Goal: Task Accomplishment & Management: Use online tool/utility

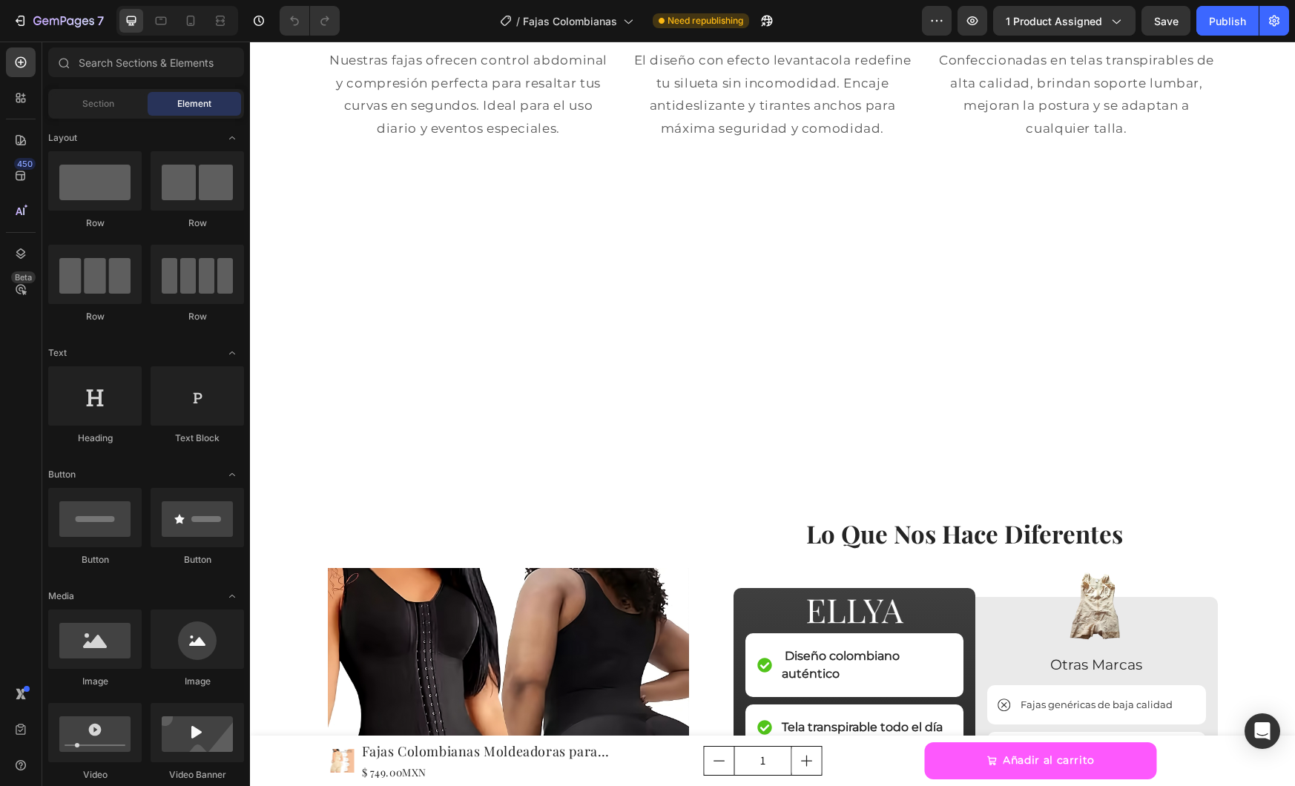
scroll to position [2117, 0]
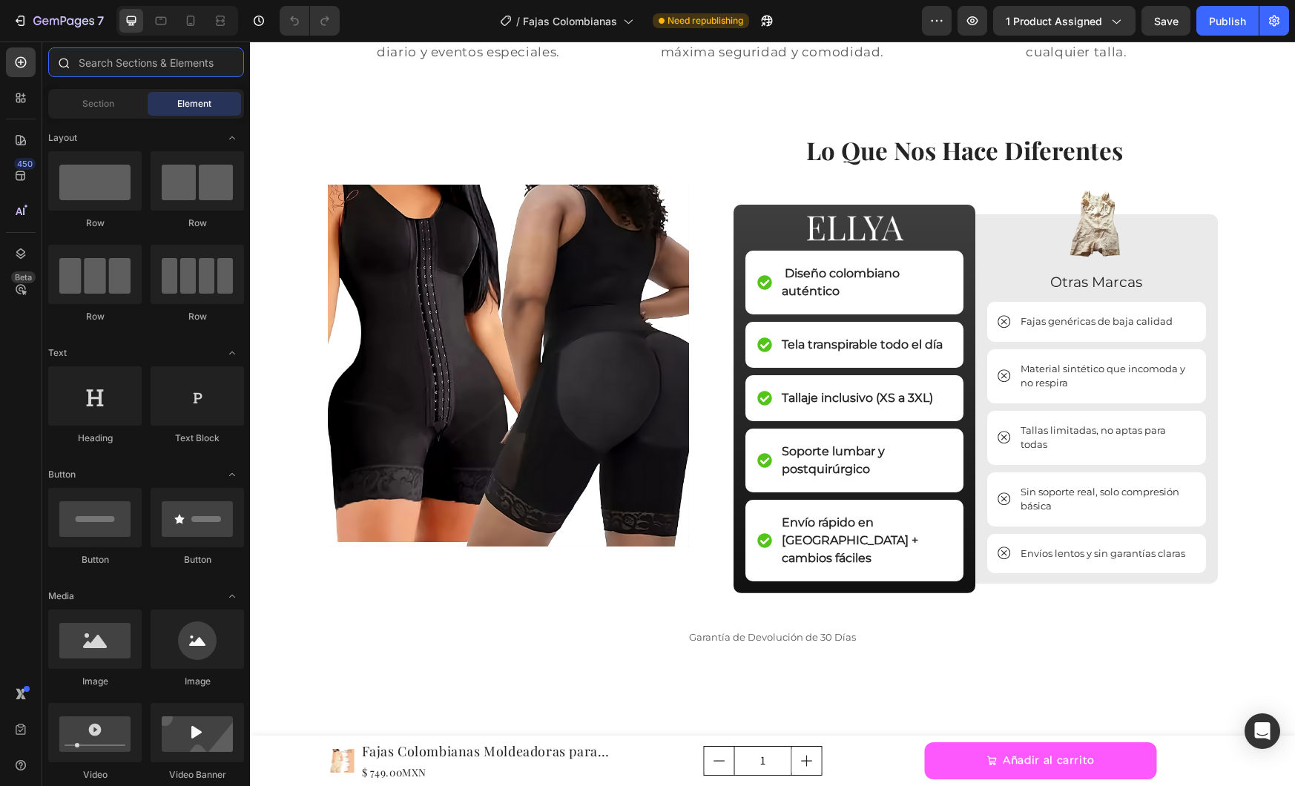
click at [131, 65] on input "text" at bounding box center [146, 62] width 196 height 30
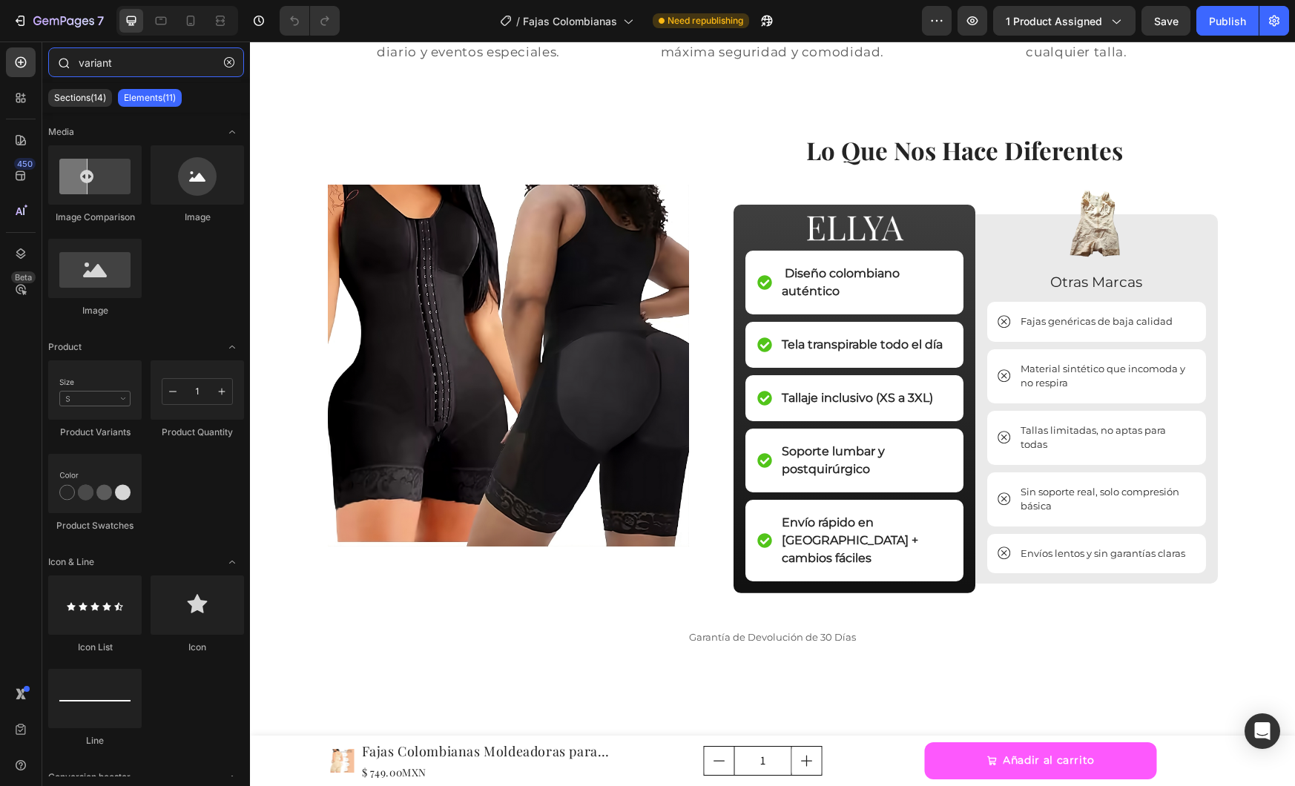
click at [125, 68] on input "variant" at bounding box center [146, 62] width 196 height 30
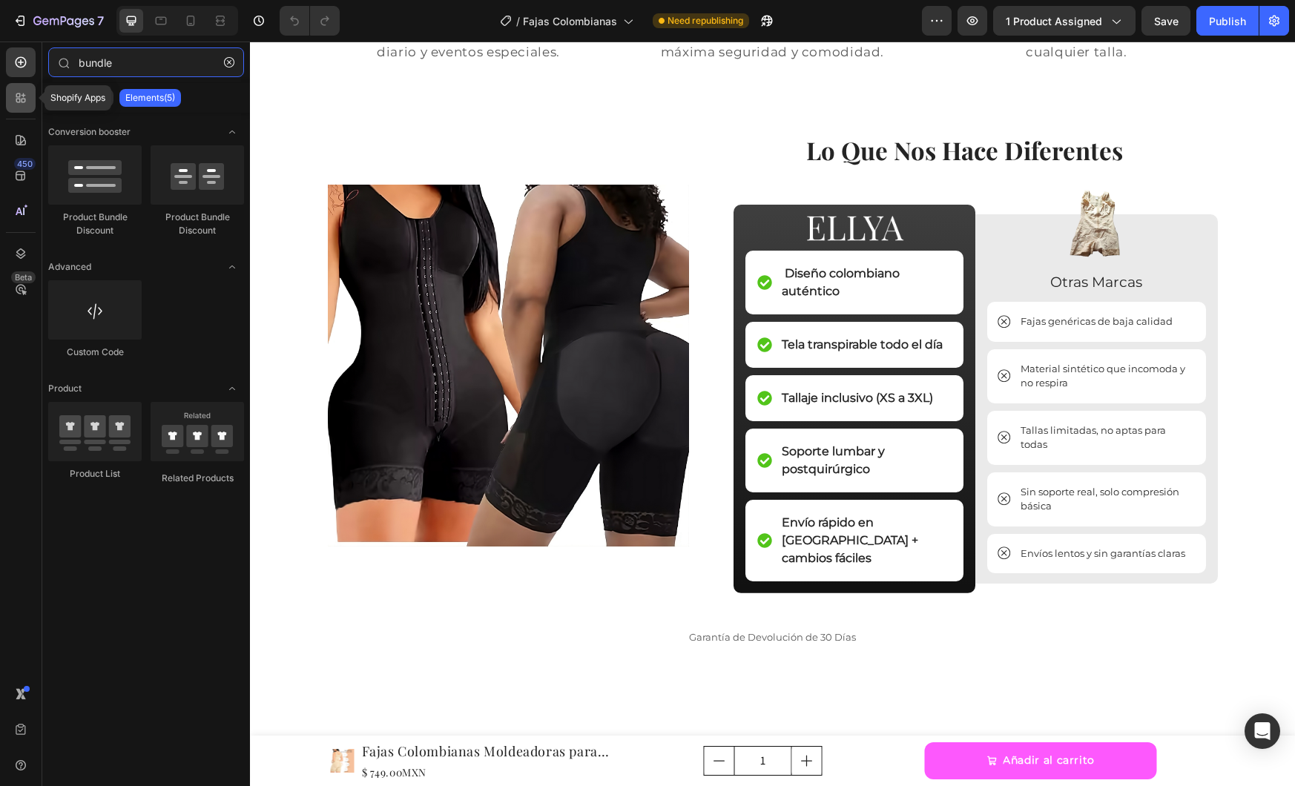
type input "bundle"
click at [27, 108] on div at bounding box center [21, 98] width 30 height 30
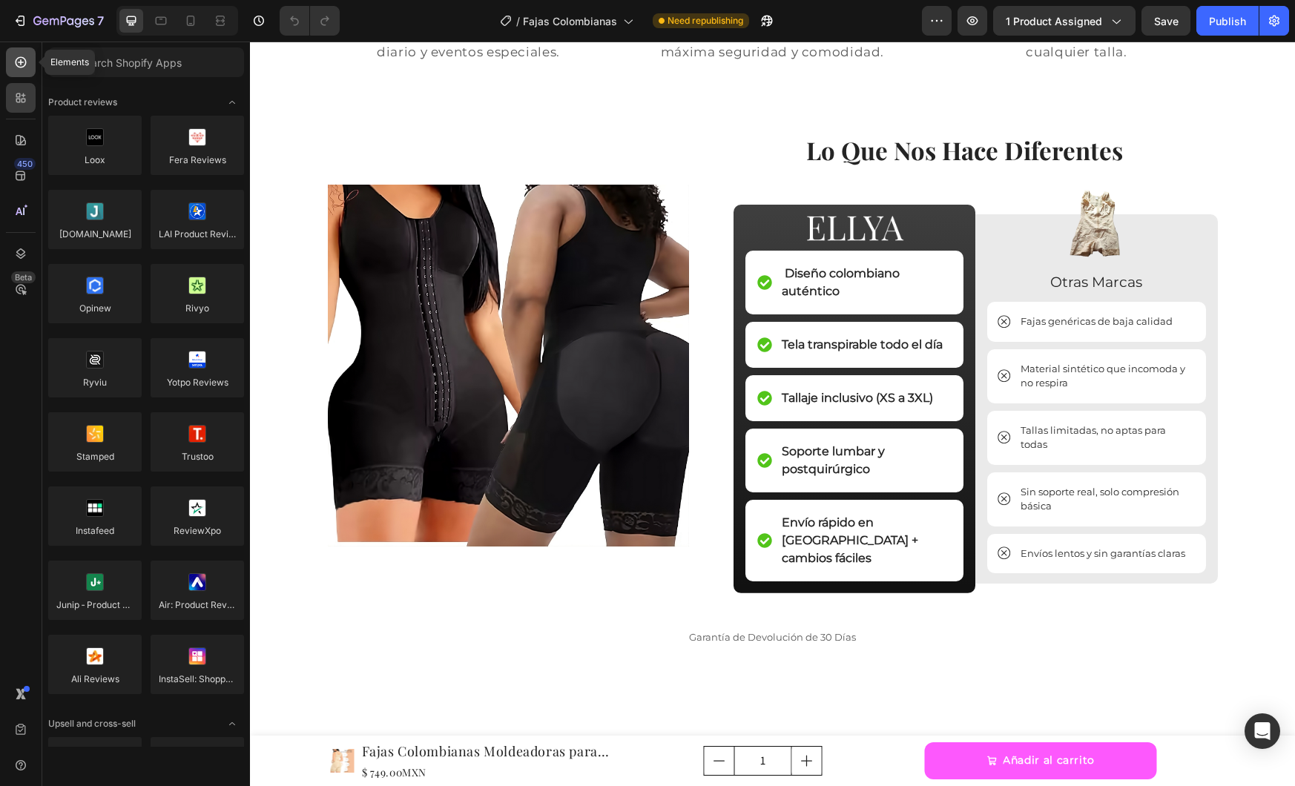
click at [24, 69] on icon at bounding box center [20, 62] width 15 height 15
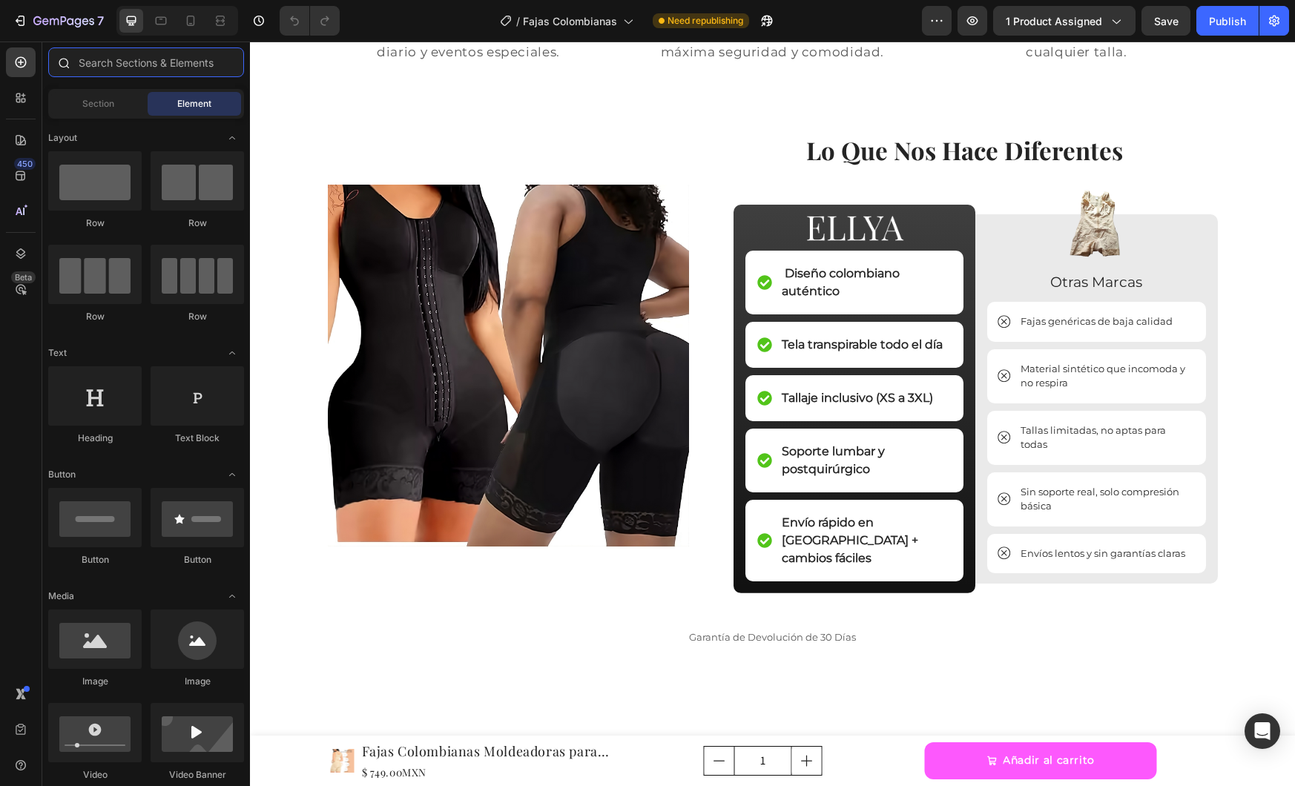
click at [141, 70] on input "text" at bounding box center [146, 62] width 196 height 30
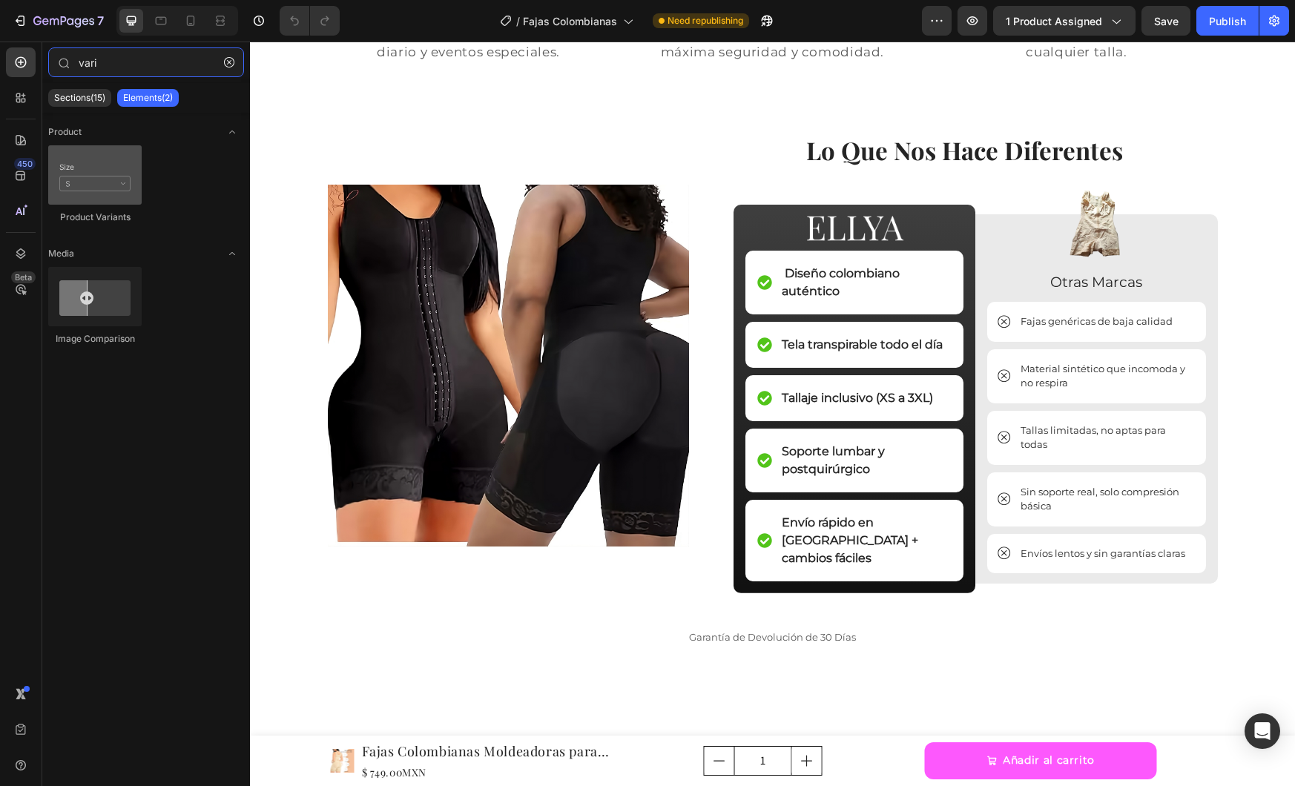
type input "vari"
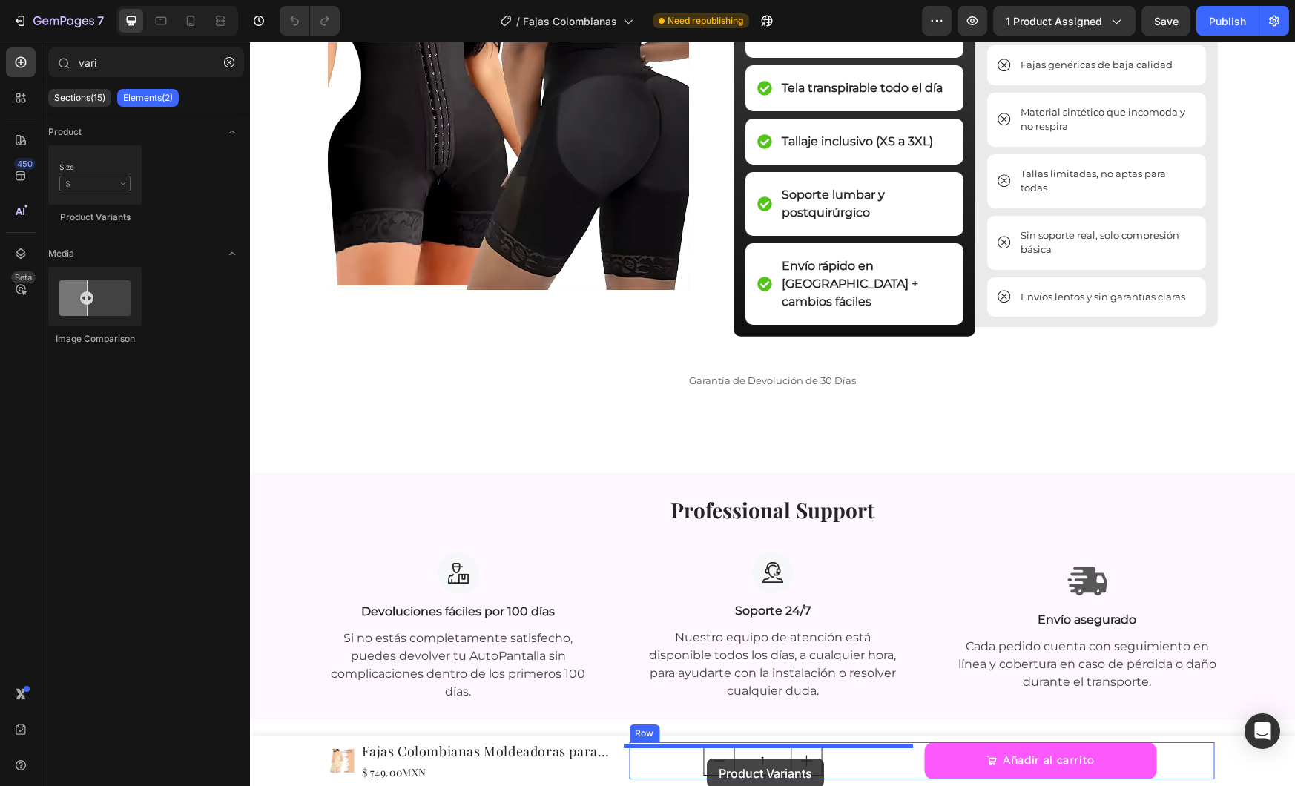
drag, startPoint x: 372, startPoint y: 223, endPoint x: 707, endPoint y: 759, distance: 632.2
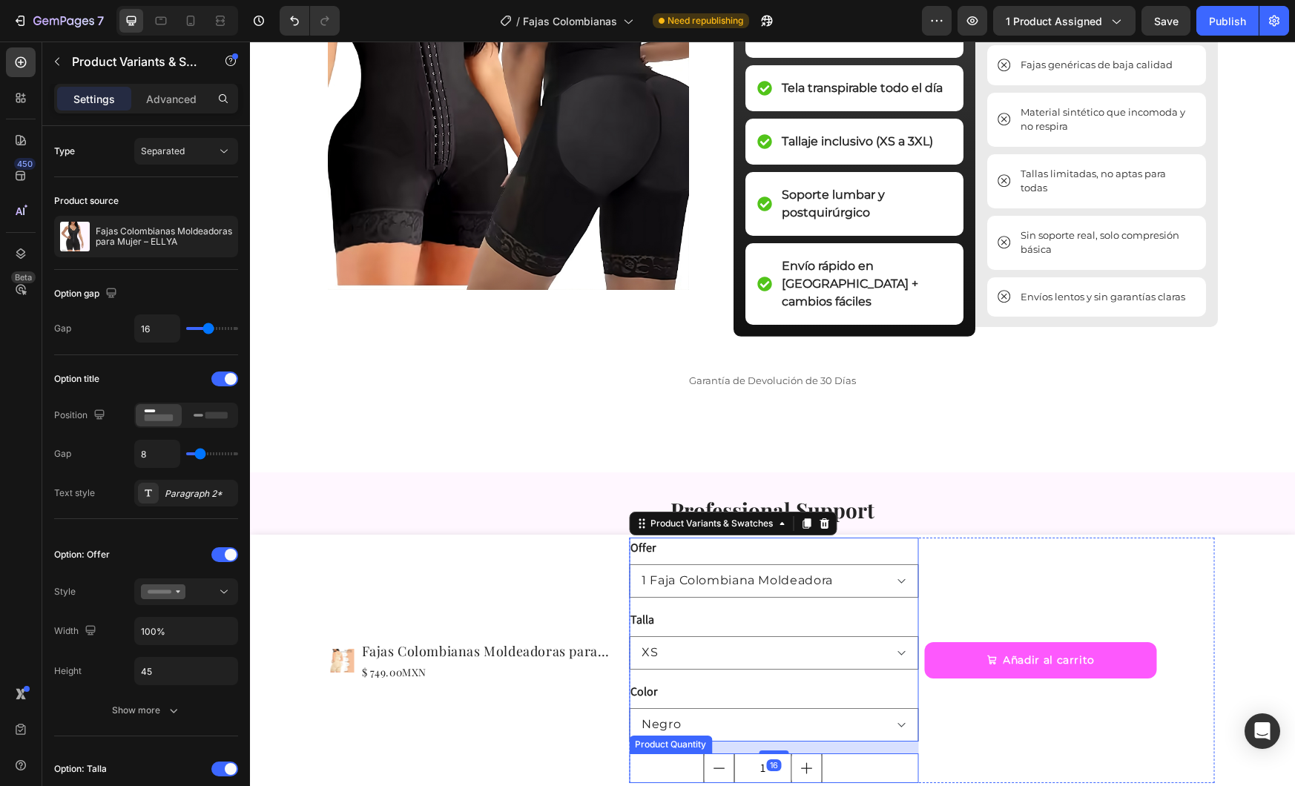
click at [659, 769] on div "1 Product Quantity" at bounding box center [774, 769] width 290 height 30
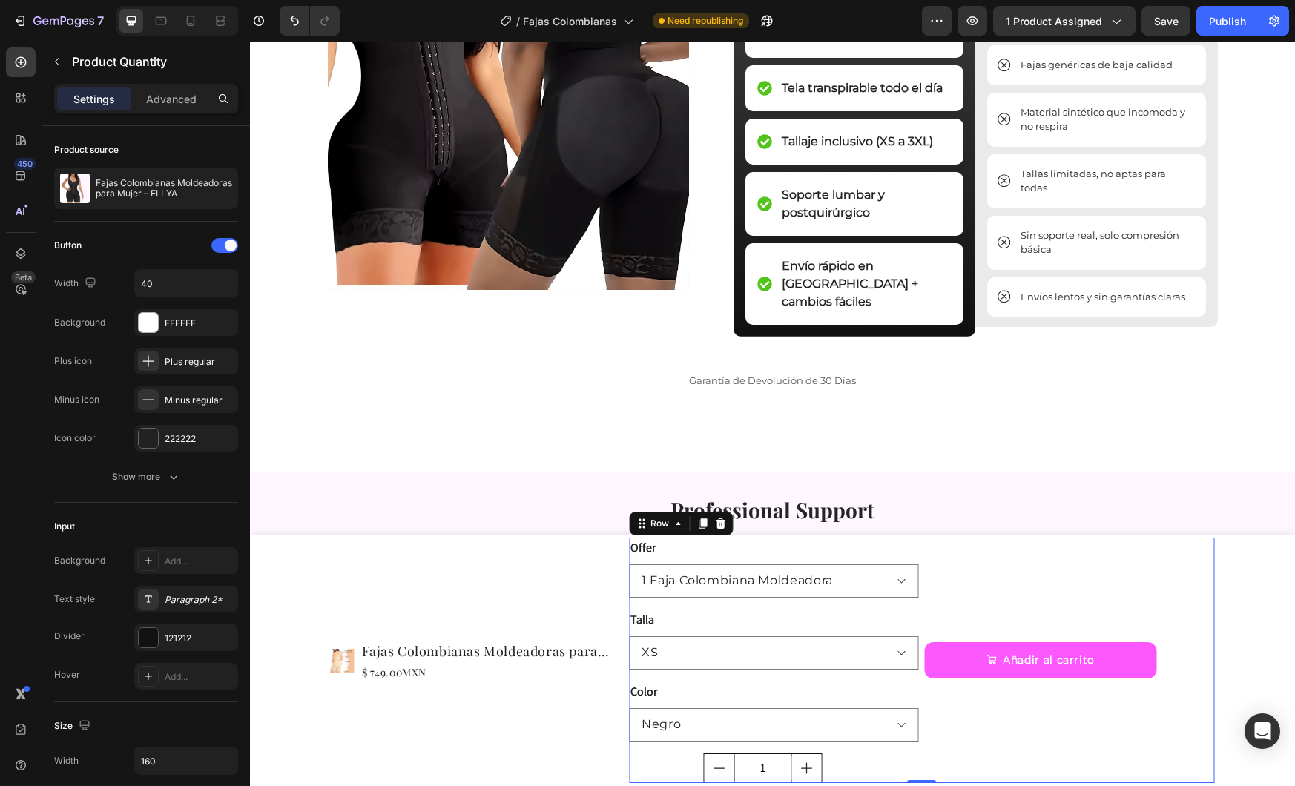
click at [930, 619] on div "Añadir al carrito Add to Cart" at bounding box center [1070, 661] width 290 height 246
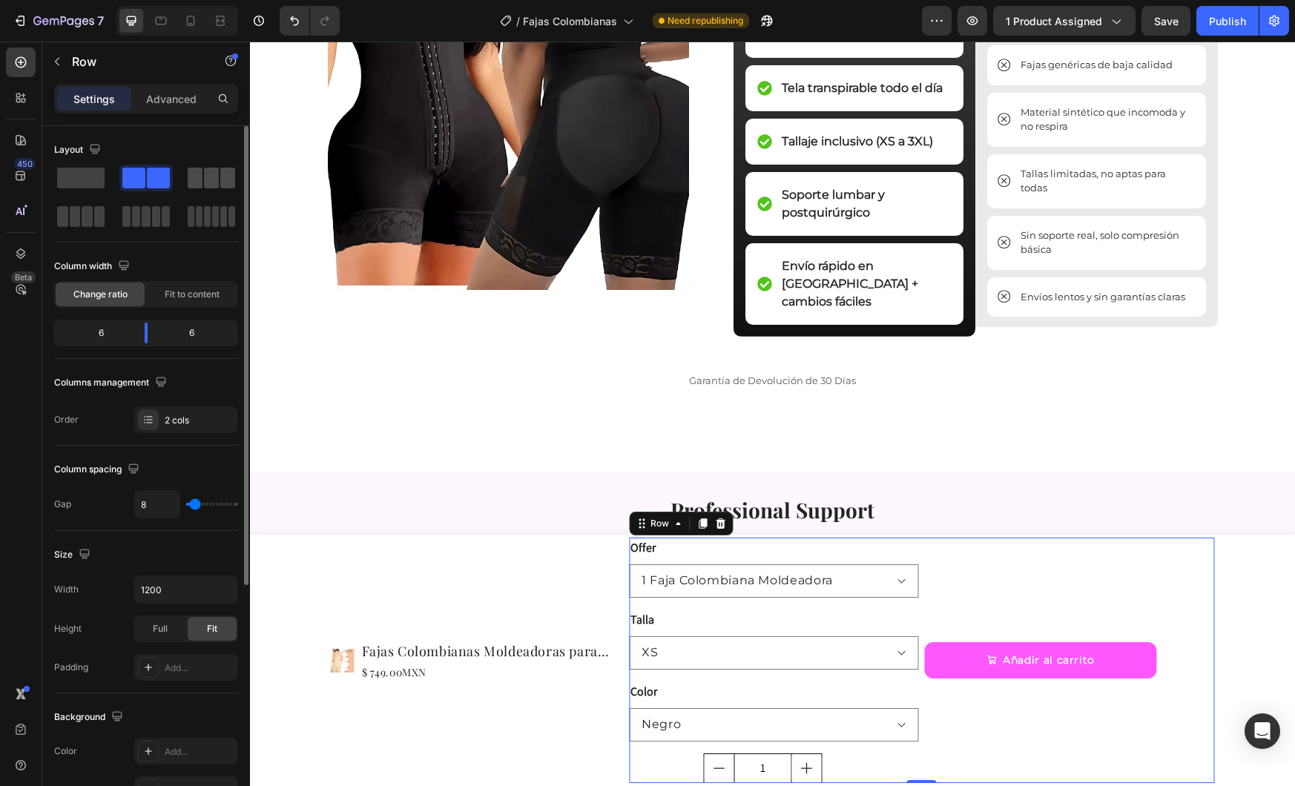
click at [194, 185] on span at bounding box center [195, 178] width 15 height 21
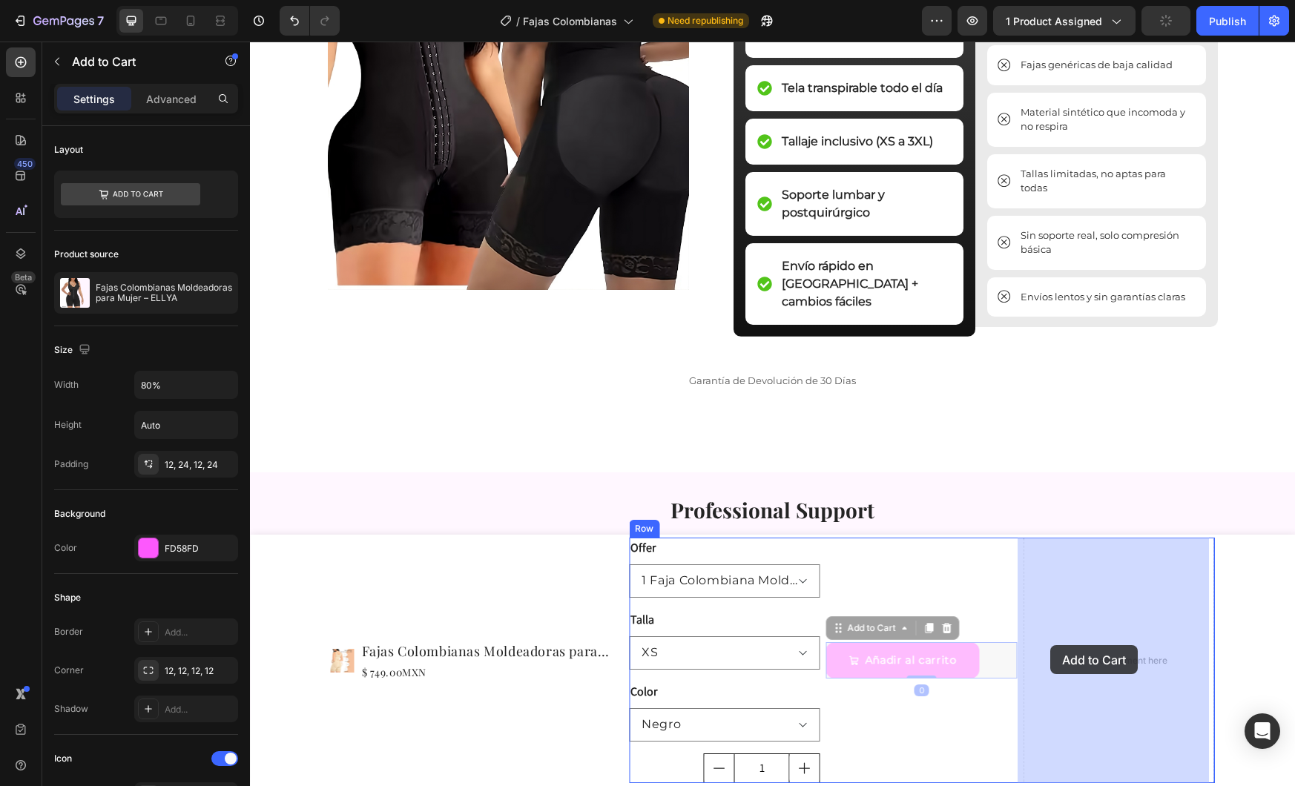
drag, startPoint x: 845, startPoint y: 653, endPoint x: 1016, endPoint y: 644, distance: 170.9
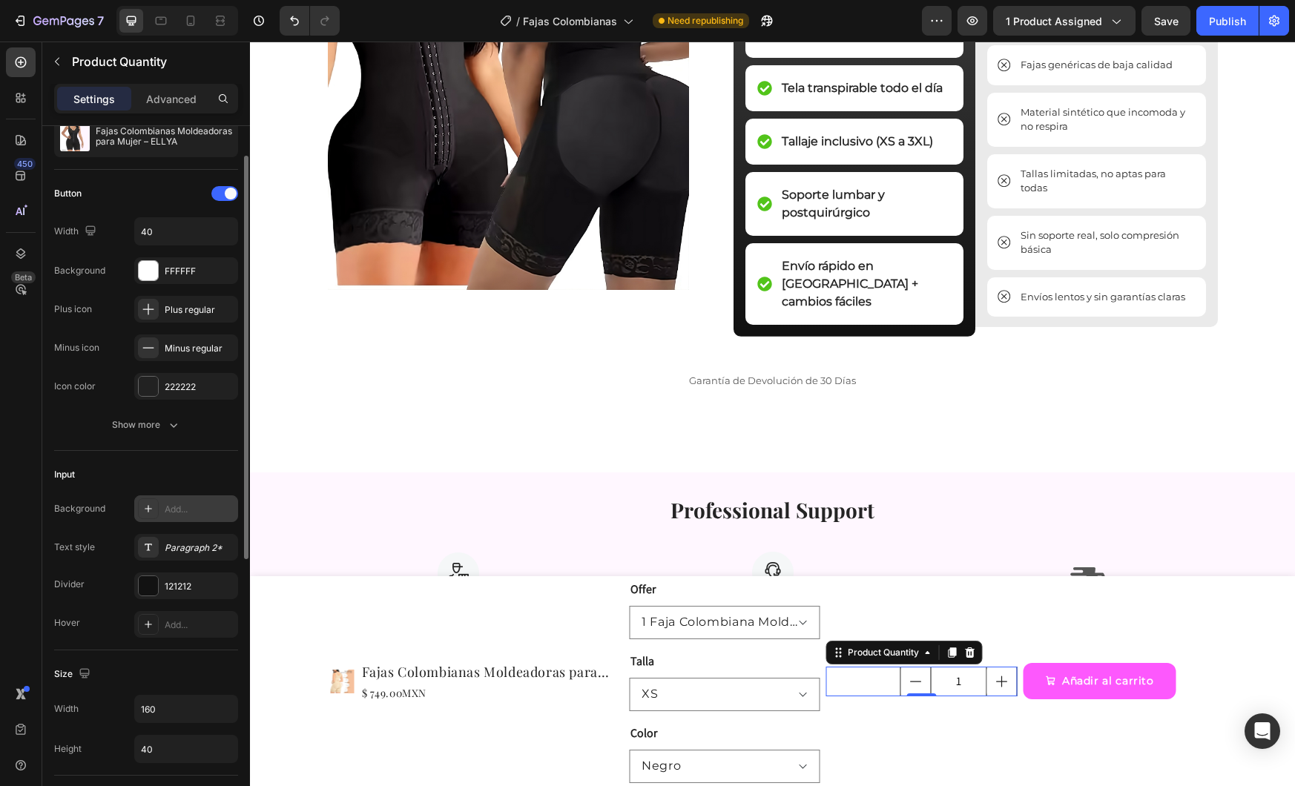
scroll to position [42, 0]
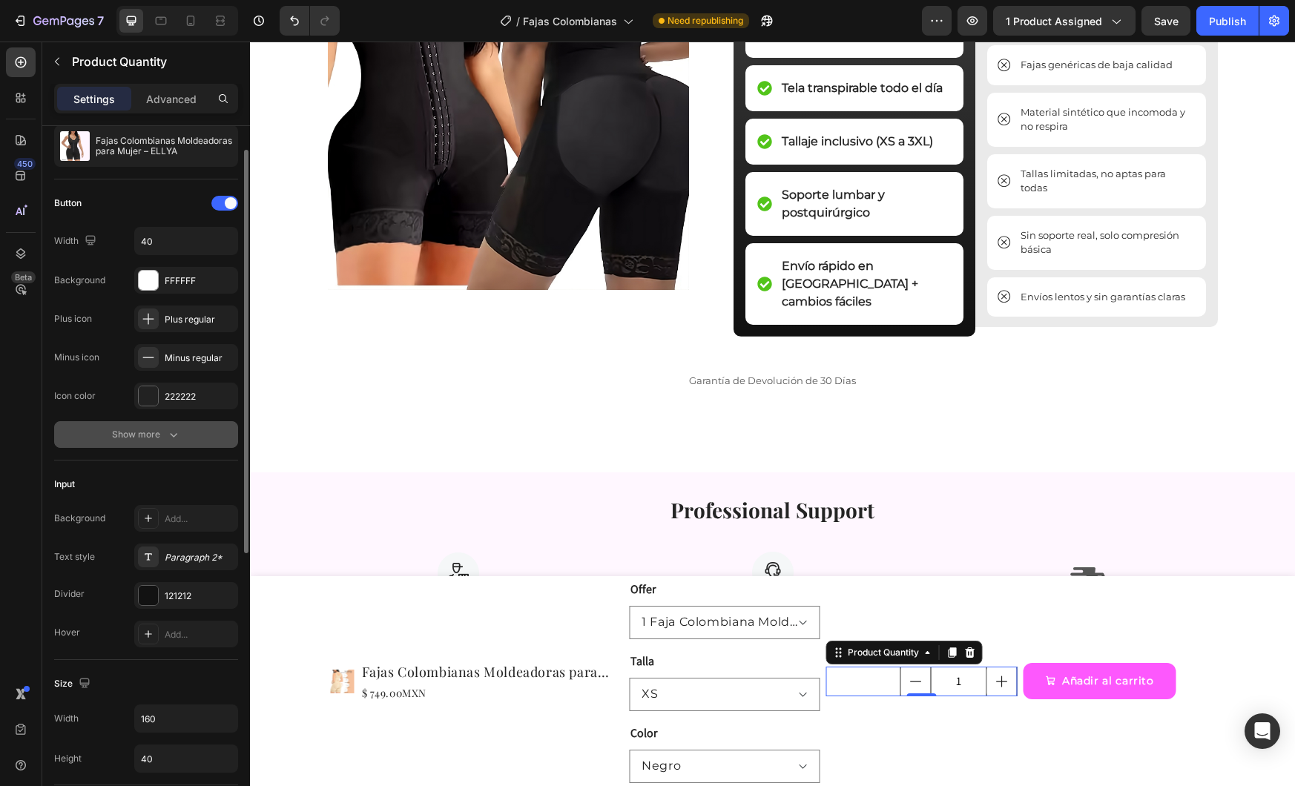
click at [161, 431] on div "Show more" at bounding box center [146, 434] width 69 height 15
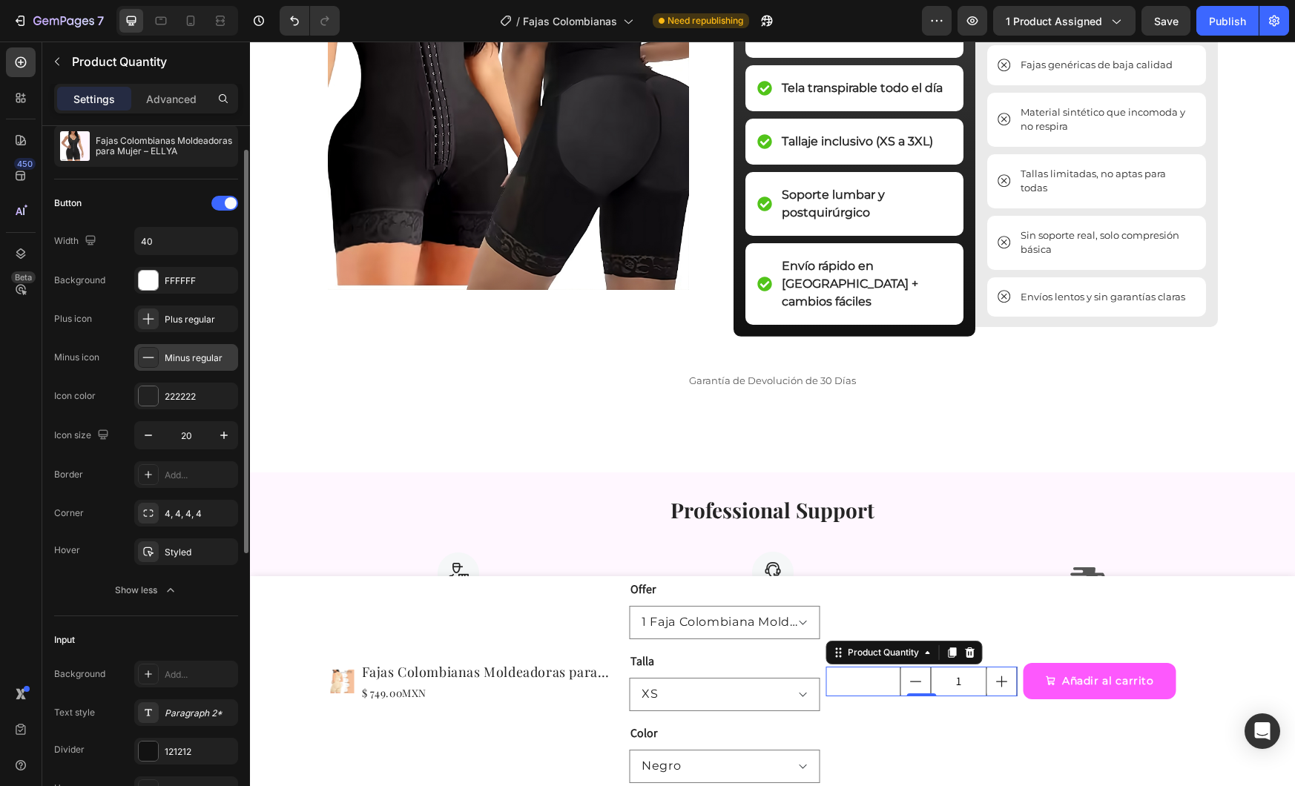
click at [183, 362] on div "Minus regular" at bounding box center [200, 358] width 70 height 13
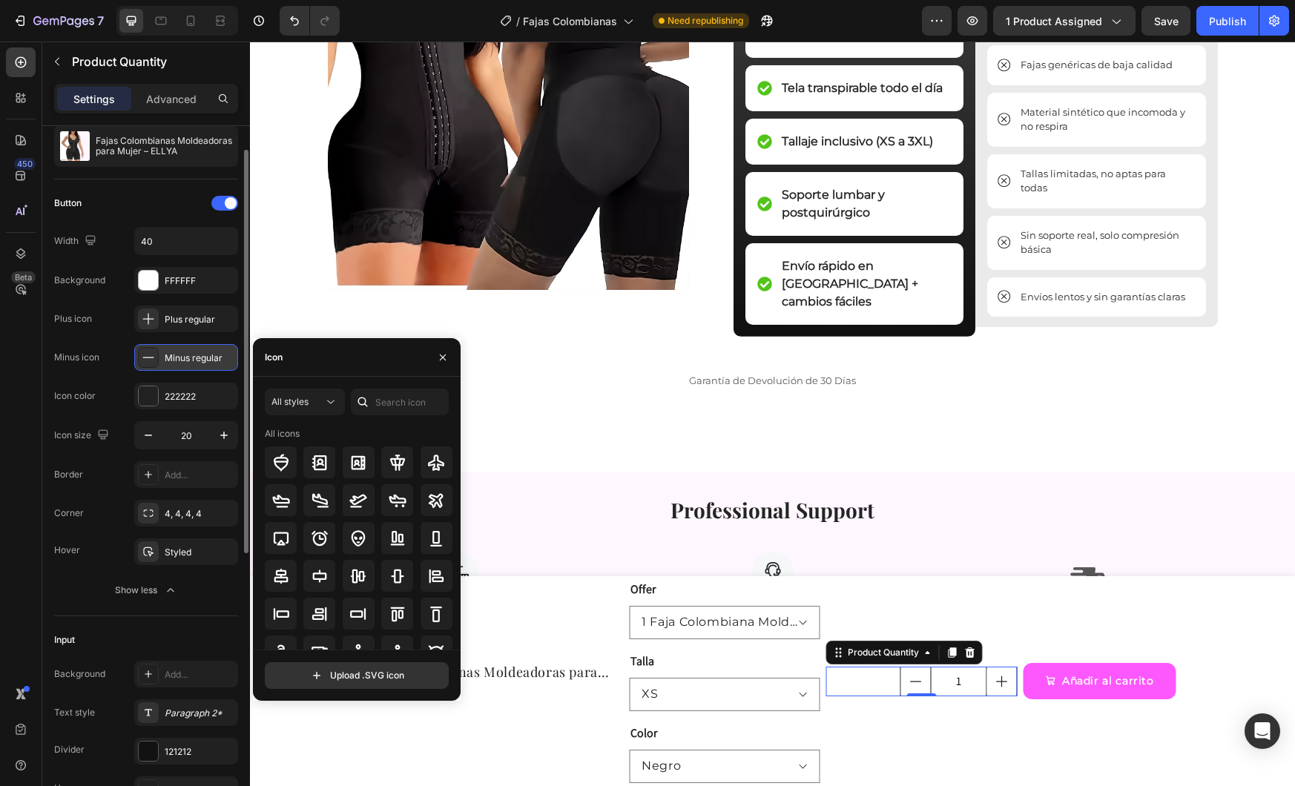
click at [183, 362] on div "Minus regular" at bounding box center [200, 358] width 70 height 13
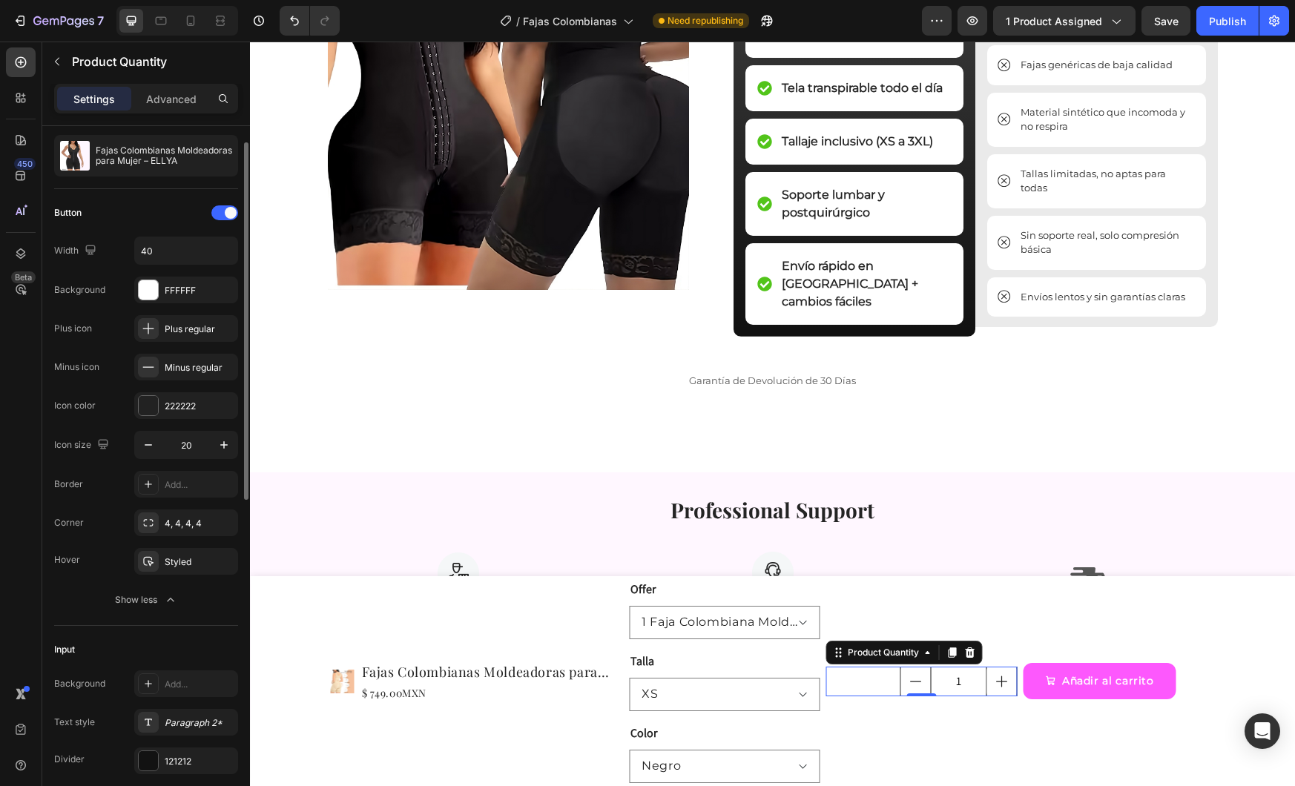
scroll to position [0, 0]
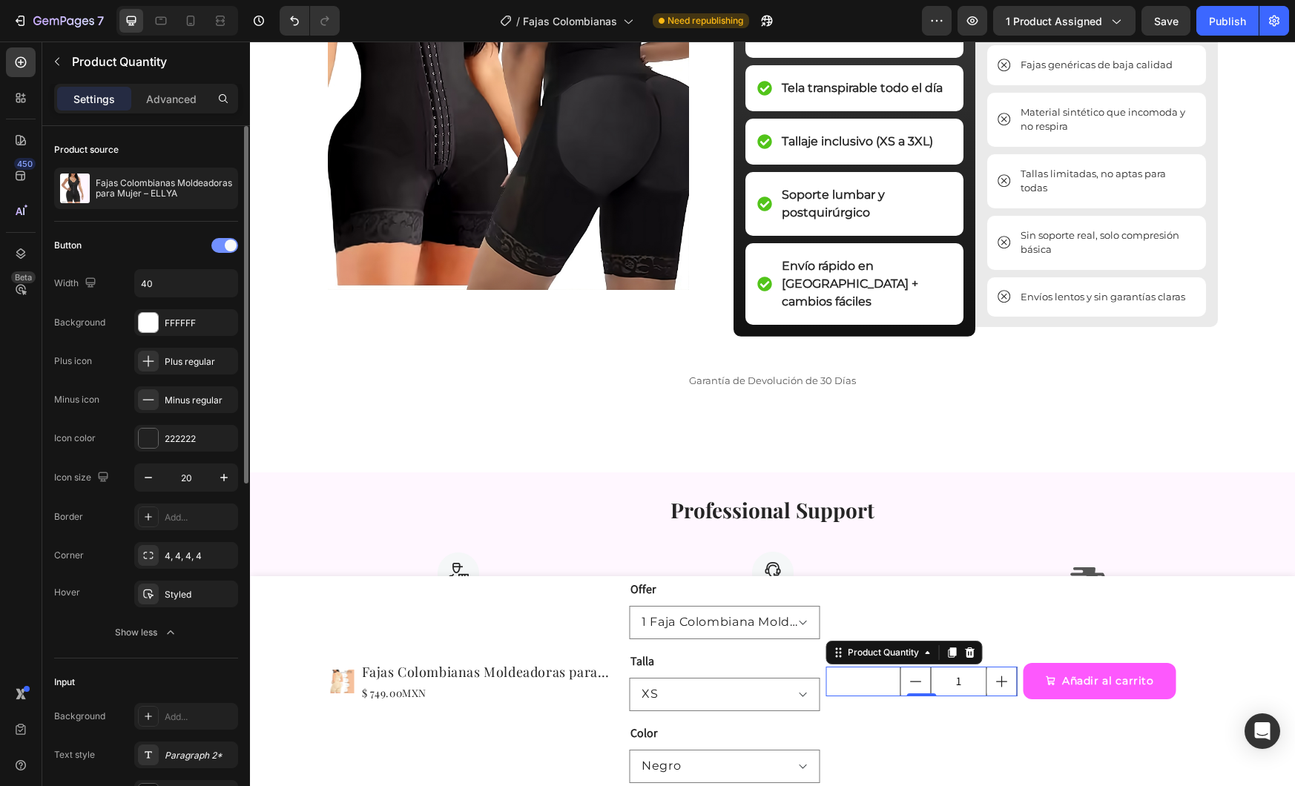
click at [218, 246] on div at bounding box center [224, 245] width 27 height 15
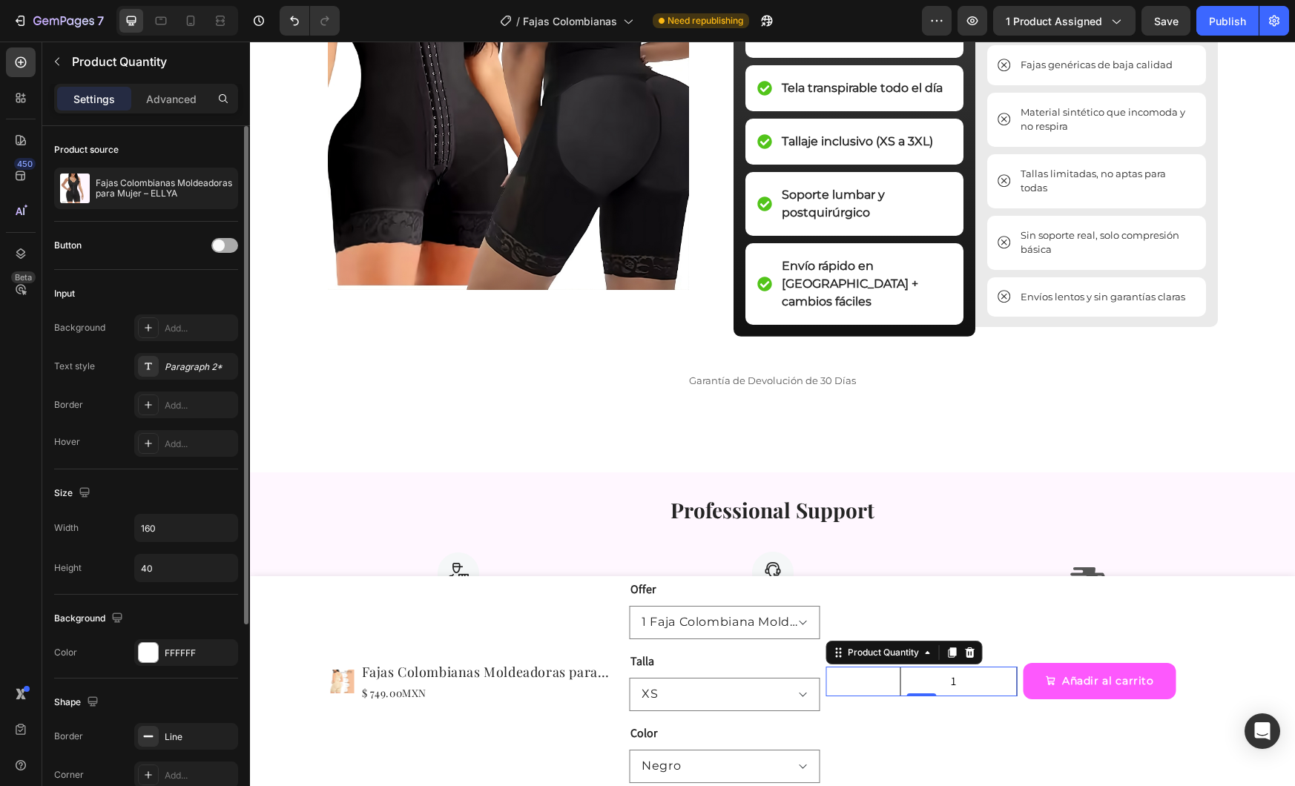
click at [218, 246] on span at bounding box center [219, 246] width 12 height 12
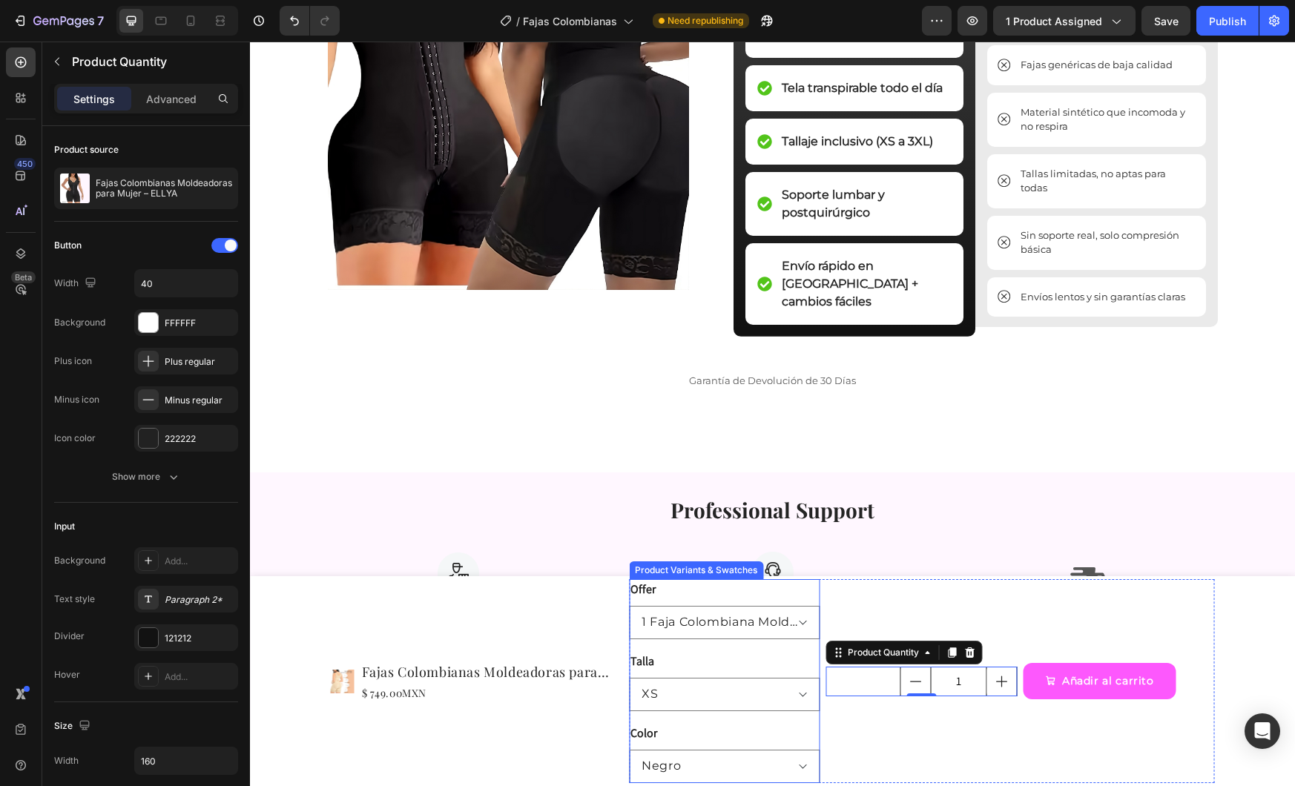
click at [716, 661] on div "Talla XS S M L XL 2XL 3XL" at bounding box center [724, 681] width 191 height 60
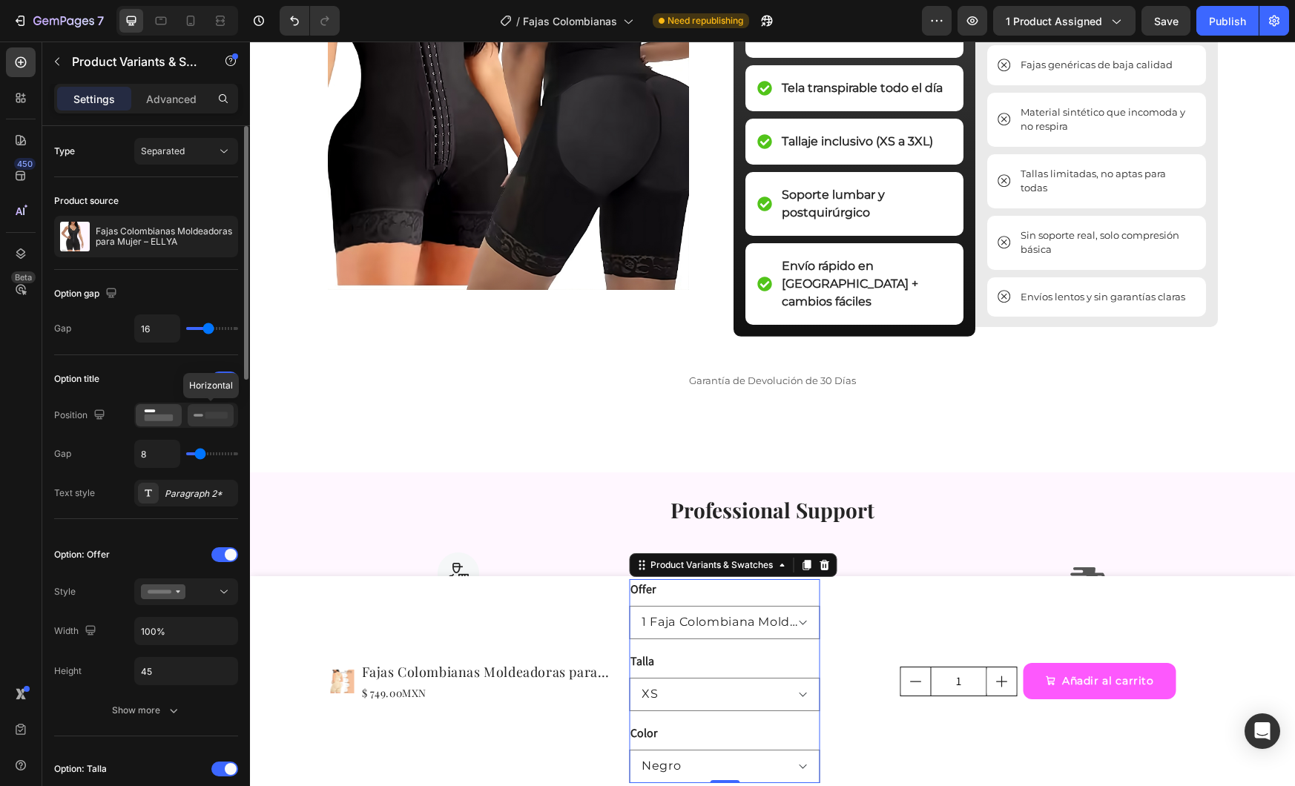
click at [219, 418] on rect at bounding box center [216, 415] width 22 height 7
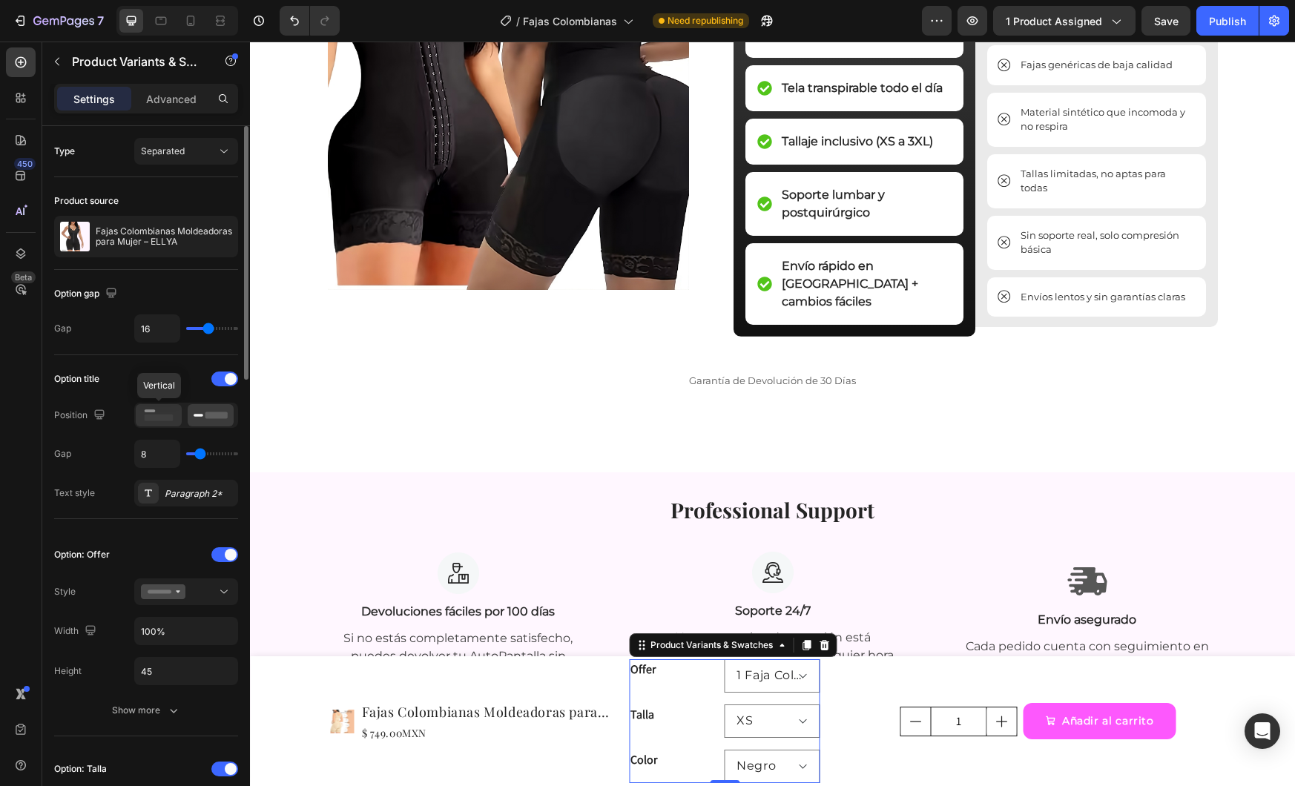
click at [160, 420] on rect at bounding box center [159, 418] width 29 height 7
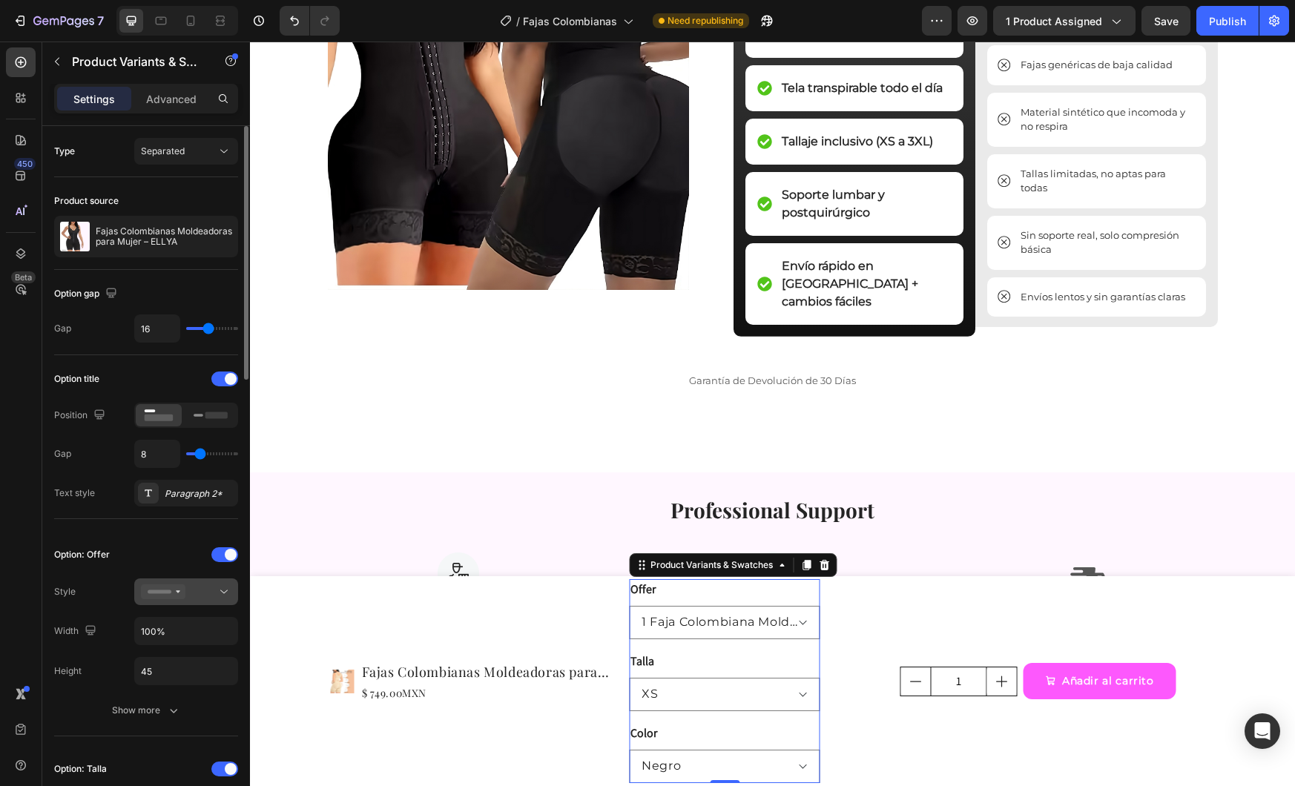
click at [198, 597] on div at bounding box center [186, 592] width 91 height 15
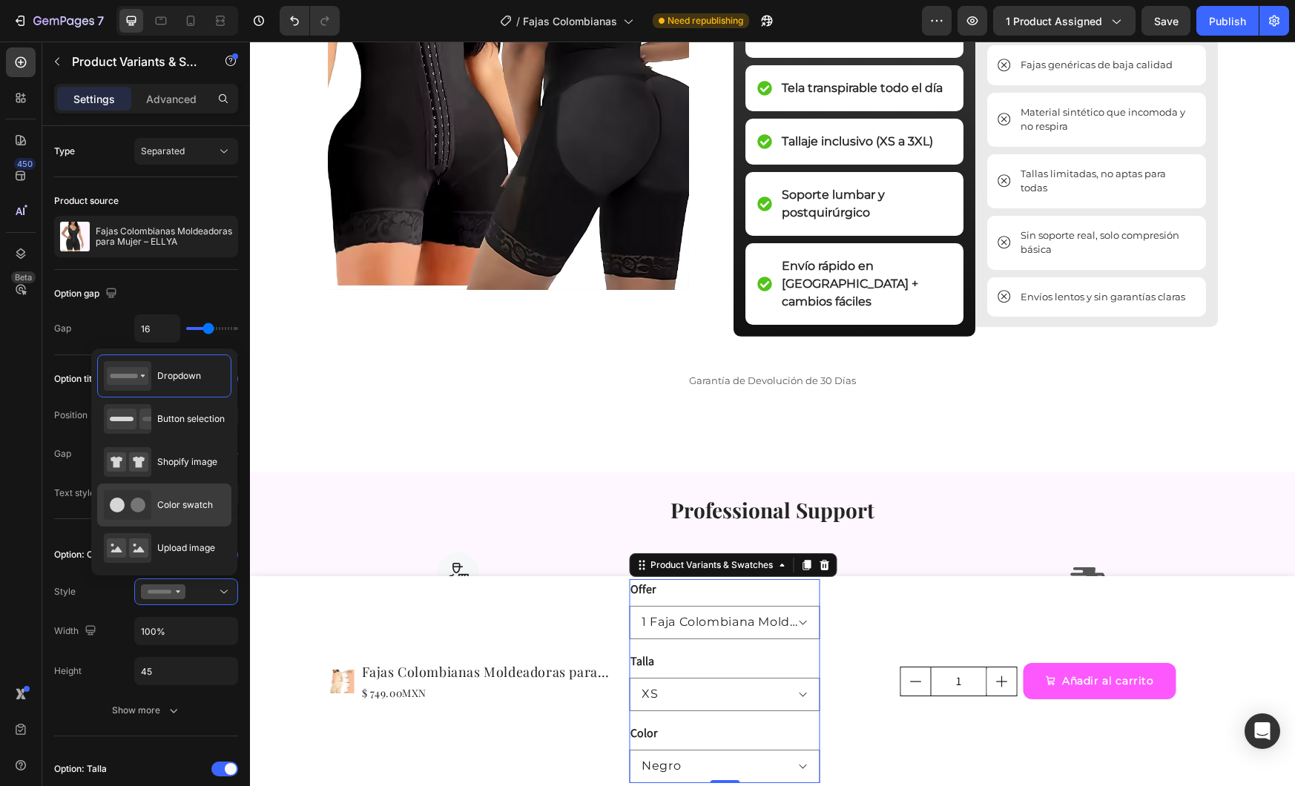
click at [175, 496] on div "Color swatch" at bounding box center [158, 505] width 109 height 30
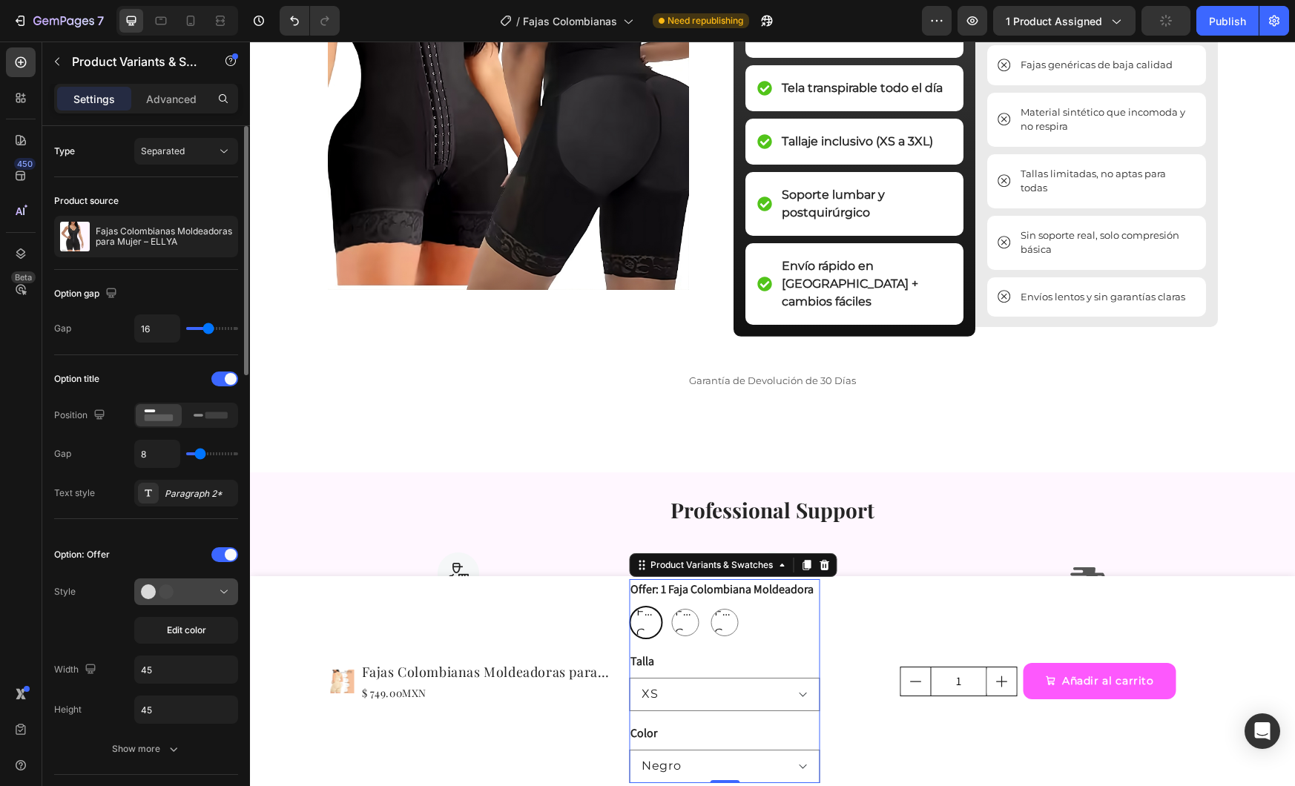
click at [188, 599] on button at bounding box center [186, 592] width 104 height 27
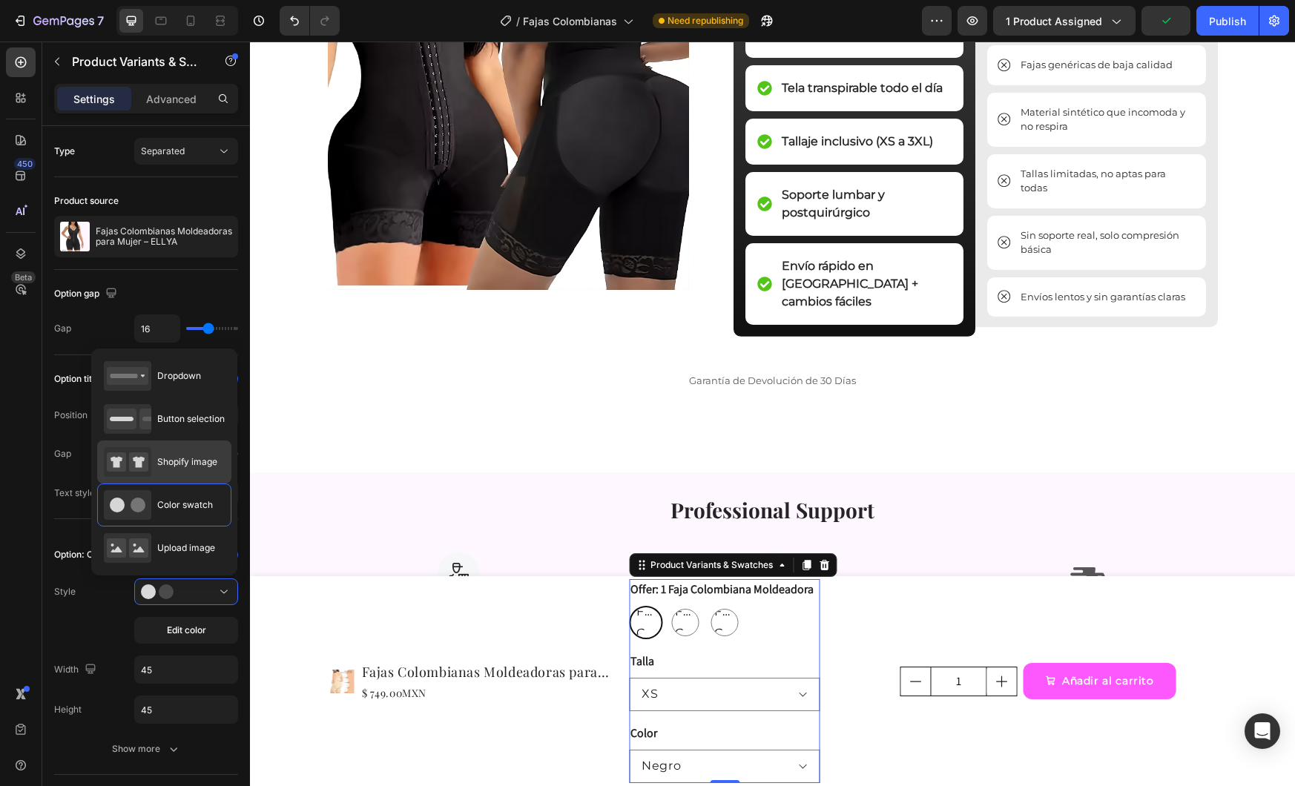
click at [188, 465] on span "Shopify image" at bounding box center [187, 462] width 60 height 13
type input "64"
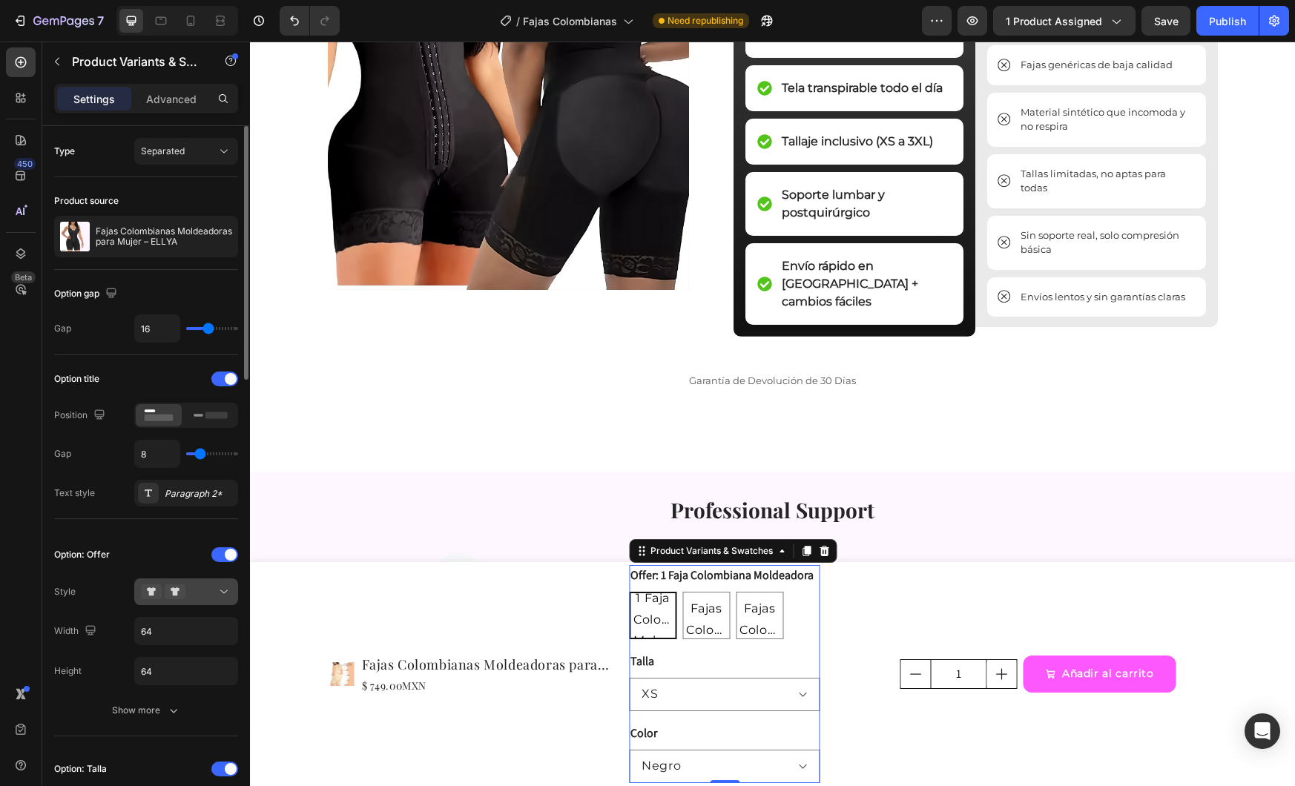
click at [185, 585] on icon at bounding box center [163, 592] width 45 height 15
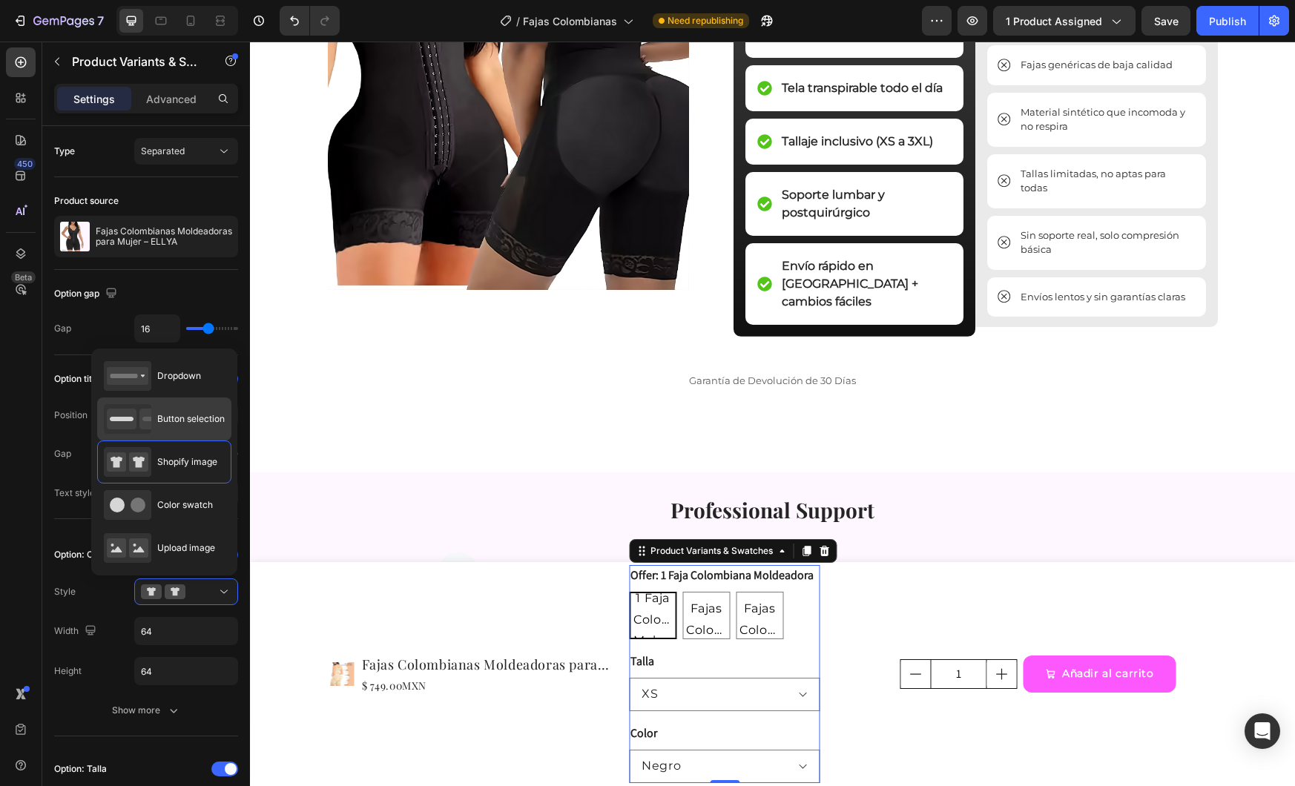
click at [171, 436] on div "Button selection" at bounding box center [164, 419] width 134 height 43
type input "45"
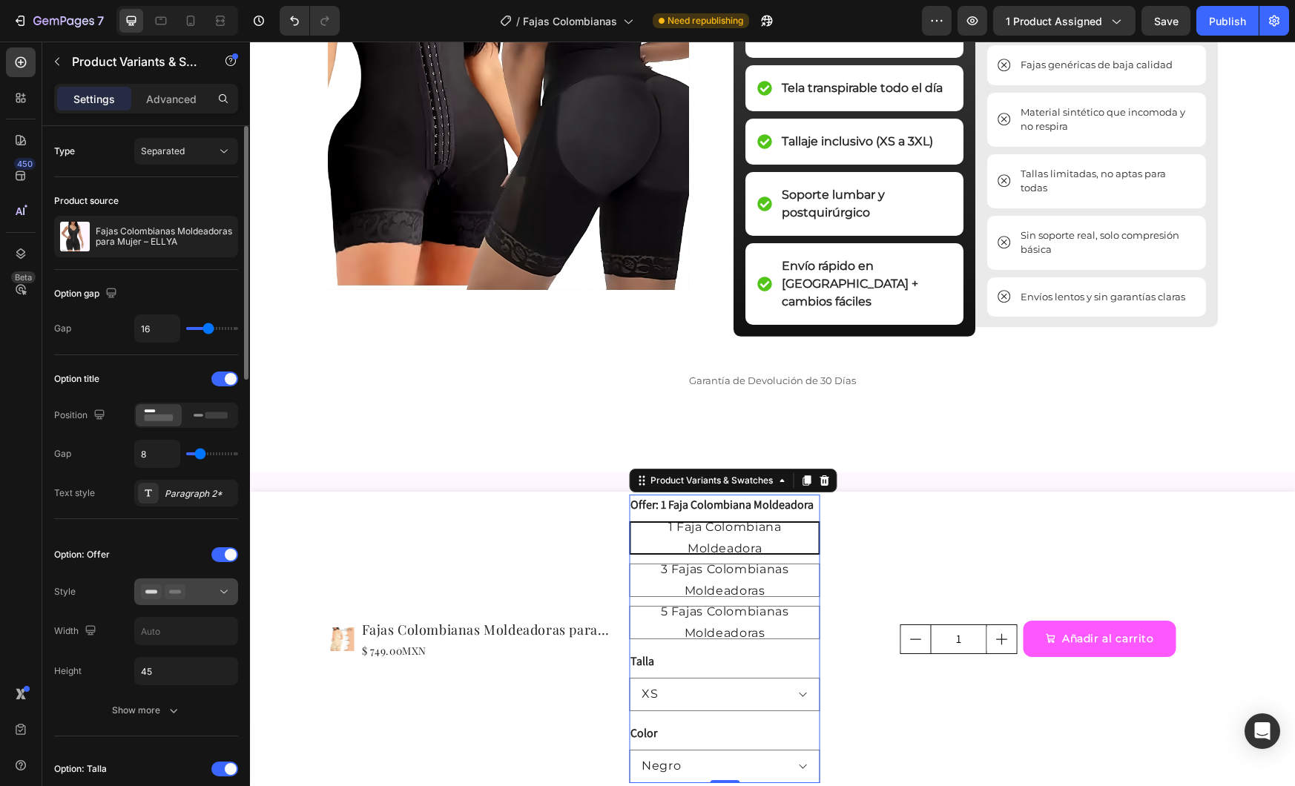
click at [186, 599] on button at bounding box center [186, 592] width 104 height 27
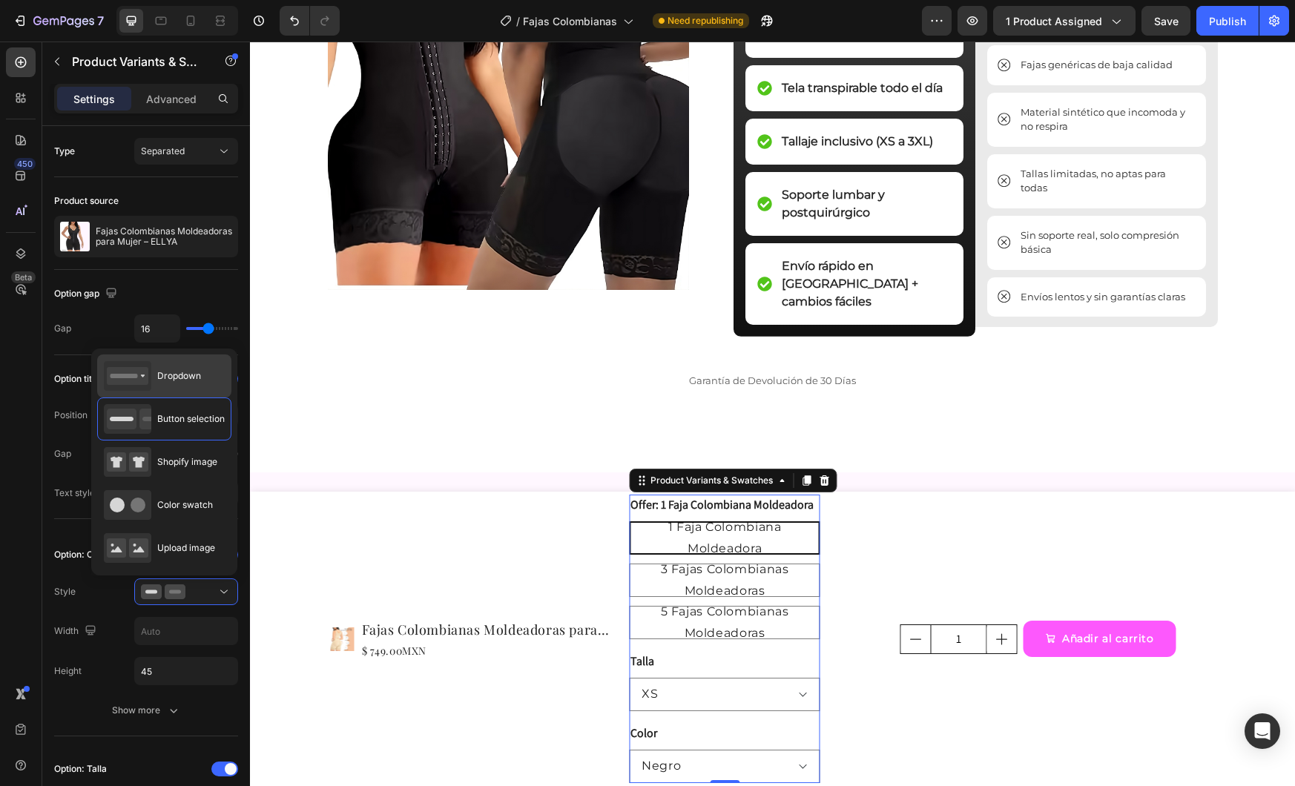
click at [191, 386] on div "Dropdown" at bounding box center [152, 376] width 97 height 30
type input "100%"
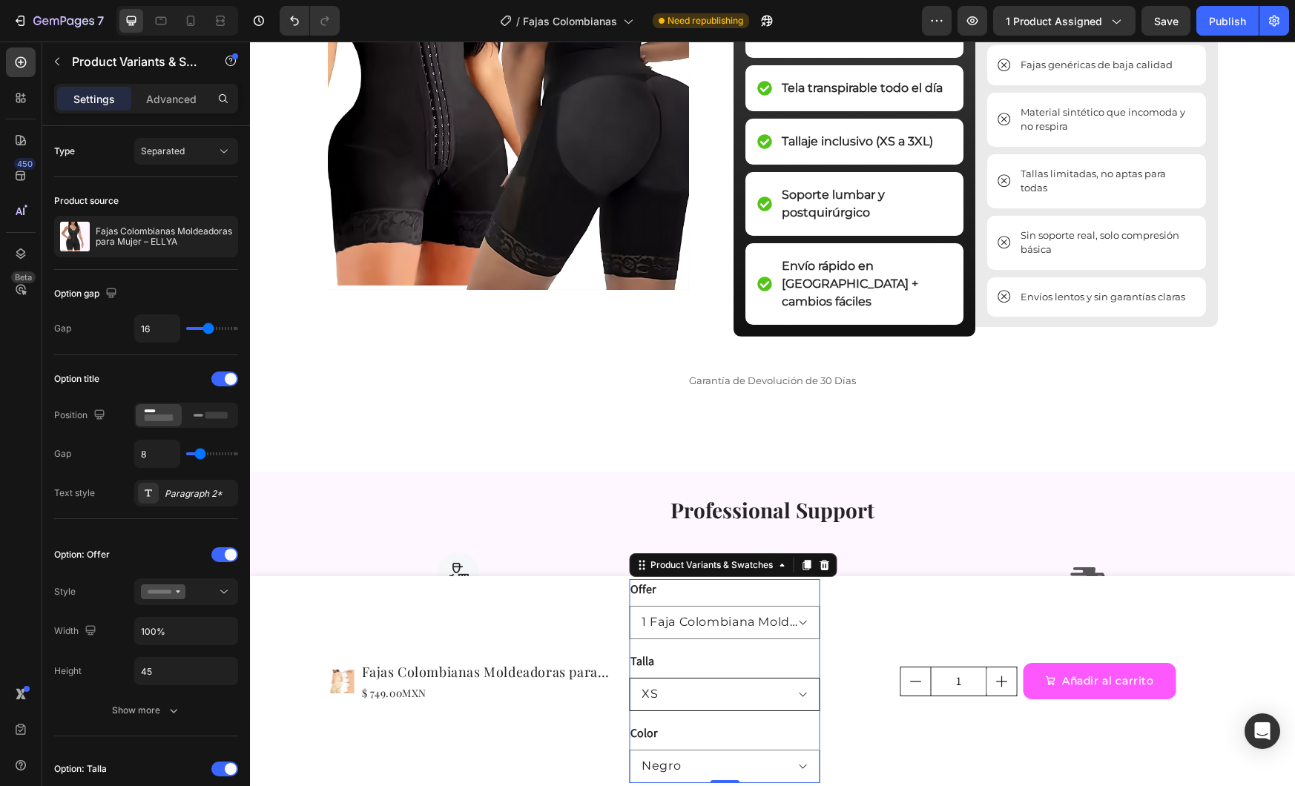
click at [697, 687] on select "XS S M L XL 2XL 3XL" at bounding box center [724, 694] width 191 height 33
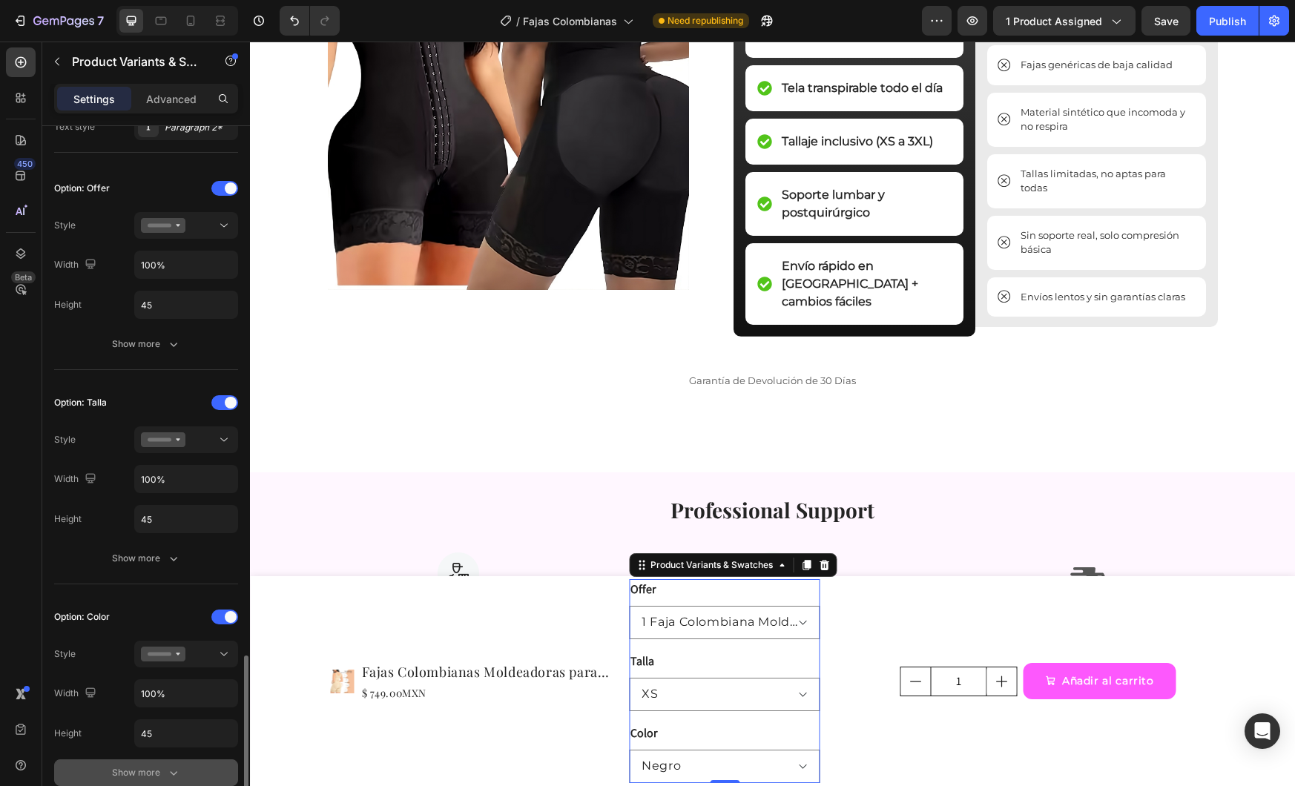
scroll to position [658, 0]
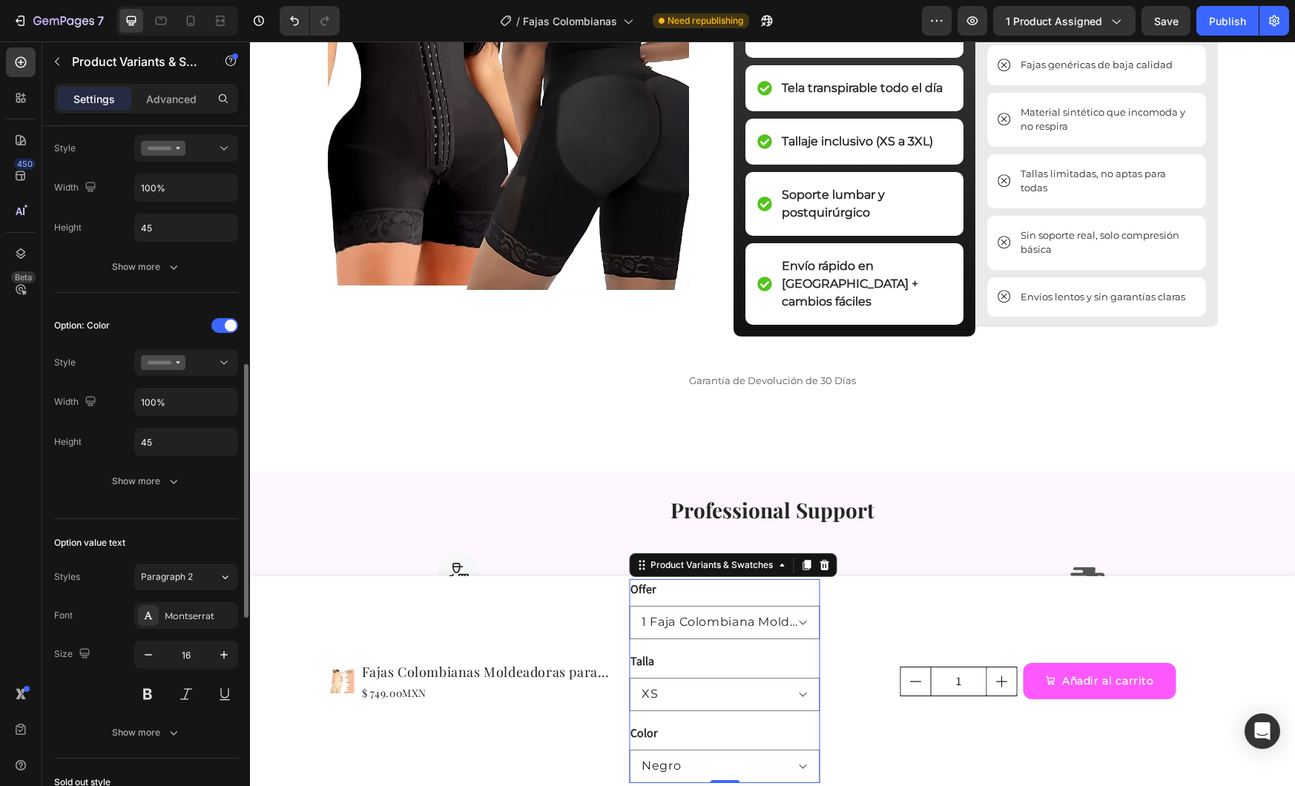
click at [191, 377] on div "Option: Color Style Width 100% Height 45 Show more" at bounding box center [146, 404] width 184 height 181
click at [193, 362] on div at bounding box center [186, 362] width 91 height 15
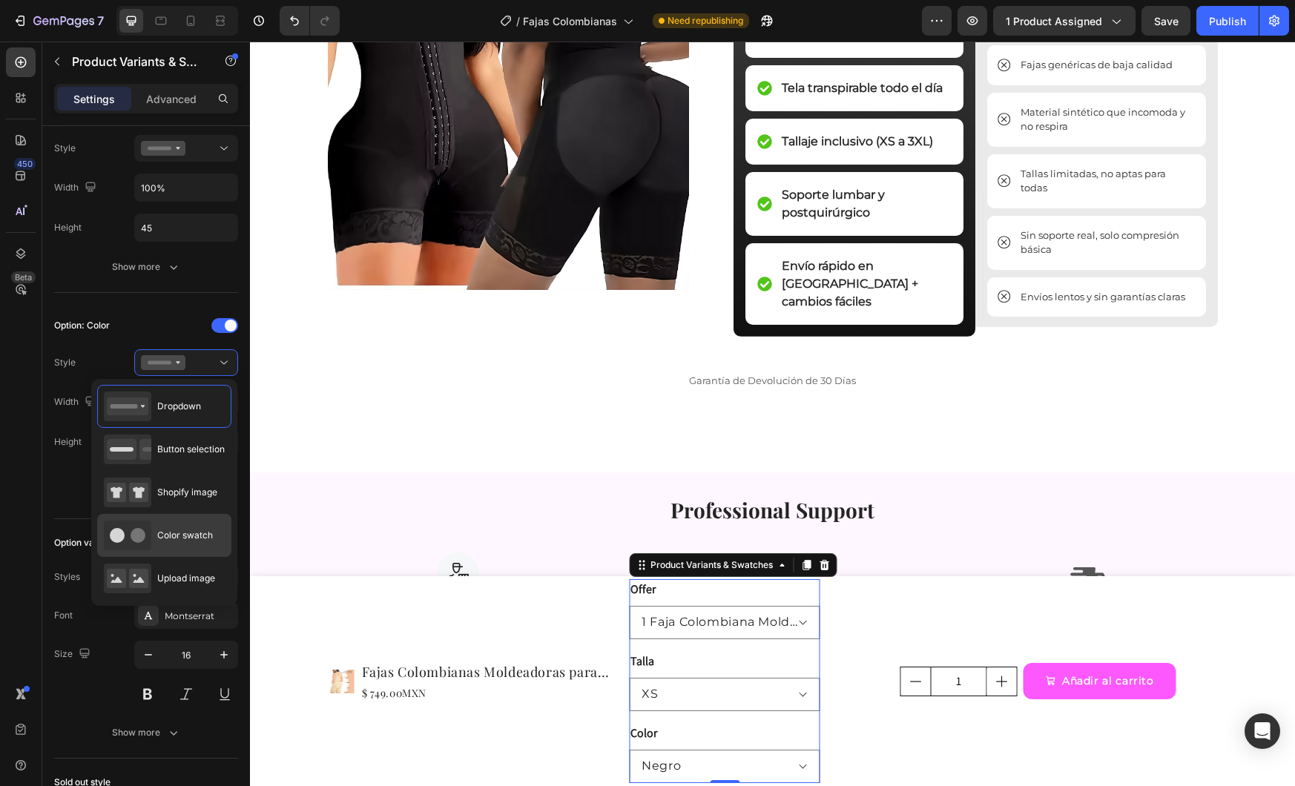
click at [178, 545] on div "Color swatch" at bounding box center [158, 536] width 109 height 30
type input "45"
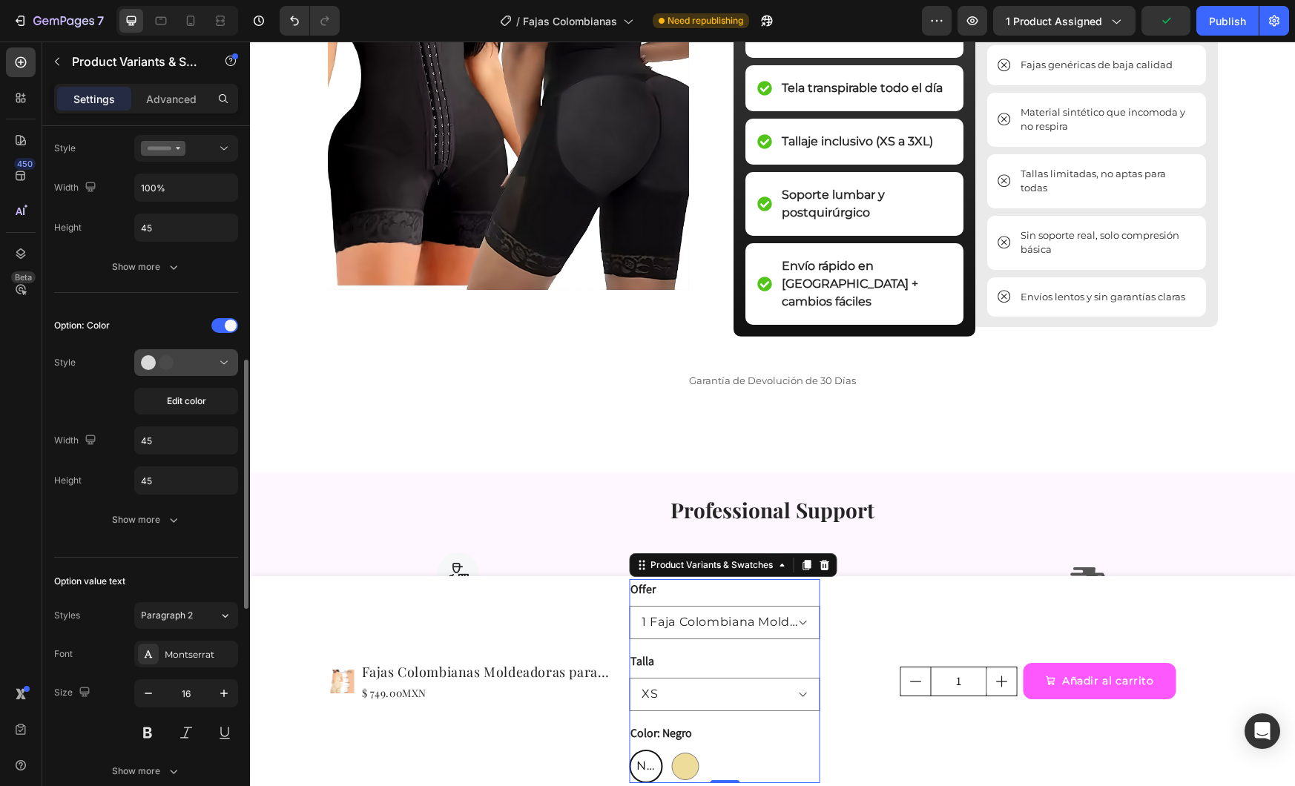
click at [182, 361] on icon at bounding box center [163, 362] width 45 height 15
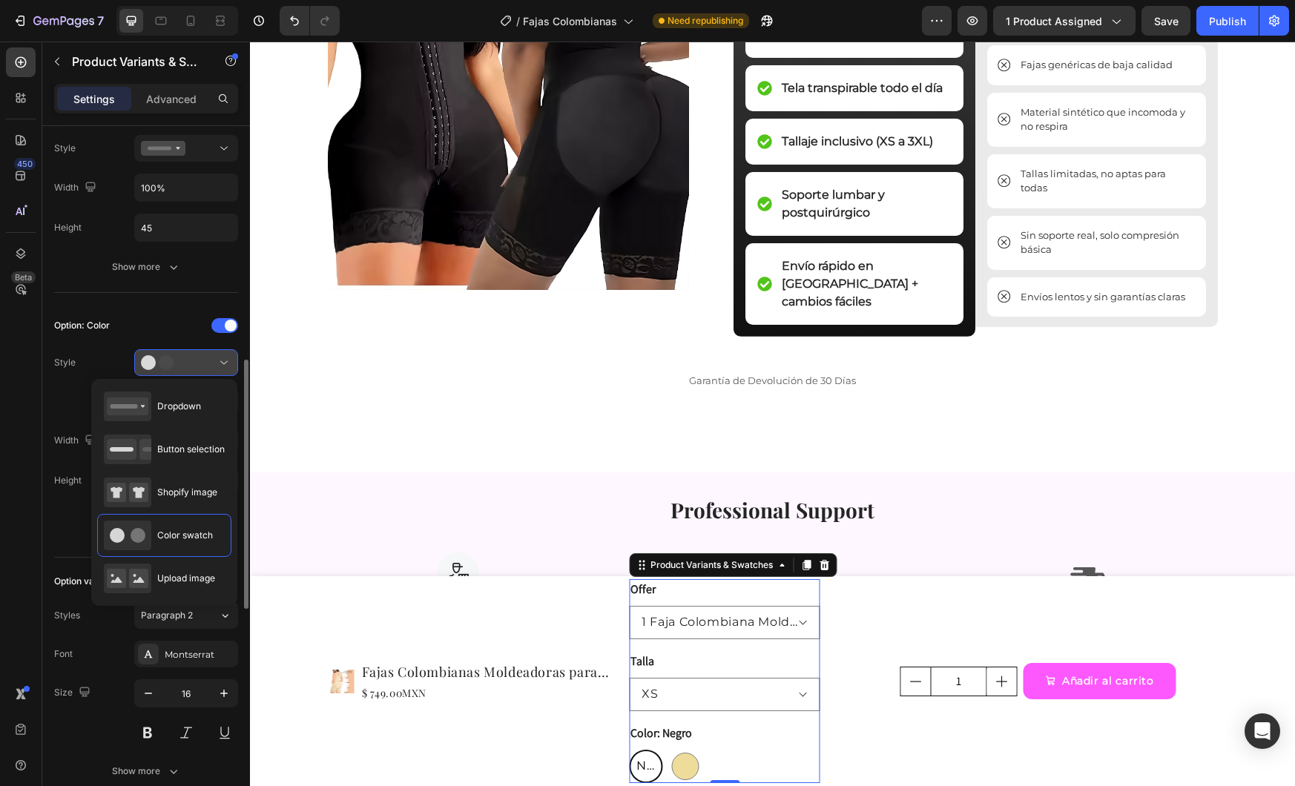
click at [182, 361] on icon at bounding box center [163, 362] width 45 height 15
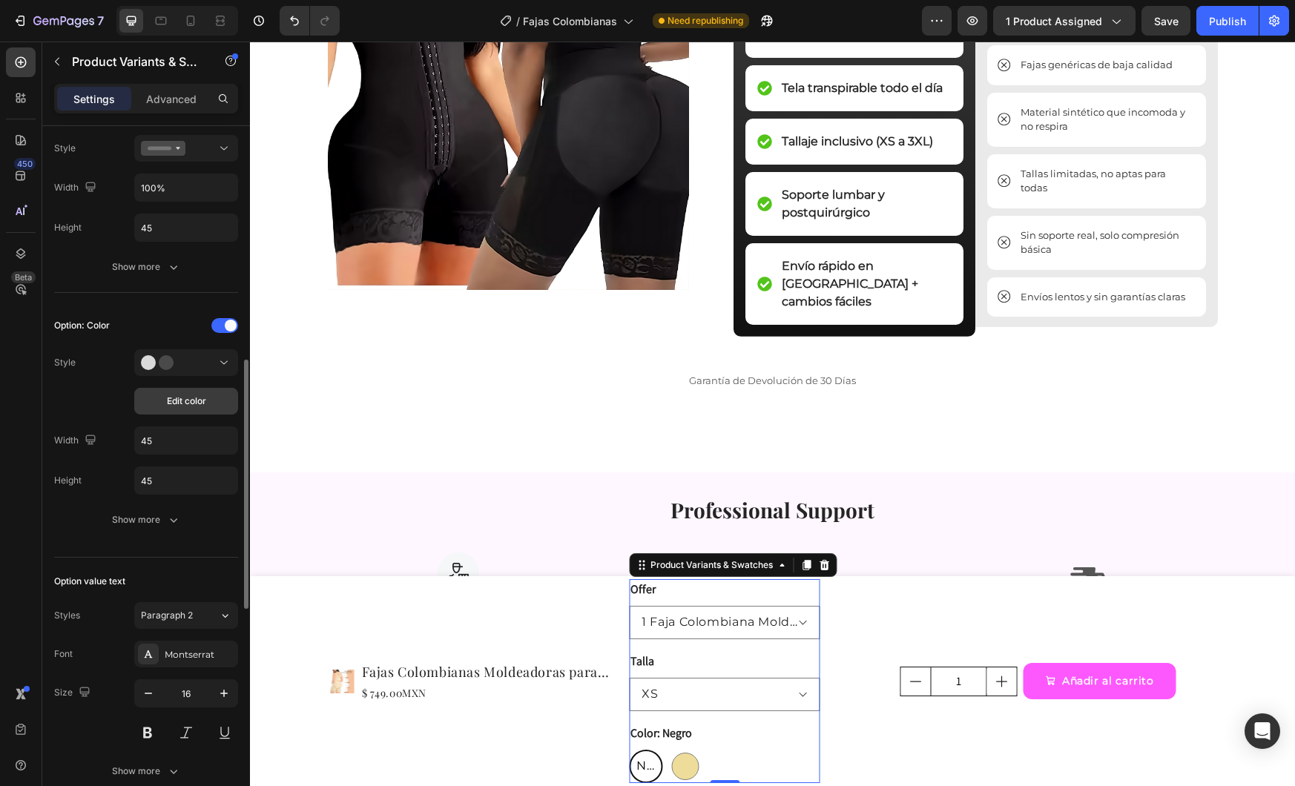
click at [197, 395] on span "Edit color" at bounding box center [186, 401] width 39 height 13
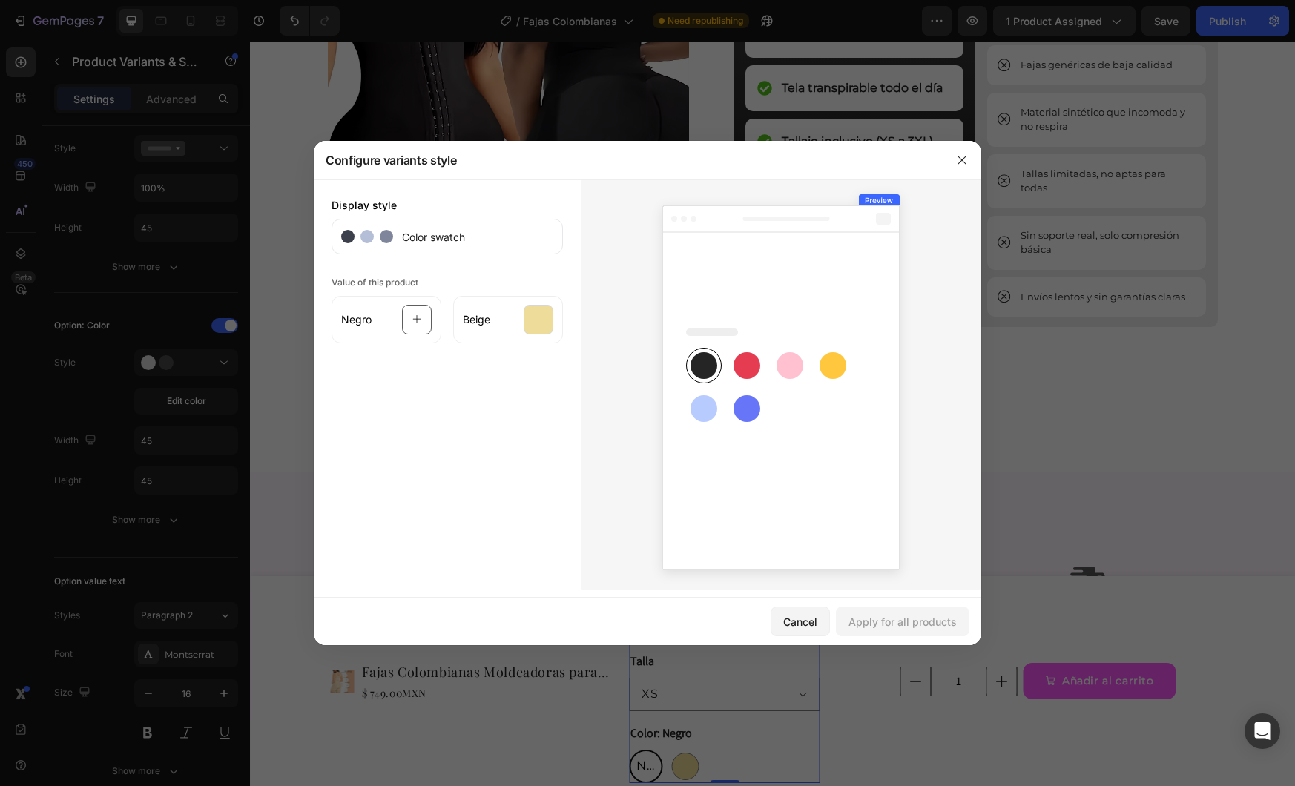
click at [699, 357] on rect at bounding box center [704, 365] width 27 height 27
click at [410, 313] on div at bounding box center [417, 320] width 30 height 30
click at [519, 487] on div "Display style Color swatch Value of this product Negro Beige" at bounding box center [447, 385] width 267 height 411
click at [414, 322] on icon at bounding box center [417, 320] width 10 height 28
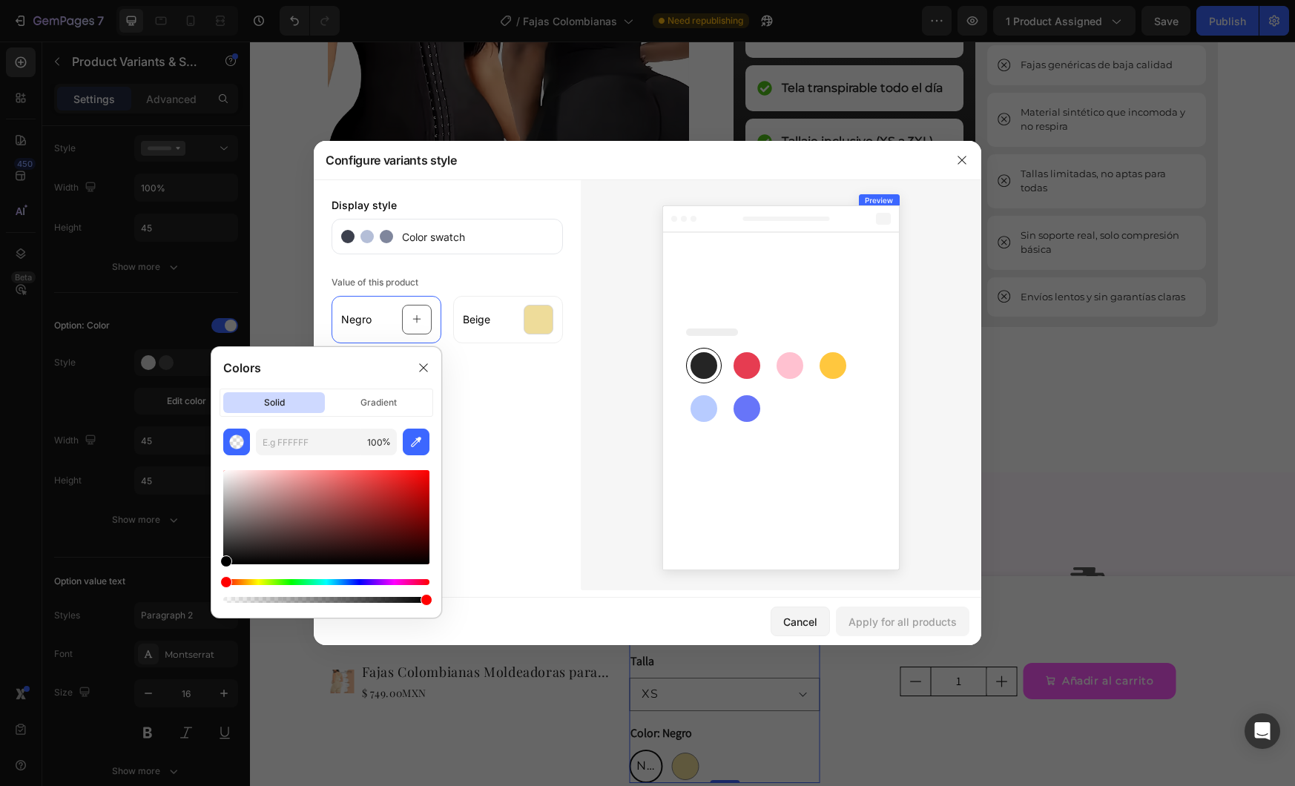
drag, startPoint x: 272, startPoint y: 524, endPoint x: 148, endPoint y: 596, distance: 143.0
click at [148, 0] on body "7 Version history / Fajas Colombianas Need republishing Preview 1 product assig…" at bounding box center [647, 0] width 1295 height 0
type input "000000"
click at [865, 622] on div "Apply for all products" at bounding box center [903, 622] width 108 height 16
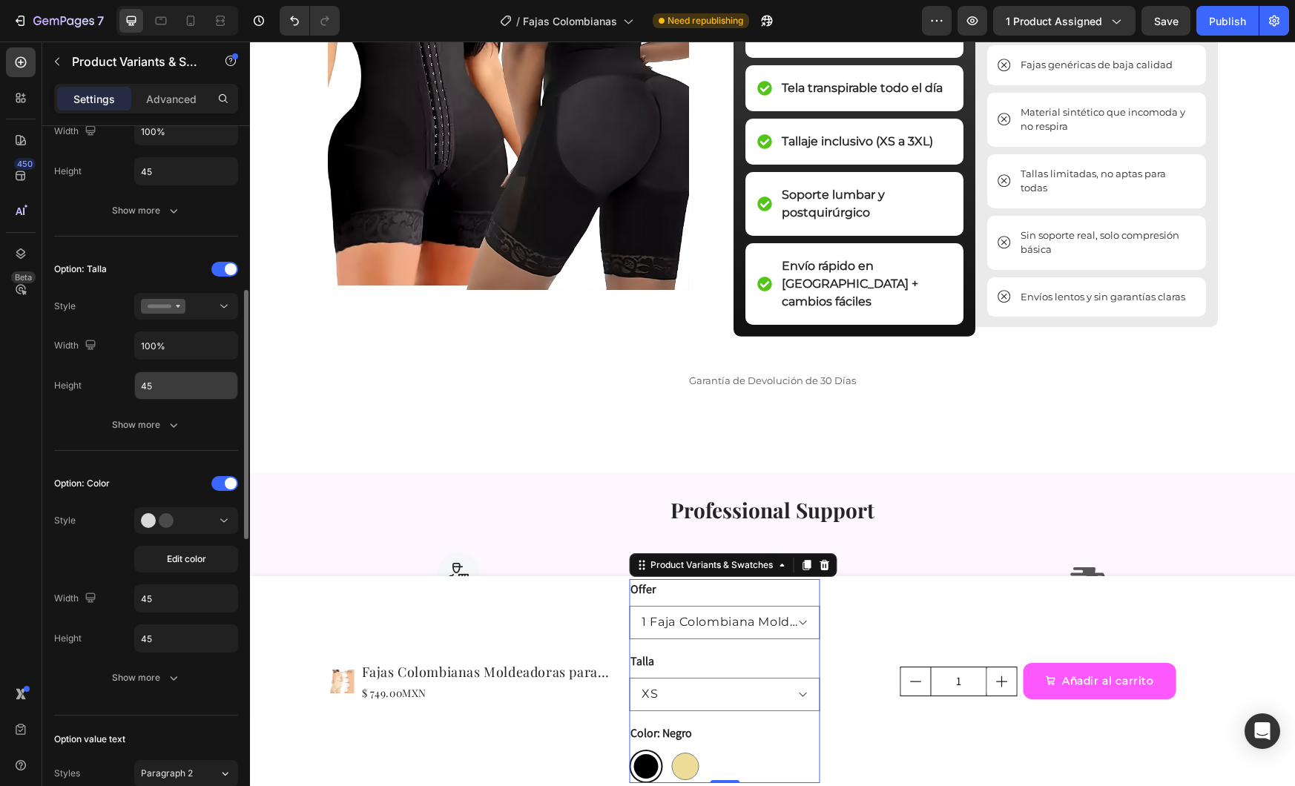
scroll to position [481, 0]
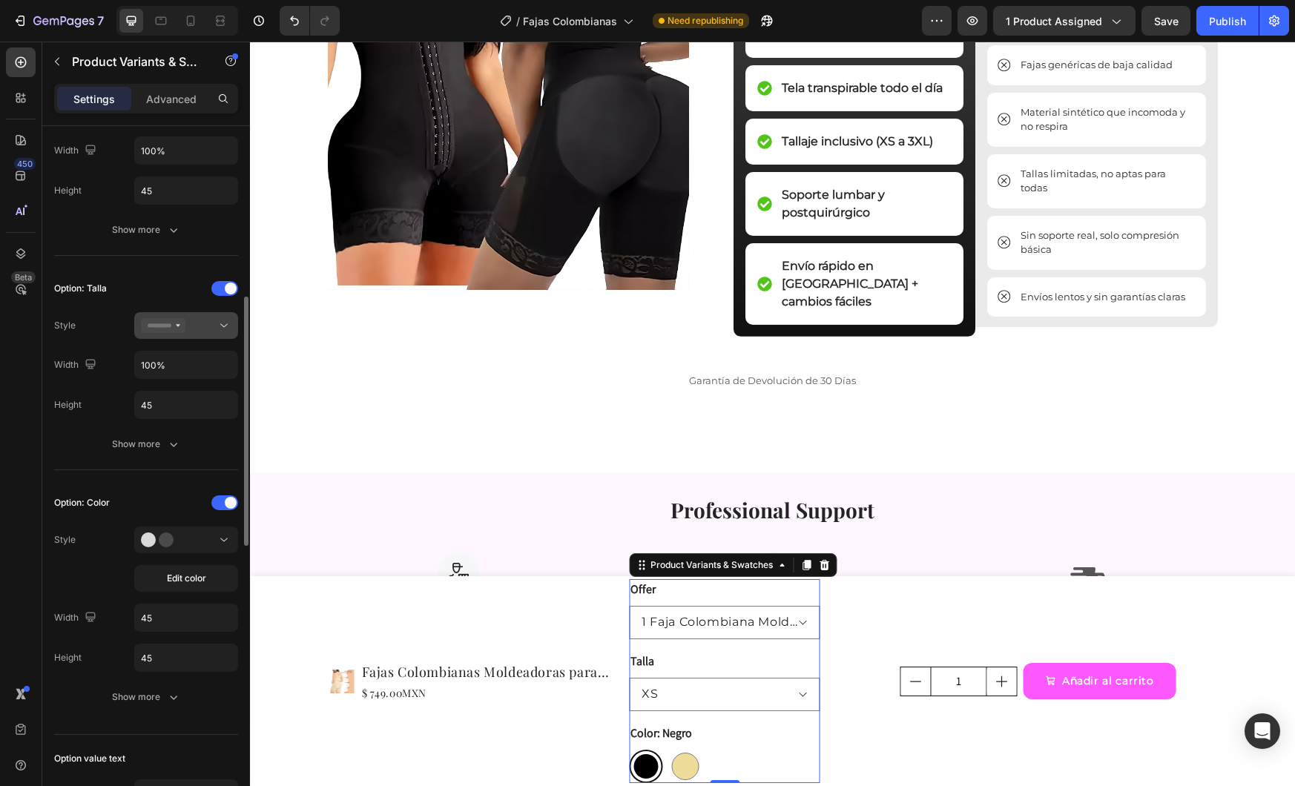
click at [184, 331] on icon at bounding box center [163, 325] width 45 height 15
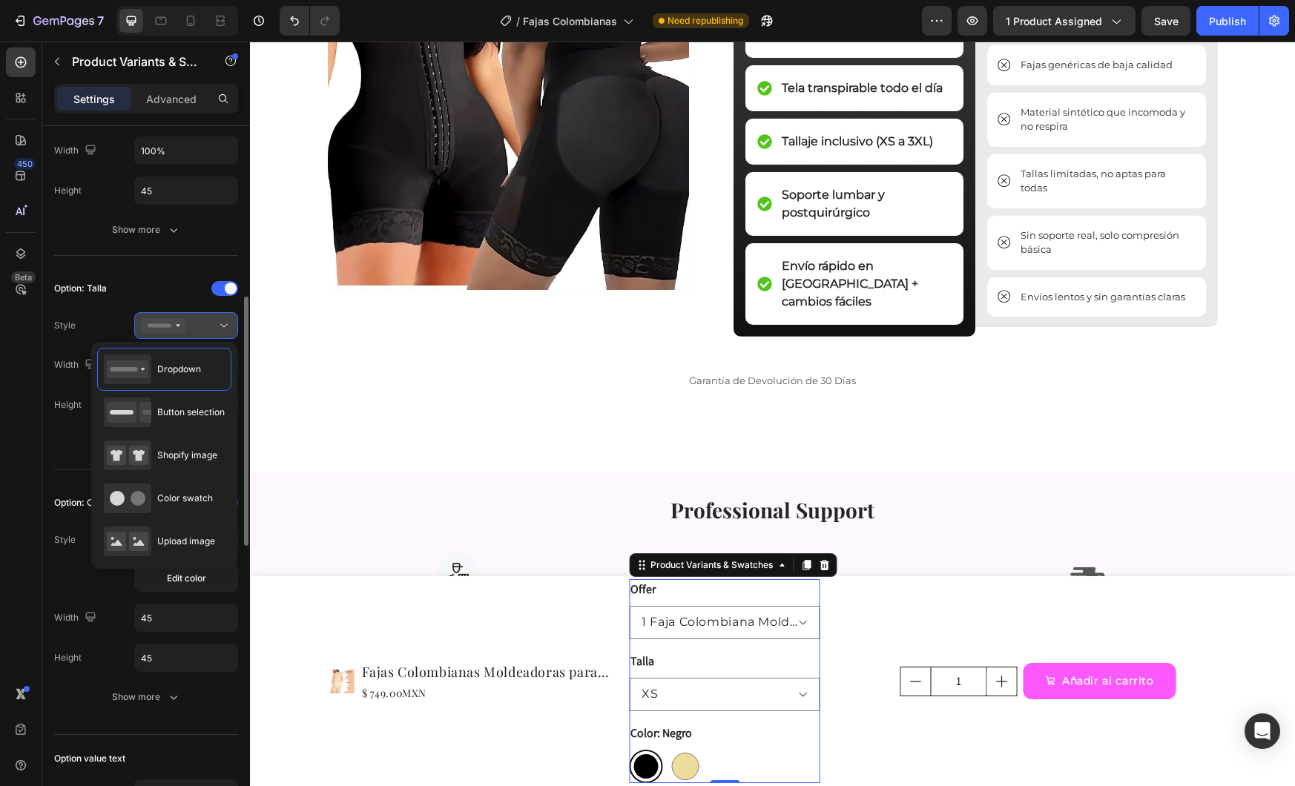
click at [184, 331] on icon at bounding box center [163, 325] width 45 height 15
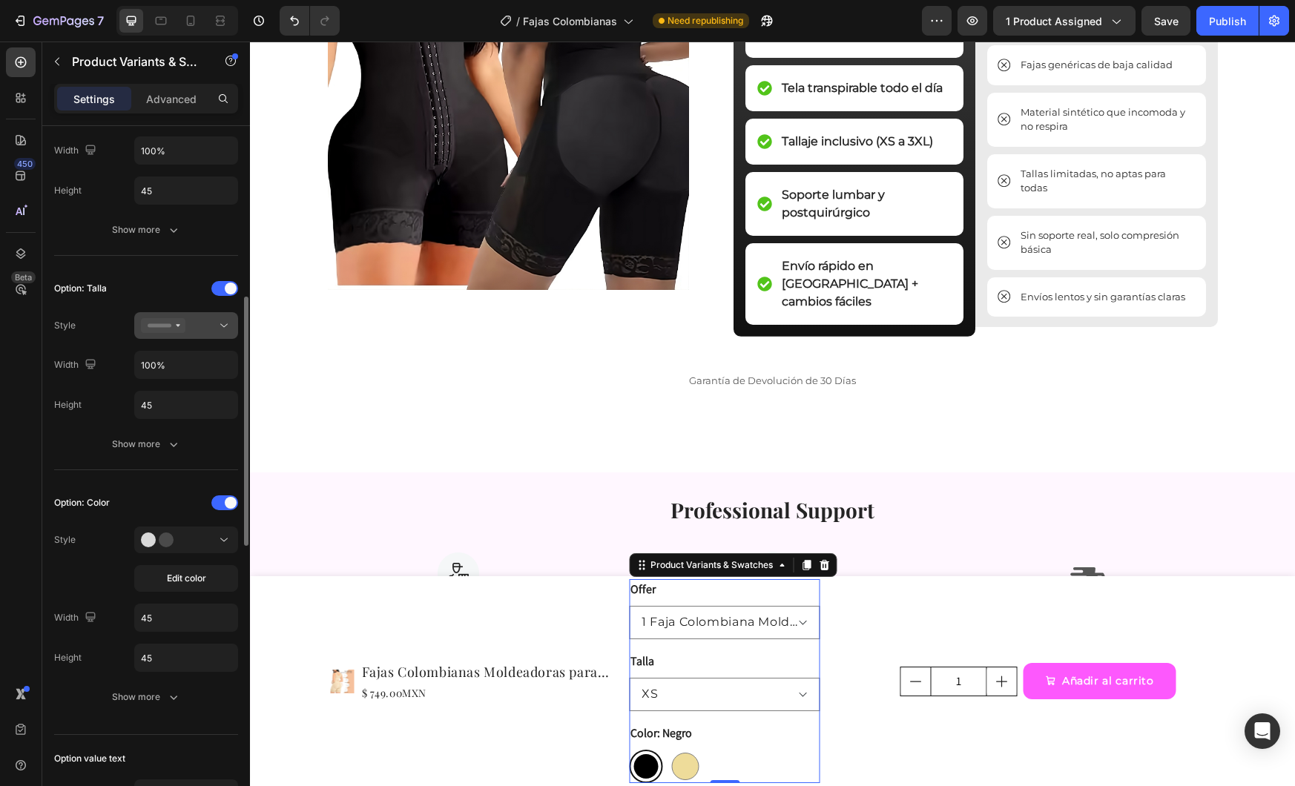
click at [162, 317] on button at bounding box center [186, 325] width 104 height 27
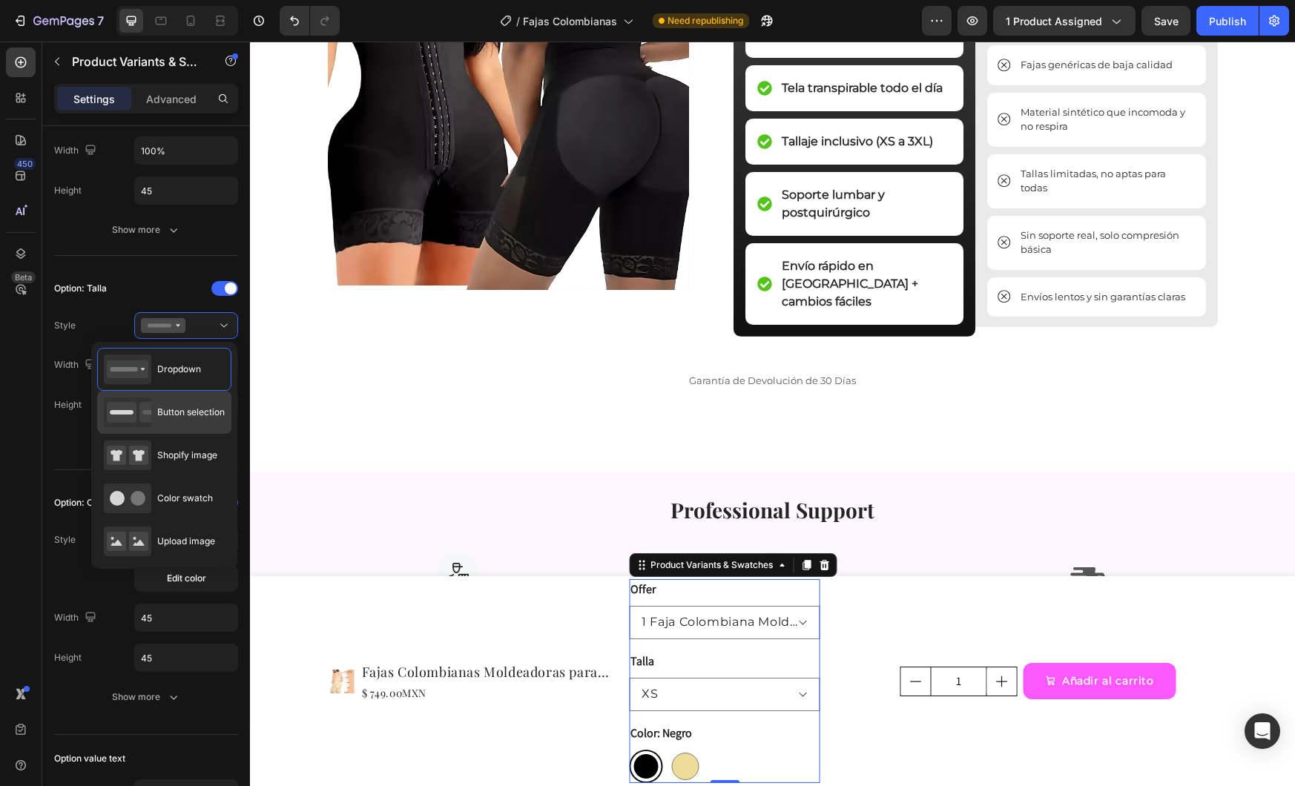
click at [189, 411] on span "Button selection" at bounding box center [191, 412] width 68 height 13
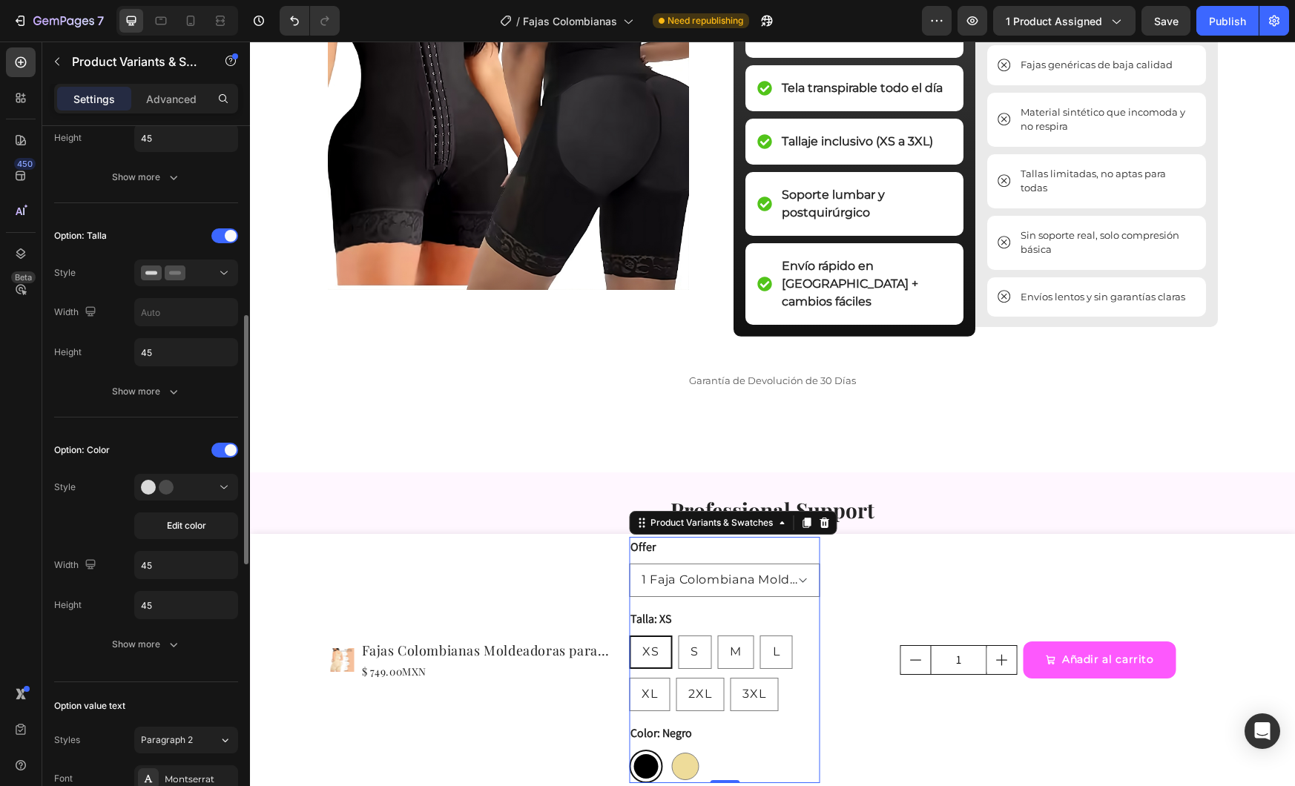
scroll to position [142, 0]
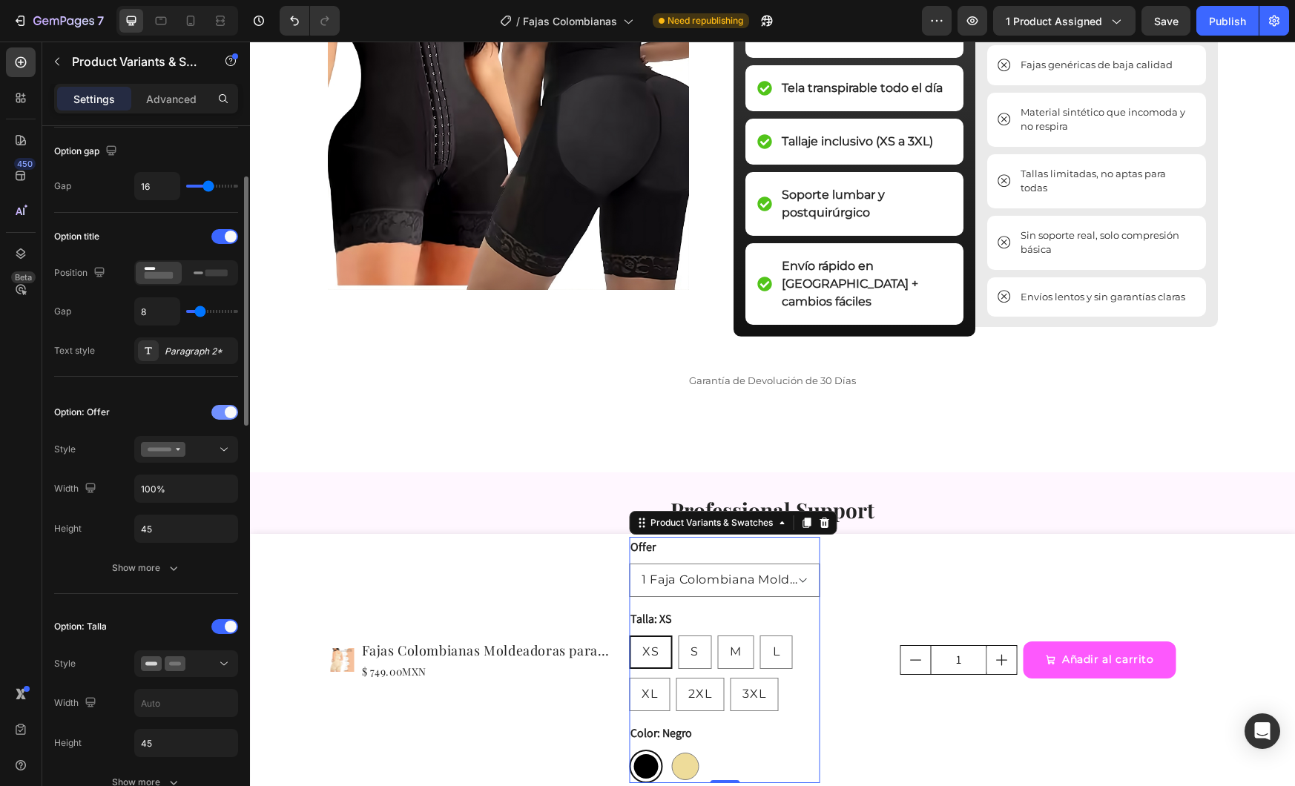
click at [222, 411] on div at bounding box center [224, 412] width 27 height 15
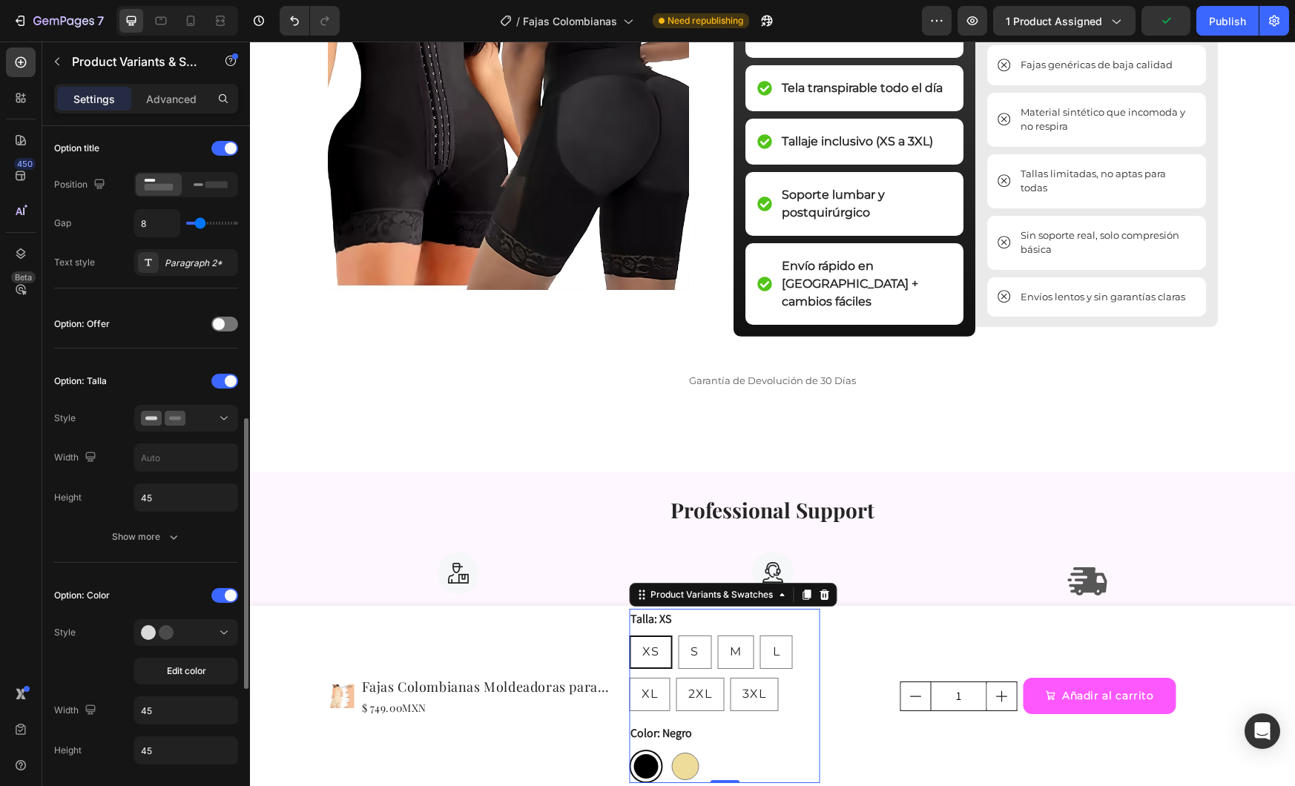
scroll to position [378, 0]
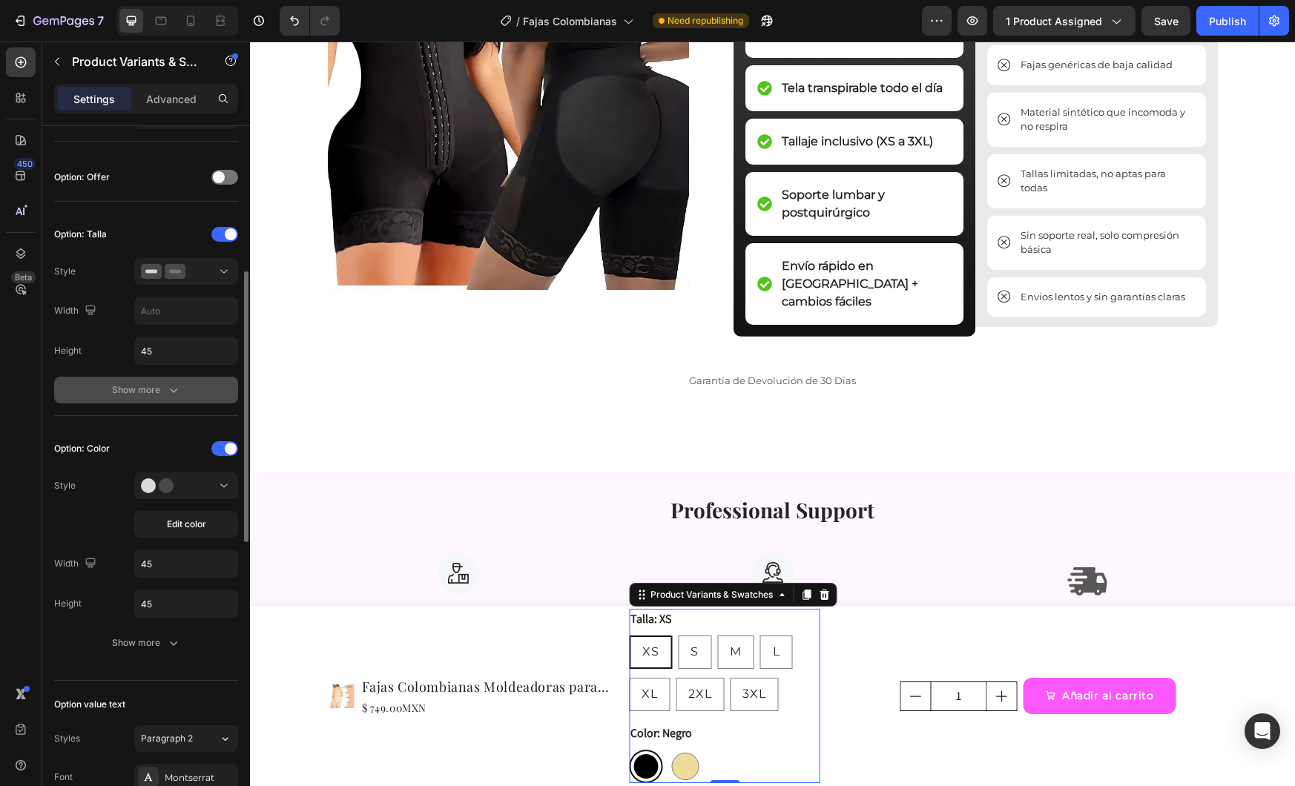
click at [151, 385] on div "Show more" at bounding box center [146, 390] width 69 height 15
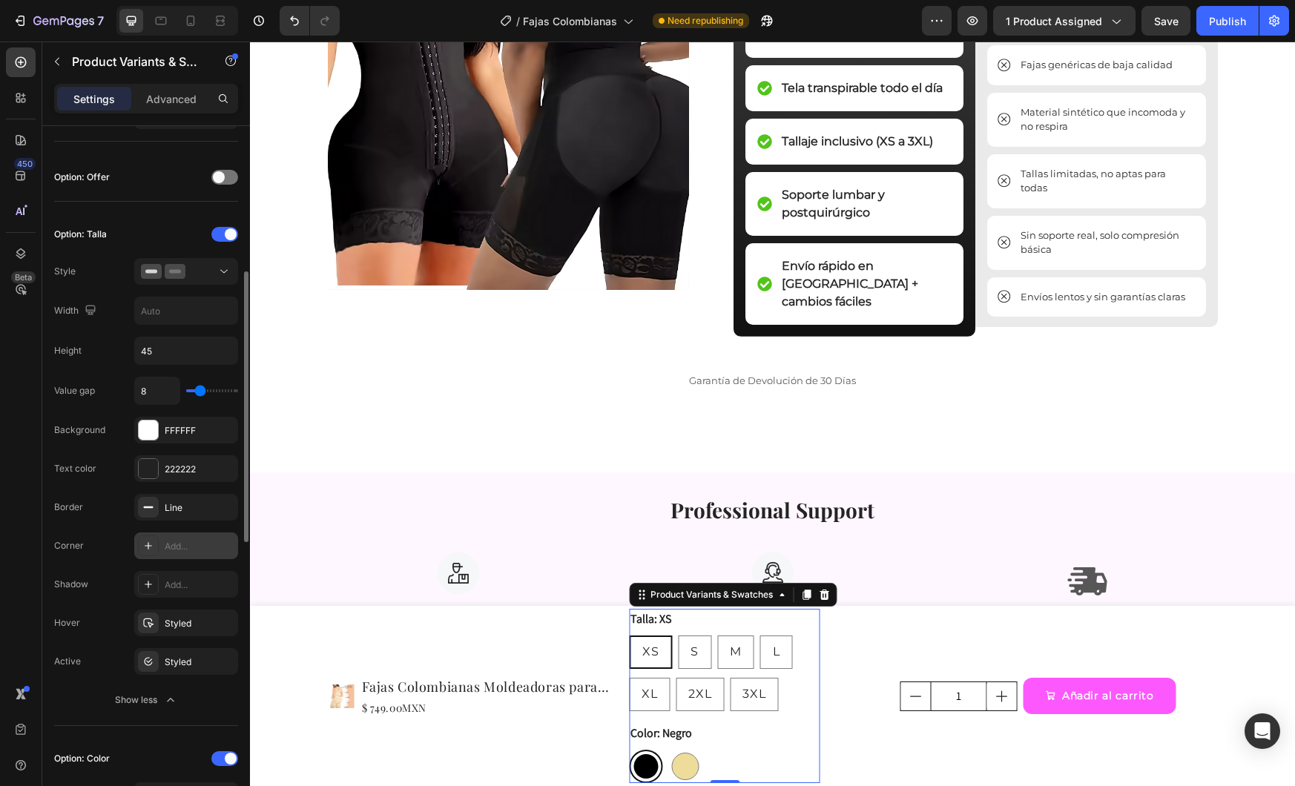
click at [179, 556] on div "Add..." at bounding box center [186, 546] width 104 height 27
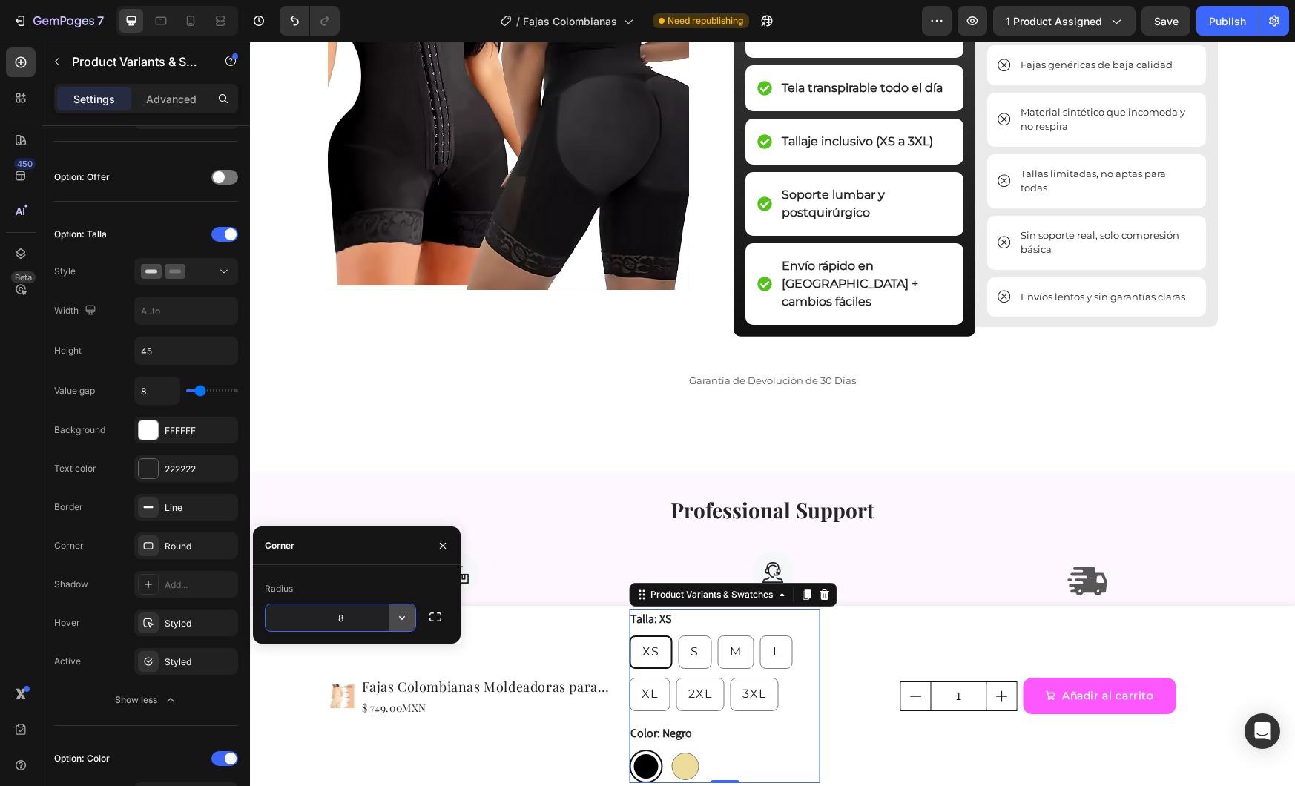
click at [401, 616] on icon "button" at bounding box center [402, 618] width 15 height 15
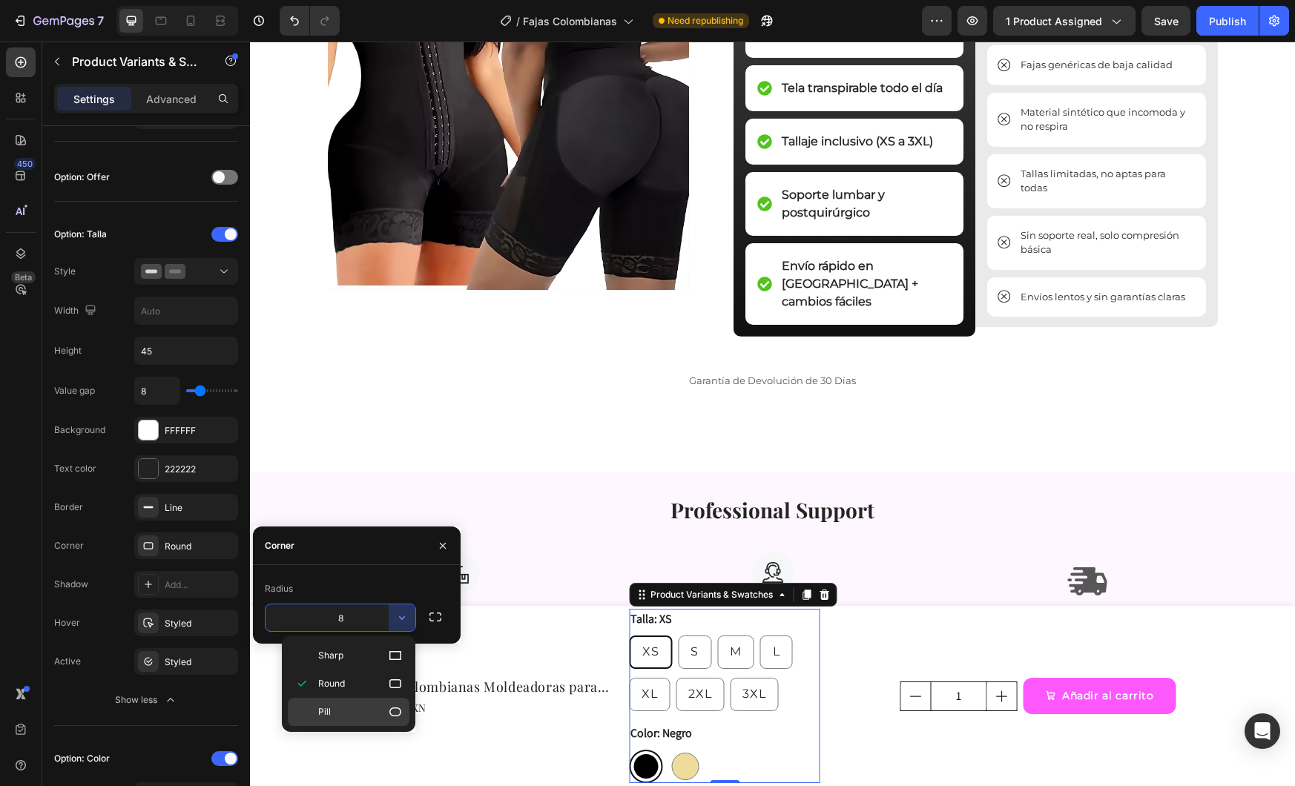
click at [370, 705] on p "Pill" at bounding box center [360, 712] width 85 height 15
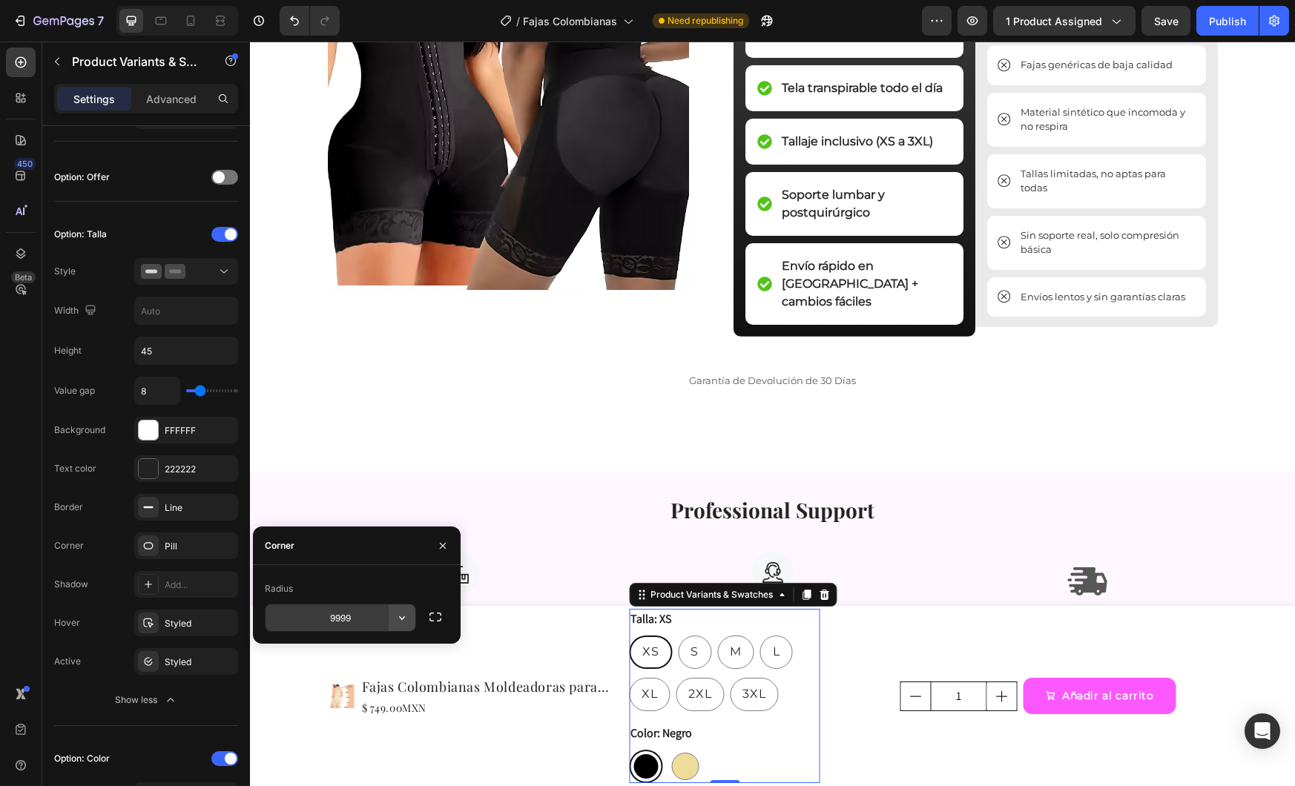
click at [398, 622] on icon "button" at bounding box center [402, 618] width 15 height 15
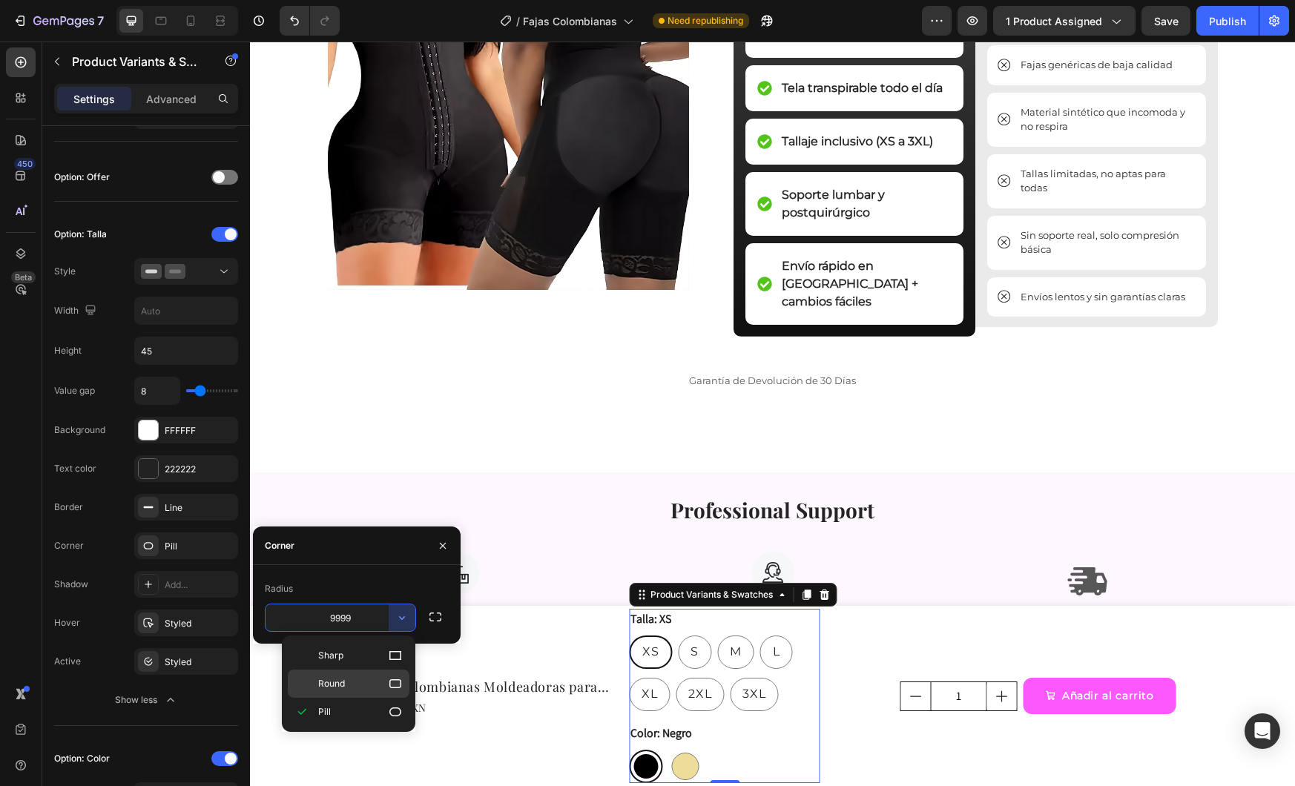
click at [332, 686] on span "Round" at bounding box center [331, 683] width 27 height 13
type input "8"
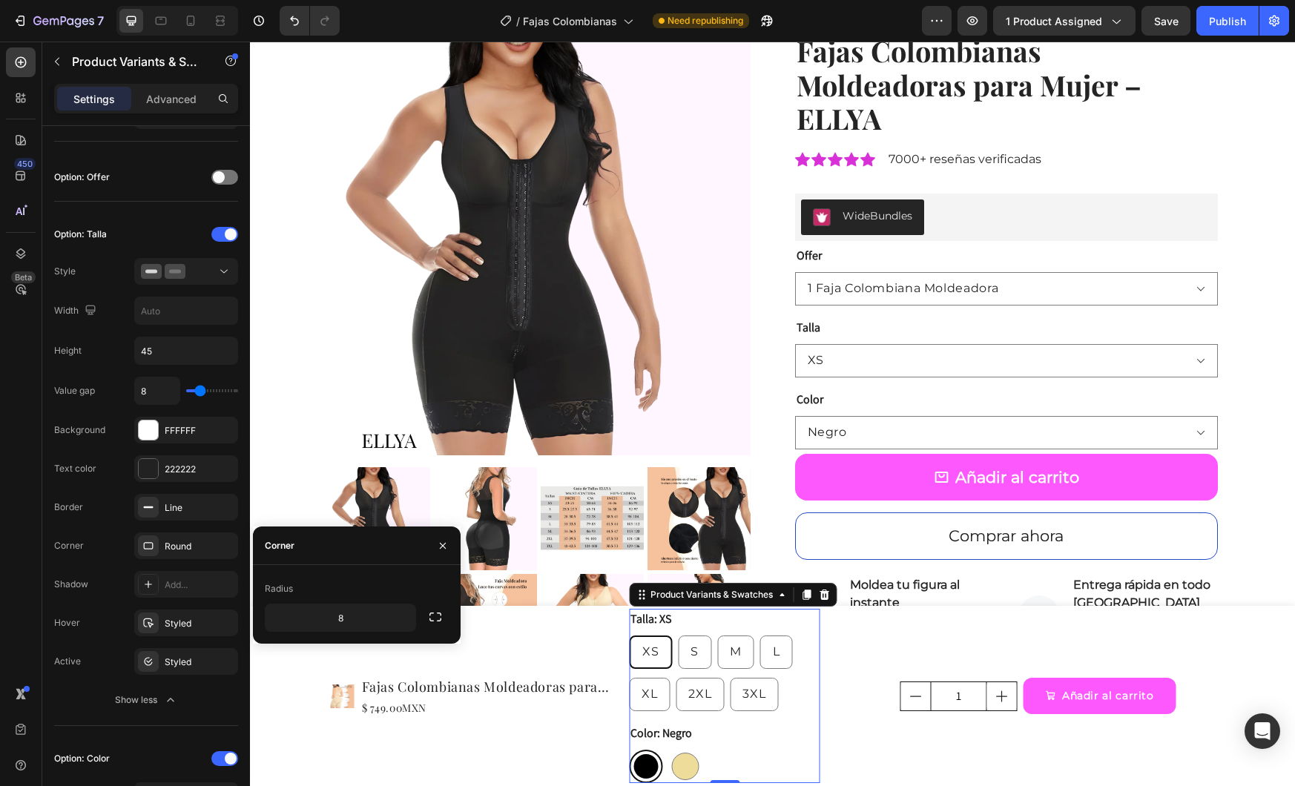
scroll to position [83, 0]
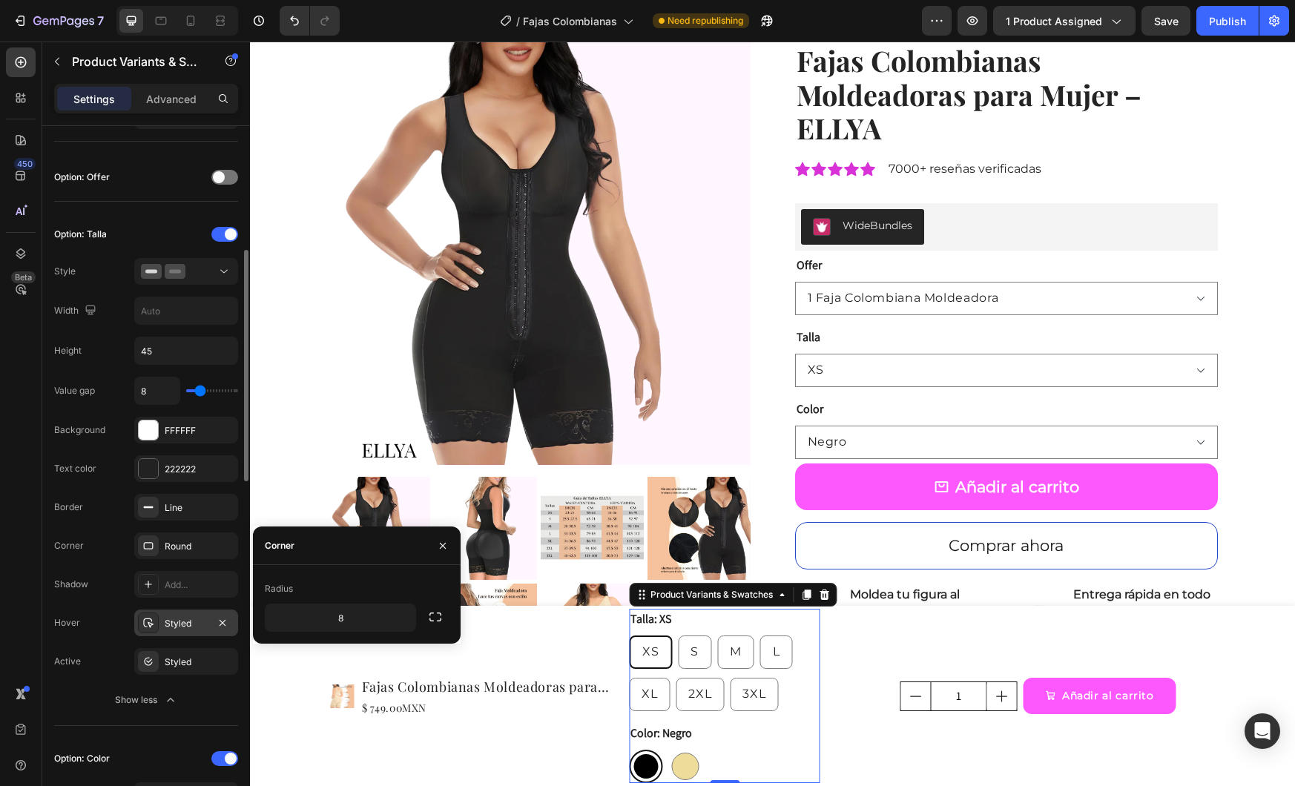
click at [174, 634] on div "Styled" at bounding box center [186, 623] width 104 height 27
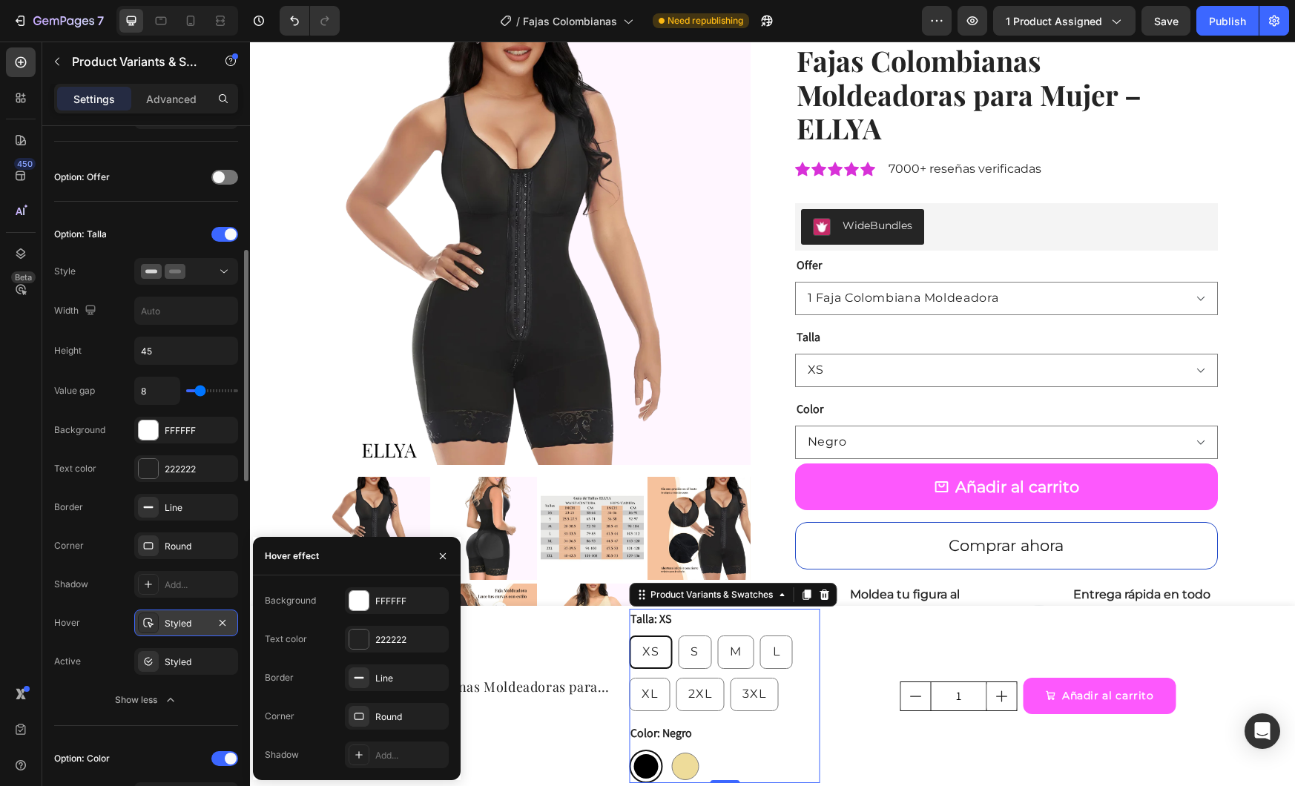
click at [174, 634] on div "Styled" at bounding box center [186, 623] width 104 height 27
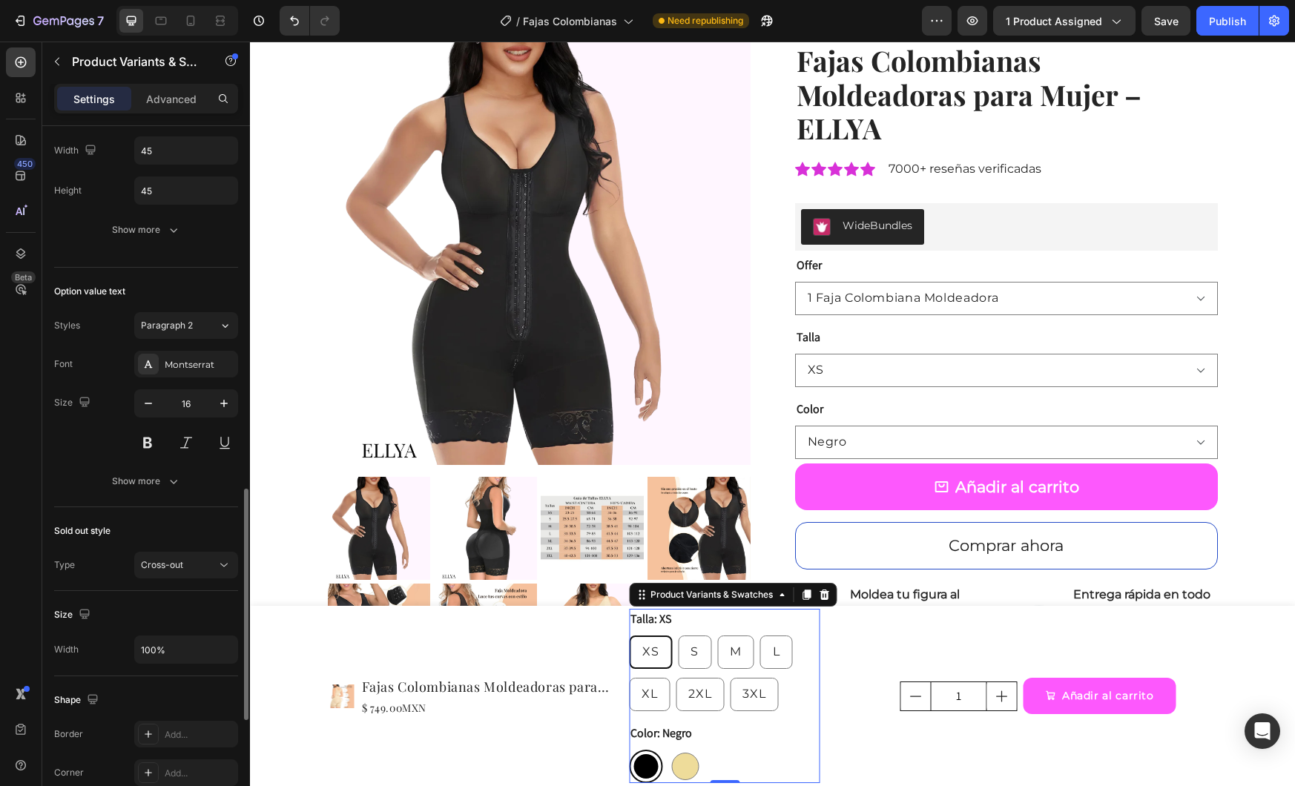
scroll to position [1092, 0]
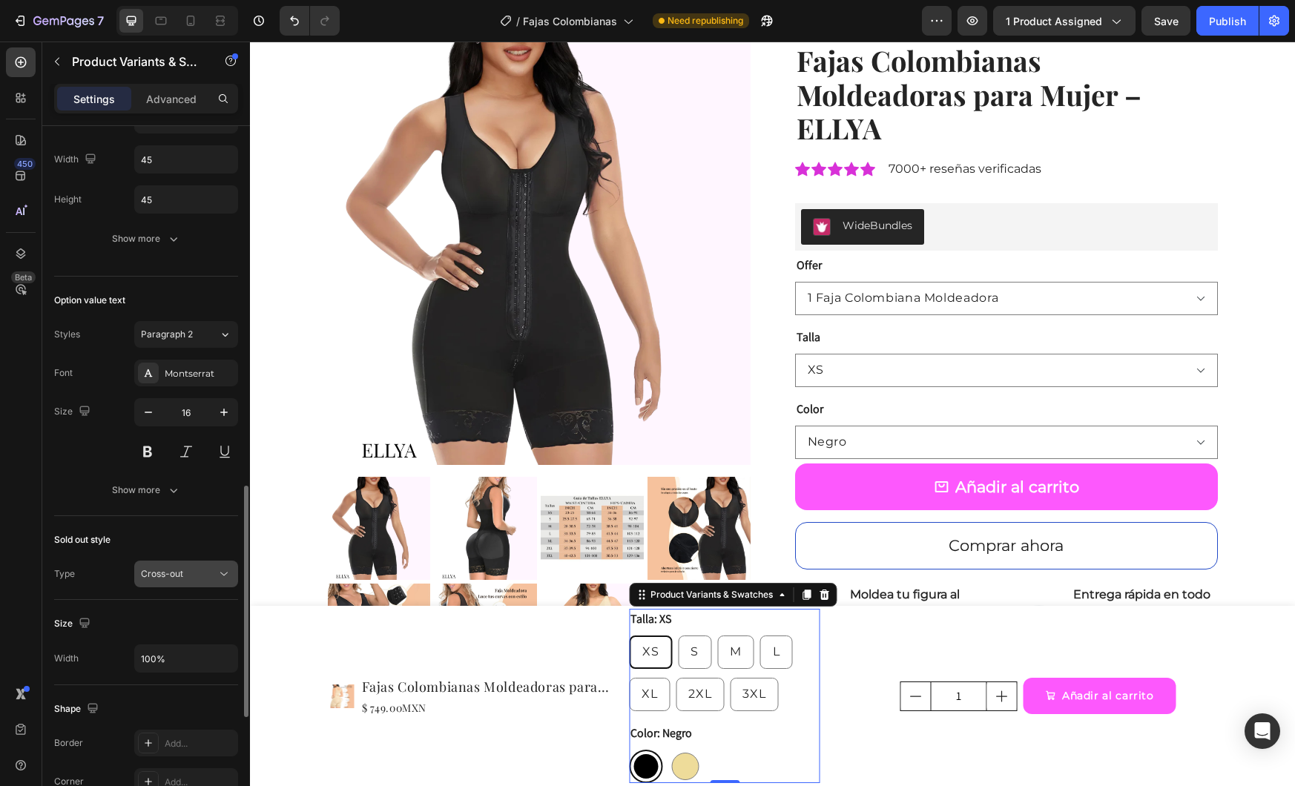
click at [191, 579] on div "Cross-out" at bounding box center [179, 574] width 76 height 13
click at [185, 579] on div "Cross-out" at bounding box center [179, 574] width 76 height 13
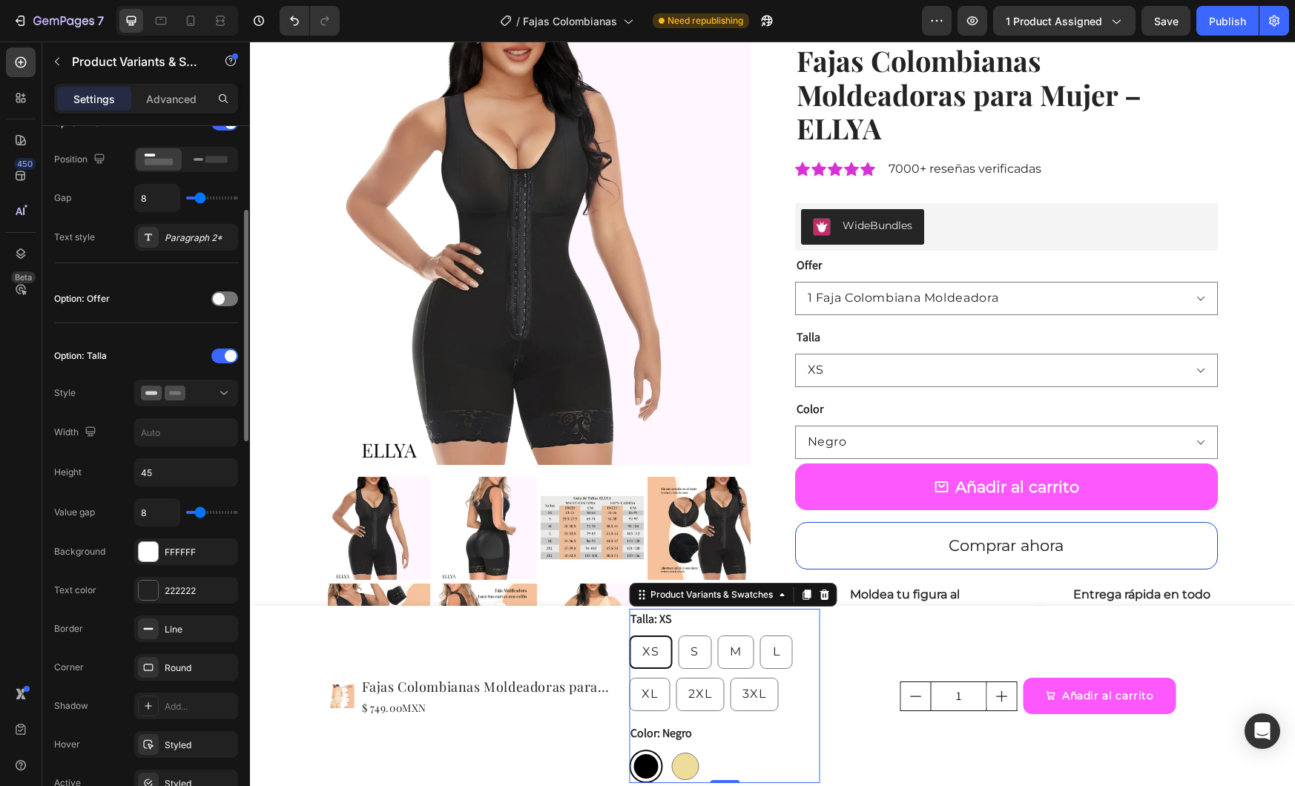
scroll to position [0, 0]
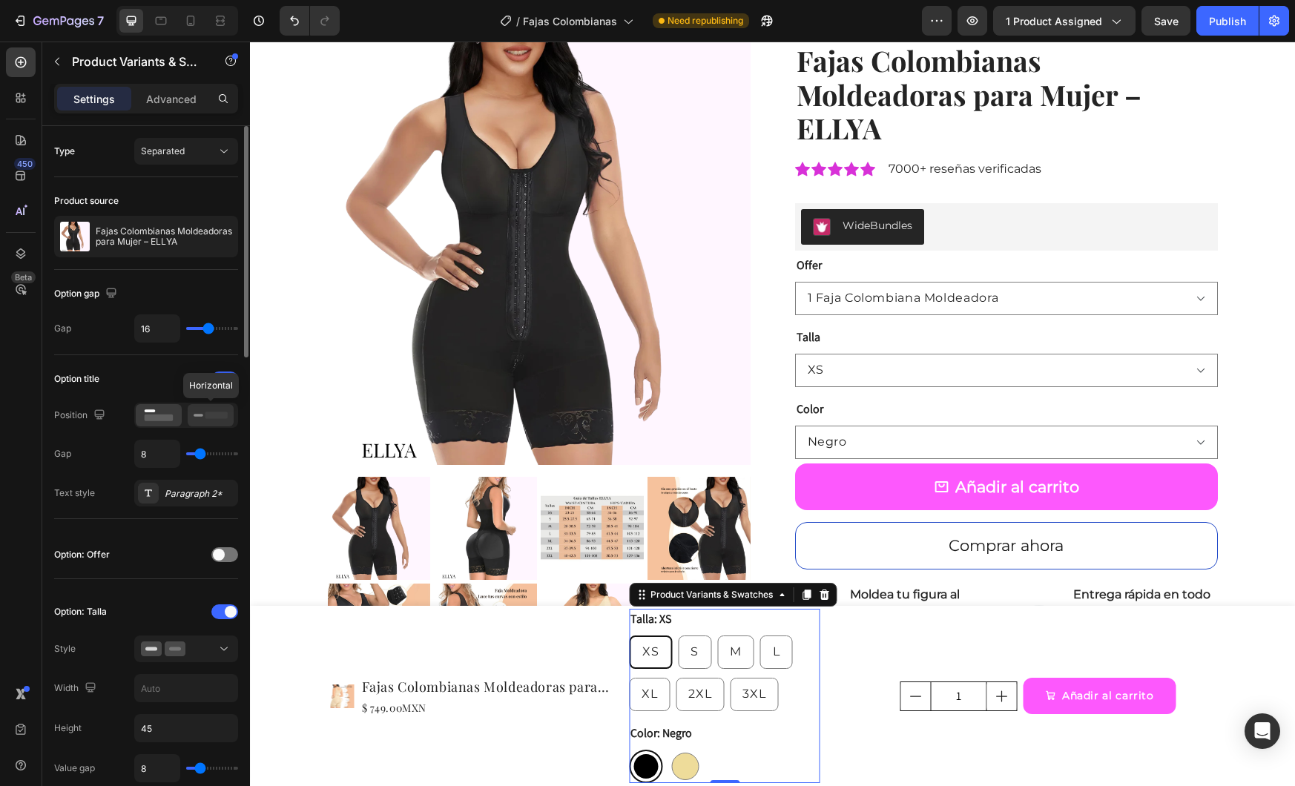
click at [191, 425] on div at bounding box center [211, 415] width 46 height 22
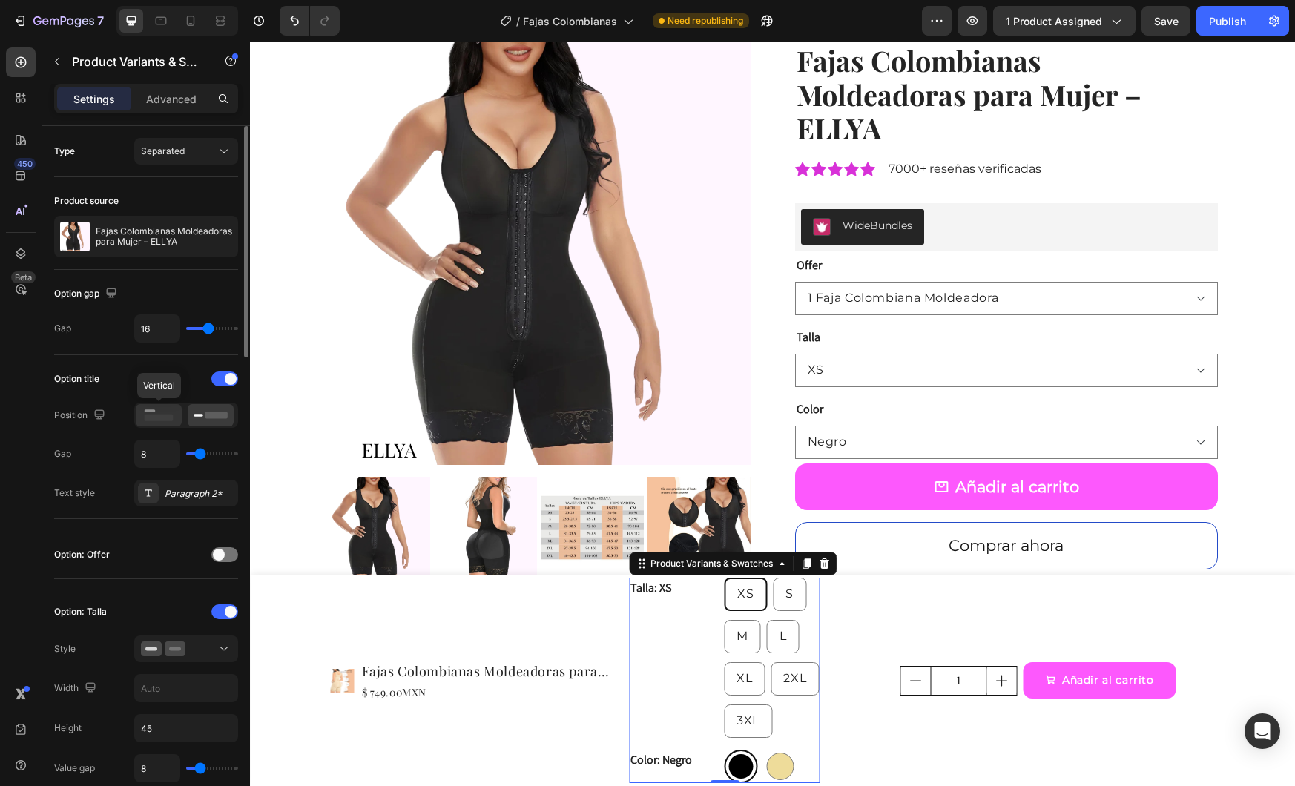
click at [168, 414] on icon at bounding box center [159, 415] width 34 height 16
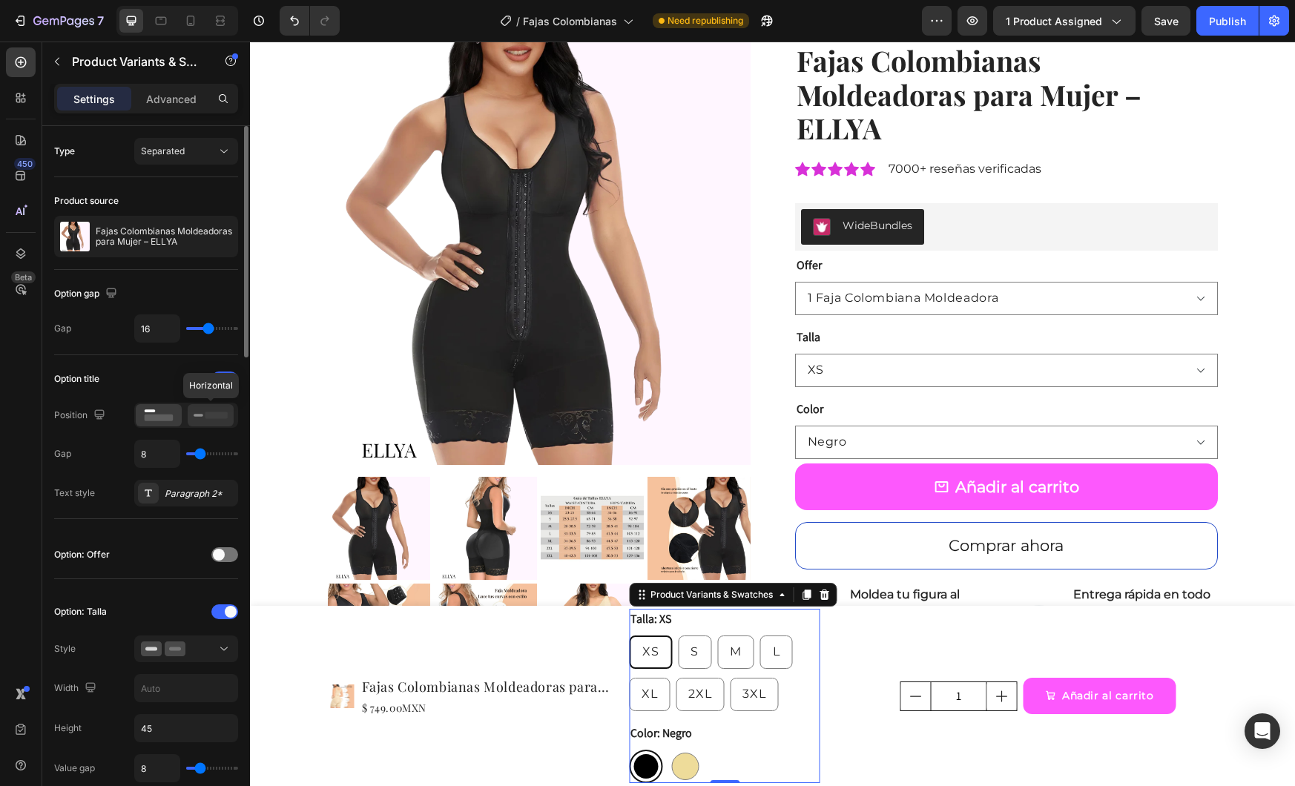
click at [208, 410] on icon at bounding box center [211, 415] width 34 height 16
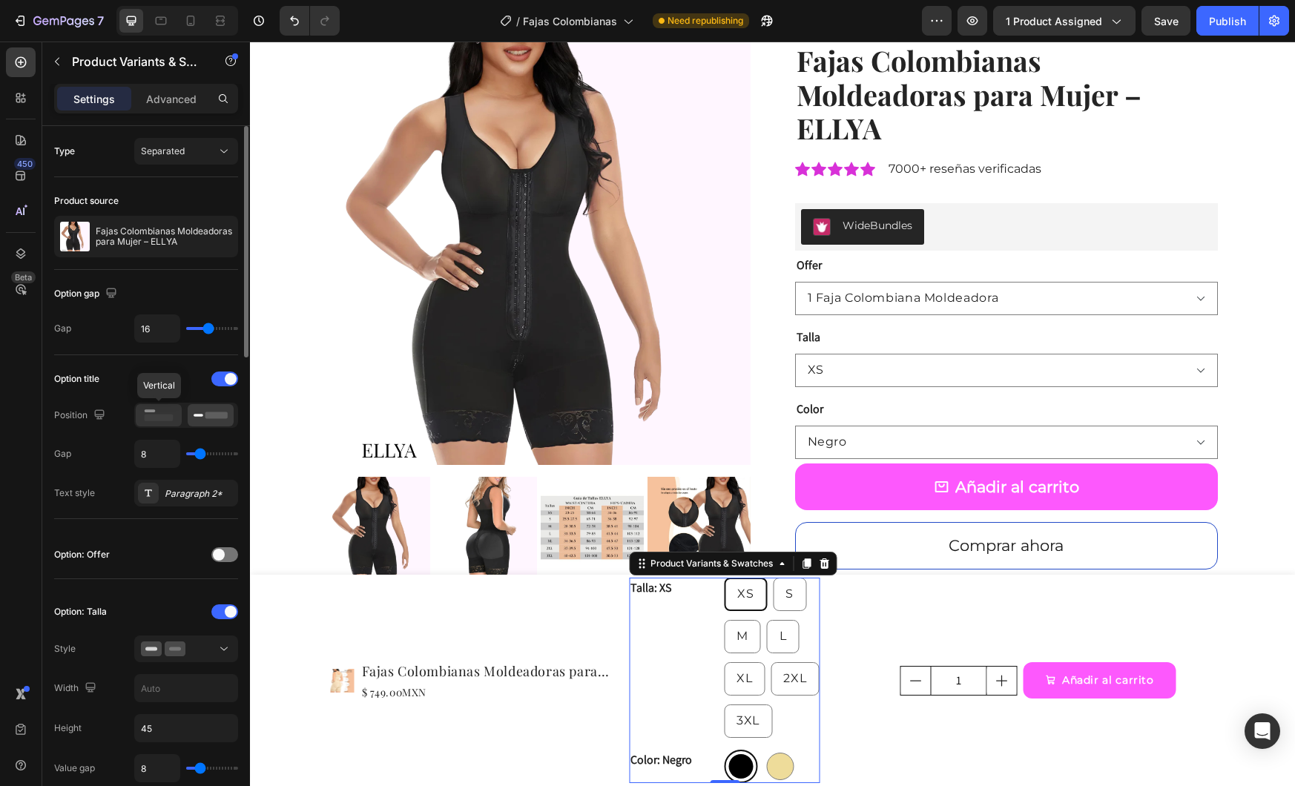
click at [165, 412] on icon at bounding box center [159, 415] width 34 height 16
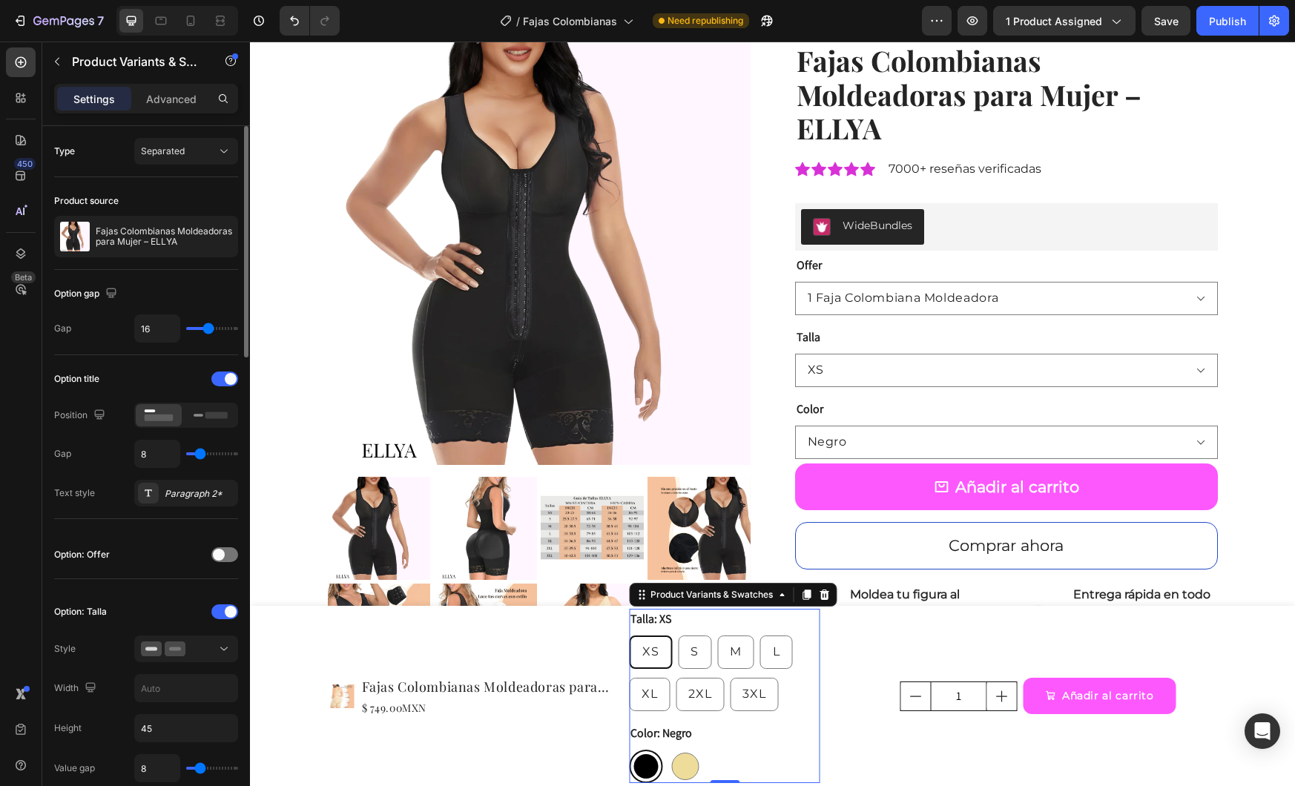
type input "15"
type input "11"
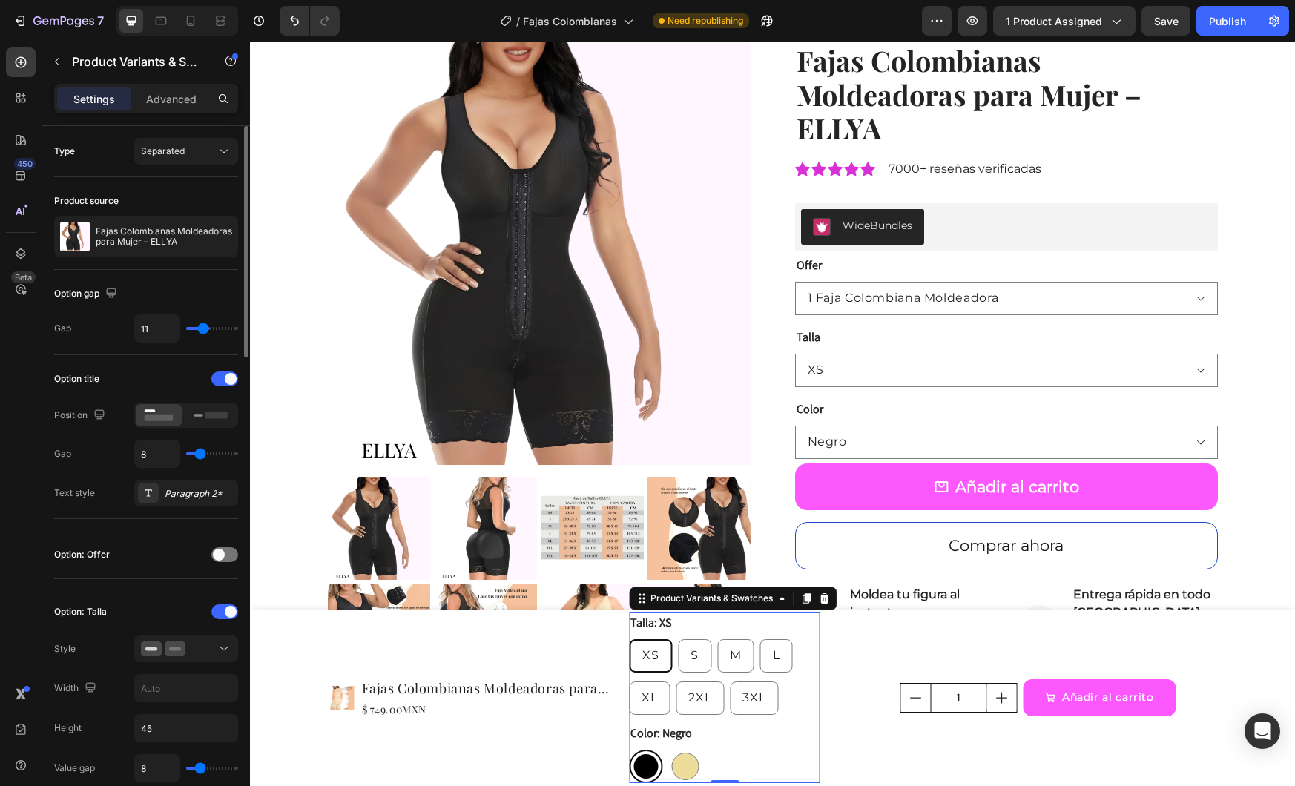
type input "10"
type input "6"
type input "5"
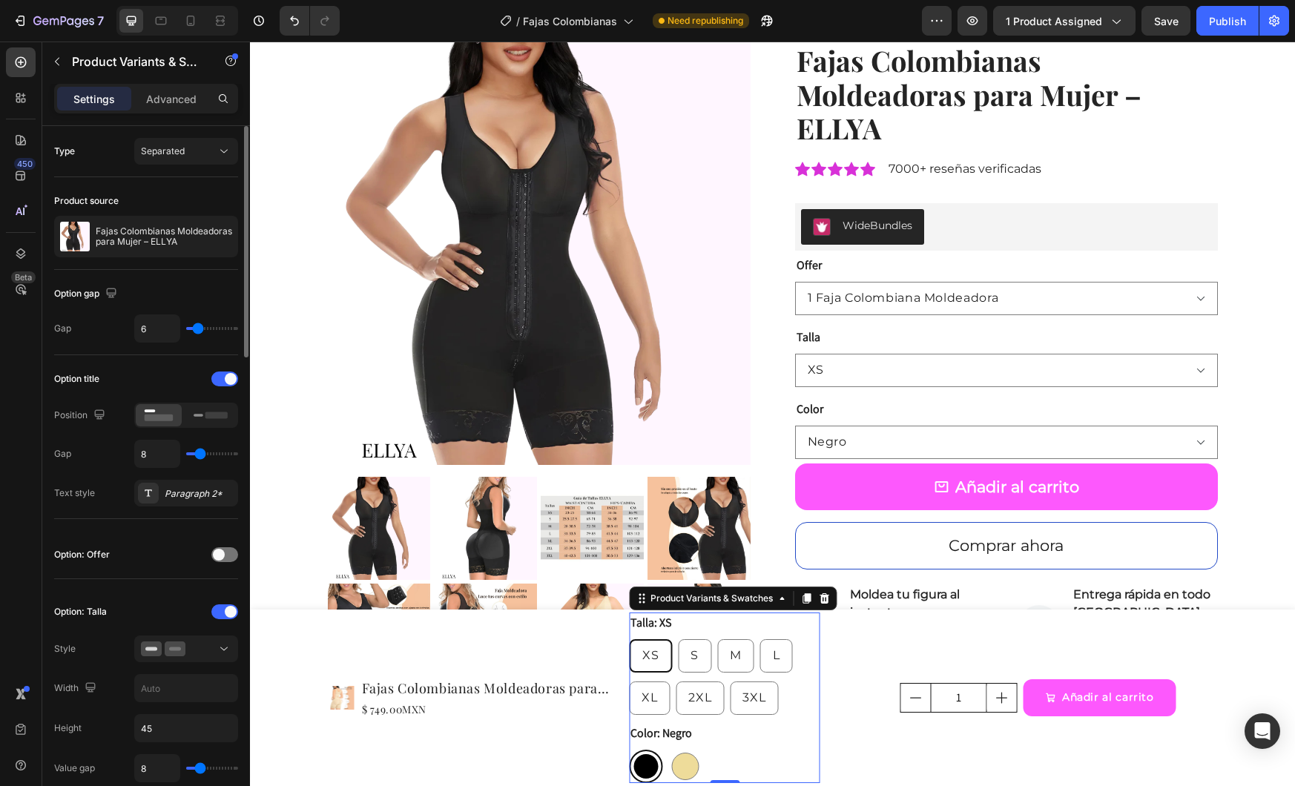
type input "5"
type input "4"
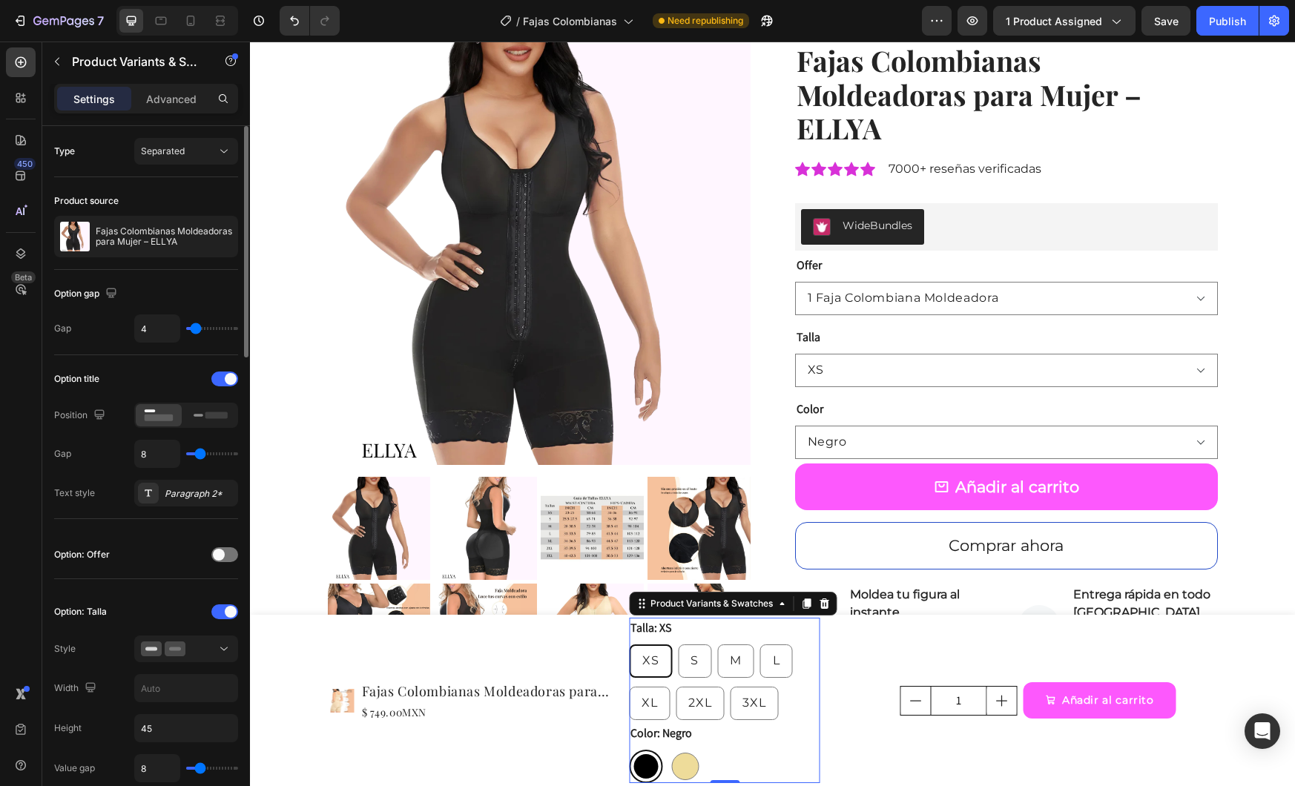
type input "3"
type input "2"
type input "1"
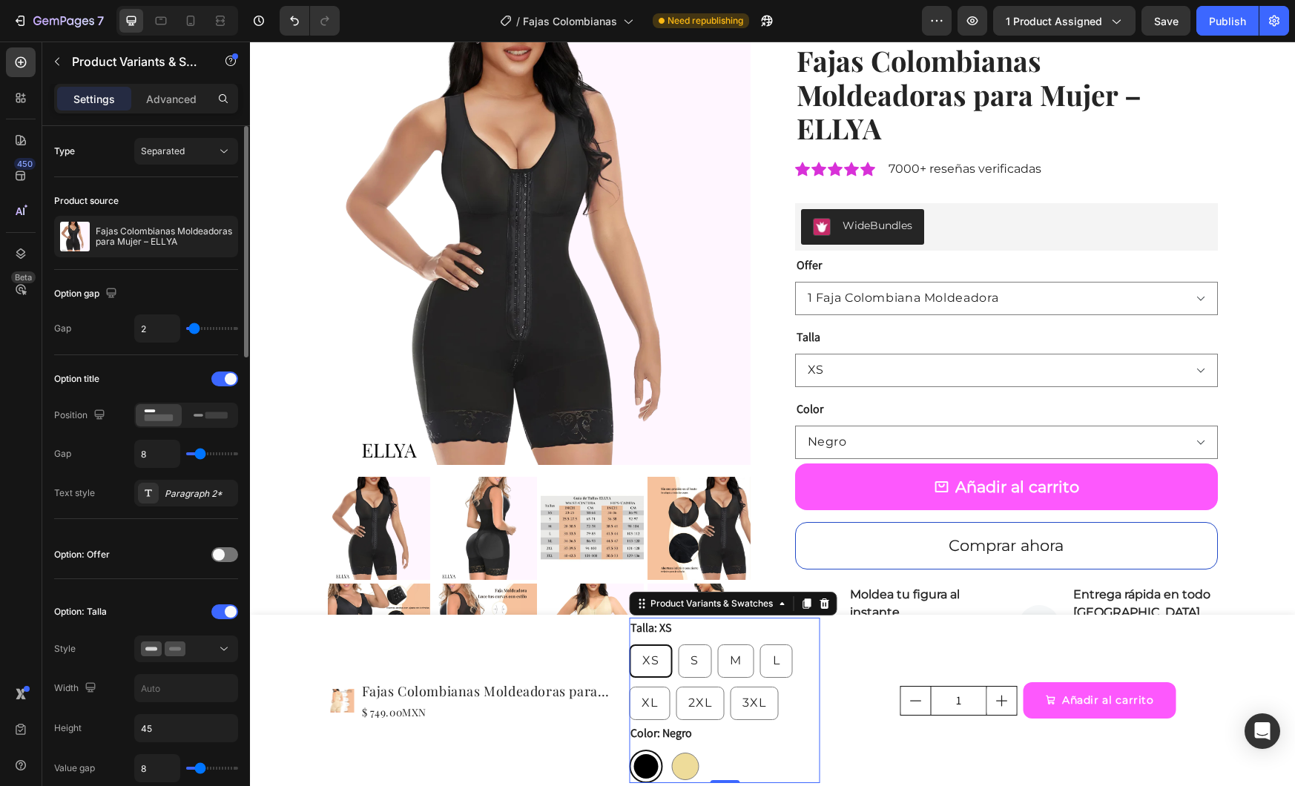
type input "1"
type input "0"
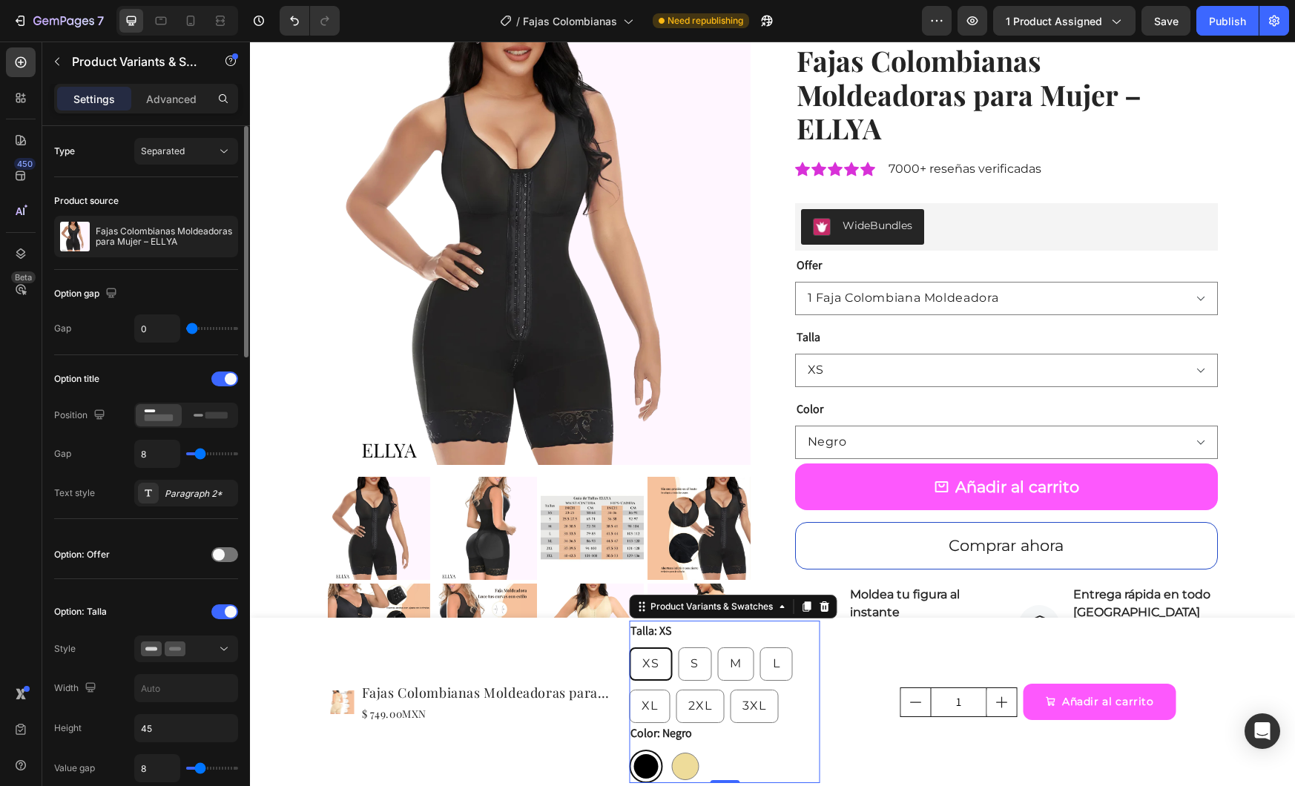
type input "1"
type input "2"
type input "3"
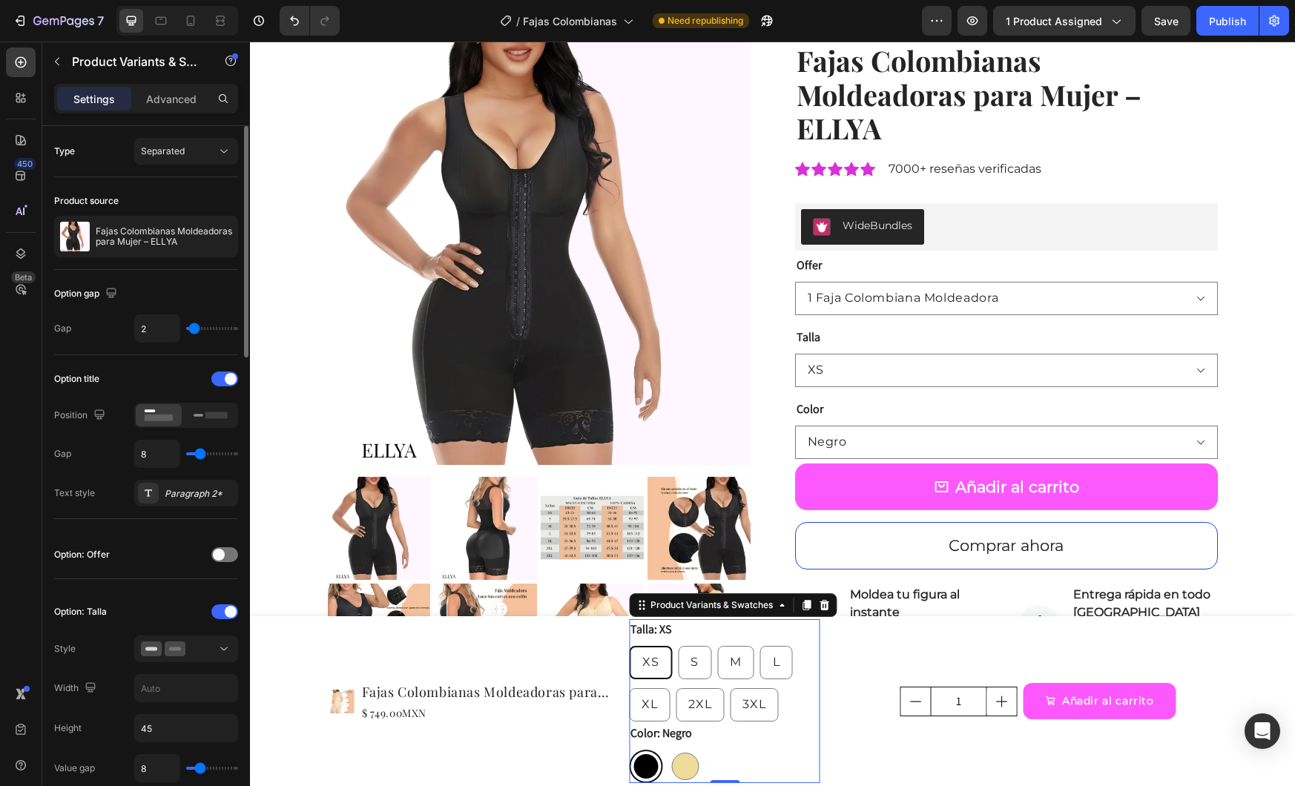
type input "3"
type input "4"
type input "5"
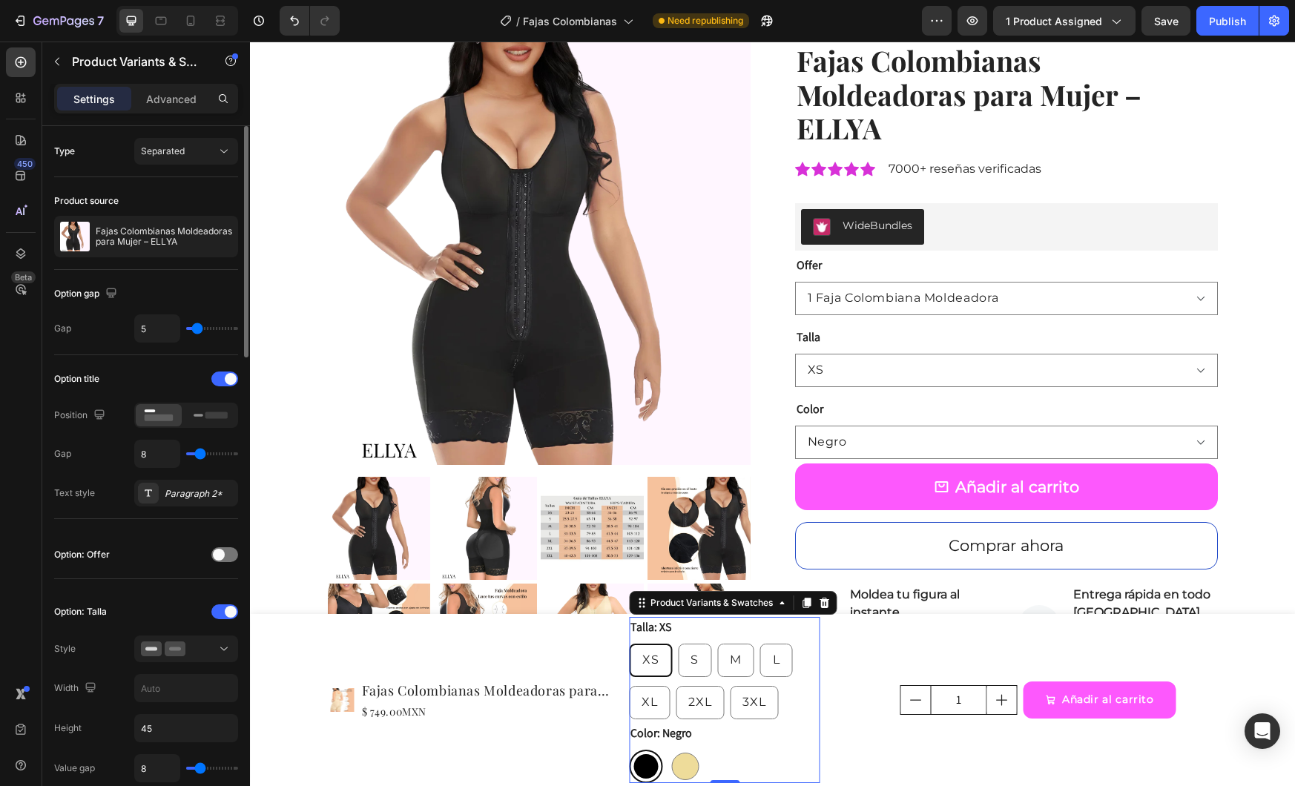
type input "6"
click at [198, 330] on input "range" at bounding box center [212, 328] width 52 height 3
click at [190, 149] on div "Separated" at bounding box center [179, 151] width 76 height 13
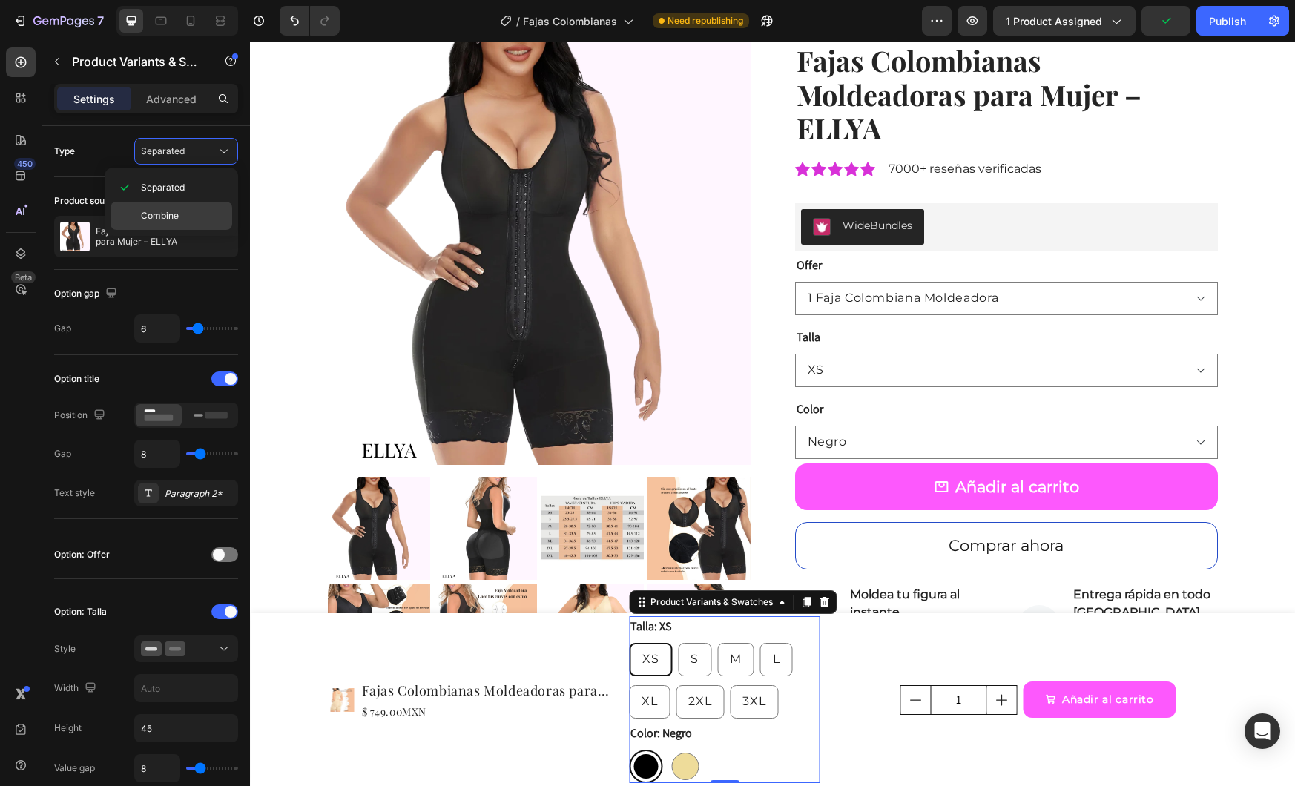
click at [191, 211] on p "Combine" at bounding box center [183, 215] width 85 height 13
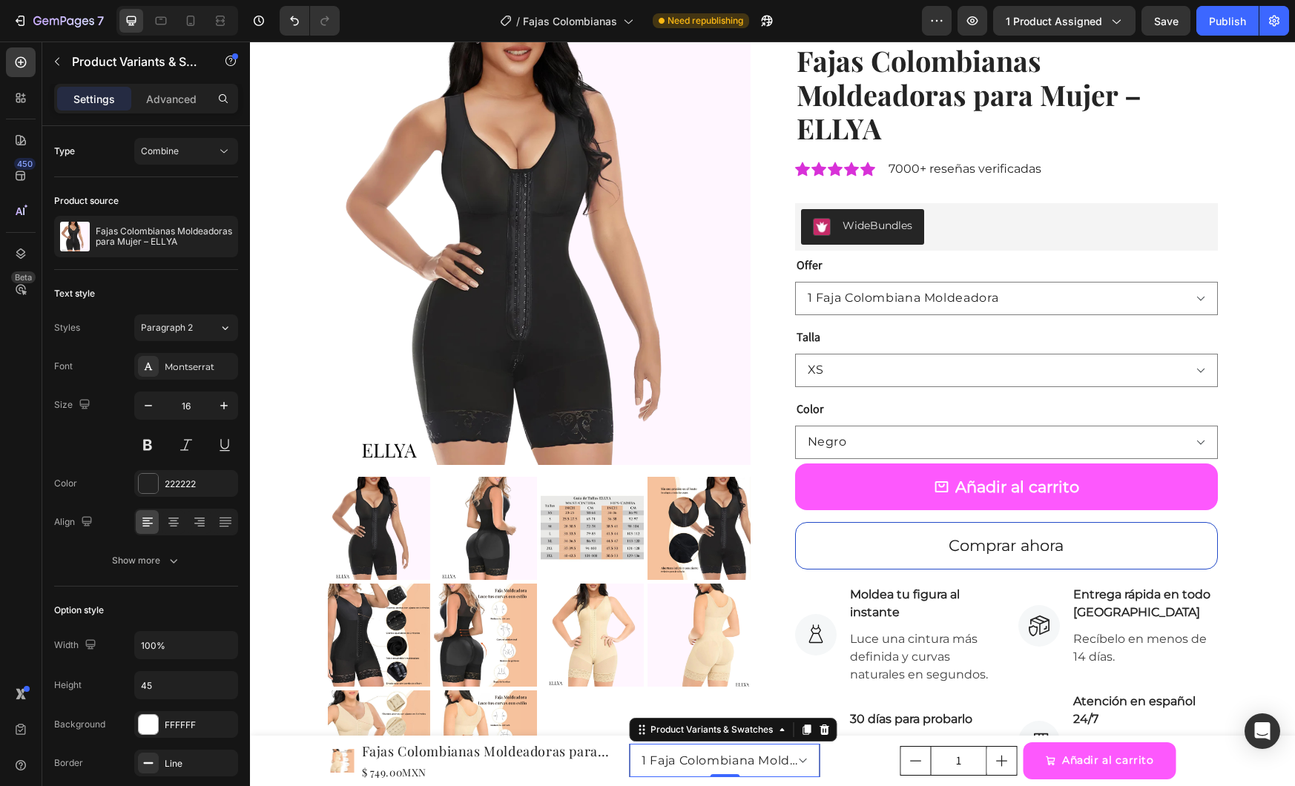
click at [755, 760] on select "1 Faja Colombiana Moldeadora / XS / Negro - $ 749.00MXN 1 Faja Colombiana Molde…" at bounding box center [724, 760] width 191 height 33
click at [171, 160] on button "Combine" at bounding box center [186, 151] width 104 height 27
click at [182, 186] on span "Separated" at bounding box center [163, 187] width 44 height 13
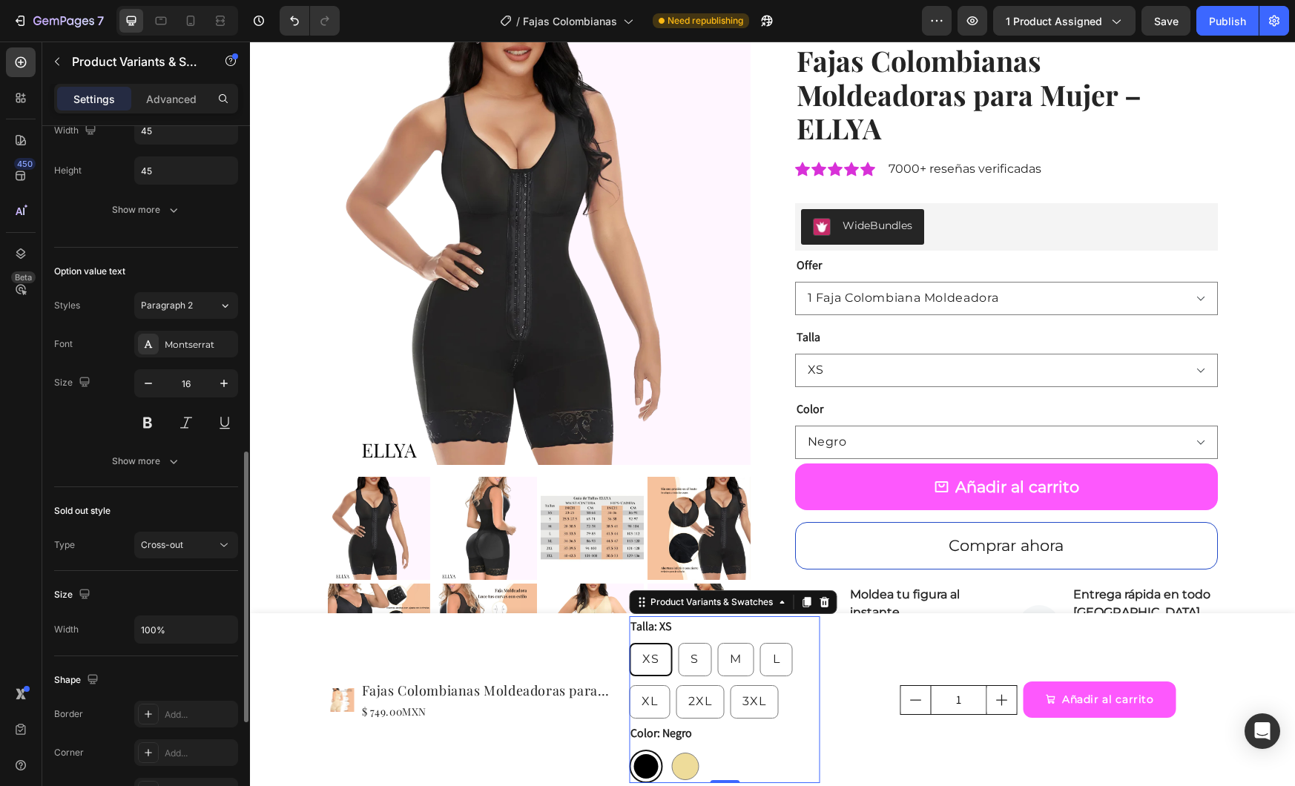
scroll to position [821, 0]
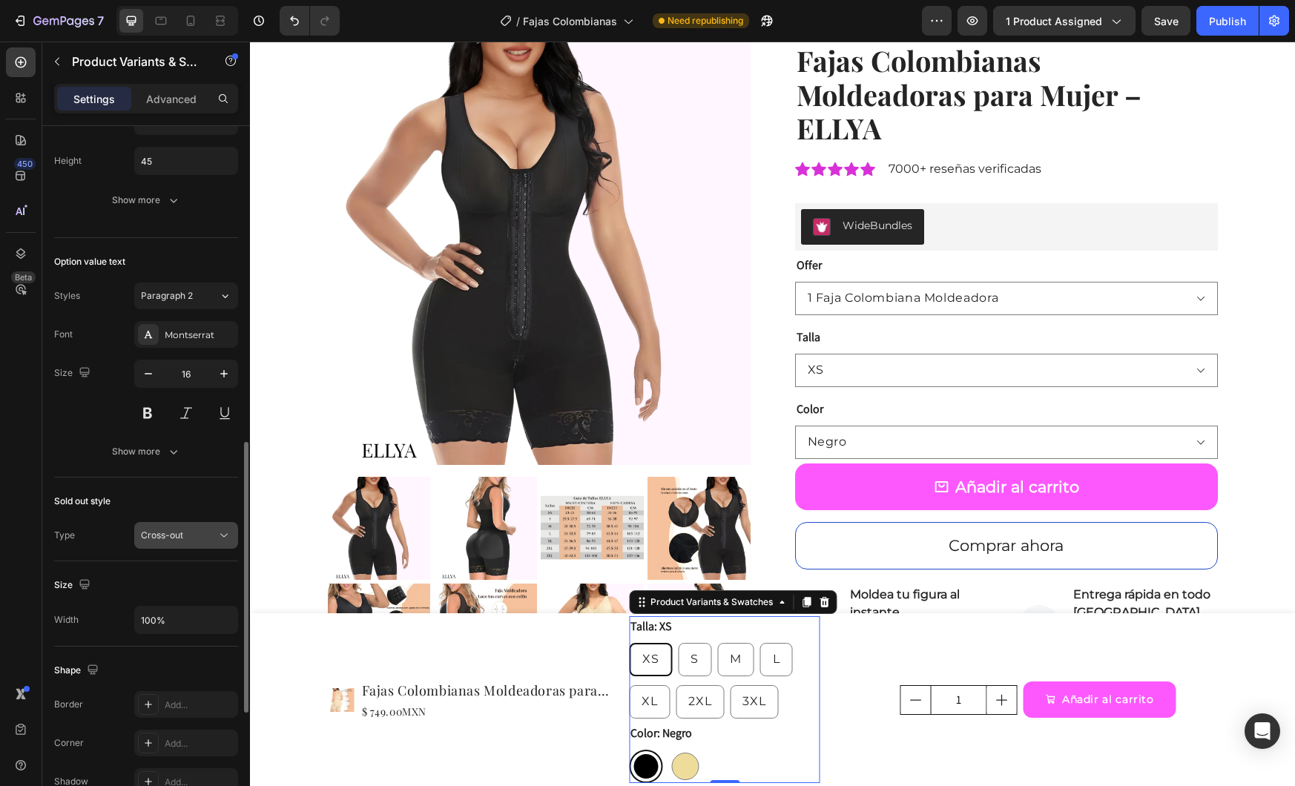
click at [189, 534] on div "Cross-out" at bounding box center [179, 535] width 76 height 13
click at [179, 528] on div "Cross-out" at bounding box center [186, 535] width 91 height 15
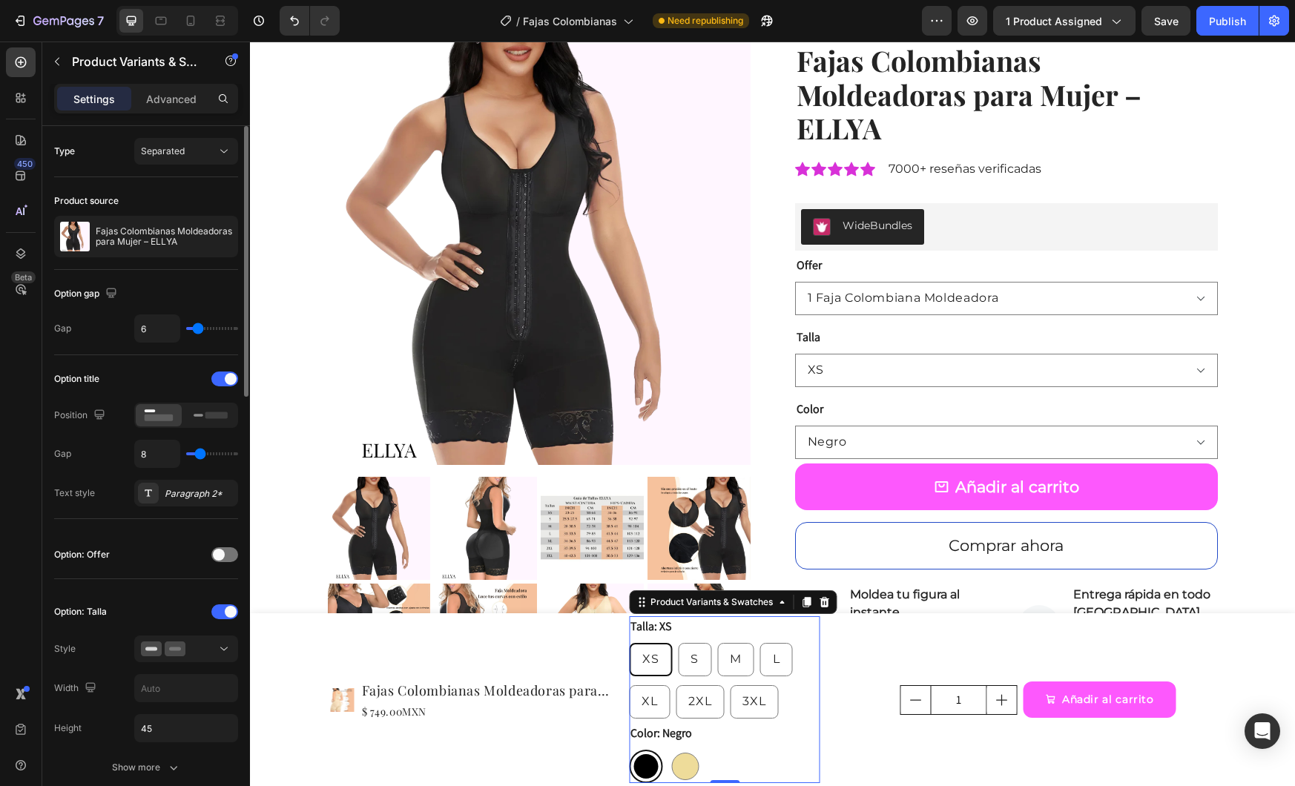
scroll to position [1119, 0]
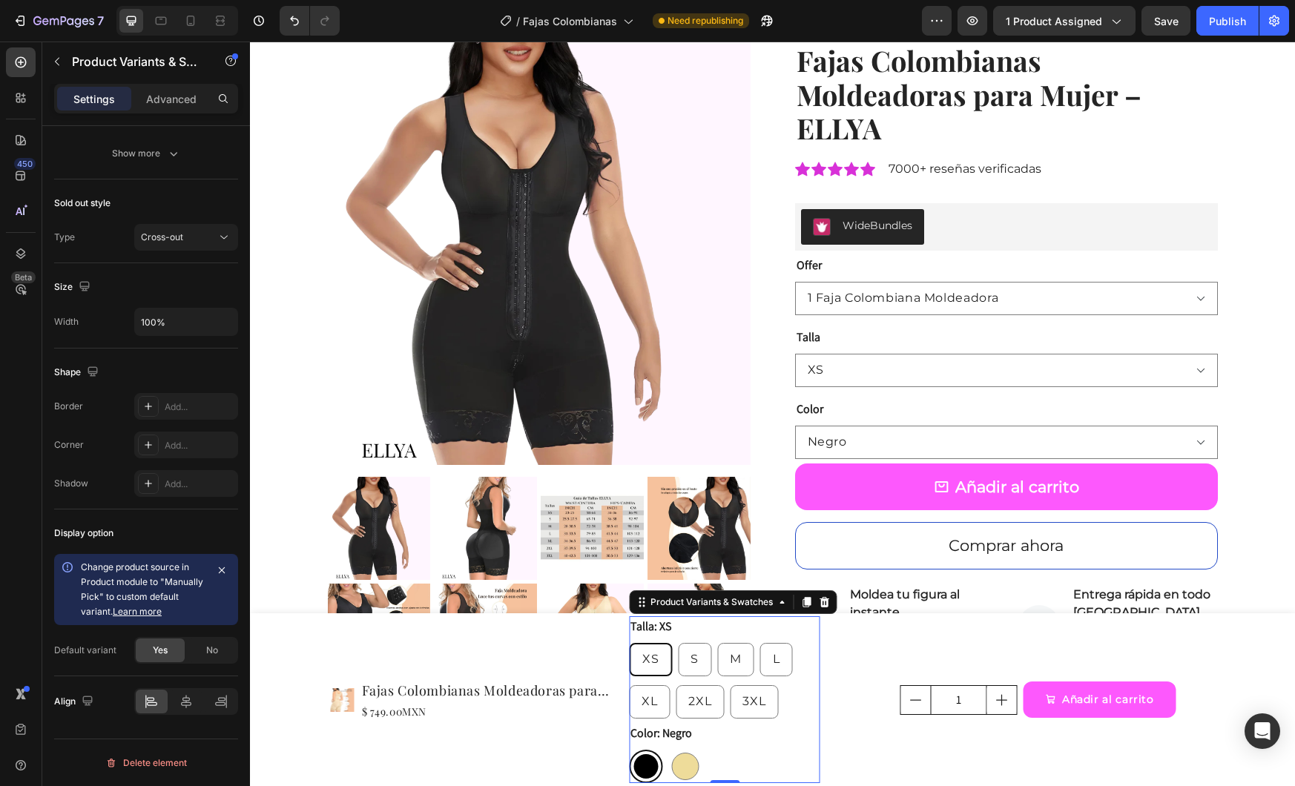
click at [798, 698] on div "XS XS XS S S S M M M L L L XL XL XL 2XL 2XL 2XL 3XL 3XL 3XL" at bounding box center [724, 681] width 191 height 76
click at [800, 602] on icon at bounding box center [806, 602] width 12 height 12
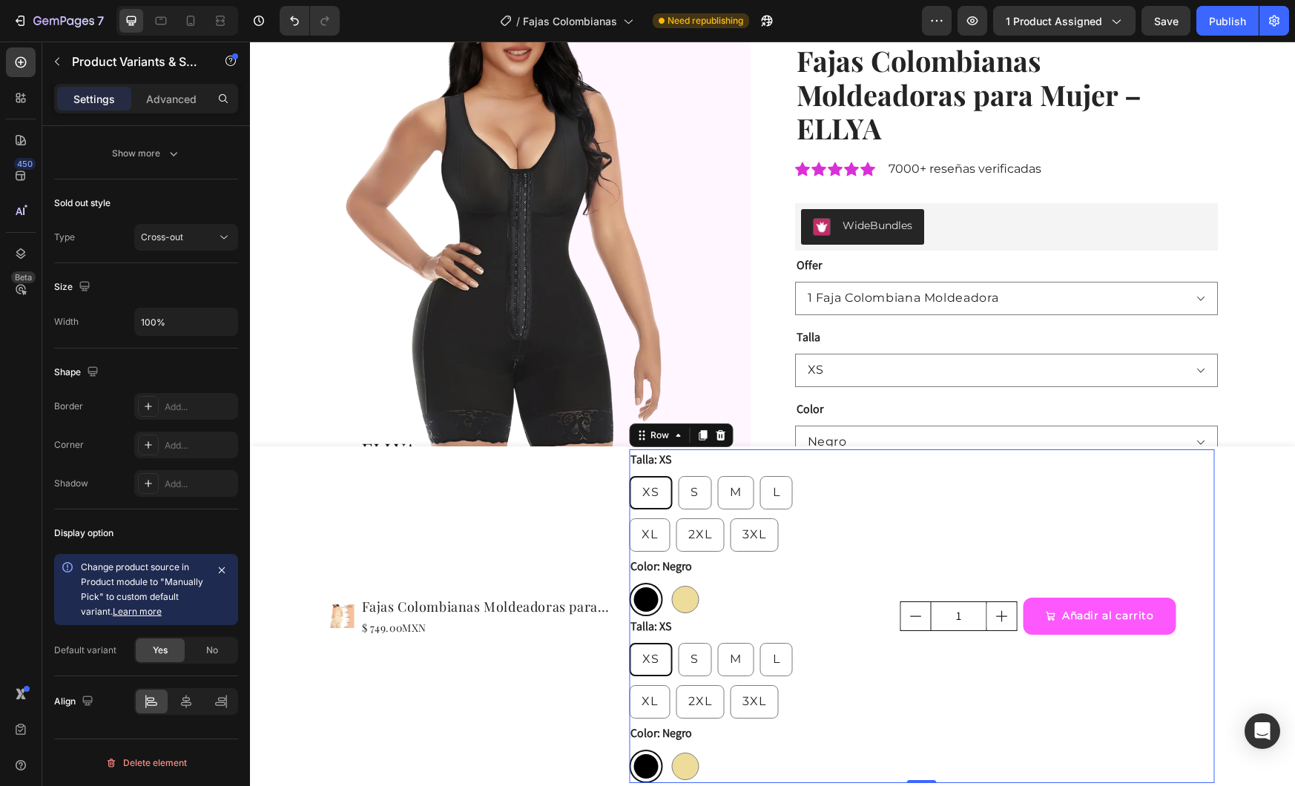
click at [850, 495] on div "1 Product Quantity" at bounding box center [921, 617] width 191 height 334
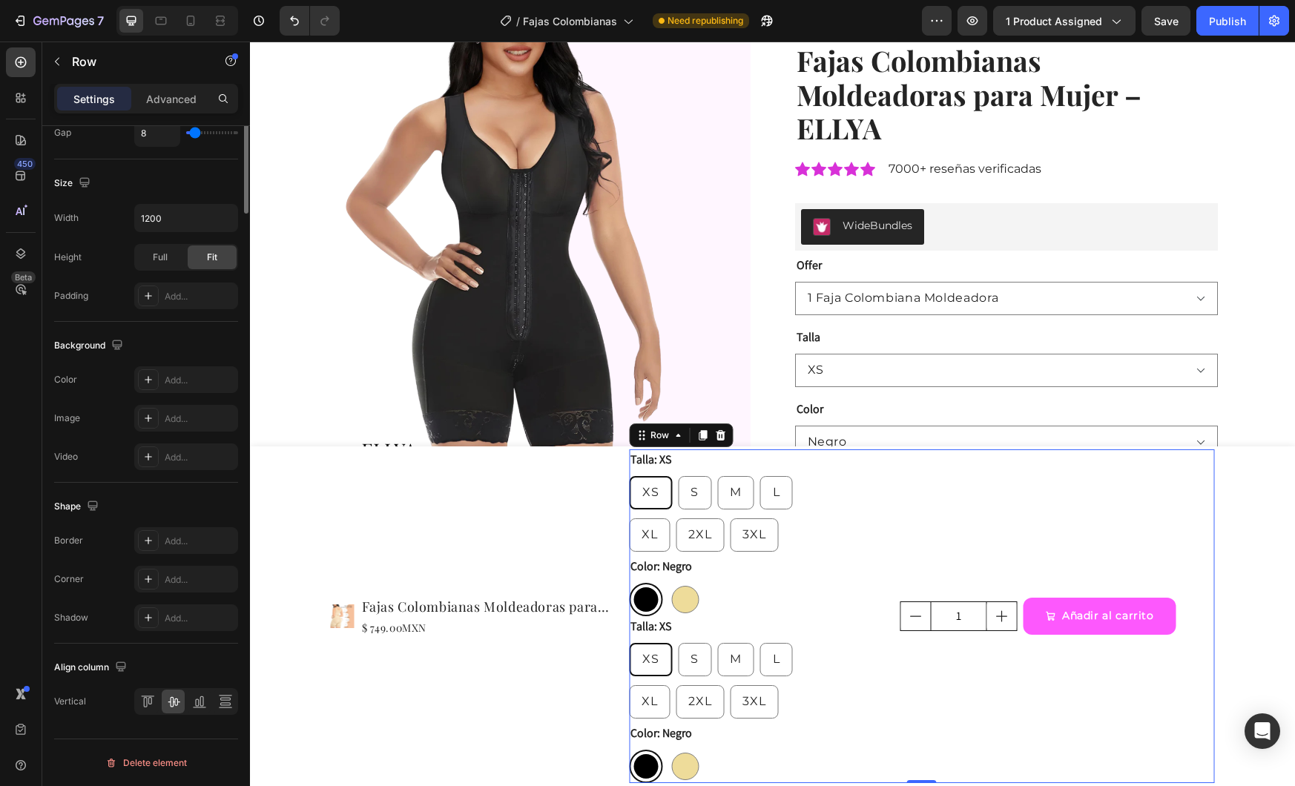
scroll to position [0, 0]
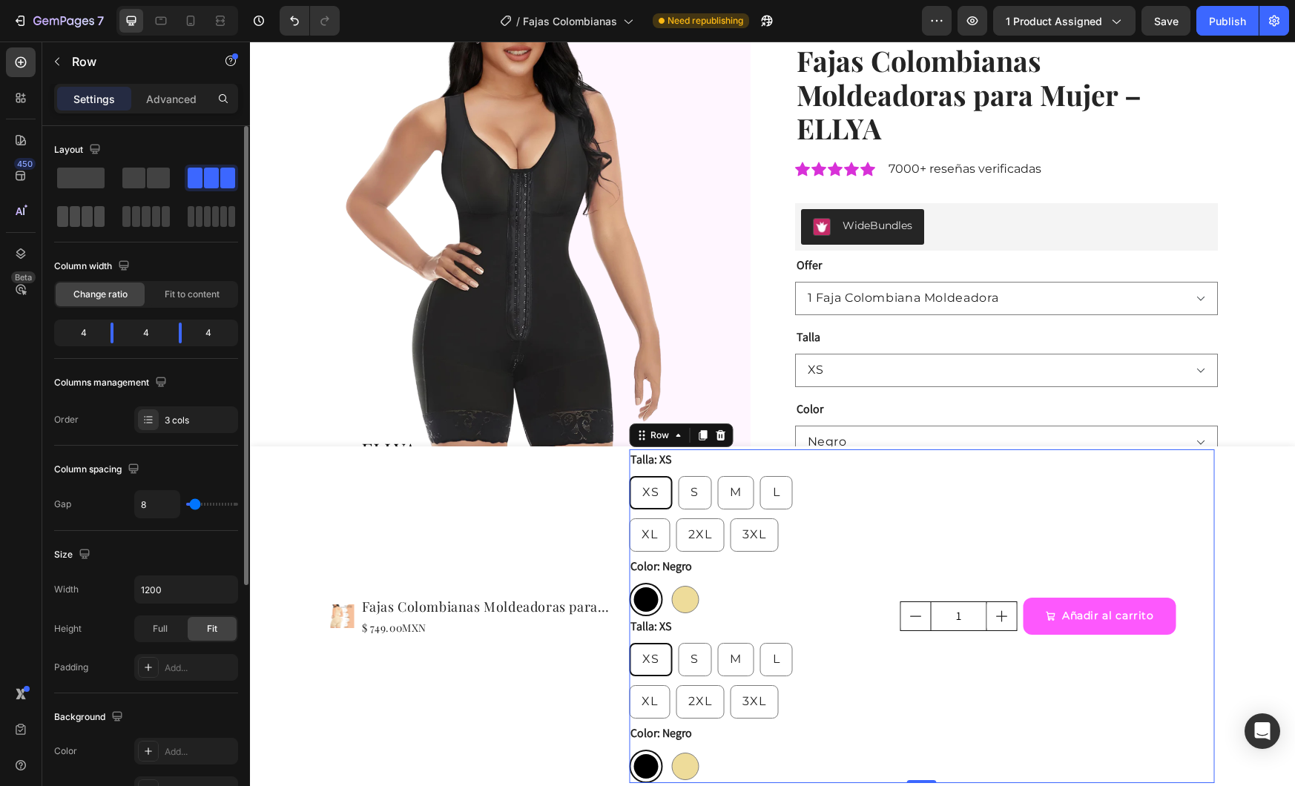
click at [76, 206] on span at bounding box center [75, 216] width 11 height 21
radio input "false"
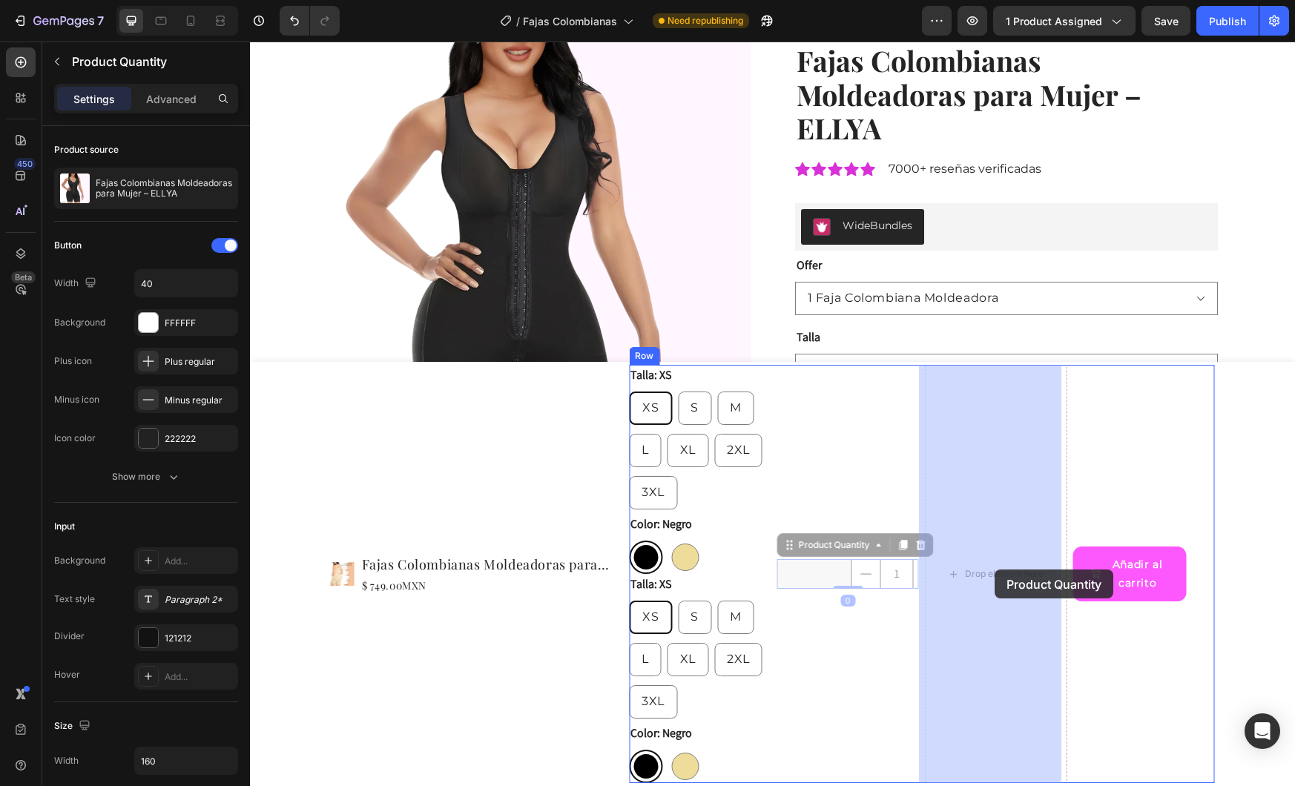
drag, startPoint x: 880, startPoint y: 576, endPoint x: 991, endPoint y: 570, distance: 111.4
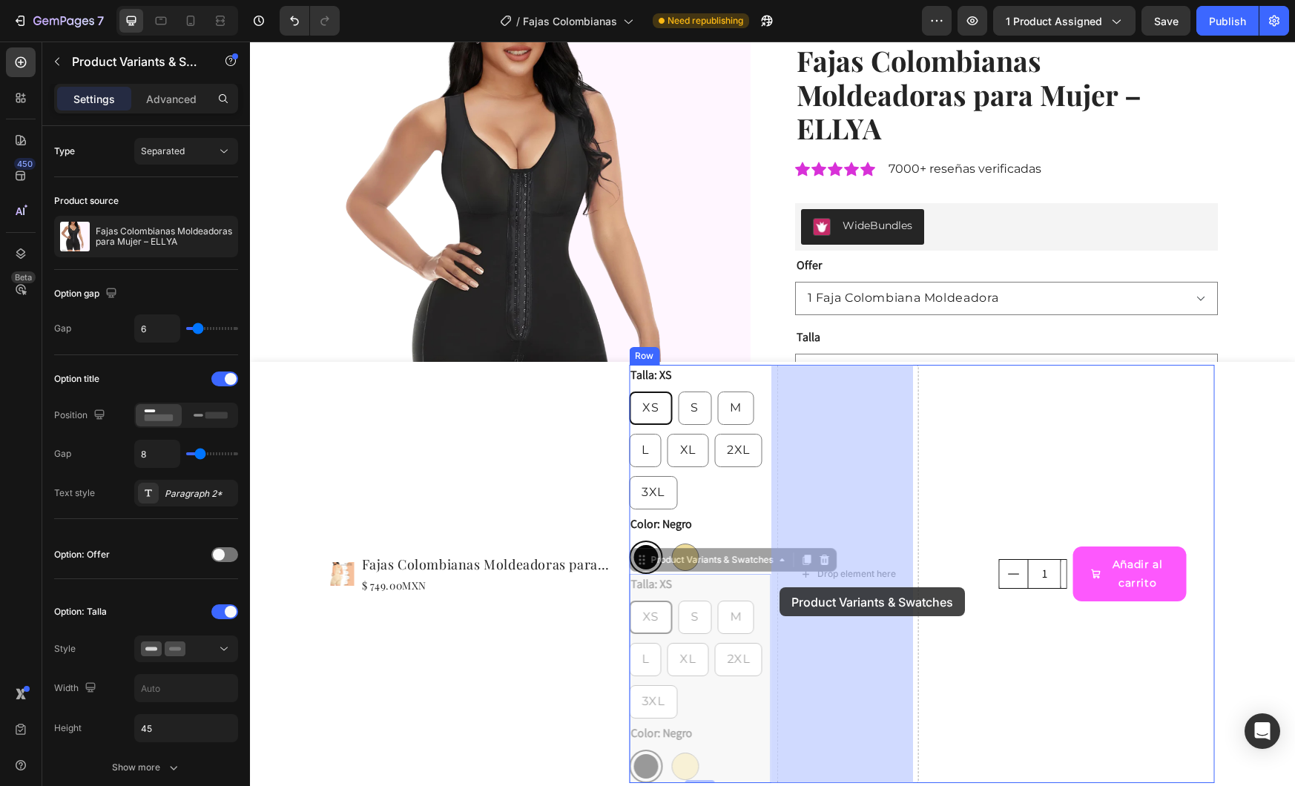
drag, startPoint x: 714, startPoint y: 588, endPoint x: 783, endPoint y: 582, distance: 69.3
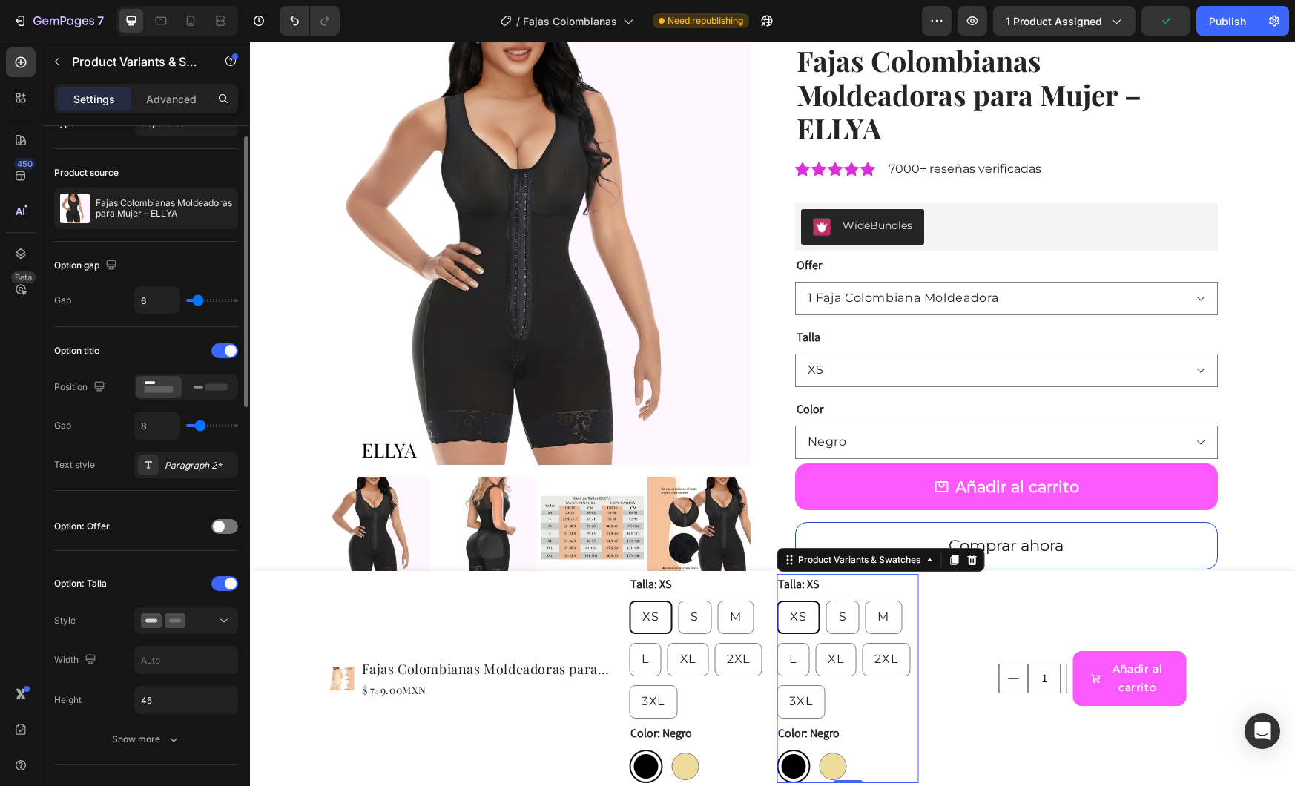
scroll to position [19, 0]
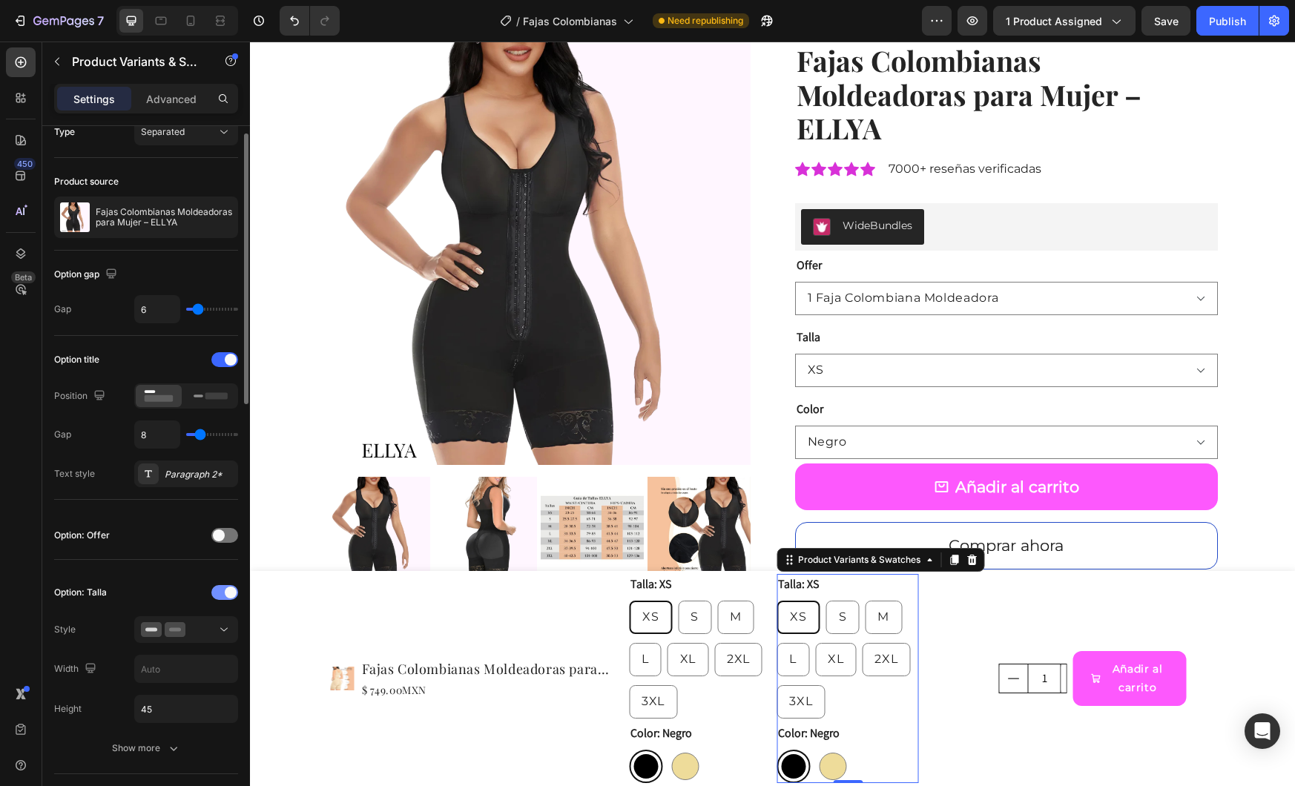
click at [227, 596] on span at bounding box center [231, 593] width 12 height 12
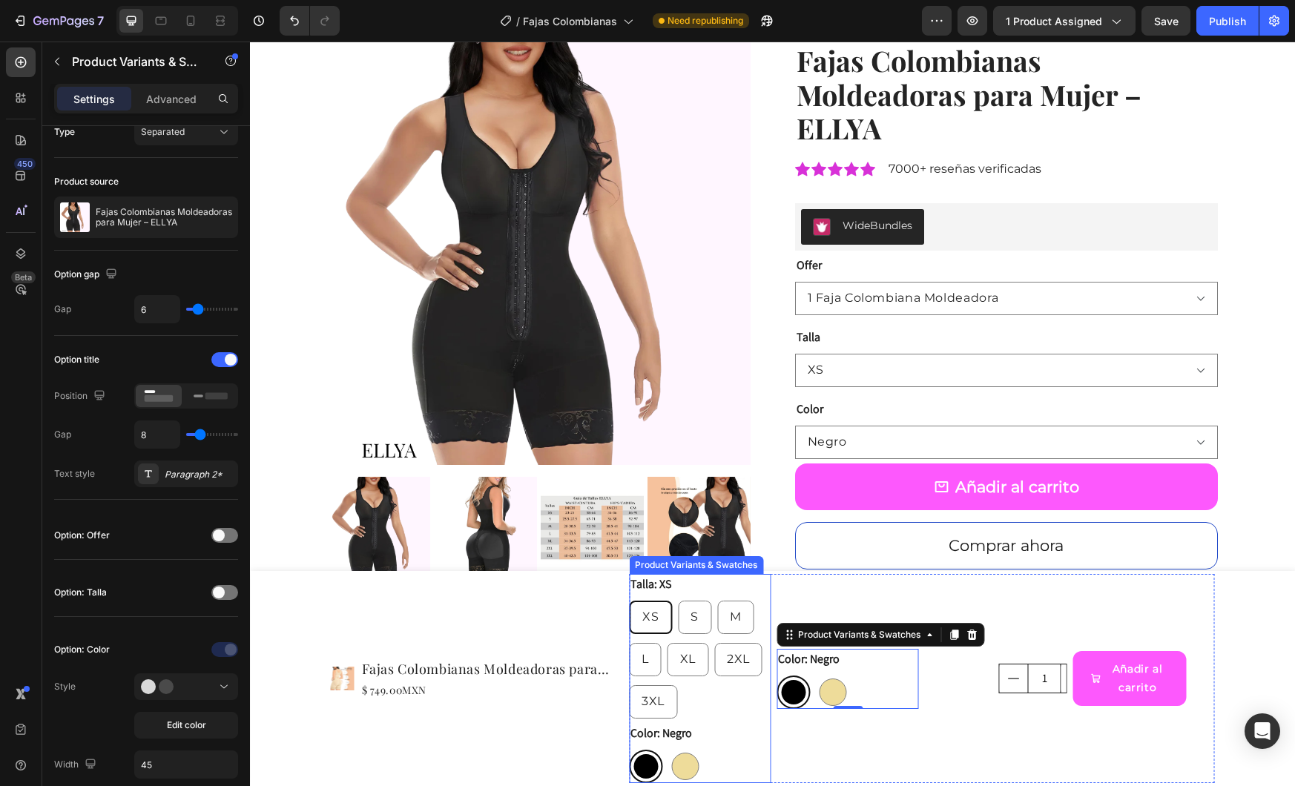
click at [703, 703] on div "XS XS XS S S S M M M L L L XL XL XL 2XL 2XL 2XL 3XL 3XL 3XL" at bounding box center [700, 660] width 142 height 118
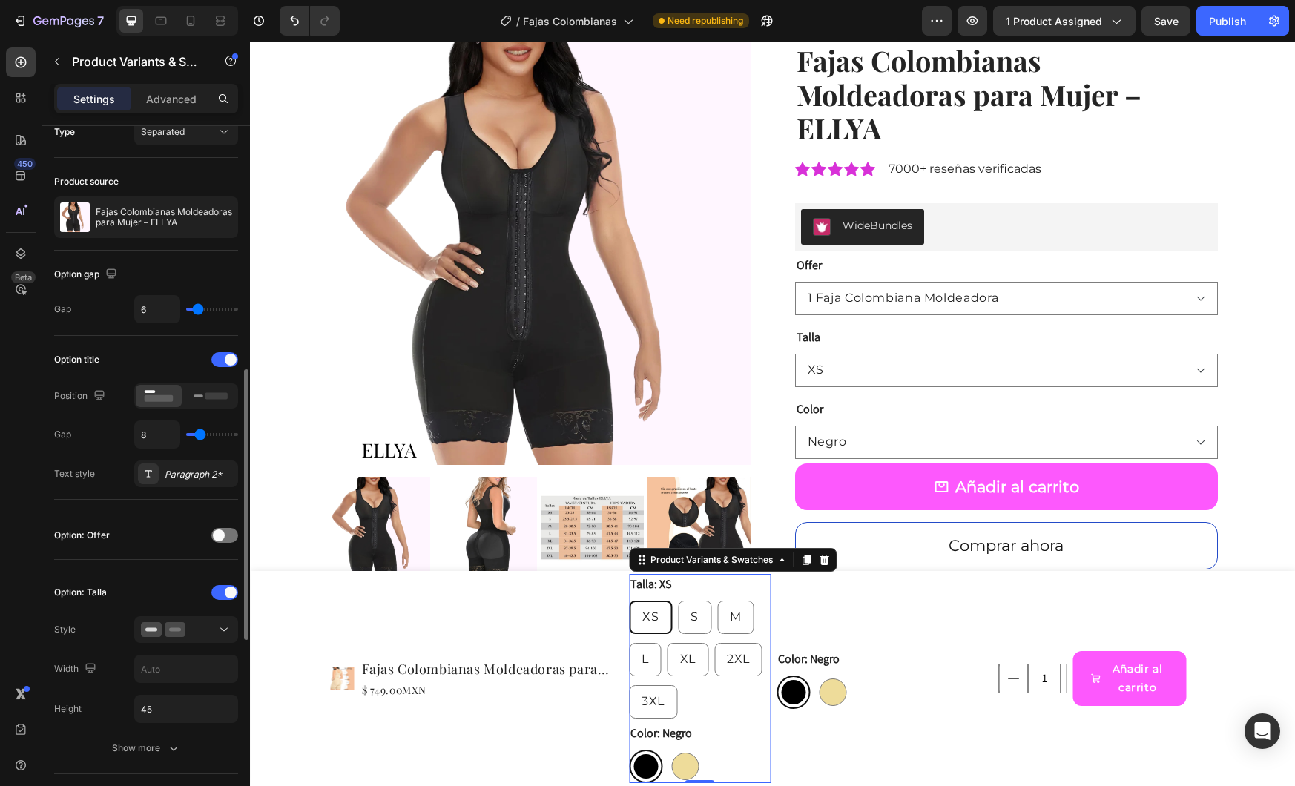
scroll to position [419, 0]
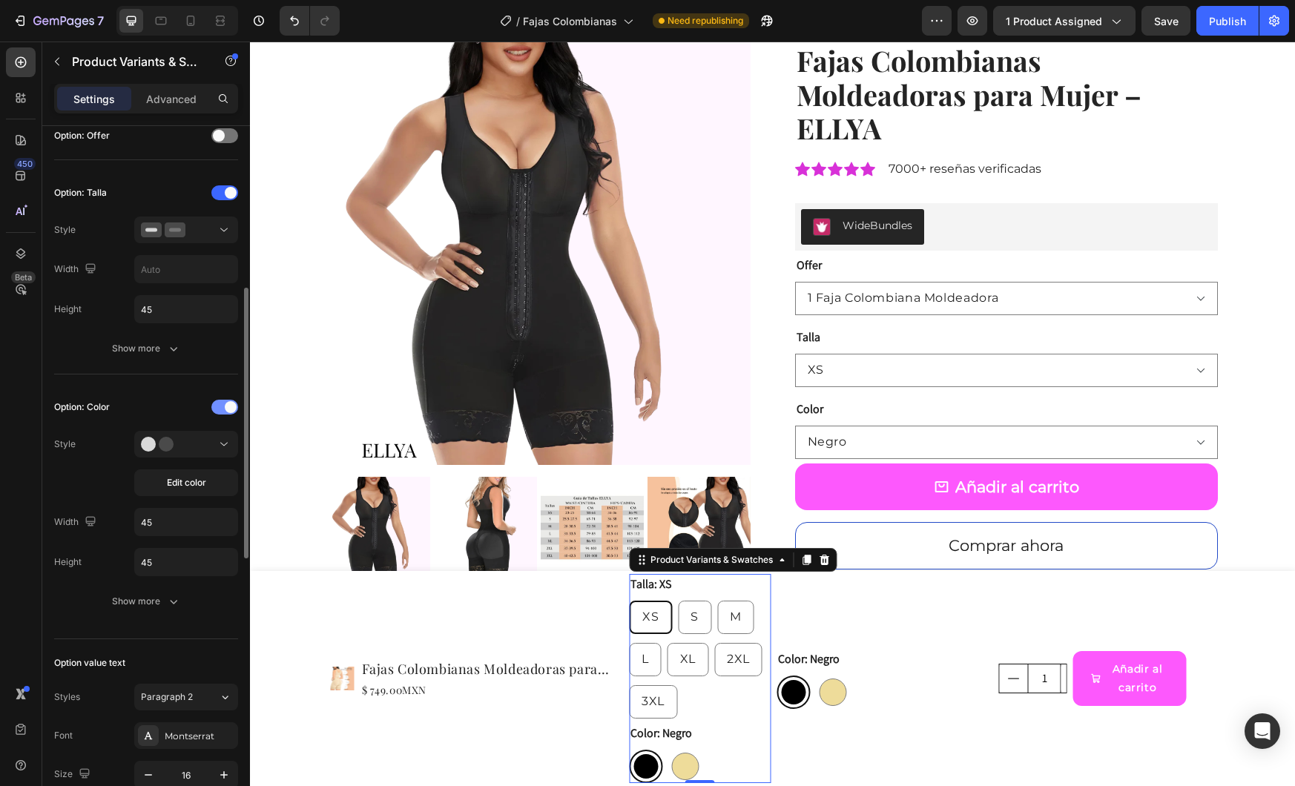
click at [217, 410] on div at bounding box center [224, 407] width 27 height 15
radio input "true"
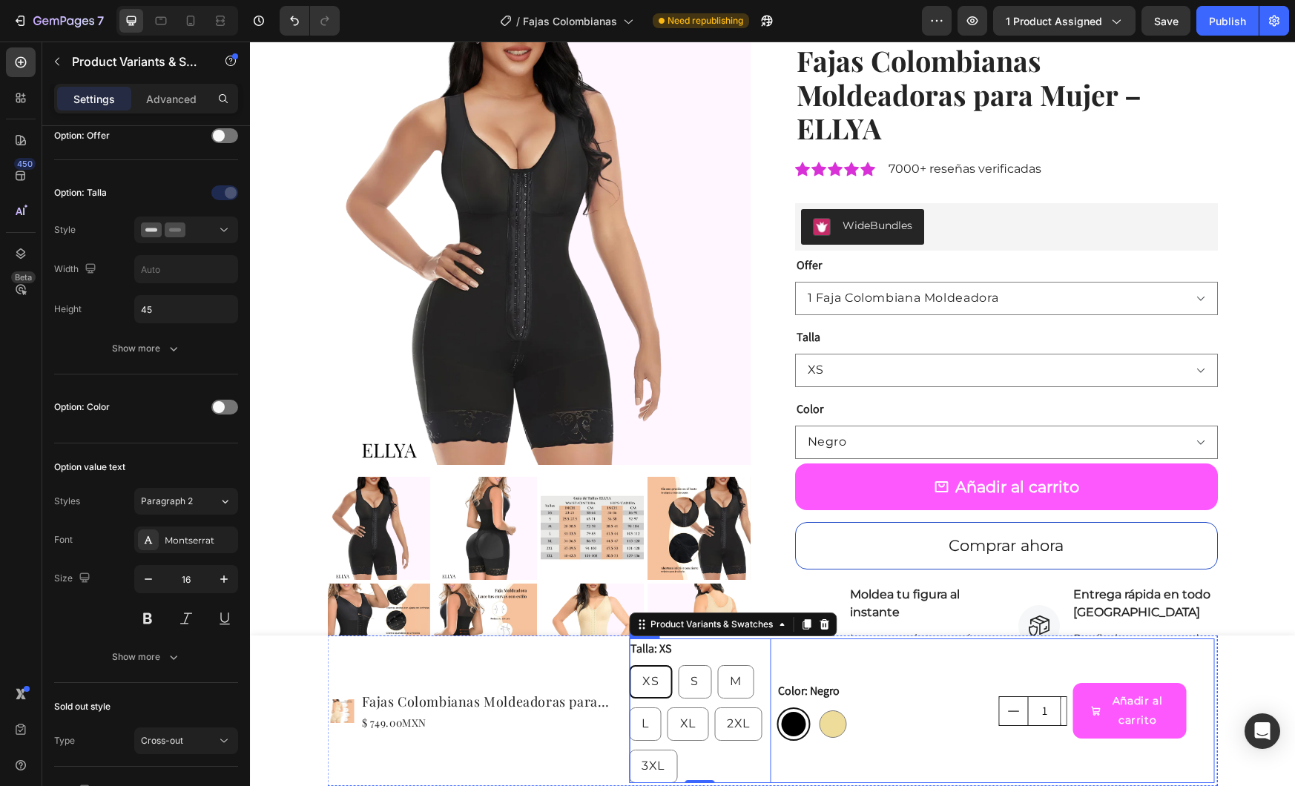
click at [955, 652] on div "1 Product Quantity" at bounding box center [996, 711] width 142 height 145
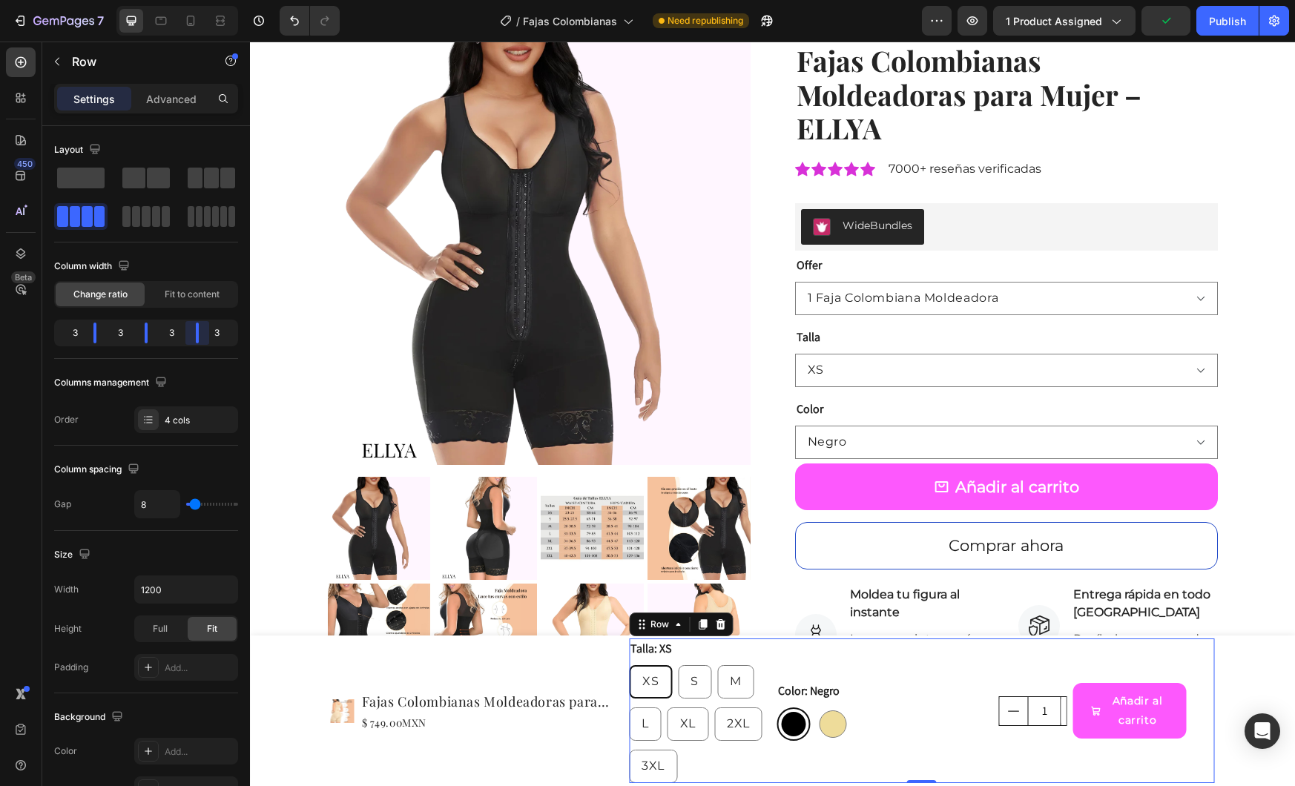
click at [197, 0] on body "7 Version history / Fajas Colombianas Need republishing Preview 1 product assig…" at bounding box center [647, 0] width 1295 height 0
click at [150, 0] on body "7 Version history / Fajas Colombianas Need republishing Preview 1 product assig…" at bounding box center [647, 0] width 1295 height 0
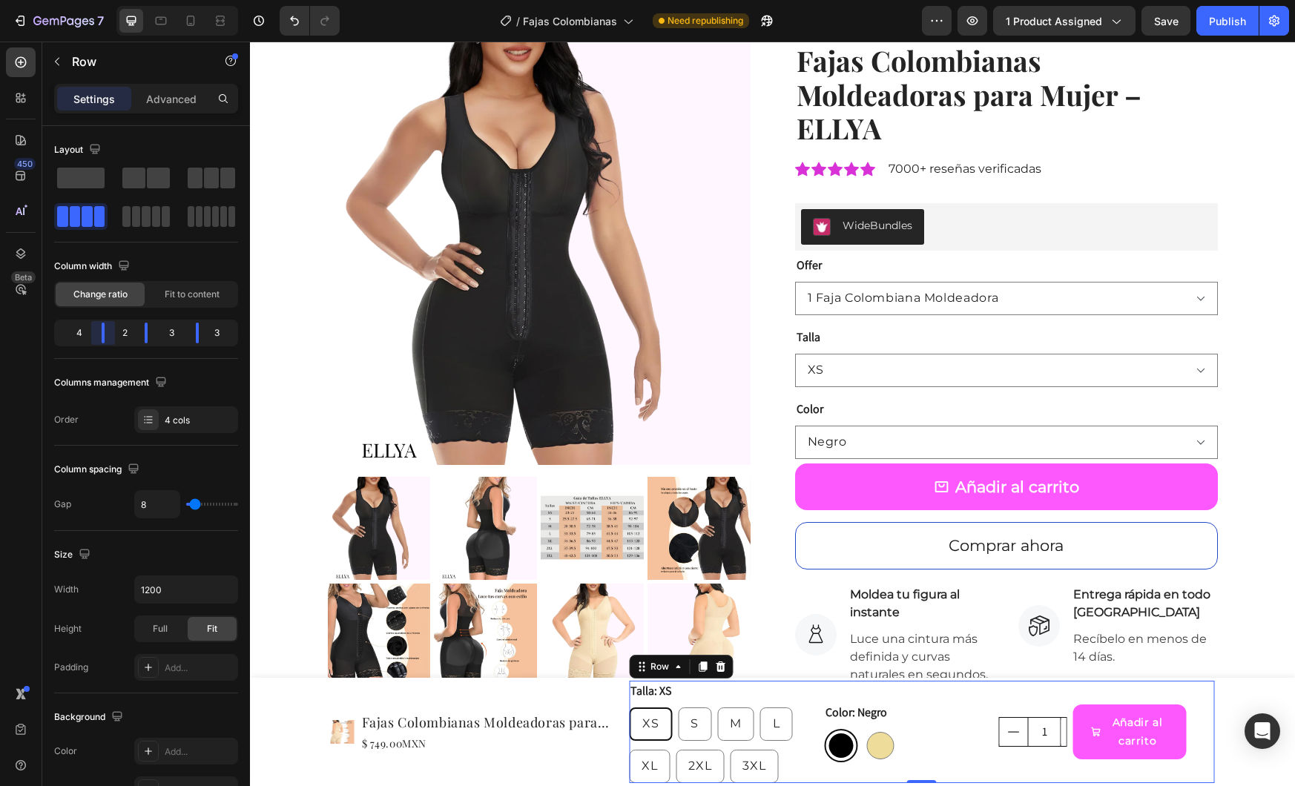
drag, startPoint x: 95, startPoint y: 332, endPoint x: 116, endPoint y: 333, distance: 21.5
click at [116, 0] on body "7 Version history / Fajas Colombianas Need republishing Preview 1 product assig…" at bounding box center [647, 0] width 1295 height 0
click at [971, 731] on div "1 Product Quantity" at bounding box center [996, 732] width 142 height 30
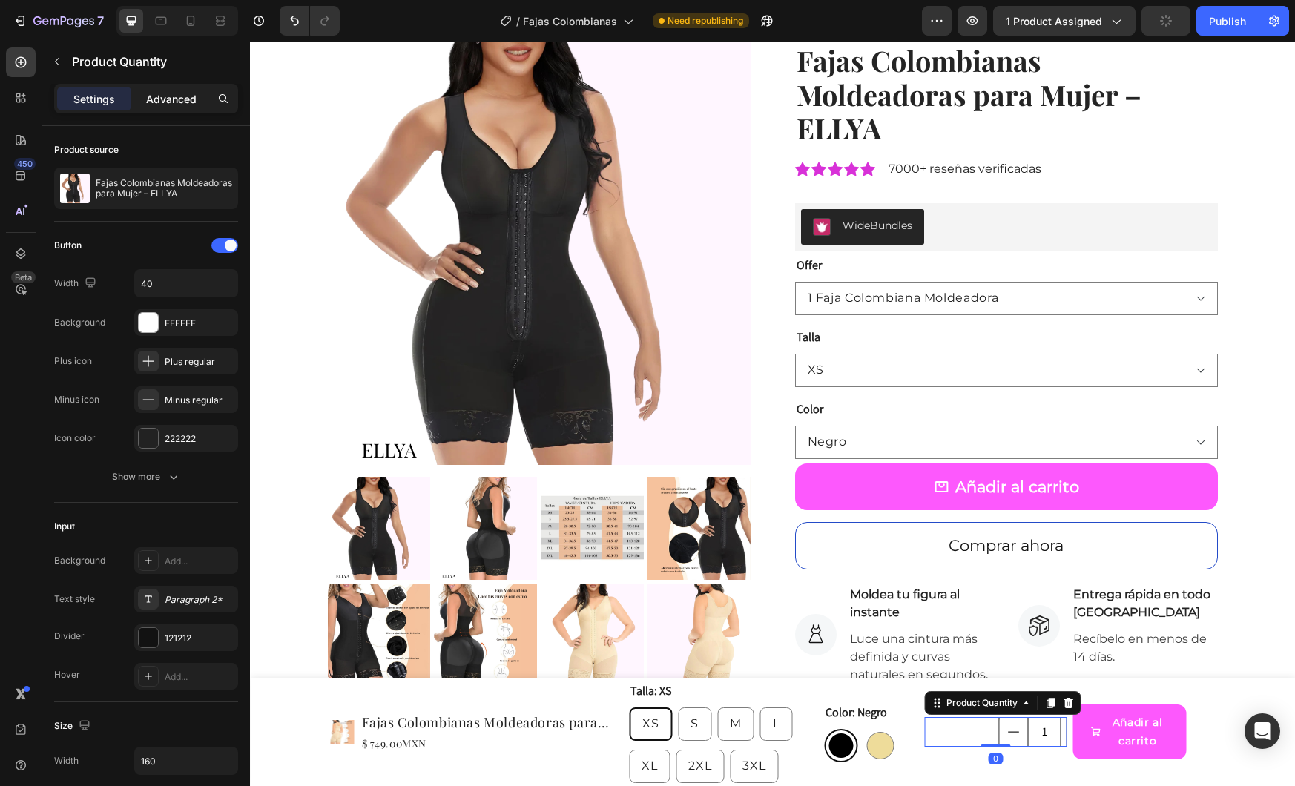
click at [146, 100] on p "Advanced" at bounding box center [171, 99] width 50 height 16
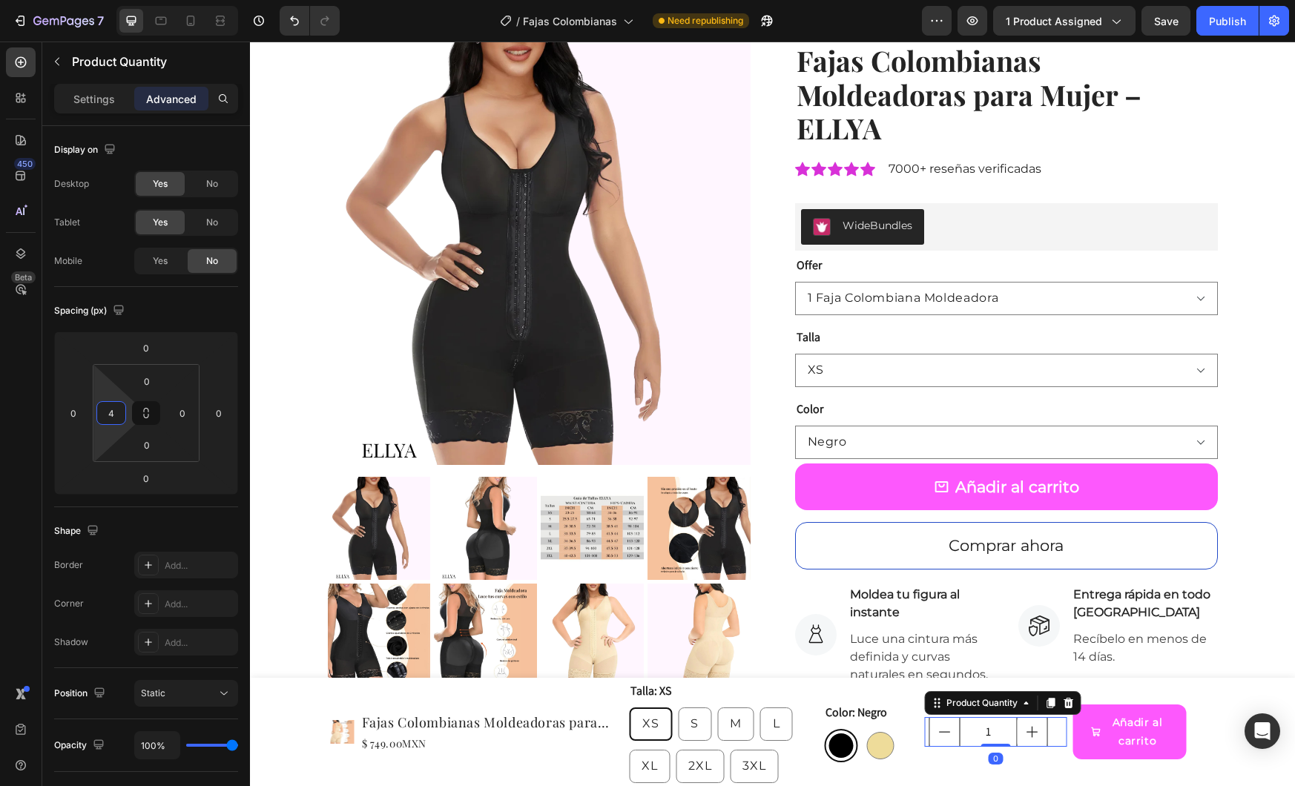
type input "0"
drag, startPoint x: 100, startPoint y: 390, endPoint x: 105, endPoint y: 430, distance: 40.3
click at [105, 0] on html "7 Version history / Fajas Colombianas Need republishing Preview 1 product assig…" at bounding box center [647, 0] width 1295 height 0
click at [1082, 739] on button "Añadir al carrito" at bounding box center [1130, 732] width 114 height 55
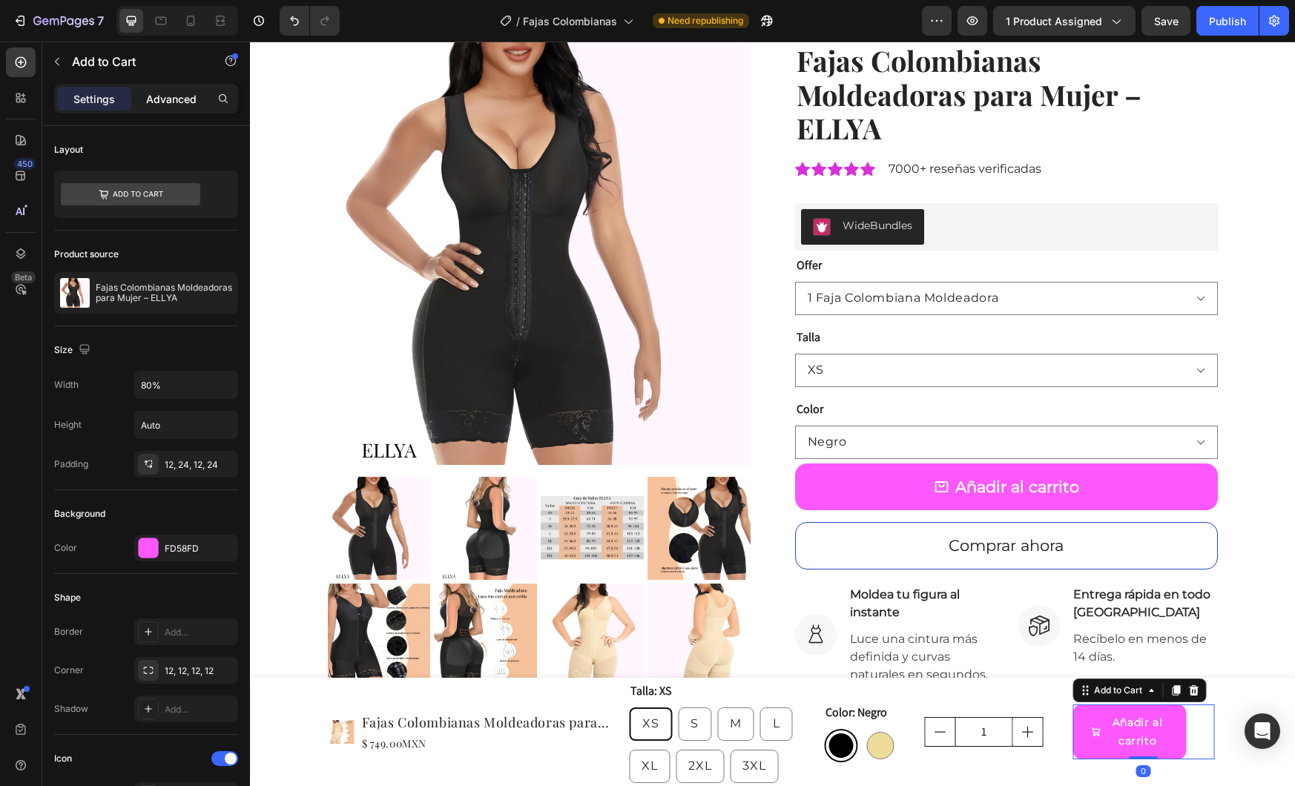
click at [165, 91] on p "Advanced" at bounding box center [171, 99] width 50 height 16
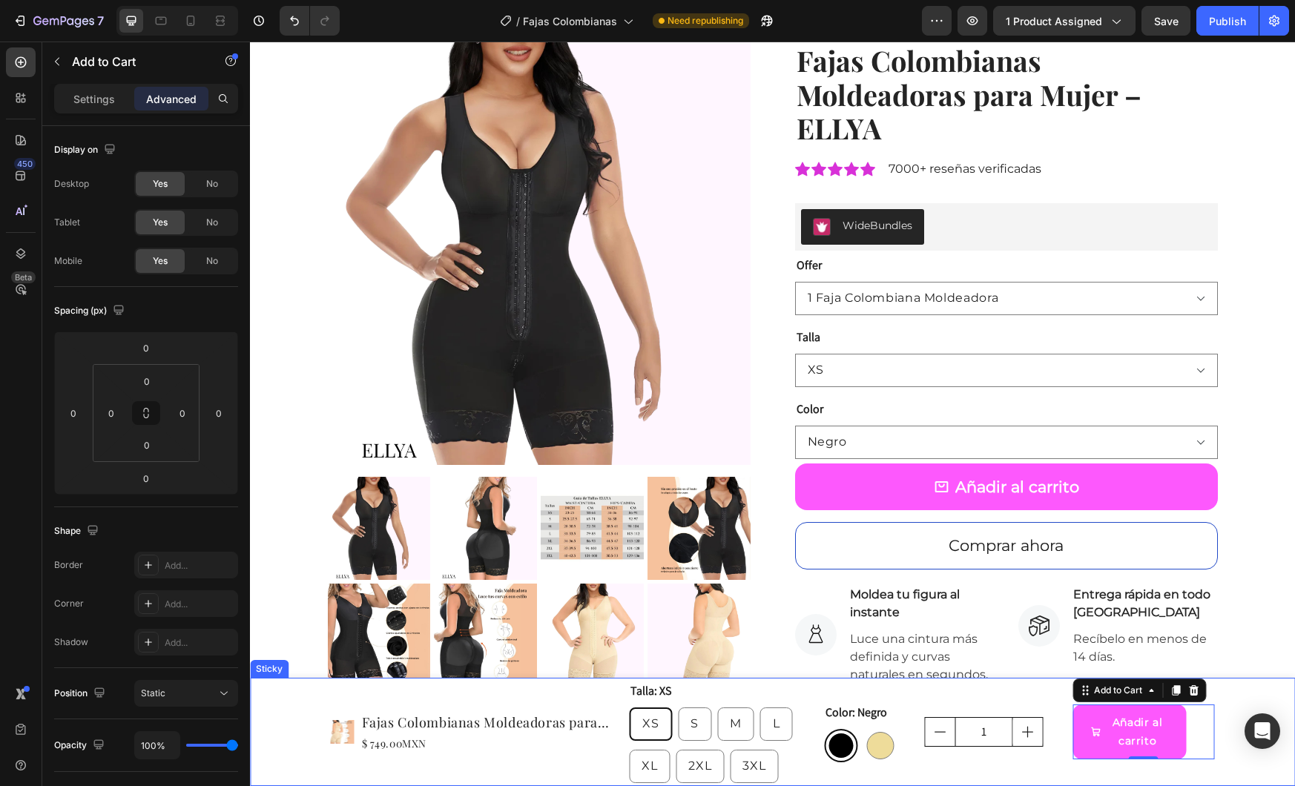
click at [1217, 711] on div "Product Images Fajas Colombianas Moldeadoras para Mujer – ELLYA Product Title $…" at bounding box center [772, 732] width 1045 height 108
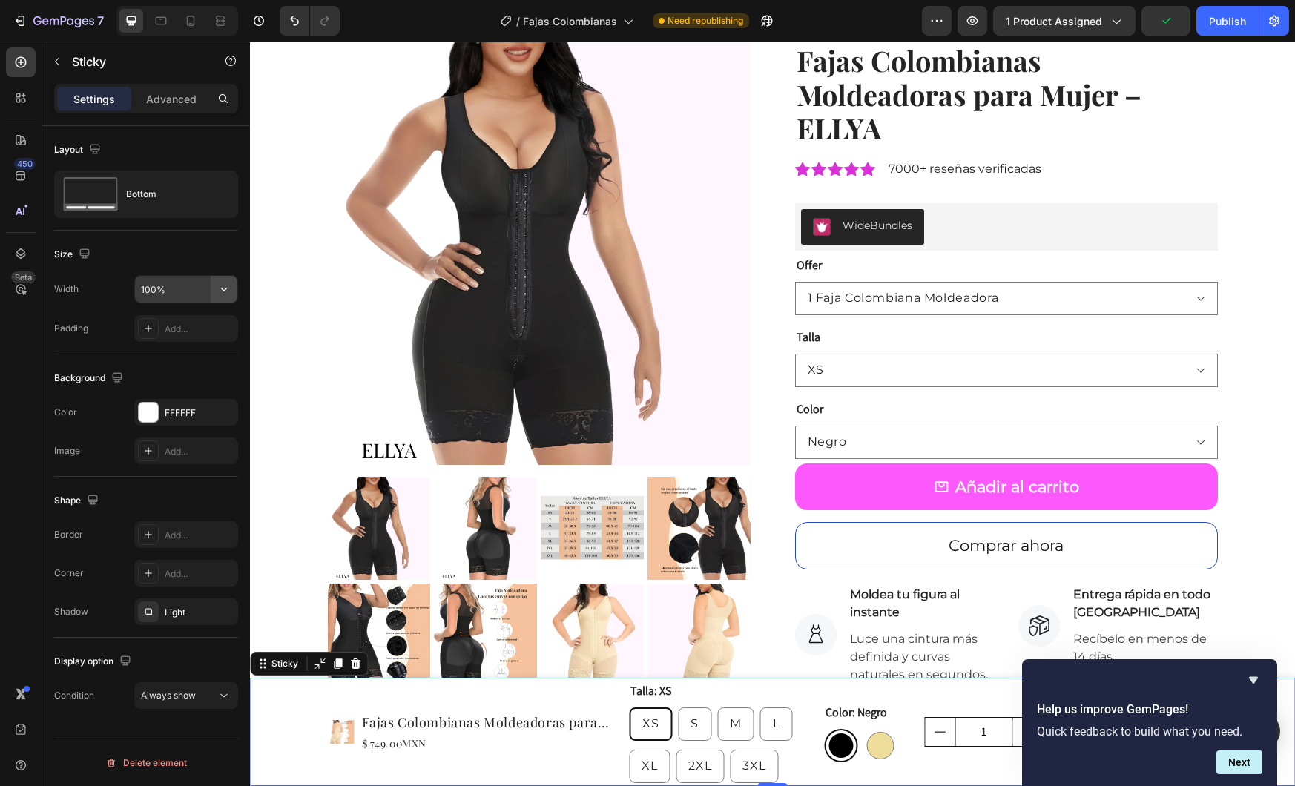
click at [220, 287] on icon "button" at bounding box center [224, 289] width 15 height 15
click at [183, 349] on p "Default 1200px" at bounding box center [182, 355] width 85 height 13
click at [201, 277] on input "1200" at bounding box center [186, 289] width 102 height 27
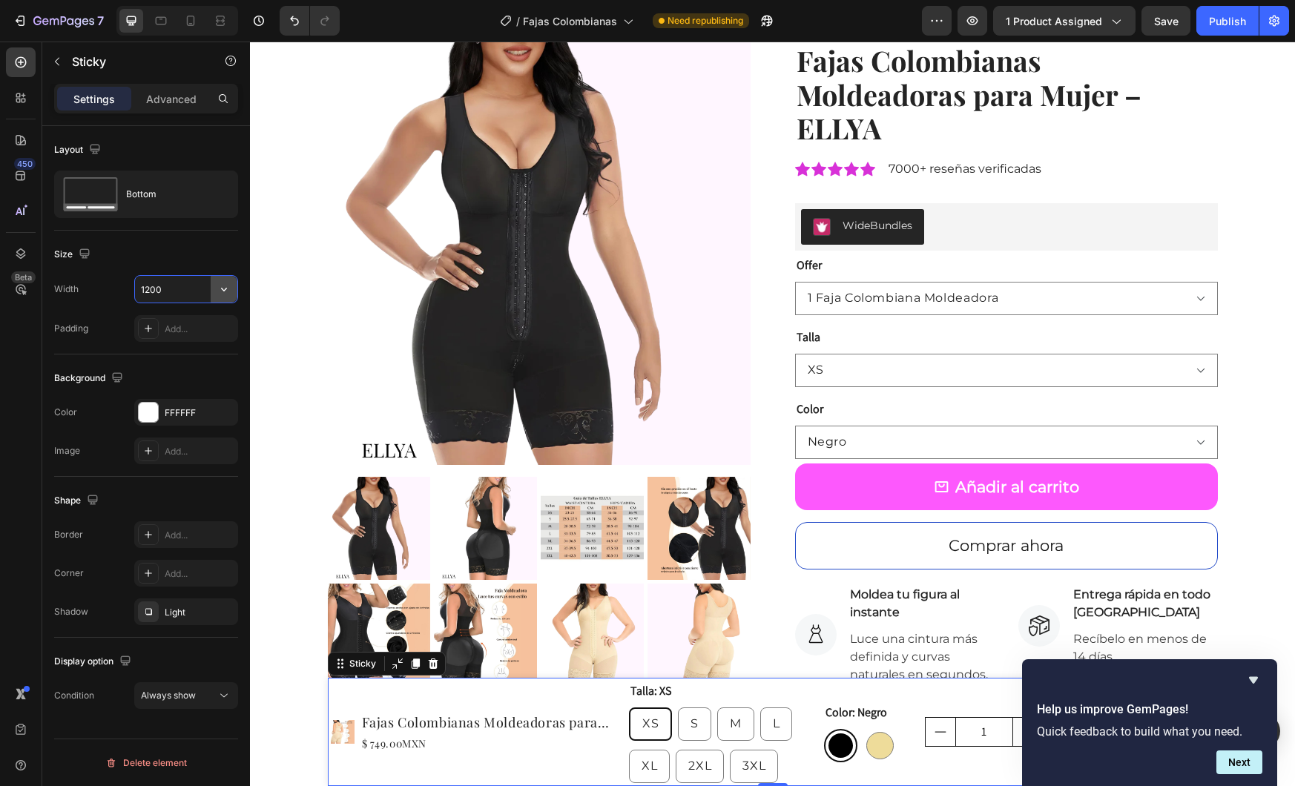
click at [219, 286] on icon "button" at bounding box center [224, 289] width 15 height 15
click at [203, 322] on span "100%" at bounding box center [212, 326] width 24 height 13
type input "100%"
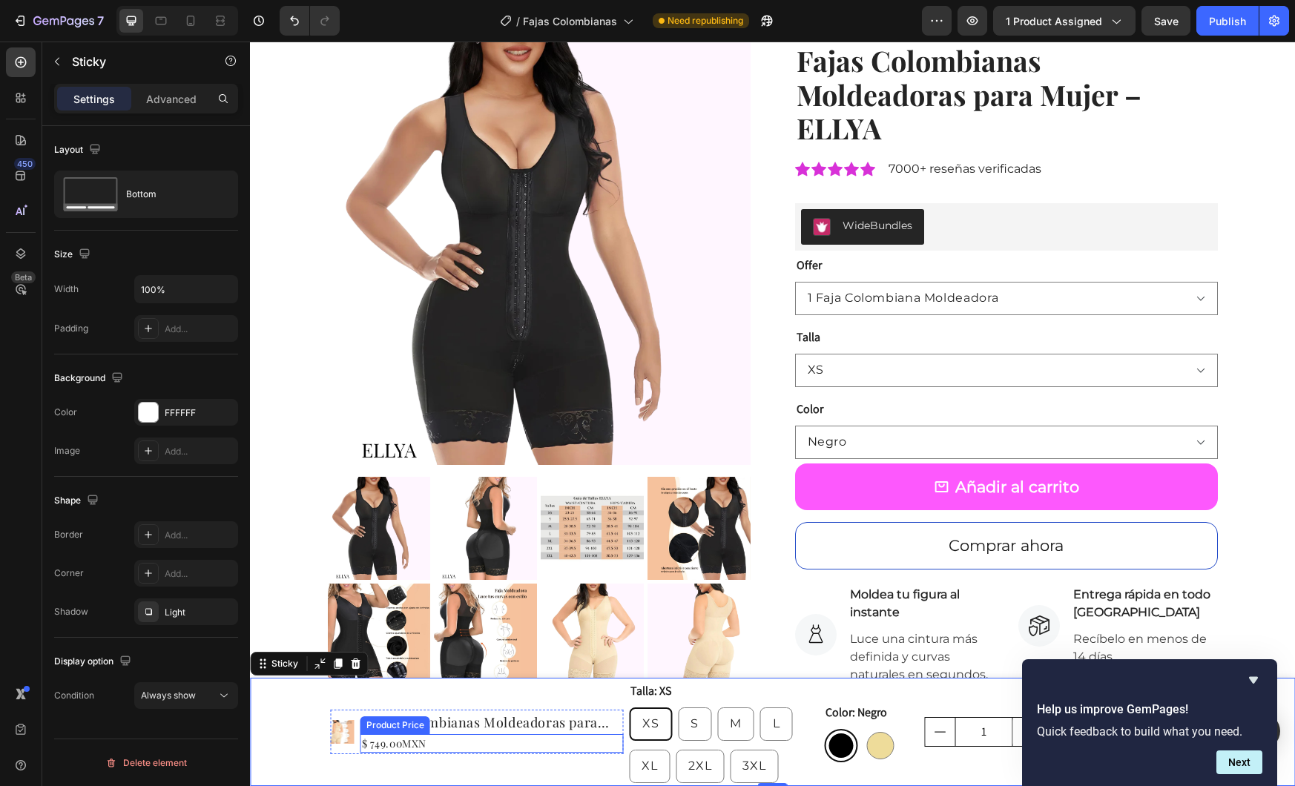
click at [475, 741] on div "$ 749.00MXN" at bounding box center [492, 743] width 263 height 19
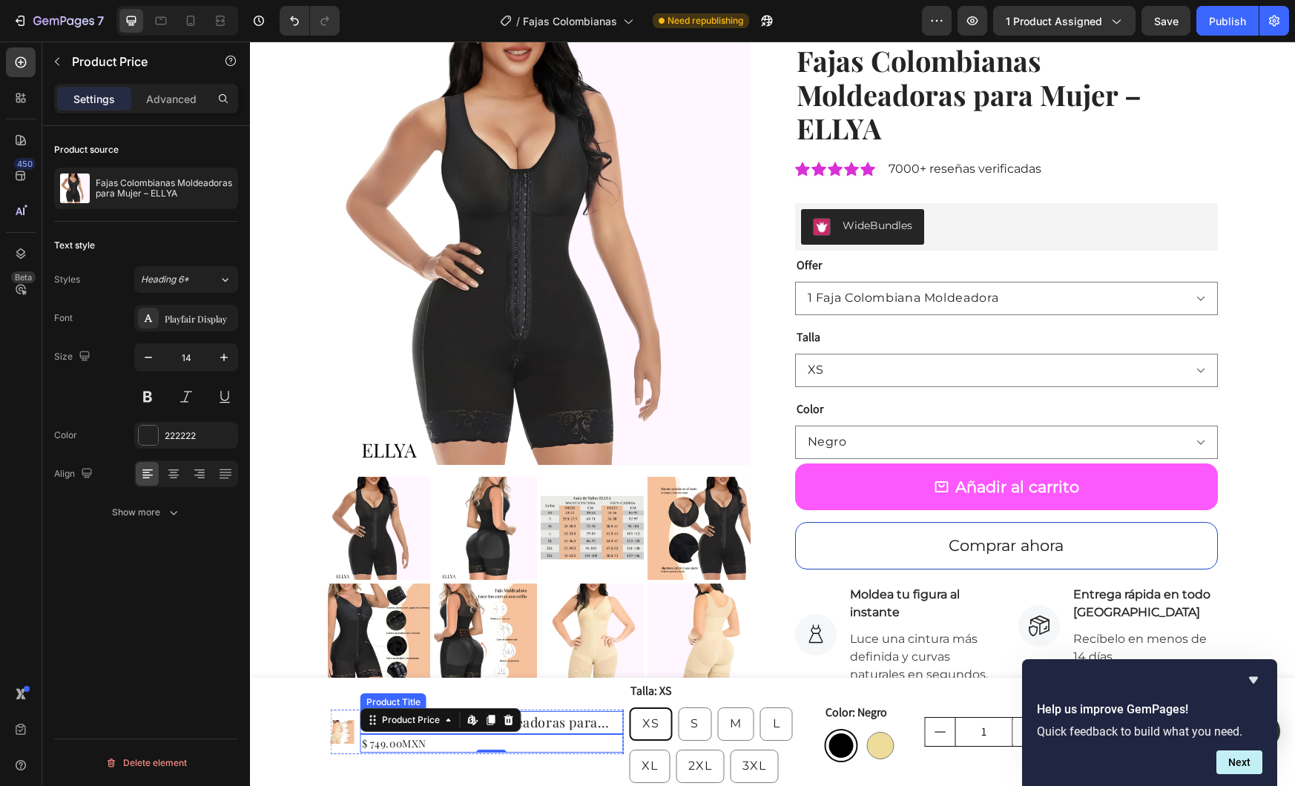
click at [614, 717] on h1 "Fajas Colombianas Moldeadoras para Mujer – ELLYA" at bounding box center [492, 722] width 263 height 23
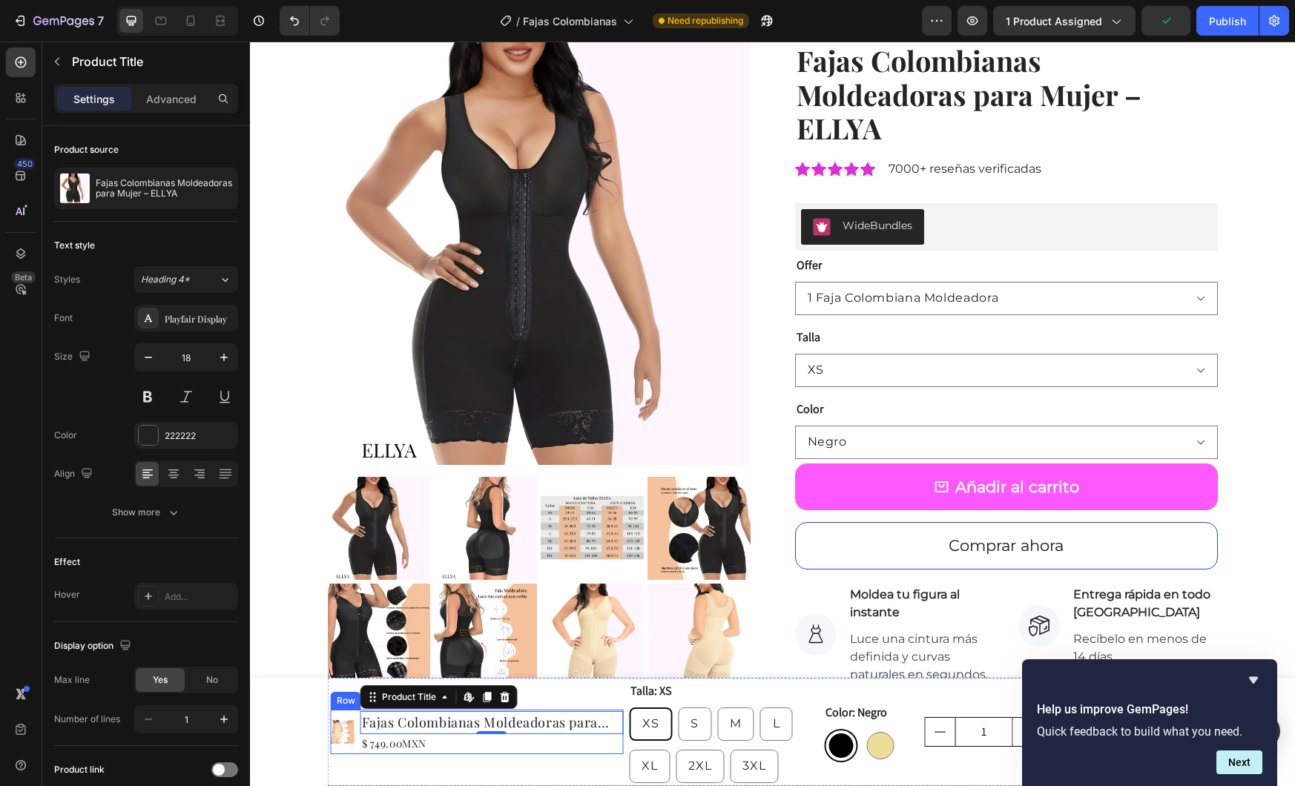
click at [353, 752] on div "Product Images Fajas Colombianas Moldeadoras para Mujer – ELLYA Product Title E…" at bounding box center [477, 732] width 293 height 45
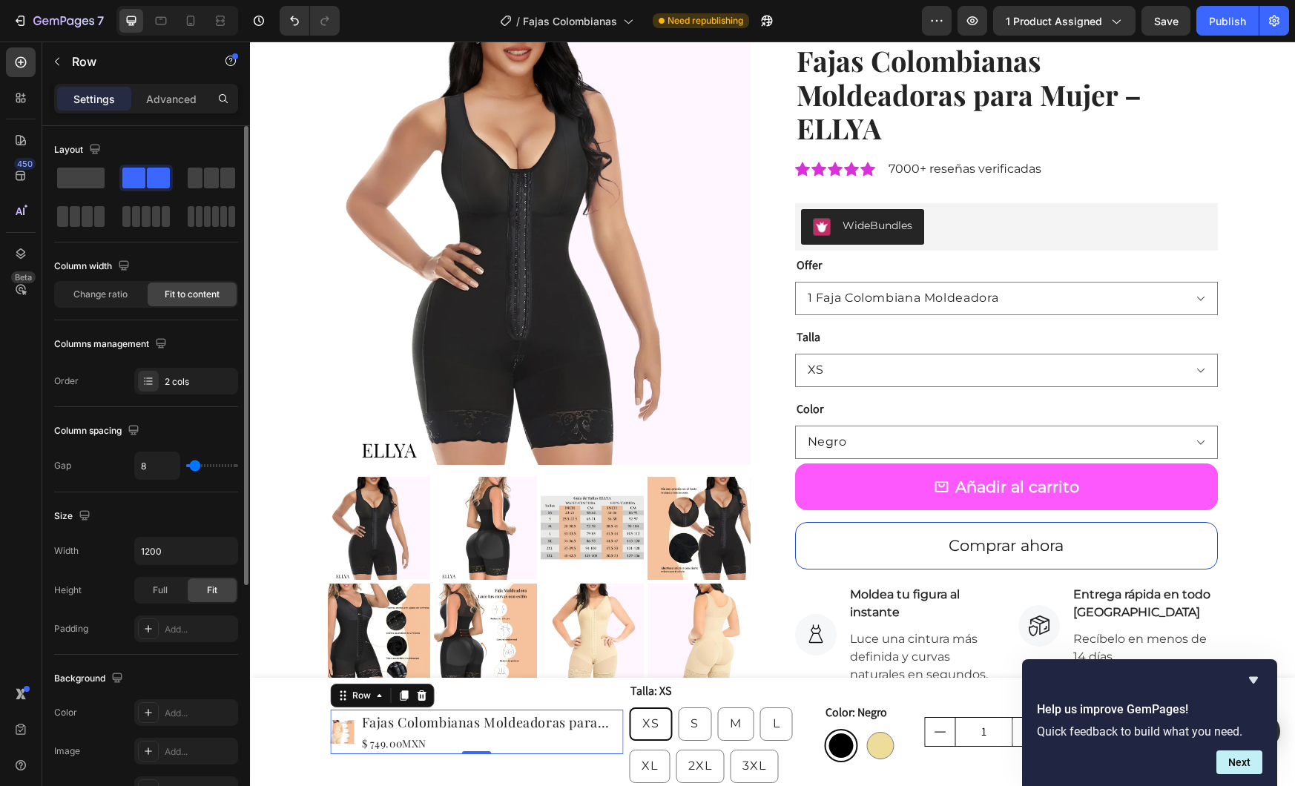
type input "23"
type input "19"
type input "16"
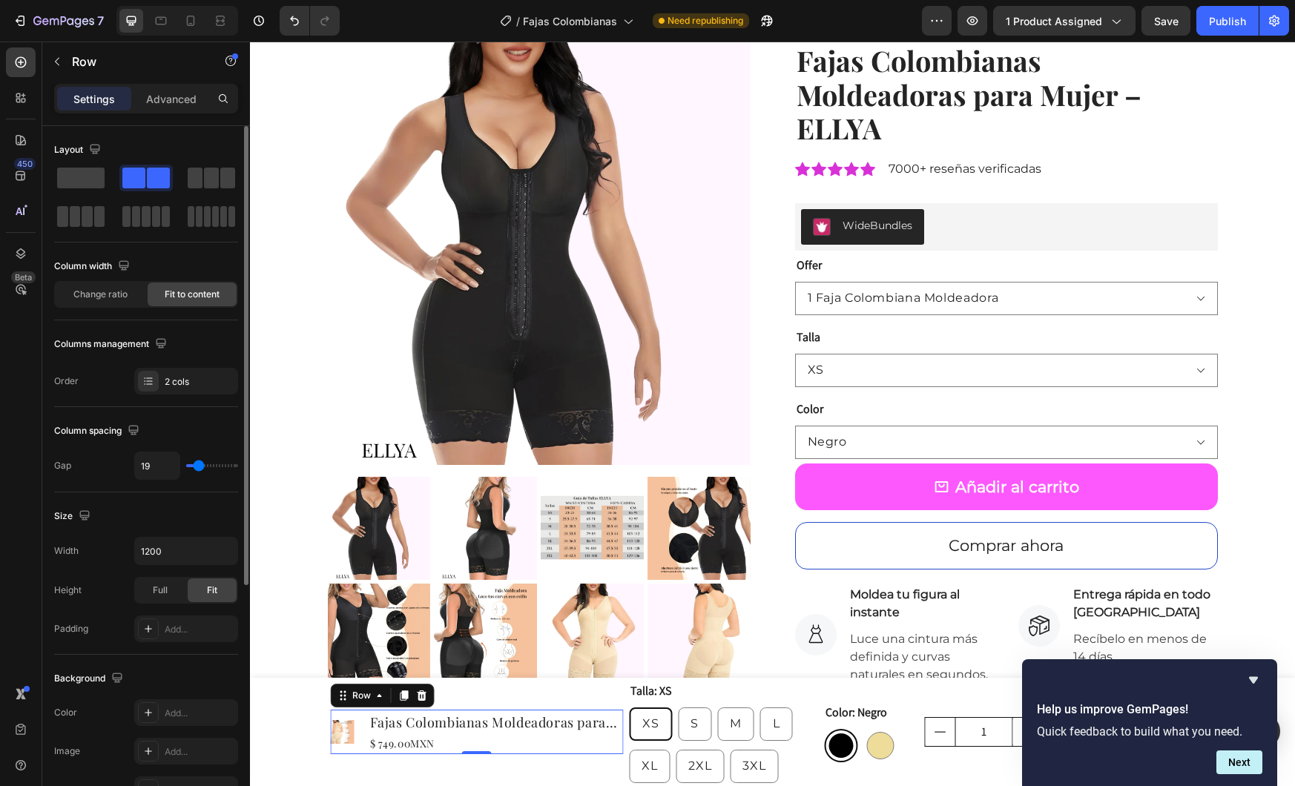
type input "16"
type input "14"
type input "13"
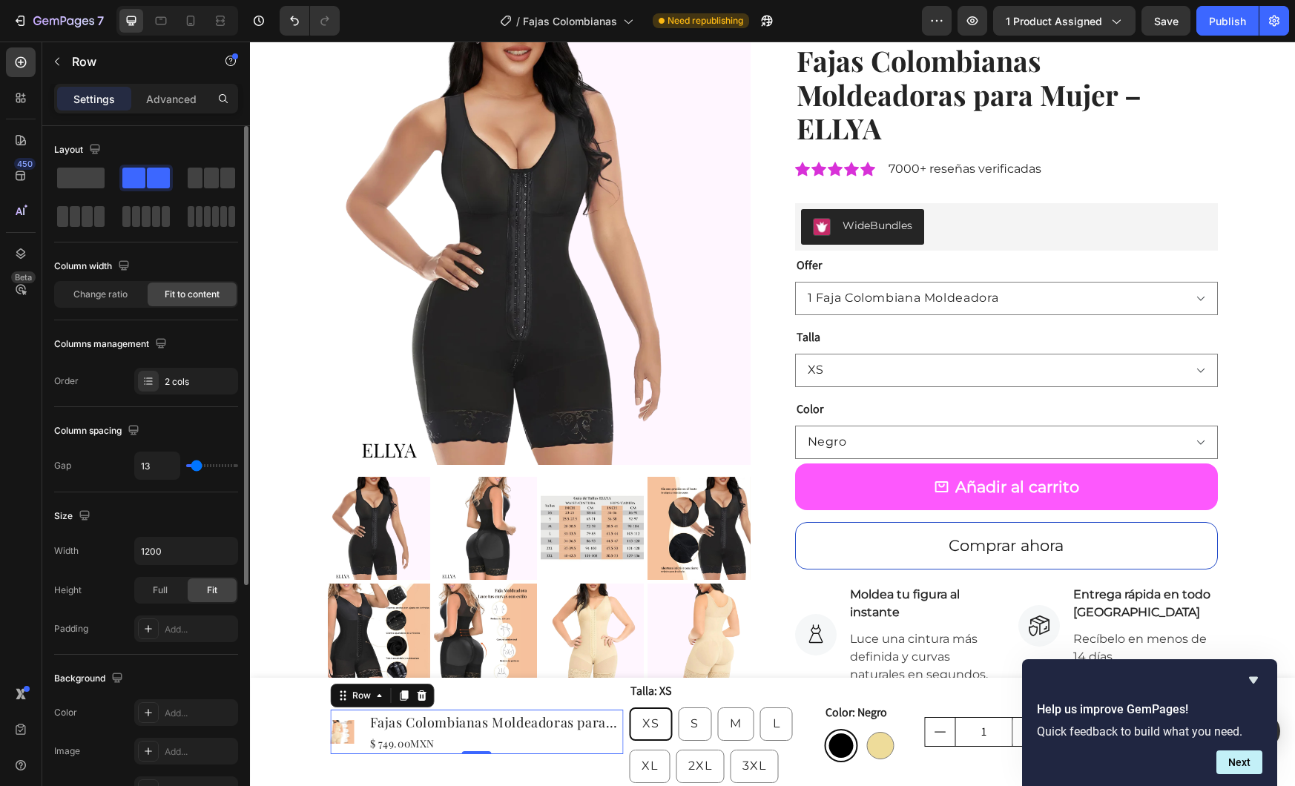
type input "10"
type input "8"
type input "5"
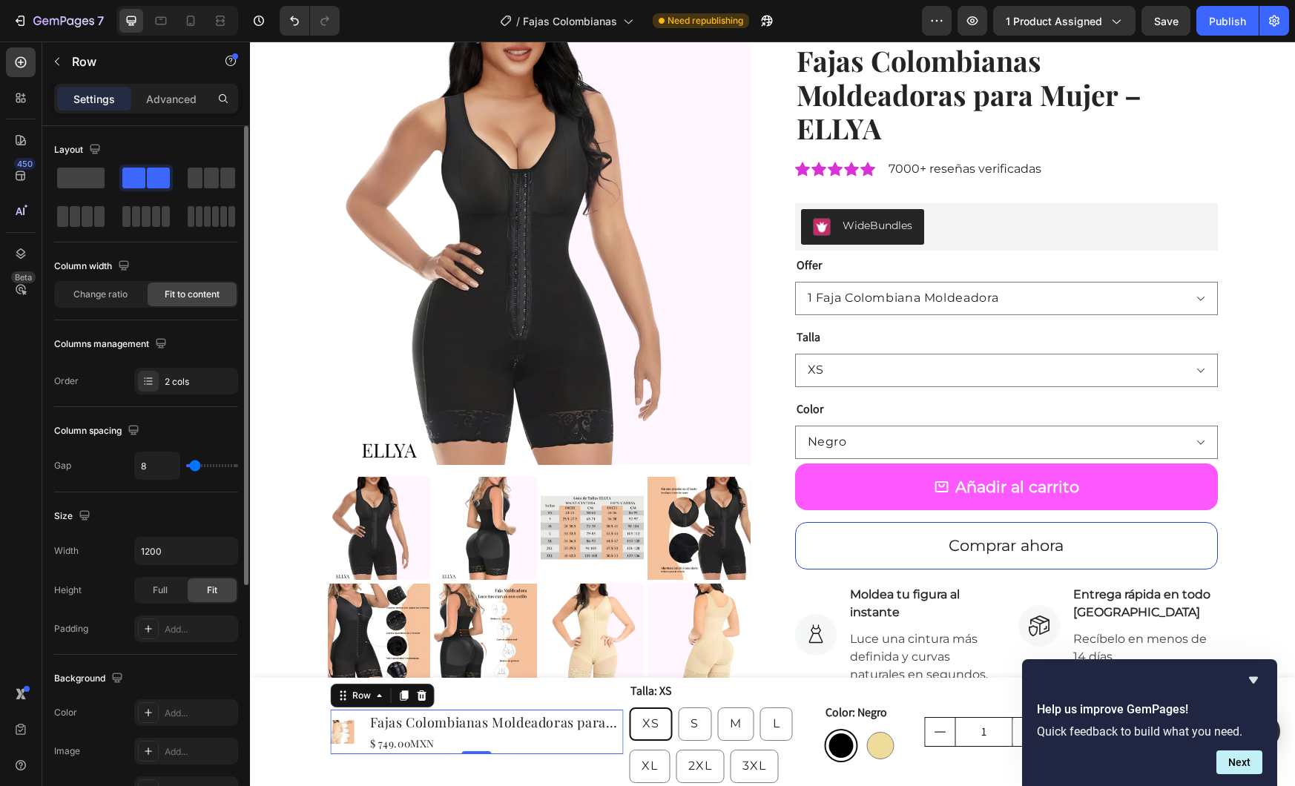
type input "5"
type input "2"
type input "0"
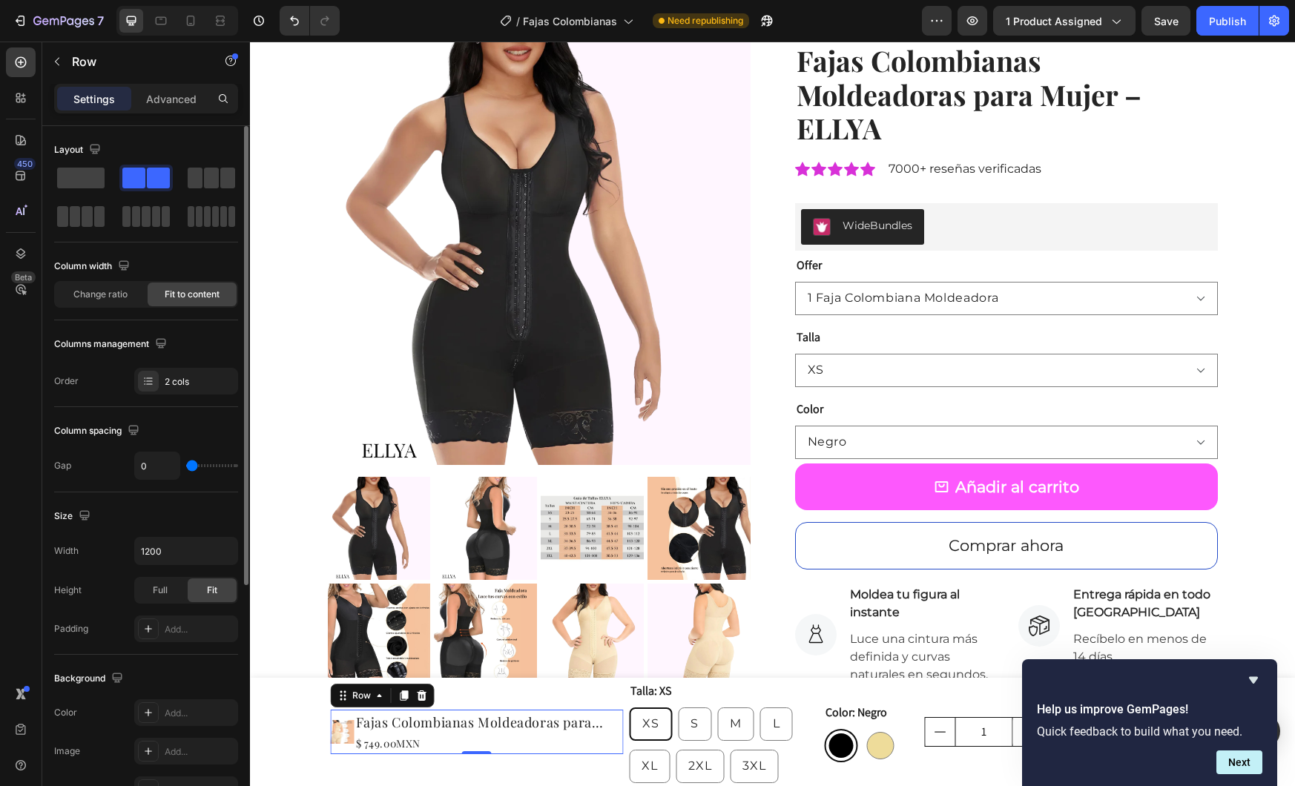
type input "3"
type input "5"
type input "7"
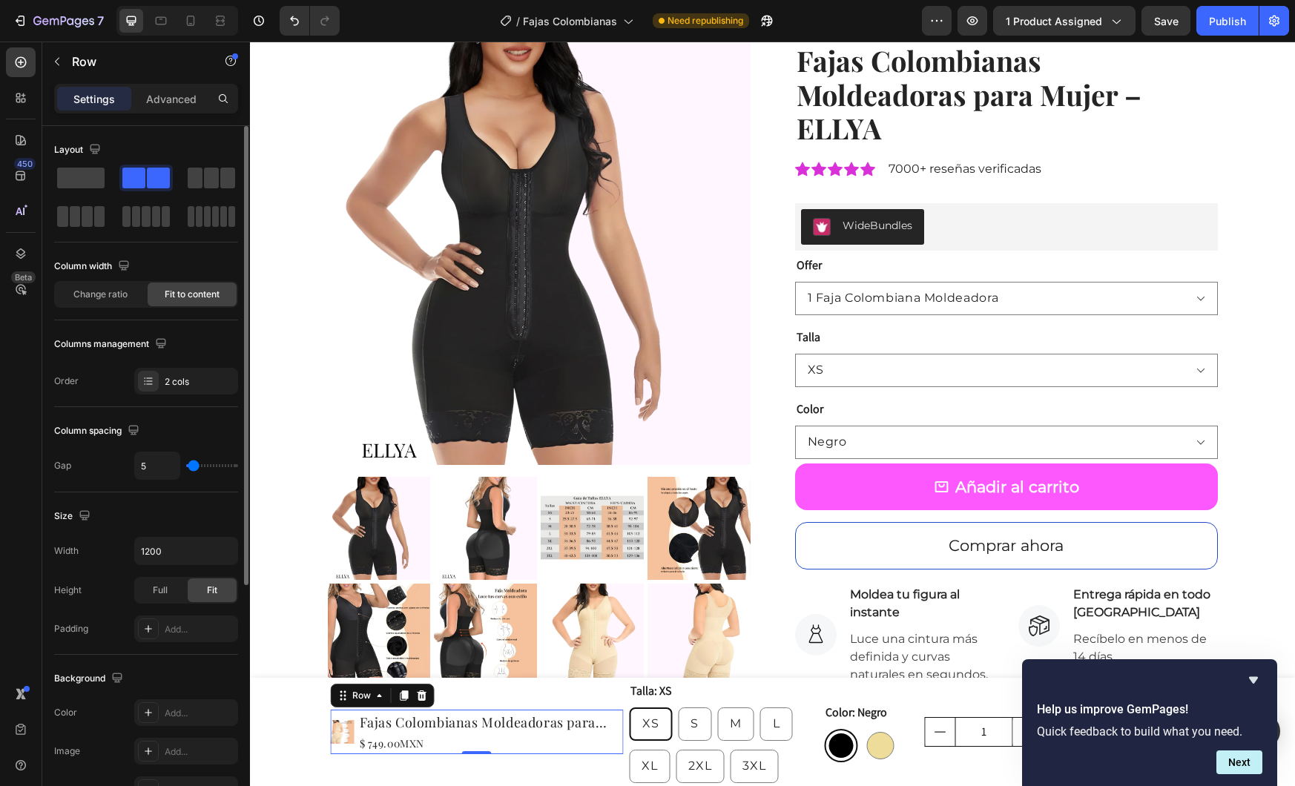
type input "7"
type input "9"
click at [195, 465] on input "range" at bounding box center [212, 465] width 52 height 3
click at [223, 557] on icon "button" at bounding box center [224, 551] width 15 height 15
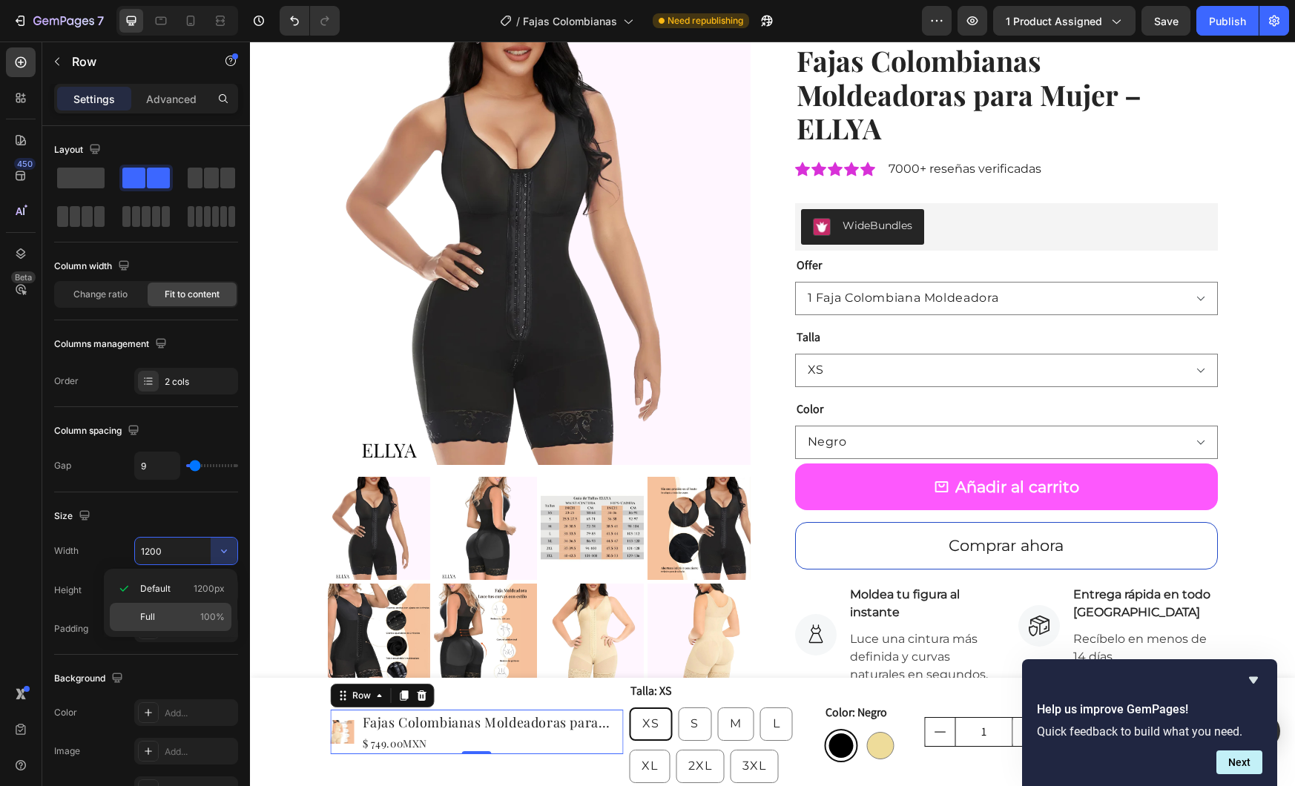
click at [174, 614] on p "Full 100%" at bounding box center [182, 617] width 85 height 13
type input "100%"
click at [171, 106] on p "Advanced" at bounding box center [171, 99] width 50 height 16
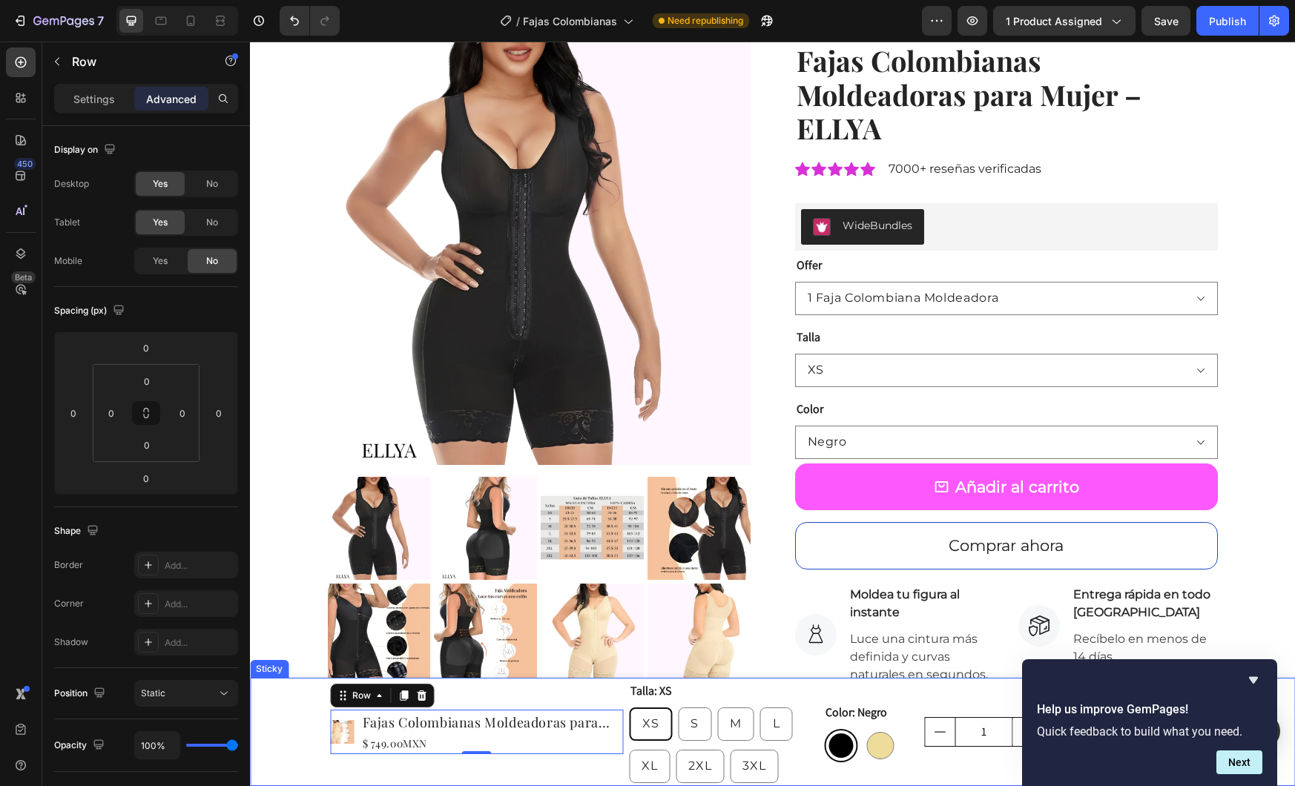
click at [275, 729] on div "Product Images Fajas Colombianas Moldeadoras para Mujer – ELLYA Product Title $…" at bounding box center [772, 732] width 1045 height 108
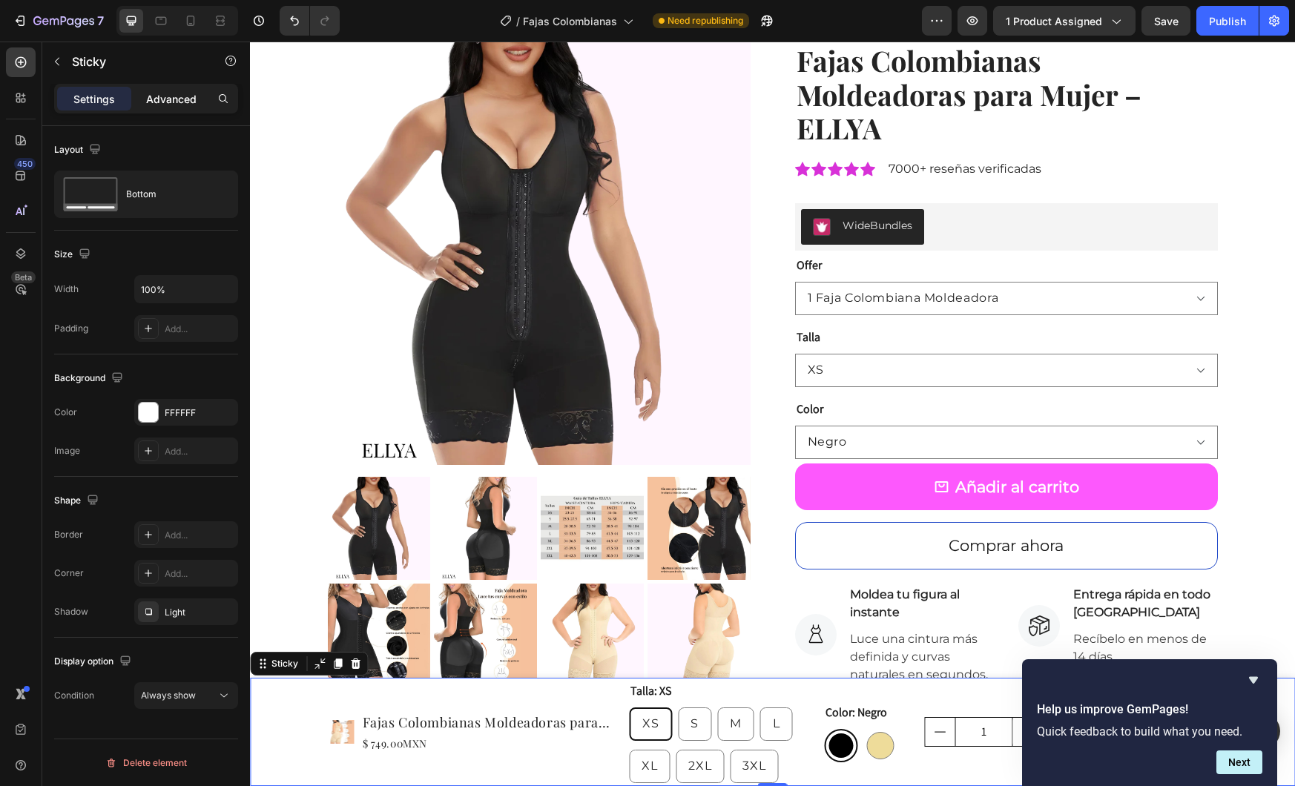
click at [160, 105] on p "Advanced" at bounding box center [171, 99] width 50 height 16
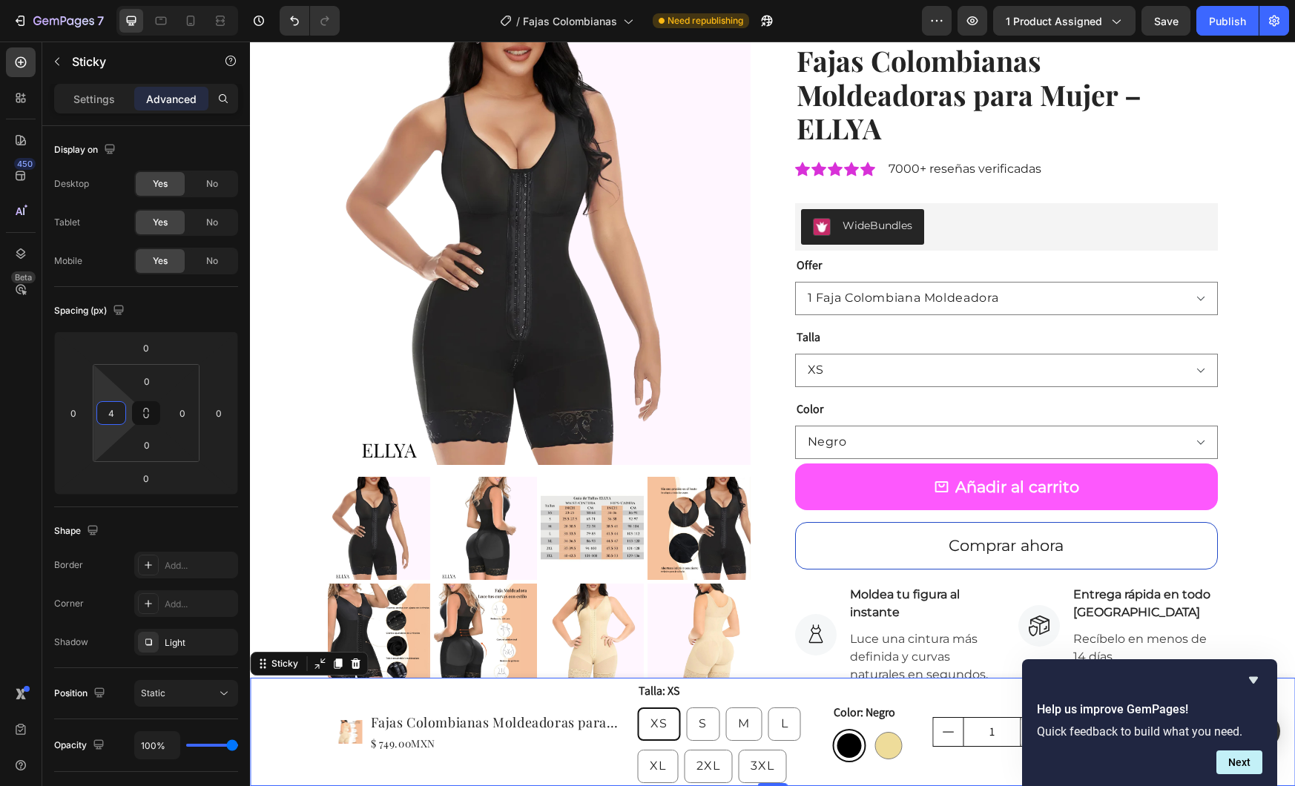
type input "0"
drag, startPoint x: 125, startPoint y: 425, endPoint x: 122, endPoint y: 463, distance: 38.0
click at [122, 0] on html "7 Version history / Fajas Colombianas Need republishing Preview 1 product assig…" at bounding box center [647, 0] width 1295 height 0
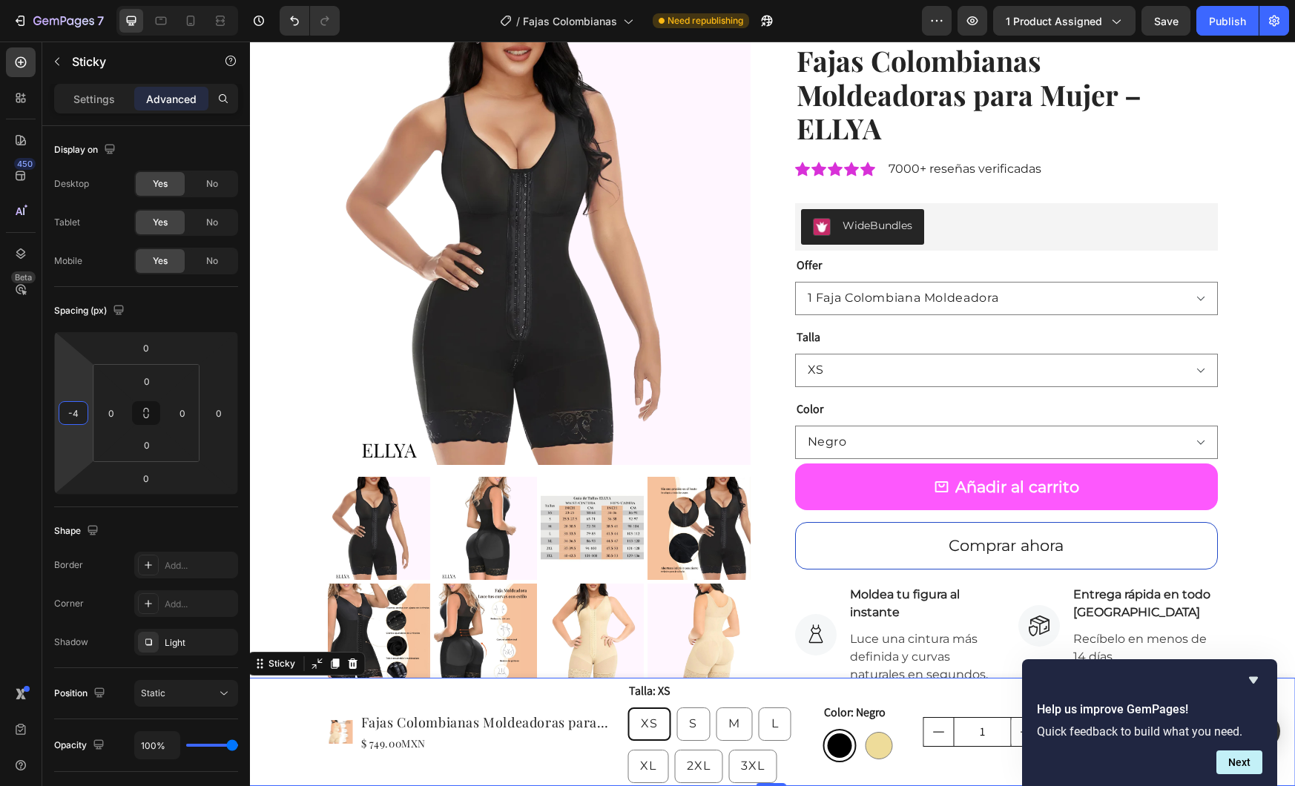
type input "0"
drag, startPoint x: 81, startPoint y: 395, endPoint x: 93, endPoint y: 395, distance: 11.9
click at [93, 0] on html "7 Version history / Fajas Colombianas Need republishing Preview 1 product assig…" at bounding box center [647, 0] width 1295 height 0
click at [194, 18] on icon at bounding box center [190, 20] width 15 height 15
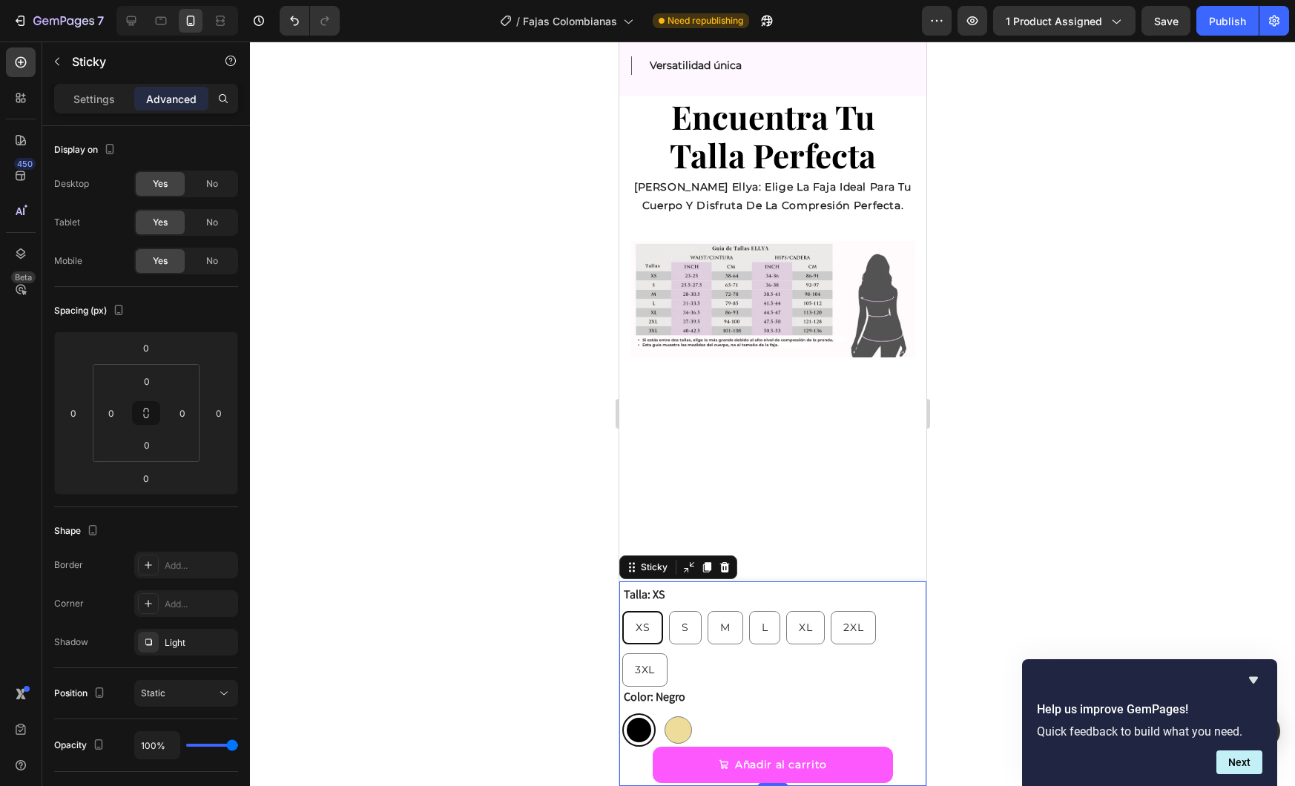
scroll to position [1366, 0]
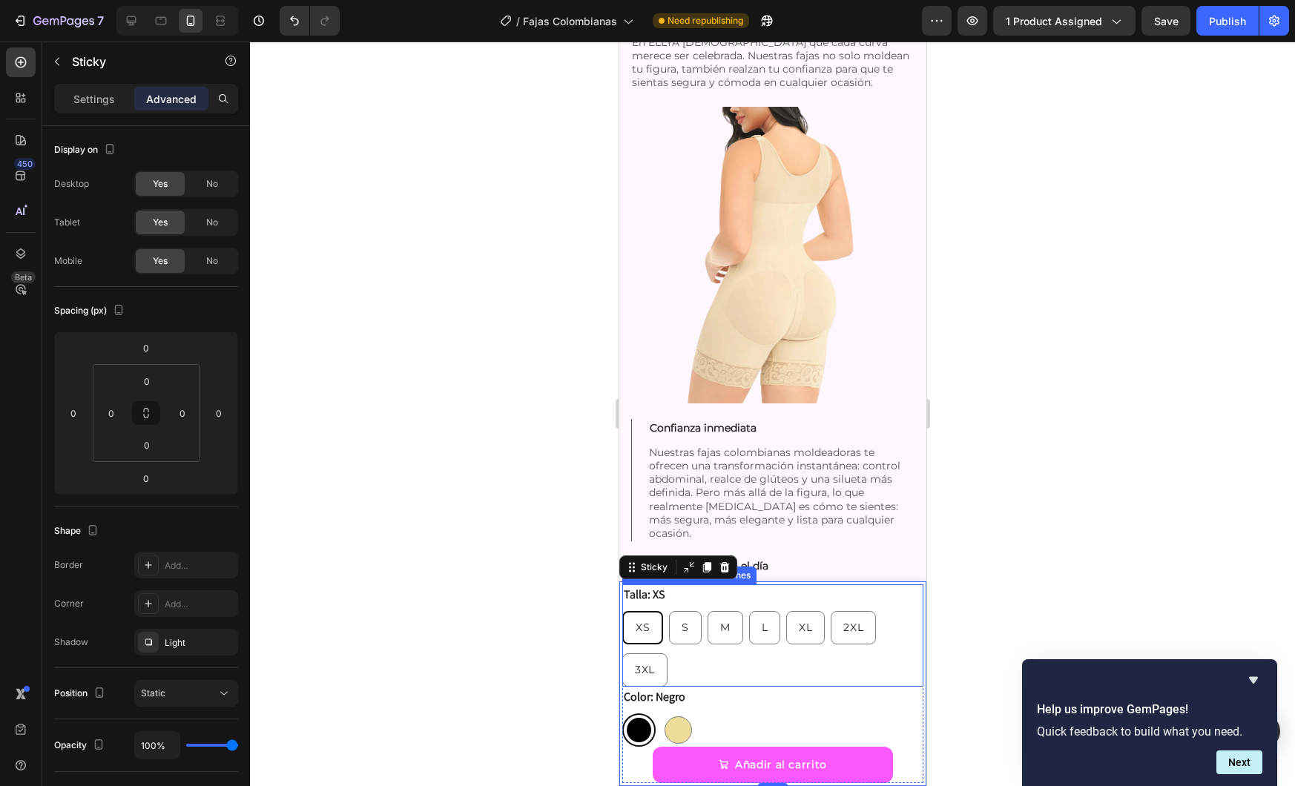
click at [796, 665] on div "XS XS XS S S S M M M L L L XL XL XL 2XL 2XL 2XL 3XL 3XL 3XL" at bounding box center [772, 649] width 301 height 76
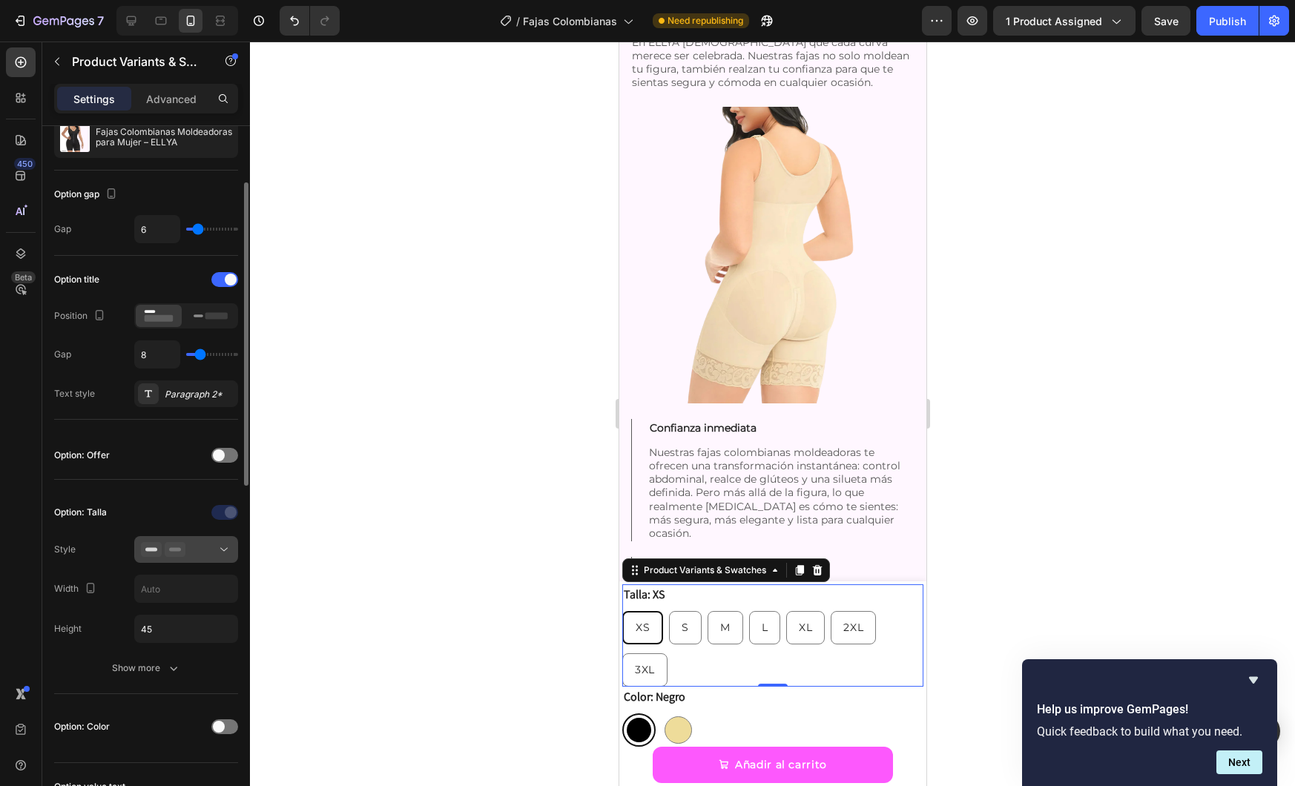
scroll to position [109, 0]
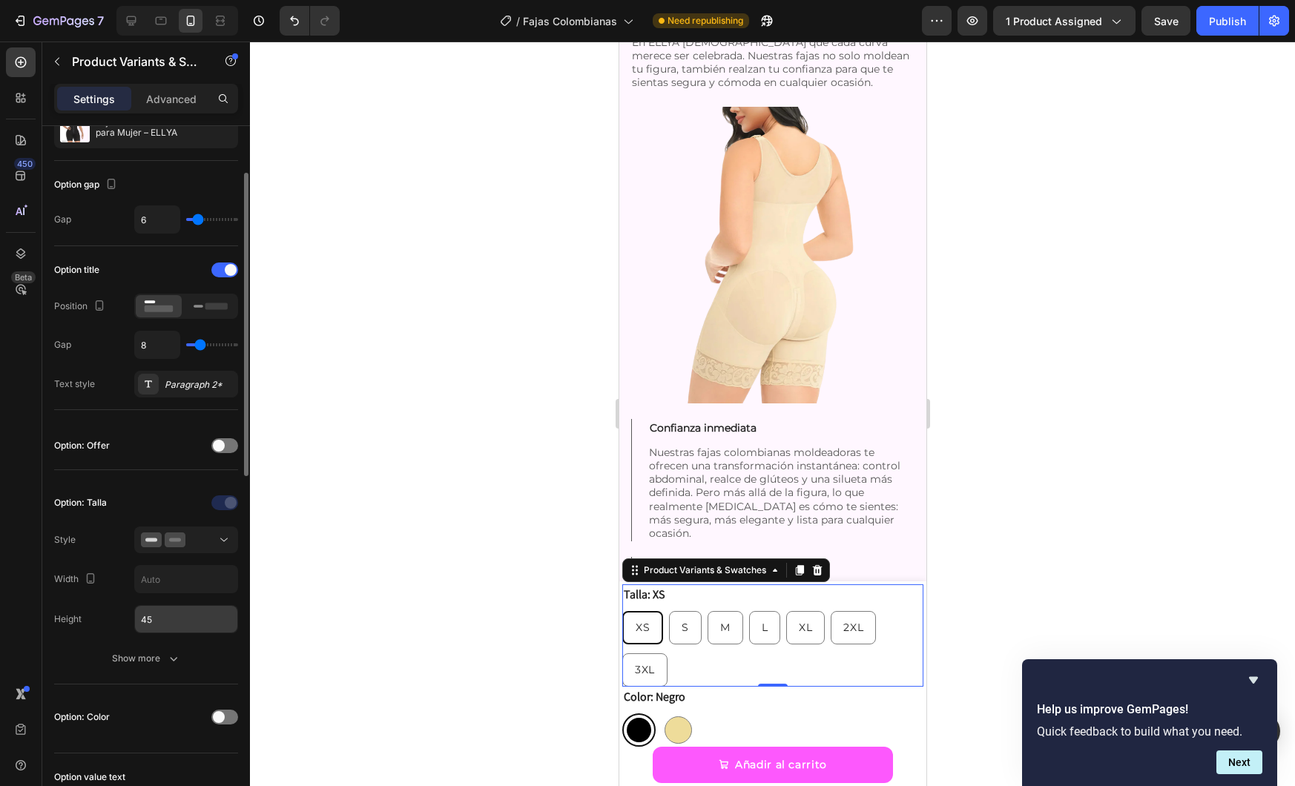
click at [200, 616] on input "45" at bounding box center [186, 619] width 102 height 27
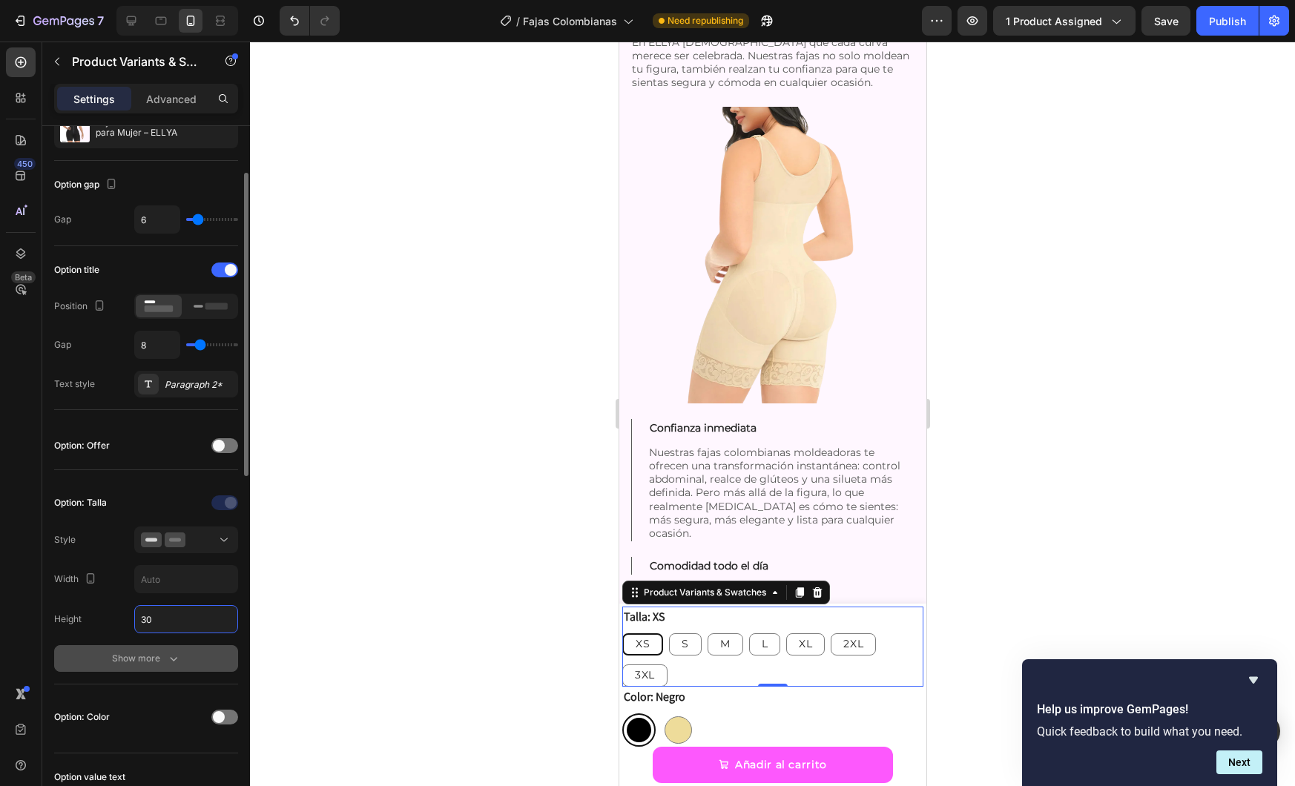
type input "30"
click at [188, 662] on button "Show more" at bounding box center [146, 658] width 184 height 27
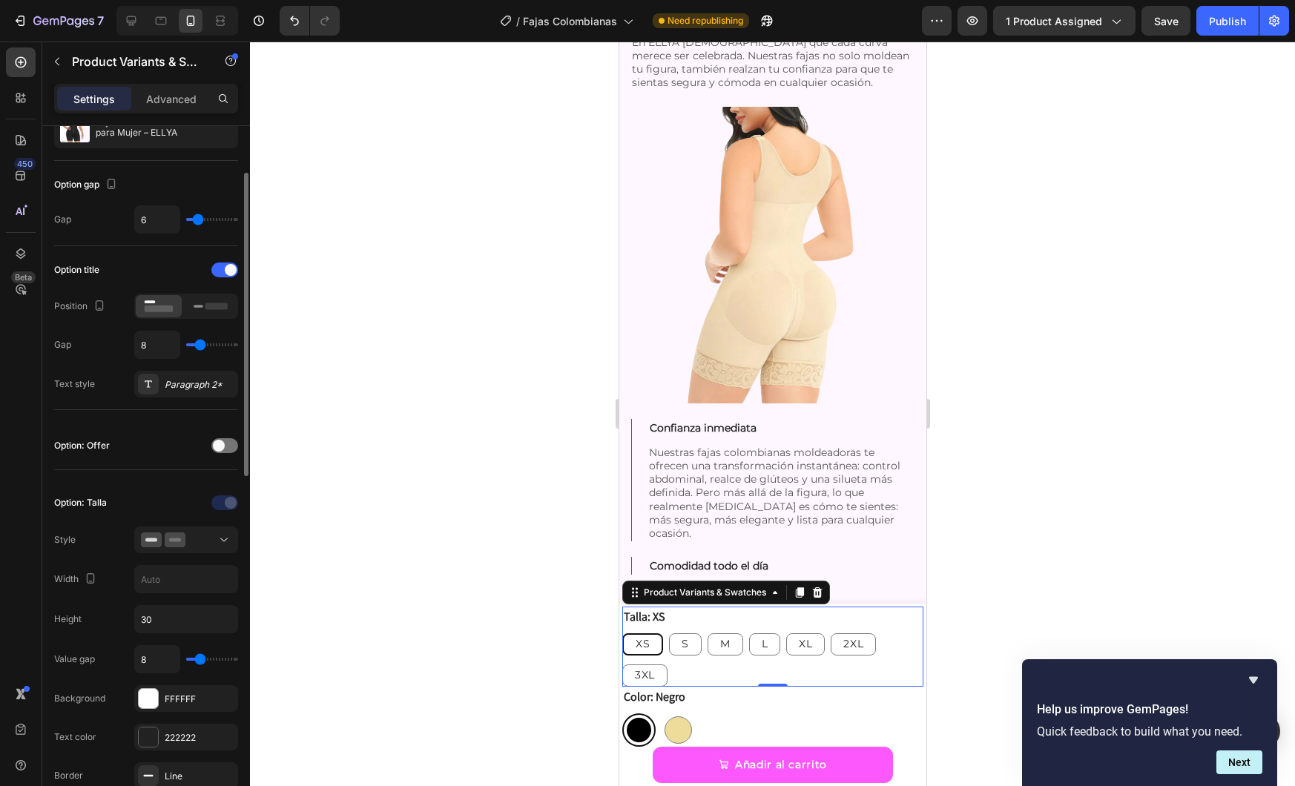
type input "12"
type input "11"
type input "9"
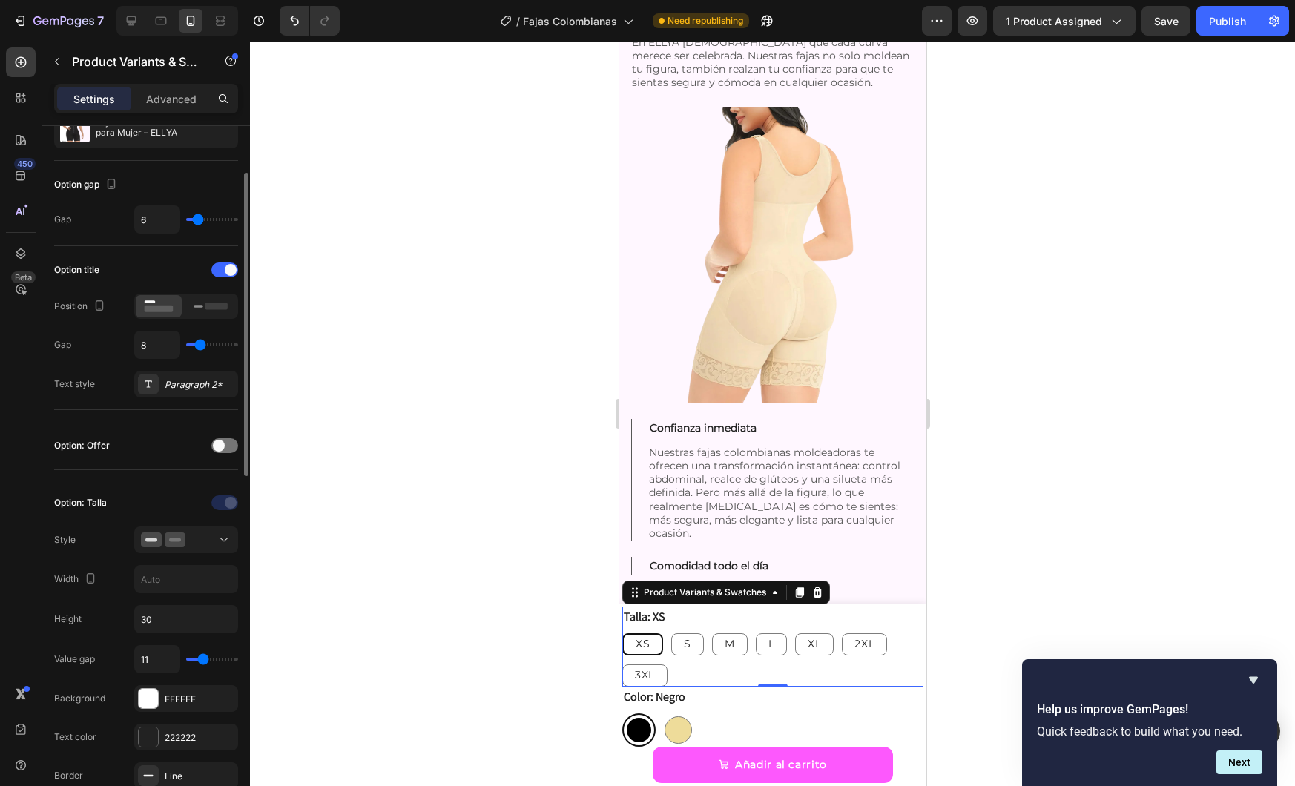
type input "9"
type input "8"
type input "7"
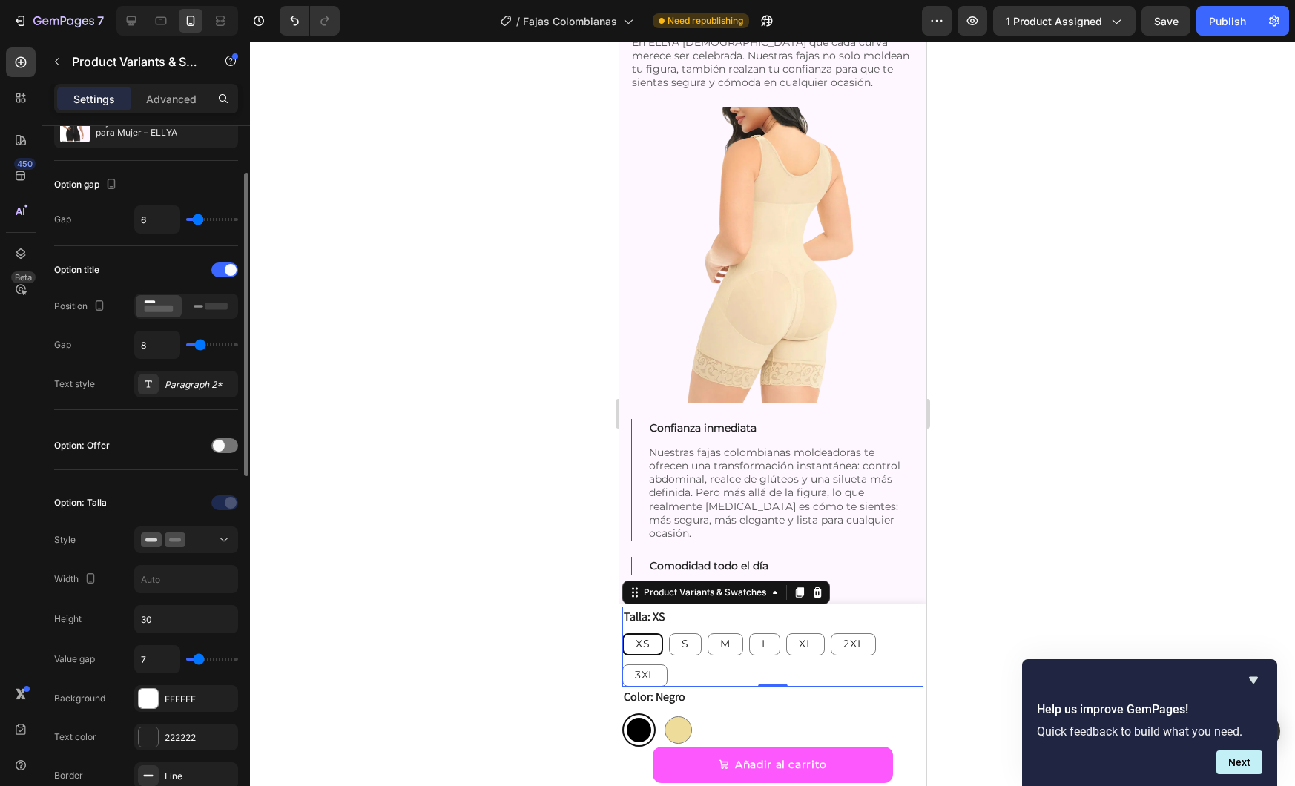
type input "6"
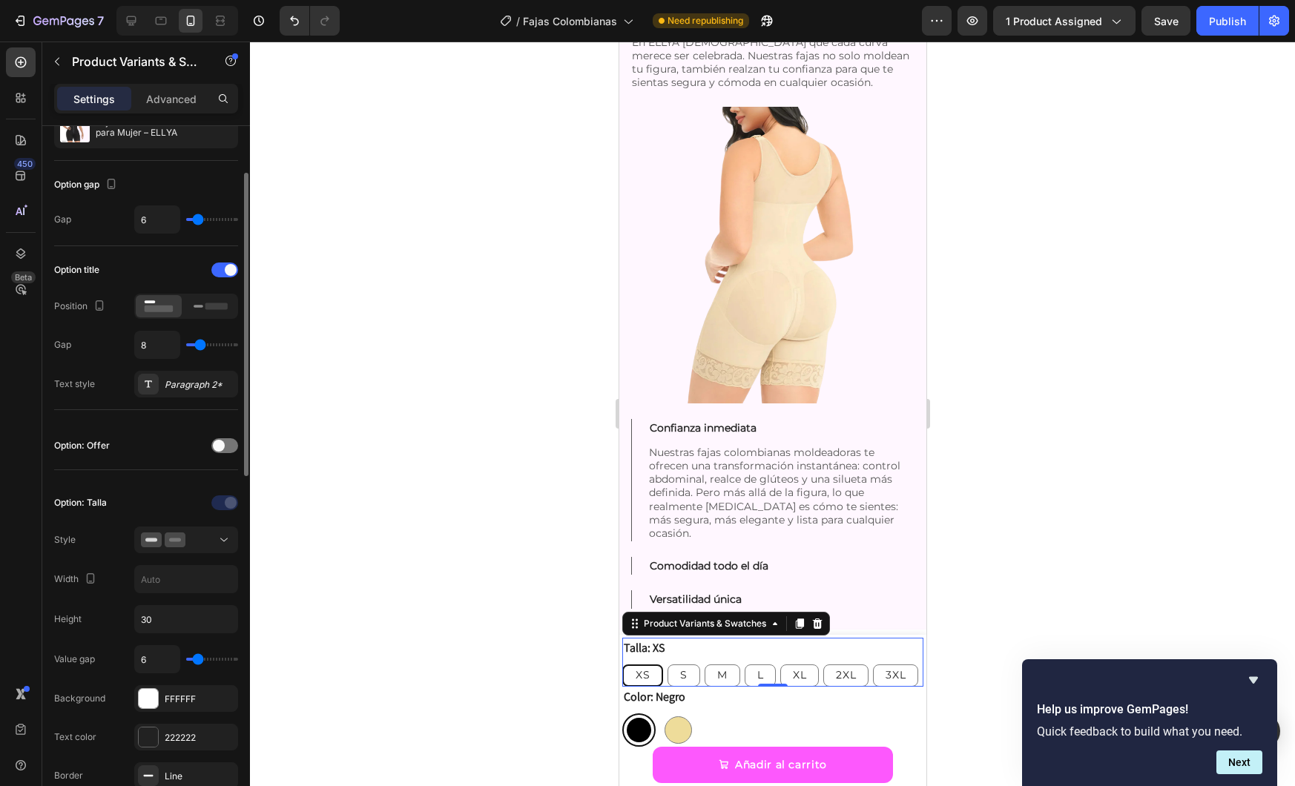
type input "5"
type input "4"
type input "3"
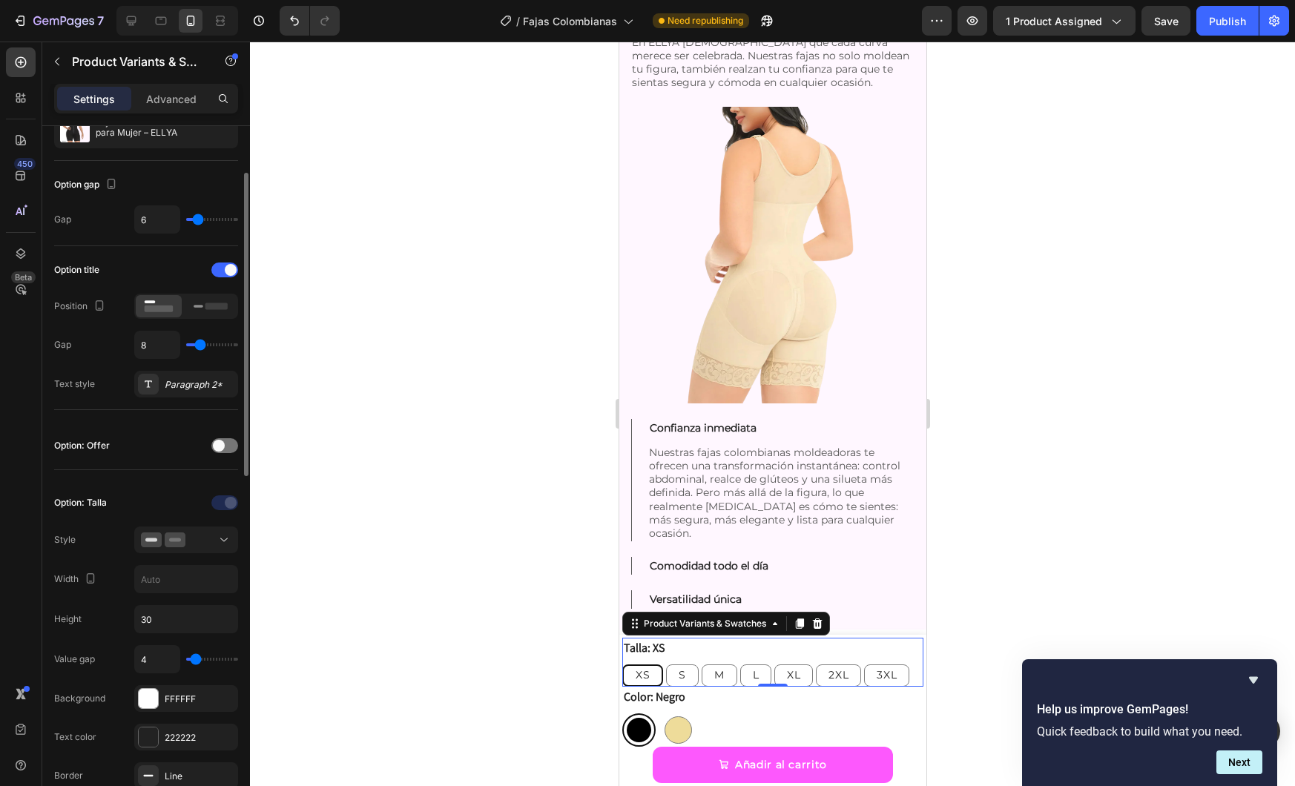
type input "3"
type input "2"
type input "3"
drag, startPoint x: 205, startPoint y: 660, endPoint x: 195, endPoint y: 661, distance: 9.7
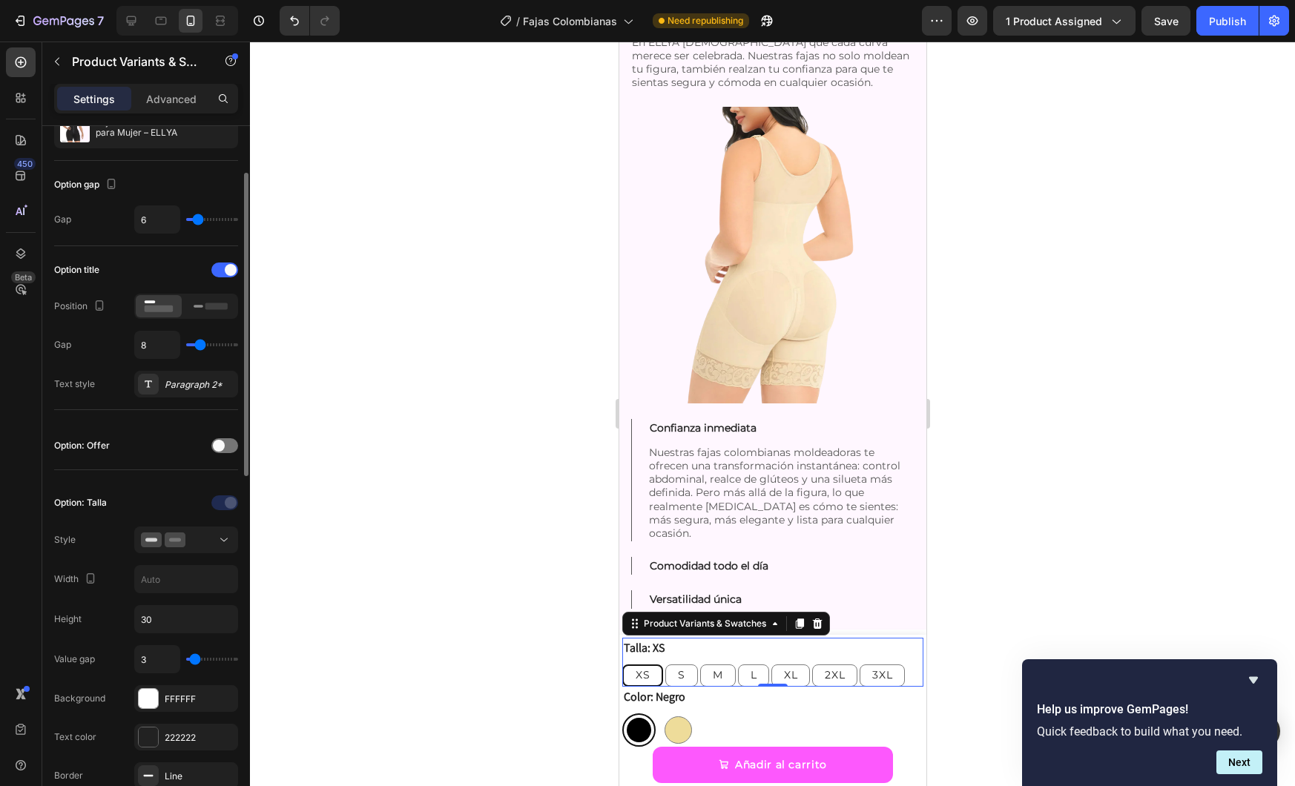
type input "3"
click at [195, 661] on input "range" at bounding box center [212, 659] width 52 height 3
type input "2"
type input "1"
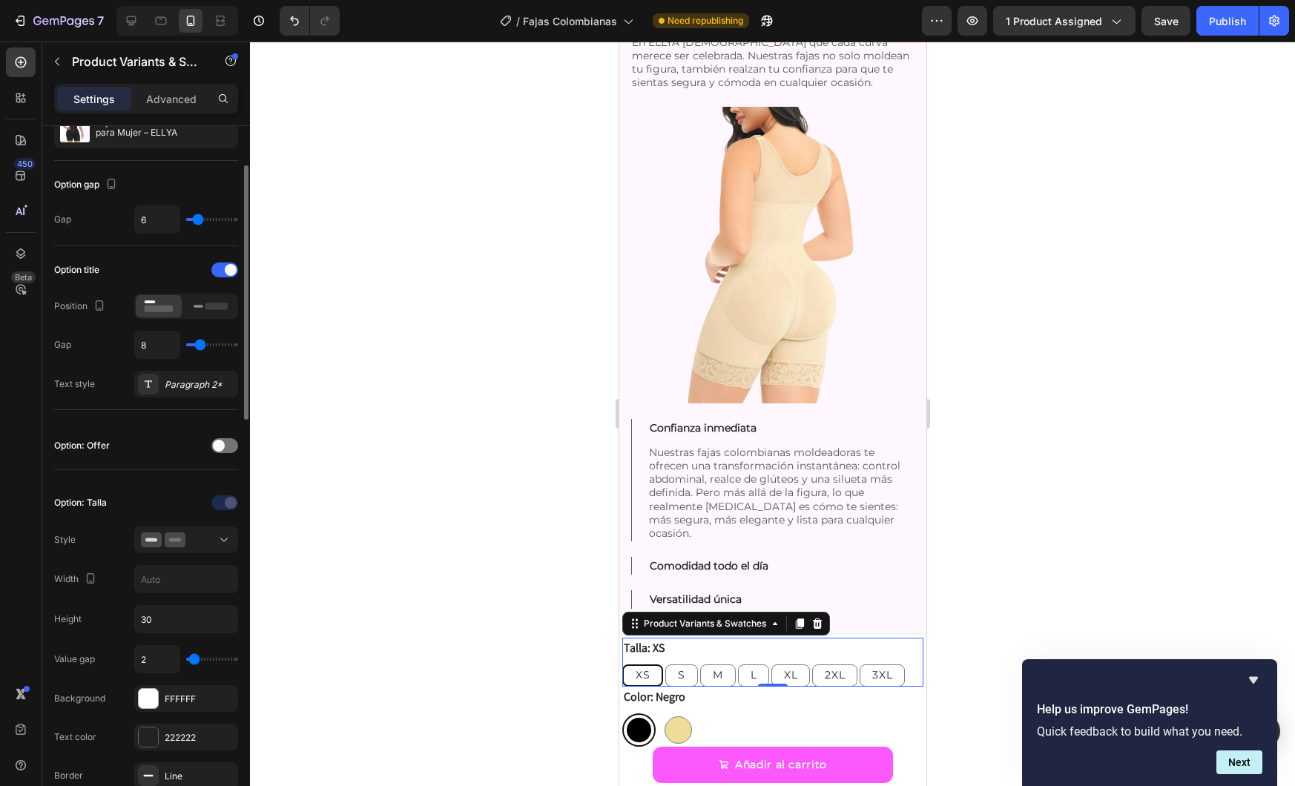
type input "1"
type input "0"
type input "1"
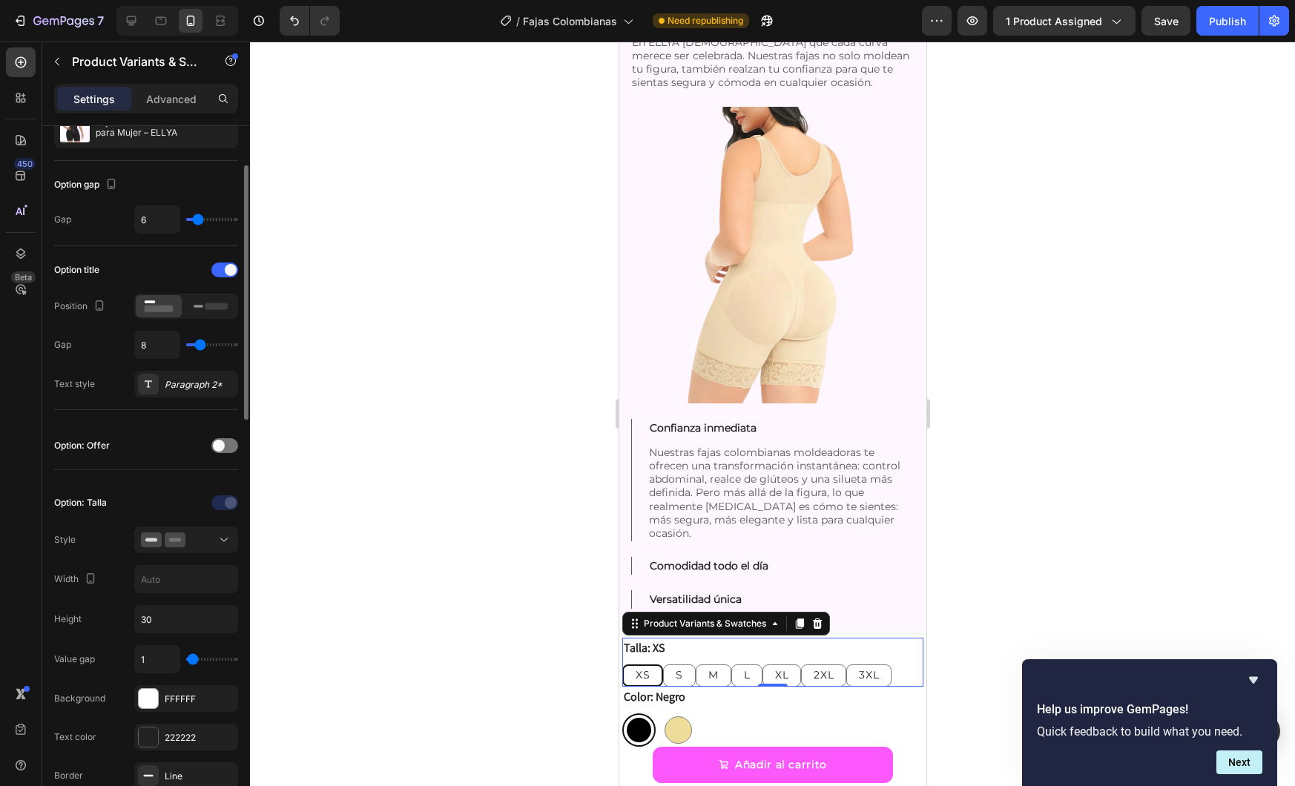
type input "2"
type input "3"
click at [194, 660] on input "range" at bounding box center [212, 659] width 52 height 3
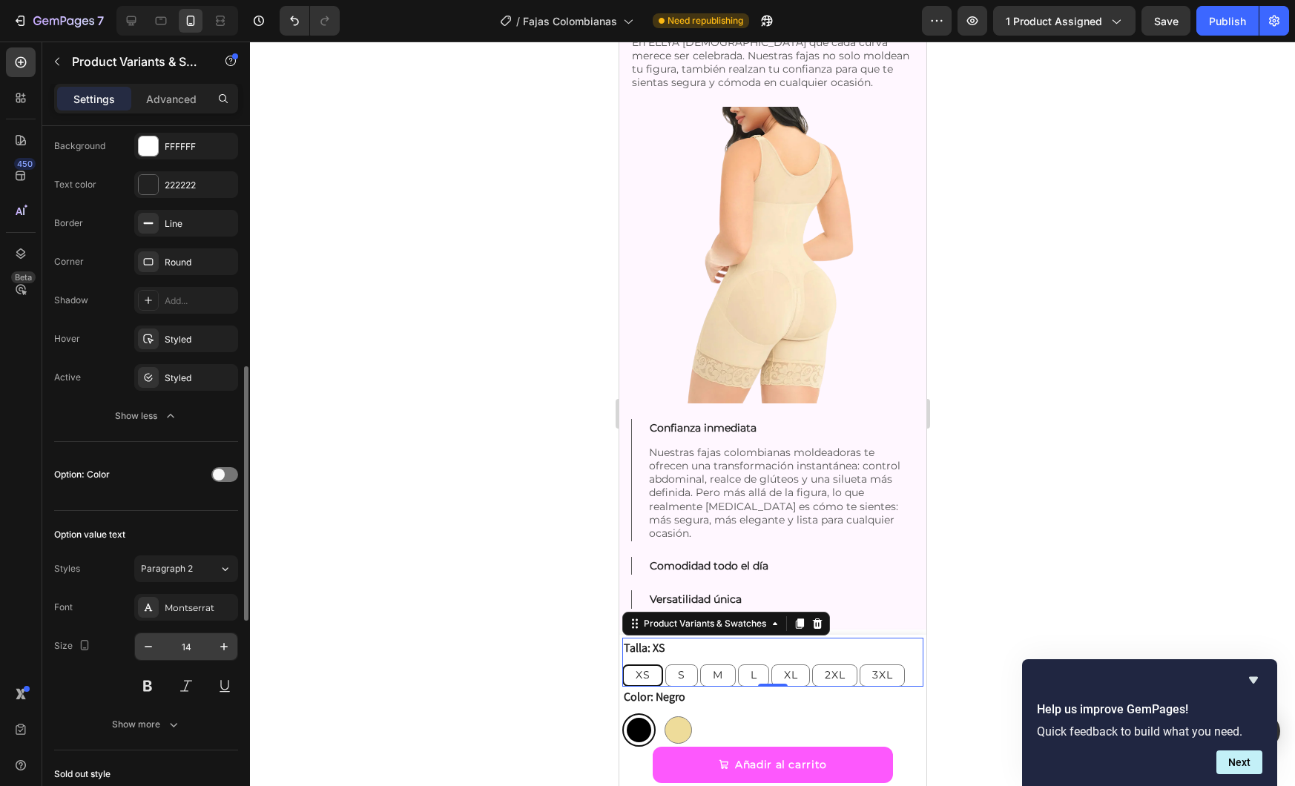
scroll to position [807, 0]
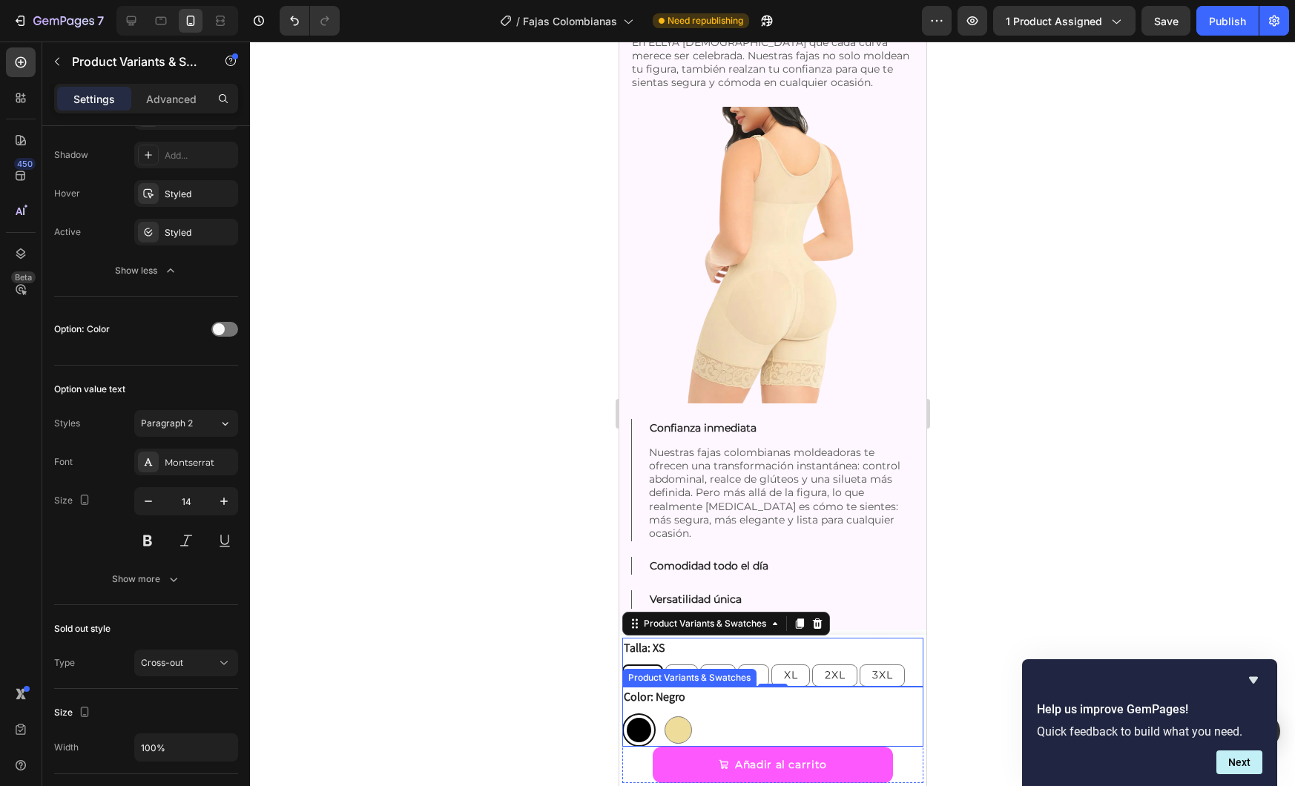
click at [729, 711] on div "Color: Negro Negro Negro Beige Beige" at bounding box center [772, 717] width 301 height 60
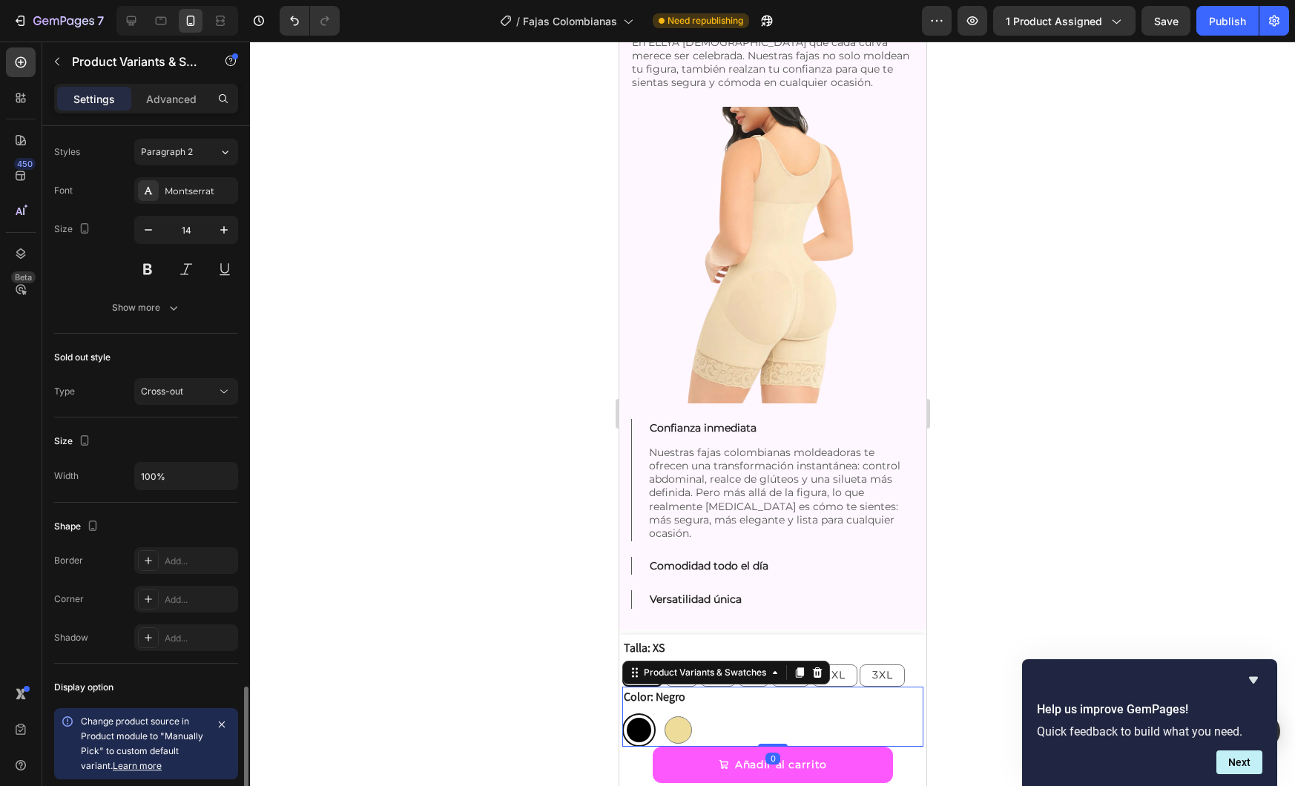
scroll to position [961, 0]
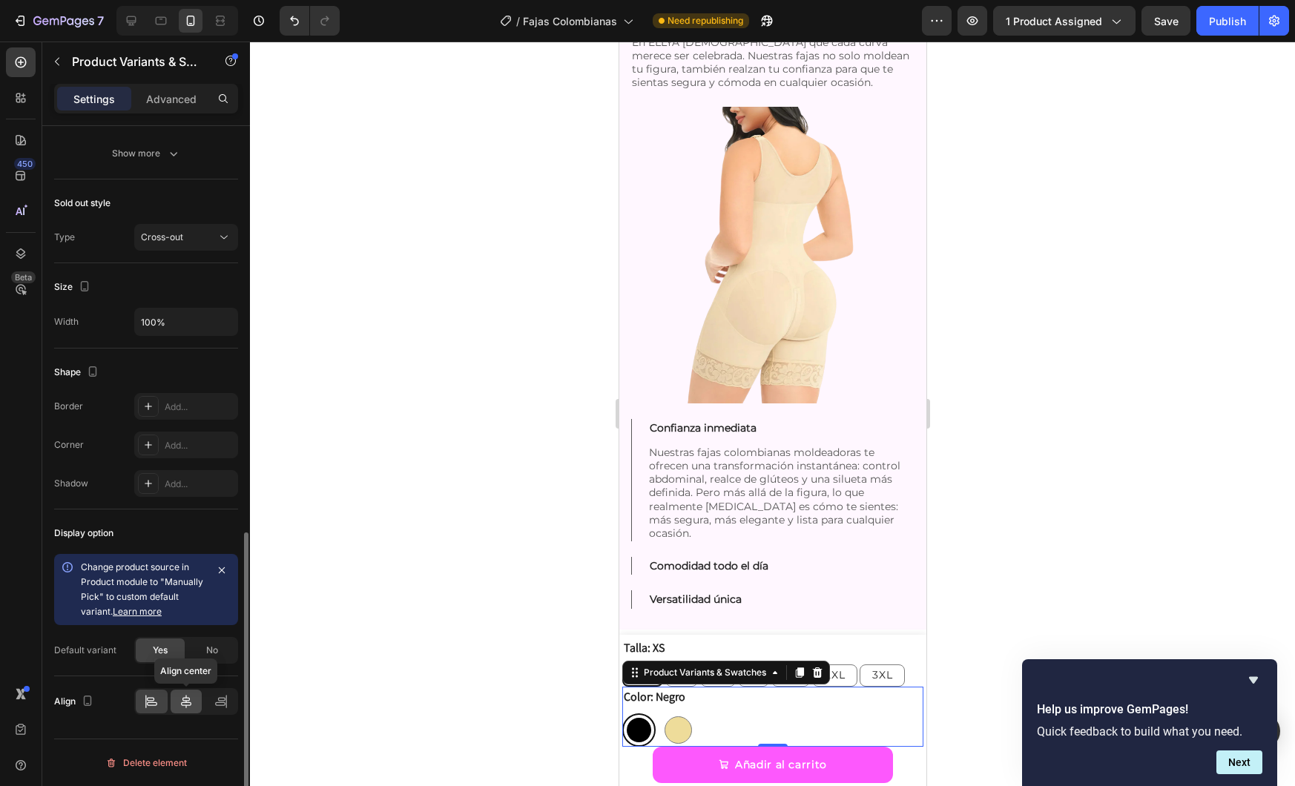
click at [188, 711] on div at bounding box center [187, 702] width 32 height 24
click at [154, 700] on icon at bounding box center [151, 701] width 15 height 15
click at [1010, 620] on div at bounding box center [772, 414] width 1045 height 745
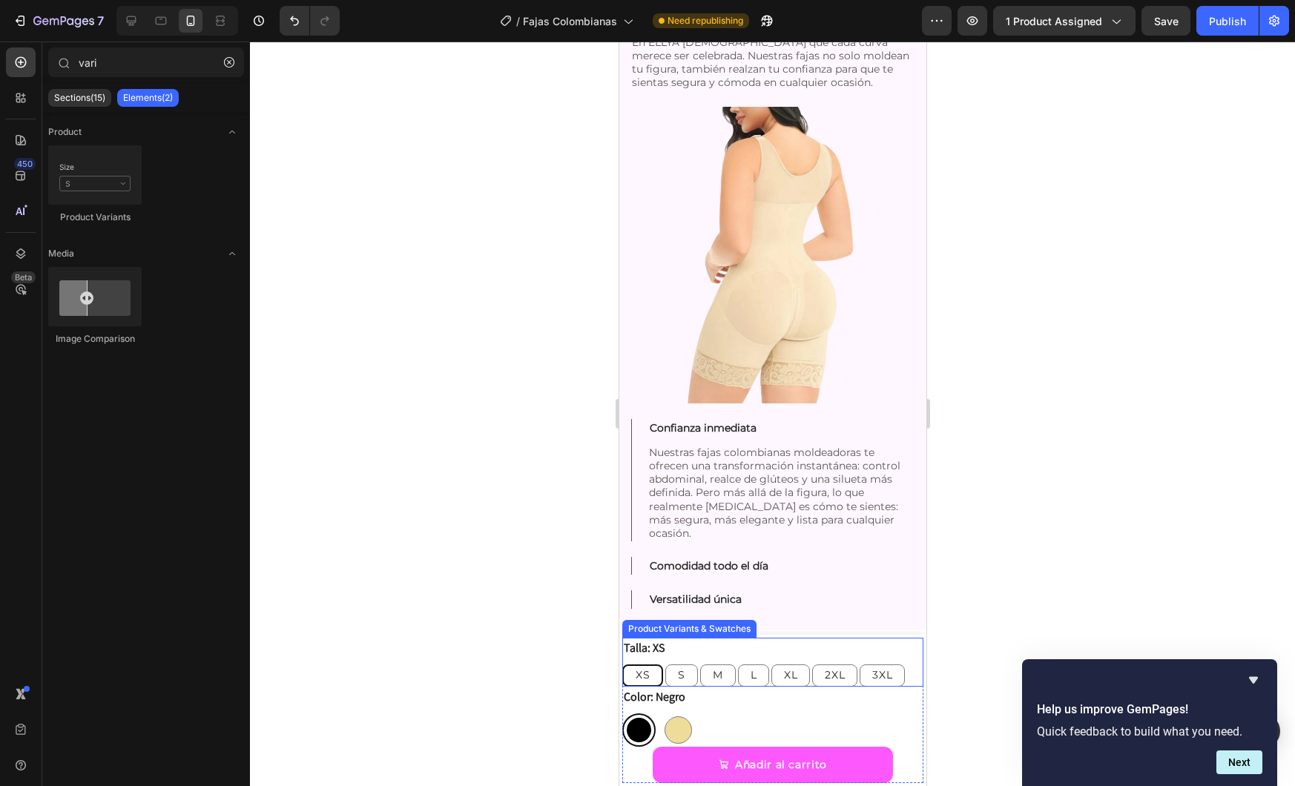
click at [818, 654] on div "Talla: XS XS XS XS S S S M M M L L L XL XL XL 2XL 2XL 2XL 3XL 3XL 3XL" at bounding box center [772, 662] width 301 height 49
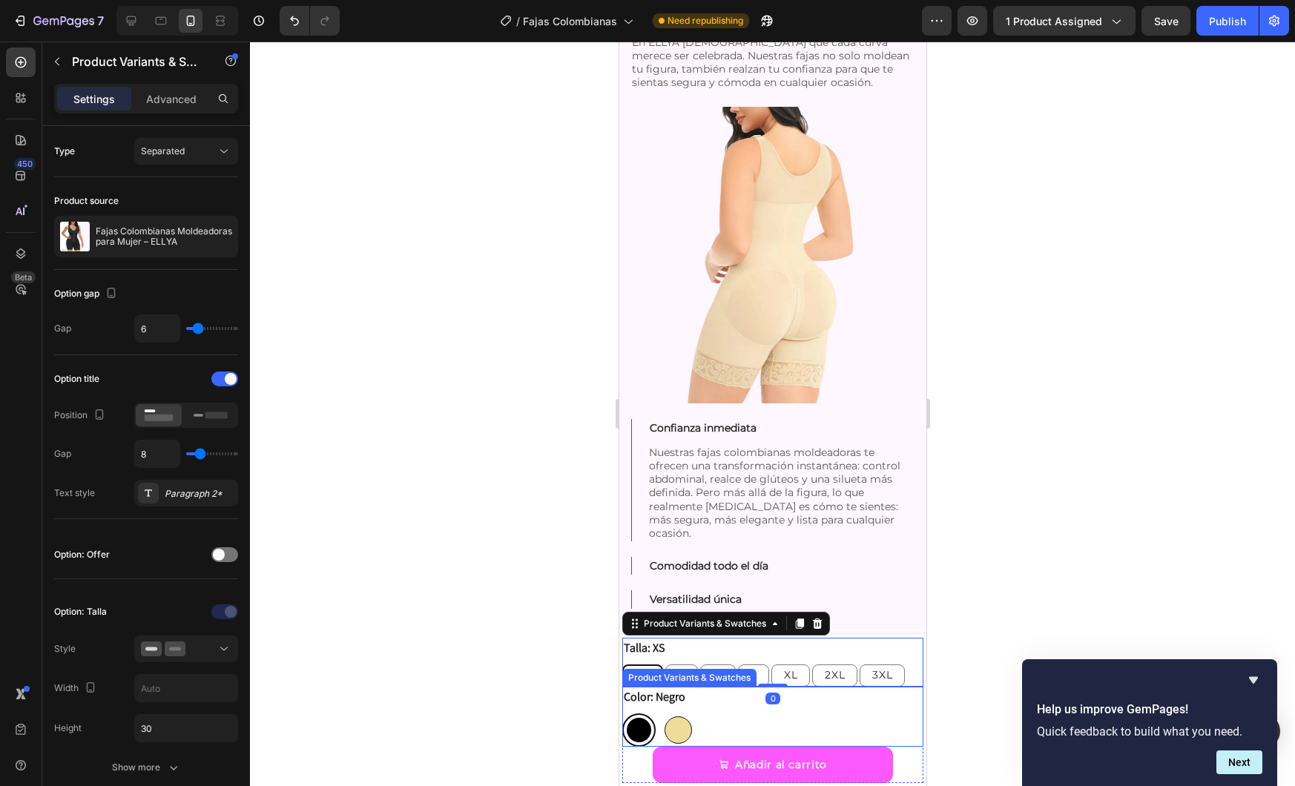
click at [675, 735] on div at bounding box center [677, 730] width 27 height 27
click at [661, 714] on input "Beige Beige" at bounding box center [660, 713] width 1 height 1
radio input "true"
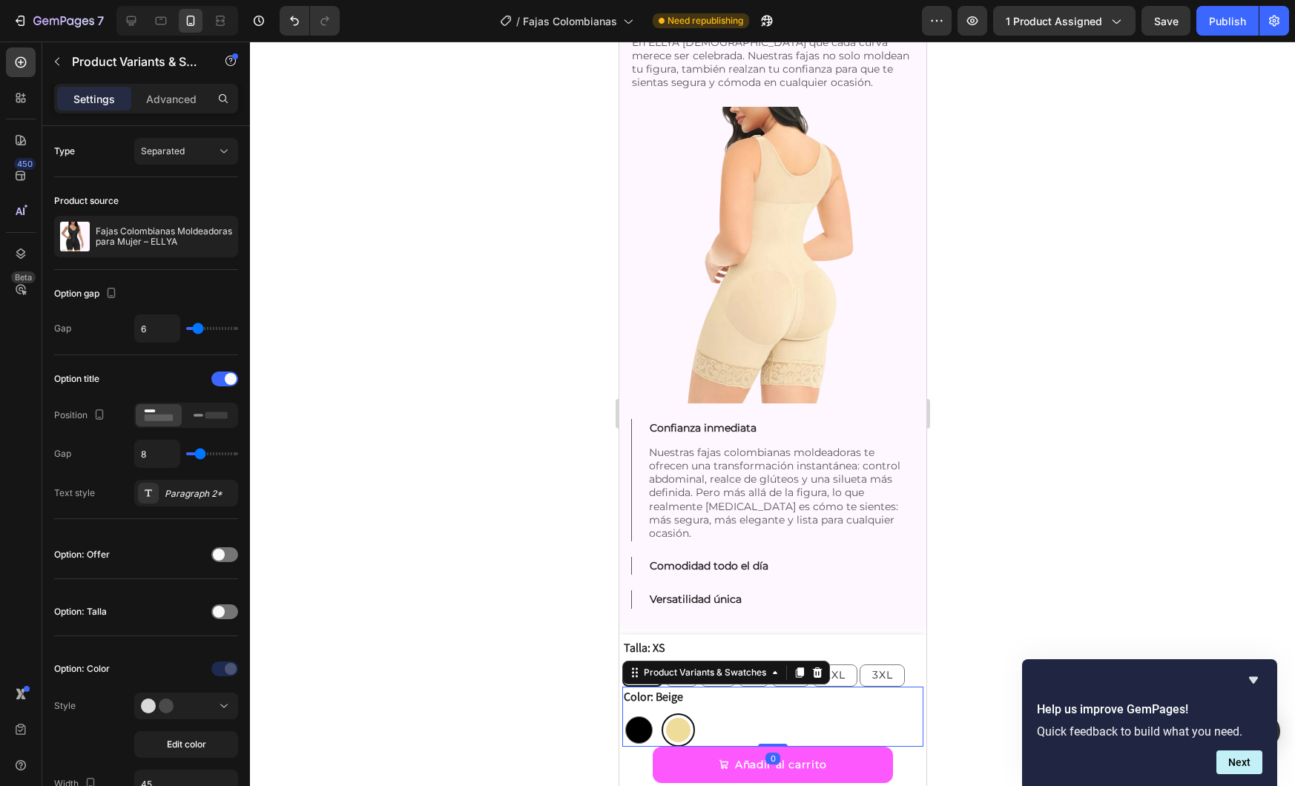
scroll to position [923, 0]
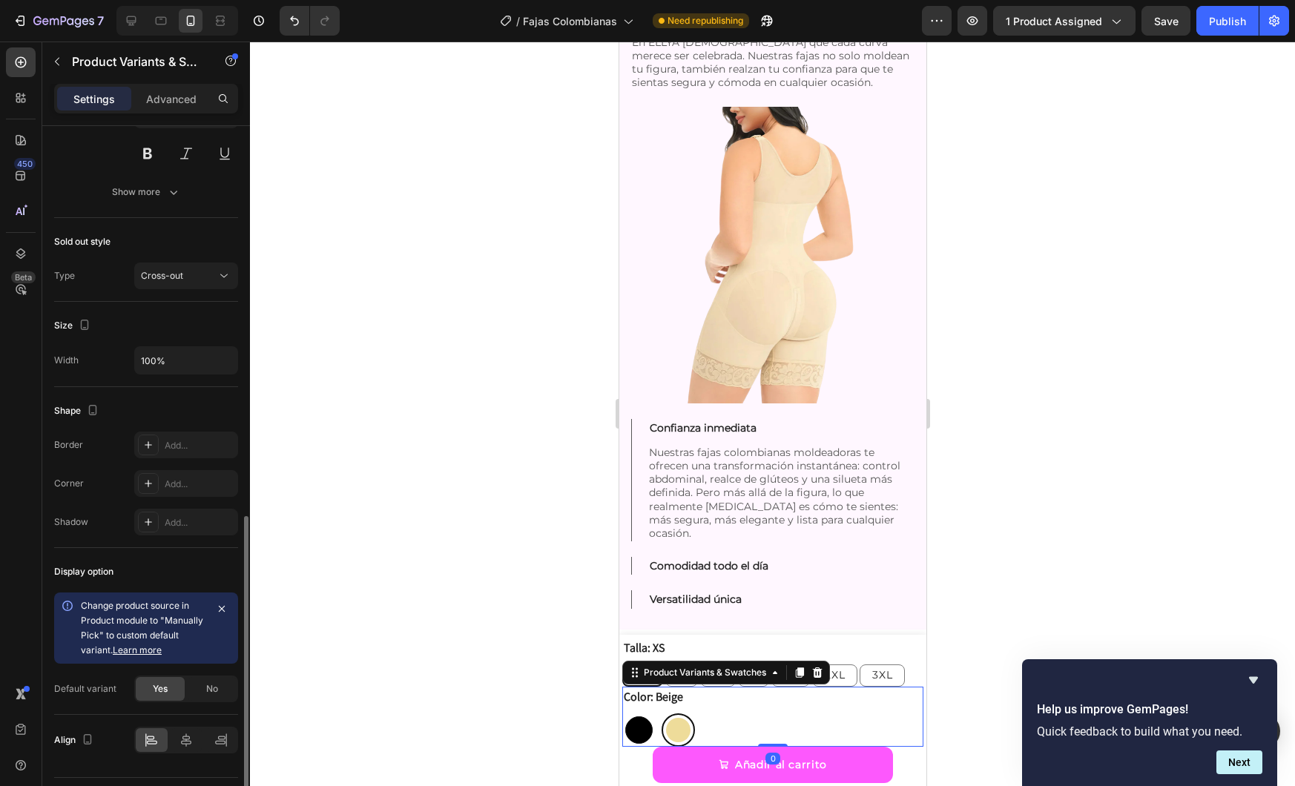
click at [648, 725] on div at bounding box center [638, 730] width 27 height 27
click at [622, 714] on input "Negro Negro" at bounding box center [621, 713] width 1 height 1
radio input "true"
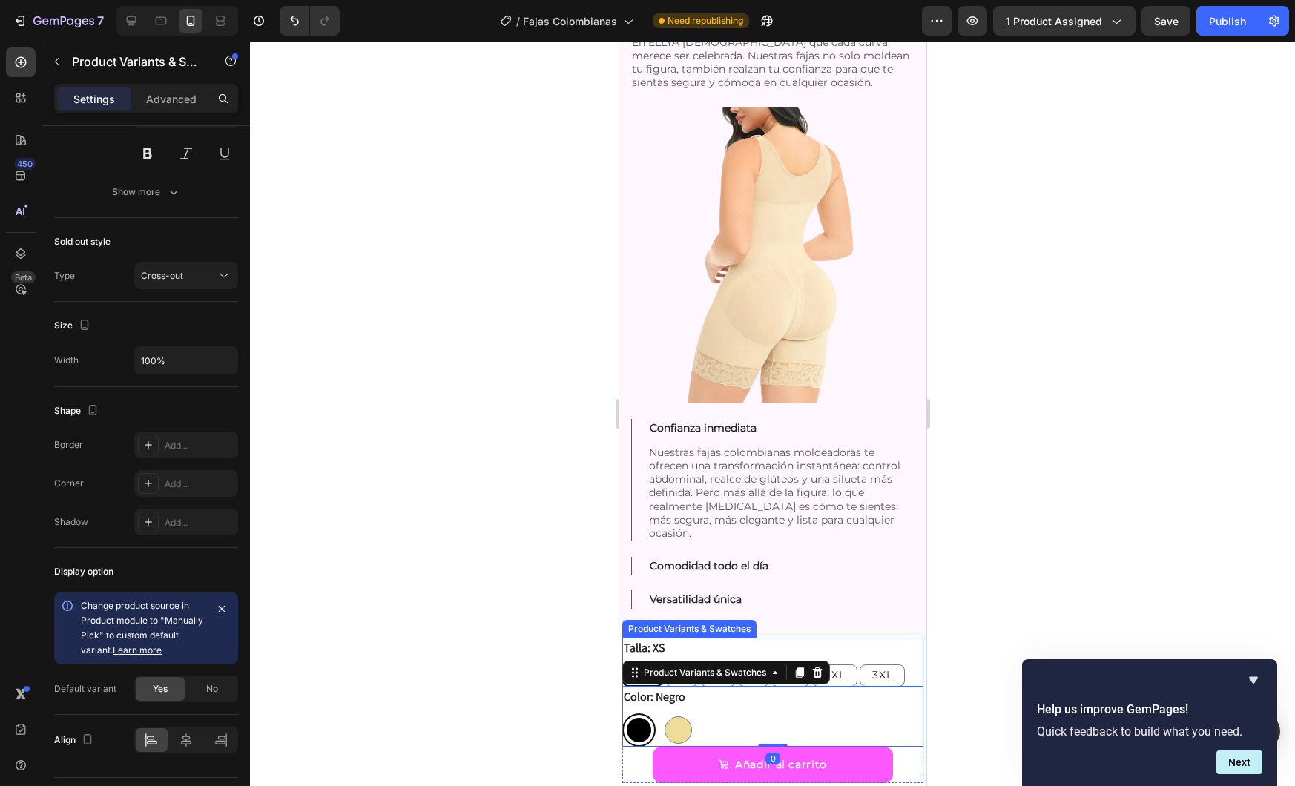
click at [846, 648] on div "Talla: XS XS XS XS S S S M M M L L L XL XL XL 2XL 2XL 2XL 3XL 3XL 3XL" at bounding box center [772, 662] width 301 height 49
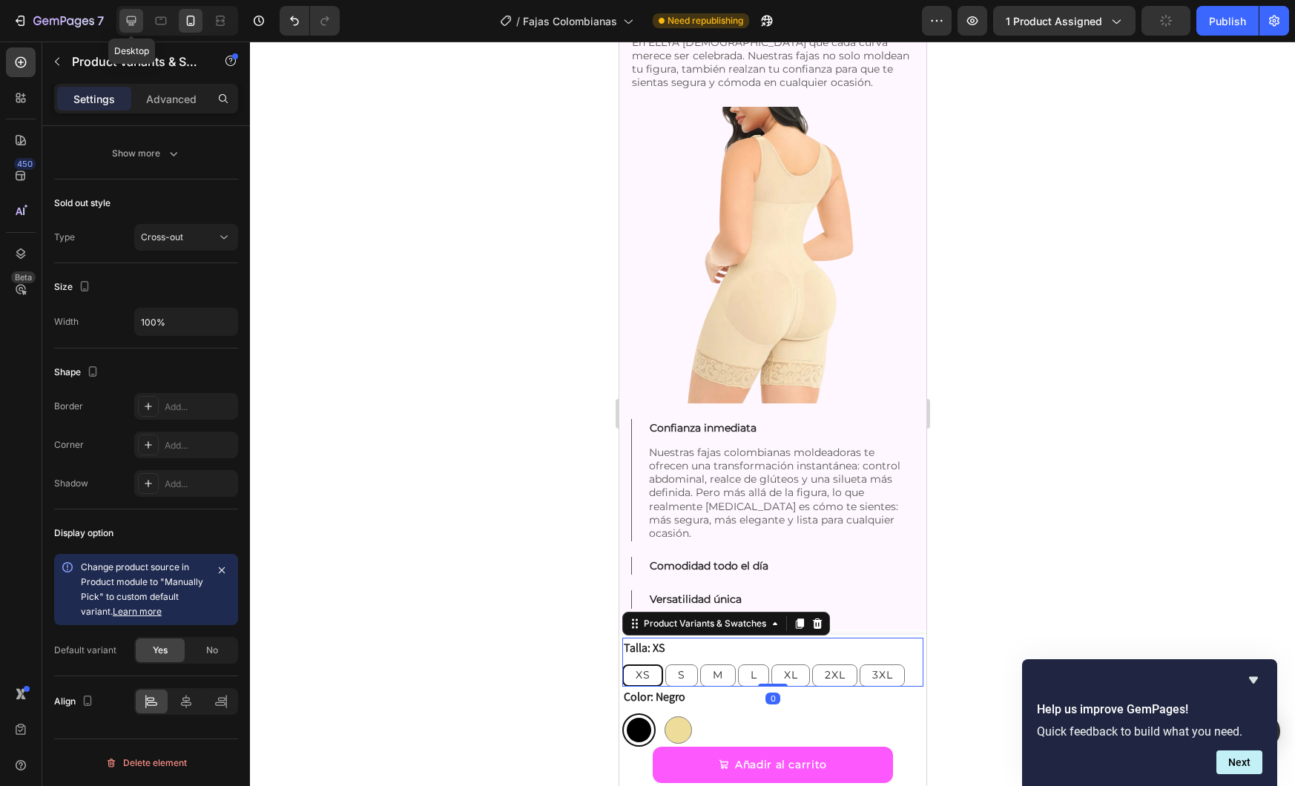
click at [129, 23] on icon at bounding box center [132, 21] width 10 height 10
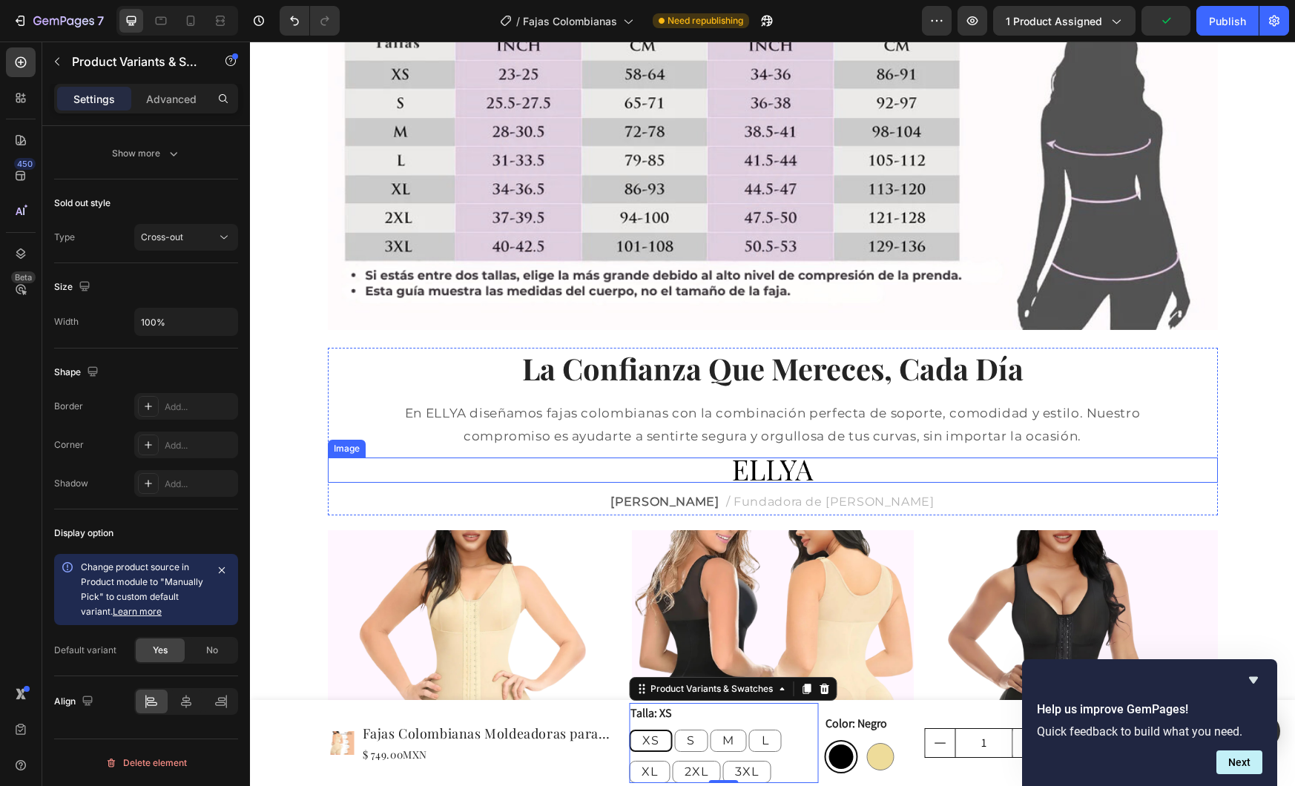
scroll to position [1941, 0]
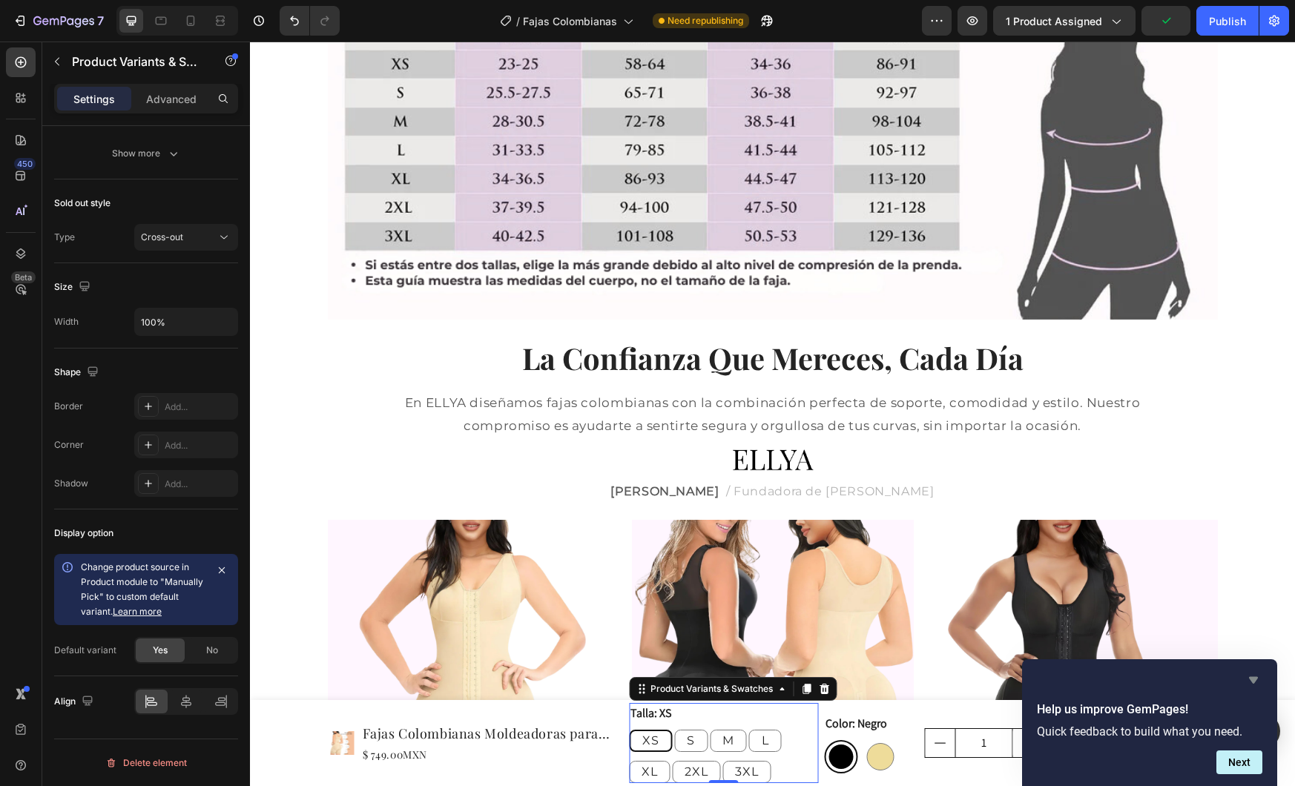
click at [1253, 685] on icon "Hide survey" at bounding box center [1254, 680] width 18 height 18
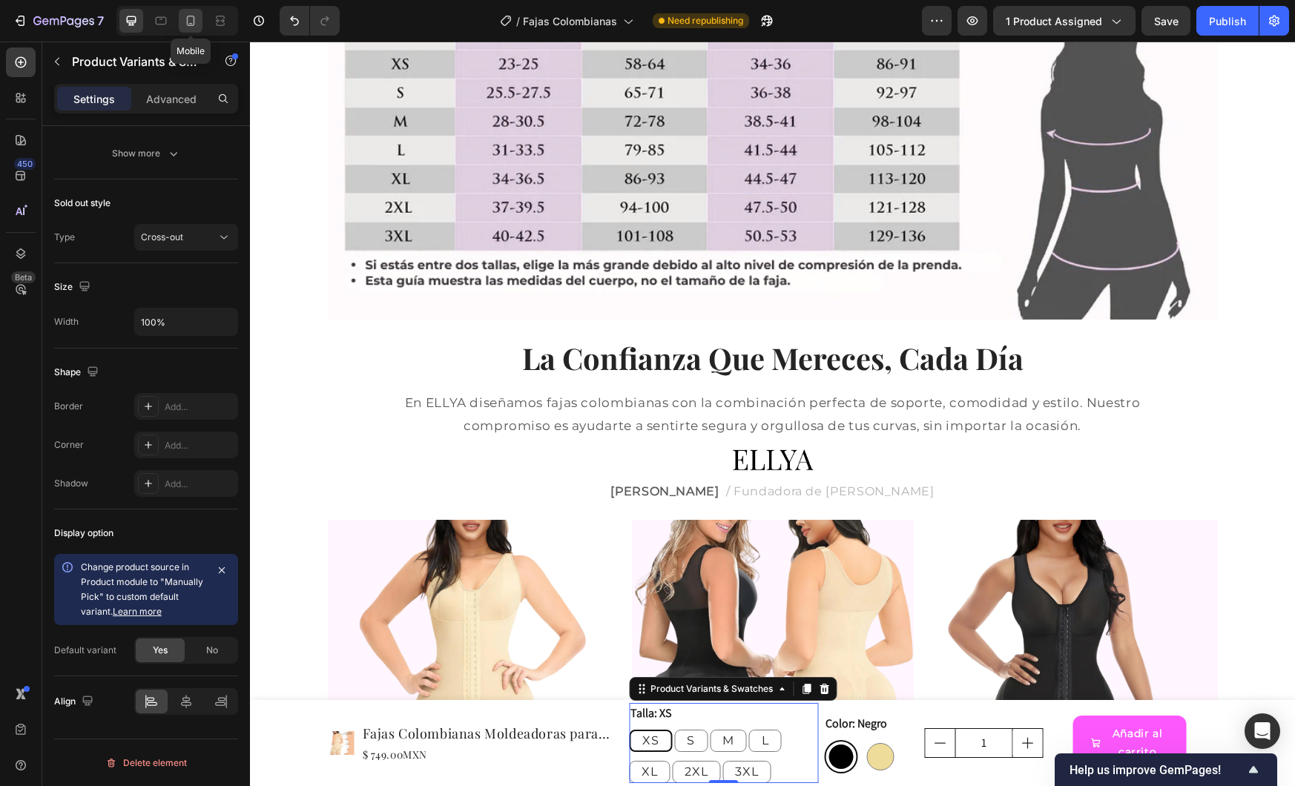
click at [195, 22] on icon at bounding box center [190, 20] width 15 height 15
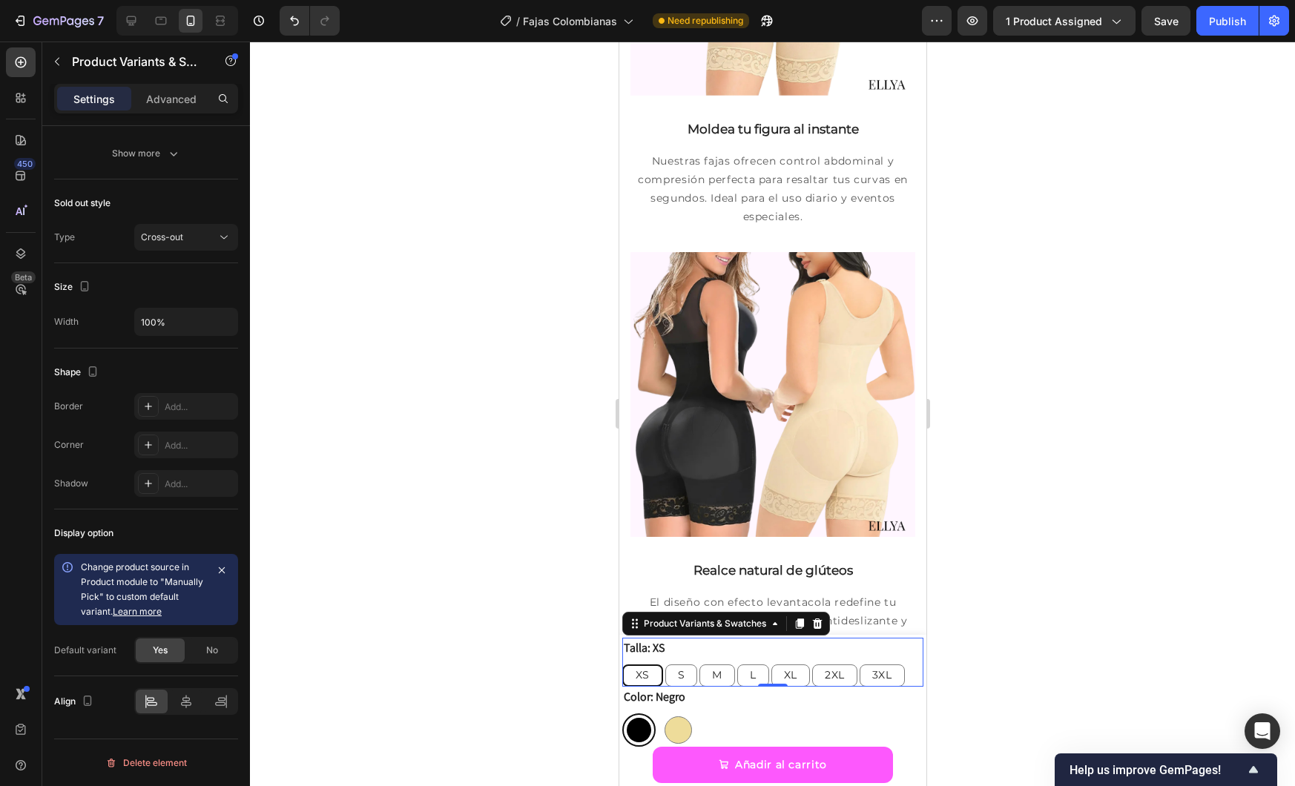
scroll to position [2525, 0]
click at [135, 10] on div at bounding box center [131, 21] width 24 height 24
type input "16"
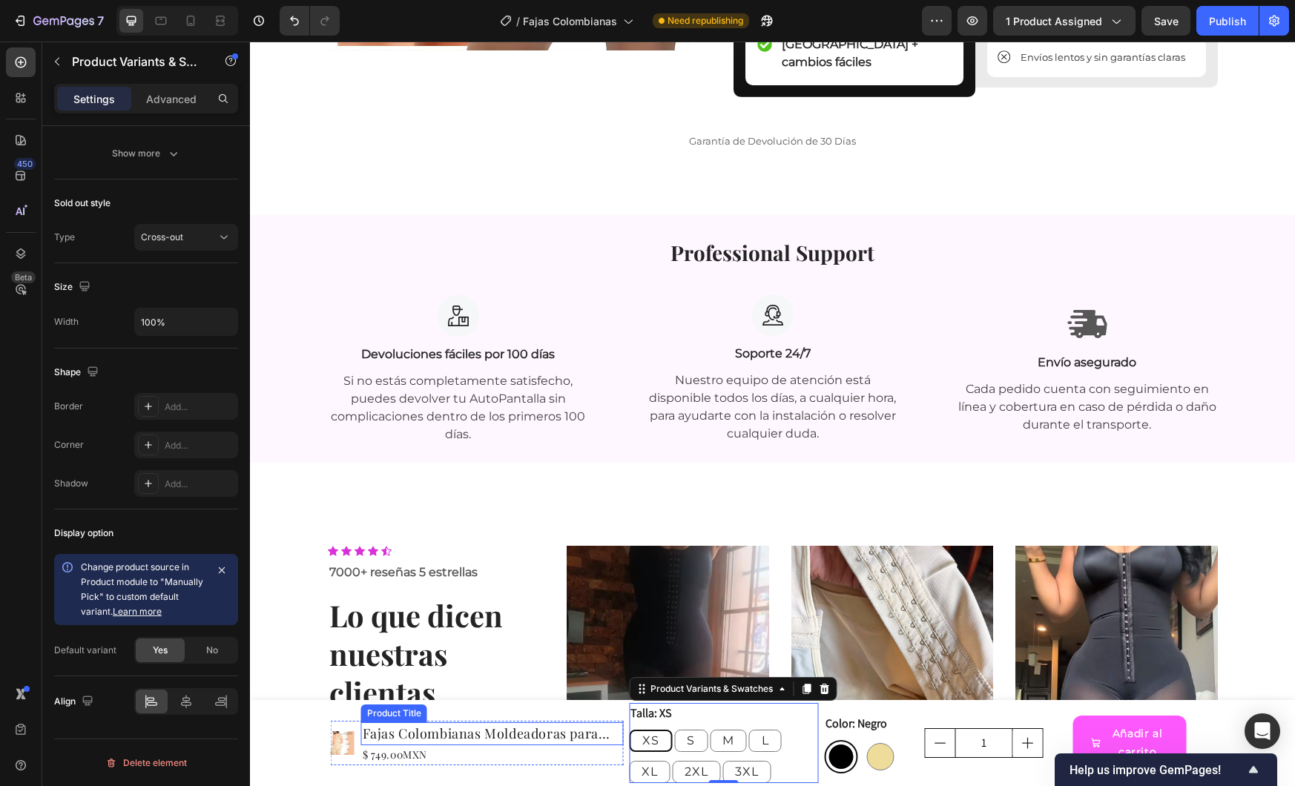
scroll to position [3107, 0]
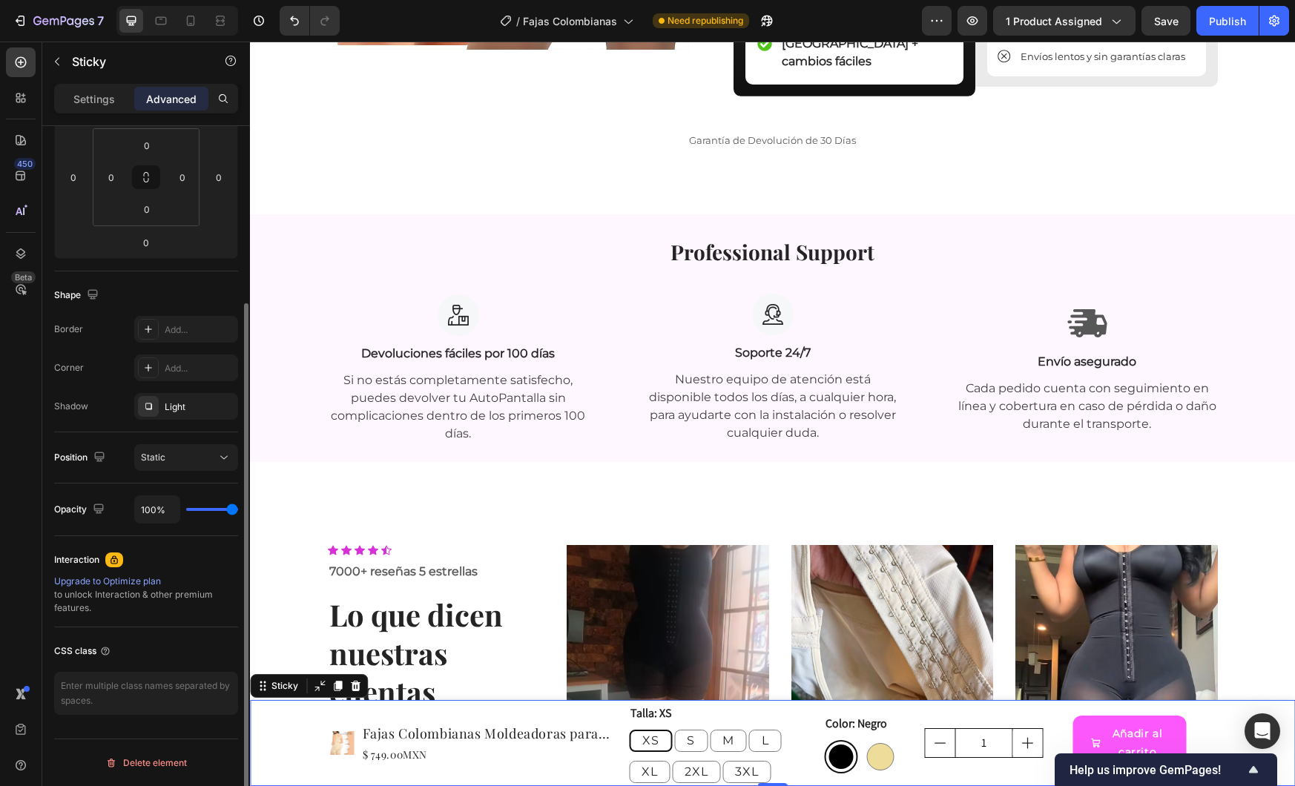
click at [274, 733] on div "Product Images Fajas Colombianas Moldeadoras para Mujer – ELLYA Product Title $…" at bounding box center [772, 743] width 1045 height 86
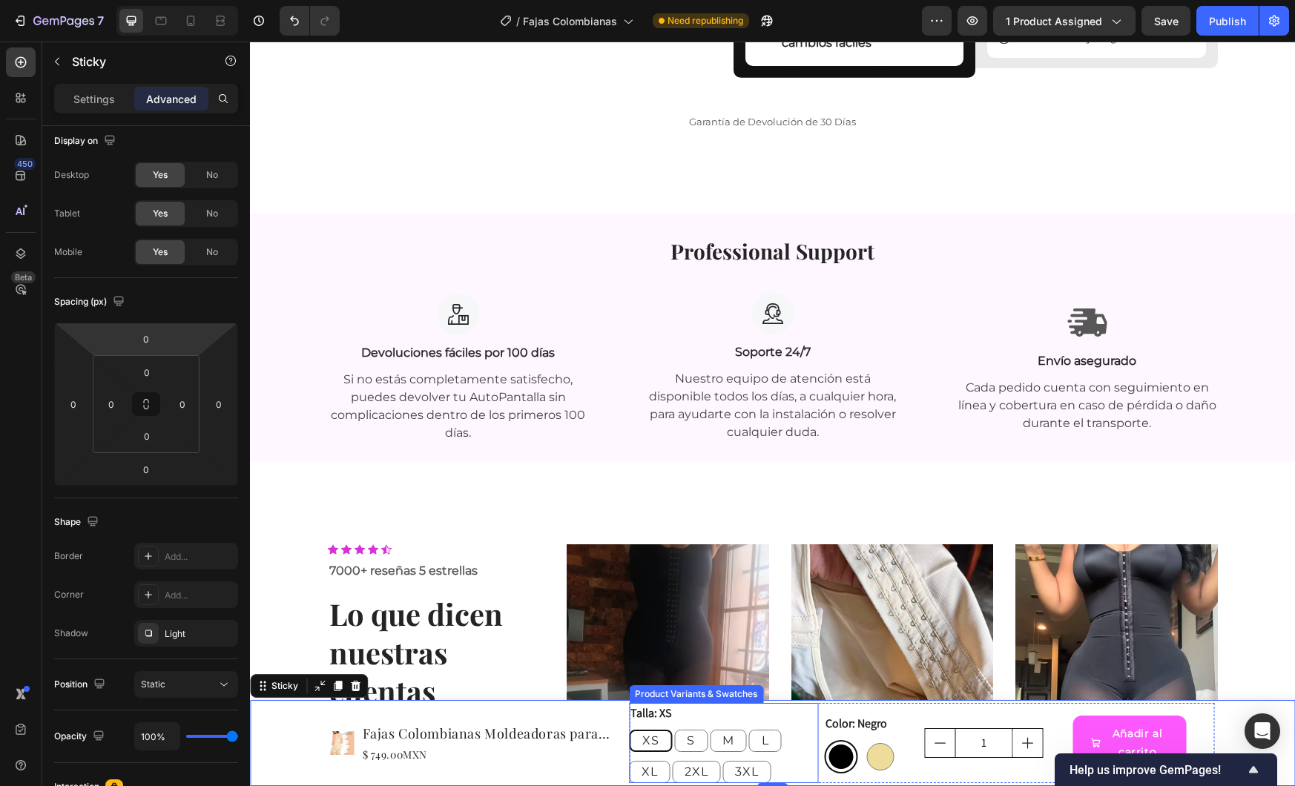
scroll to position [3135, 0]
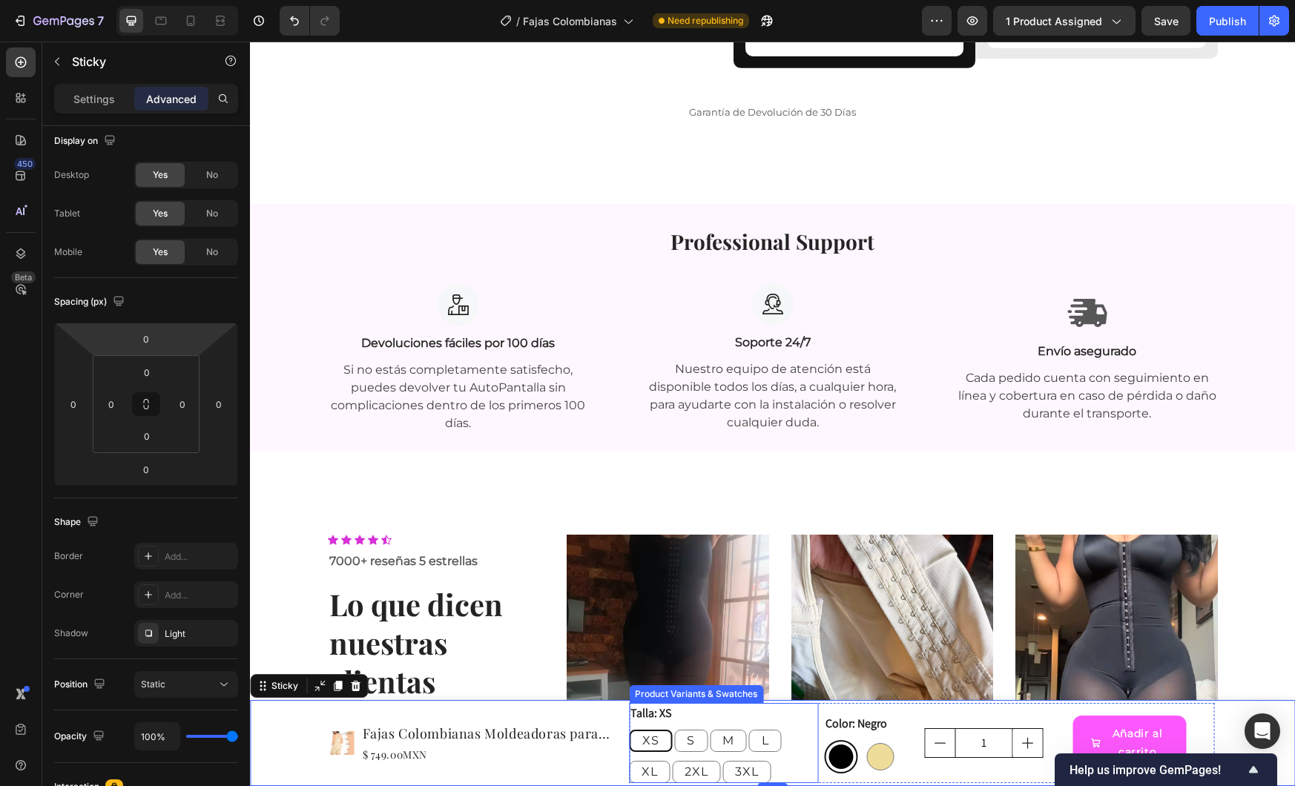
click at [789, 758] on div "XS XS XS S S S M M M L L L XL XL XL 2XL 2XL 2XL 3XL 3XL 3XL" at bounding box center [723, 756] width 189 height 53
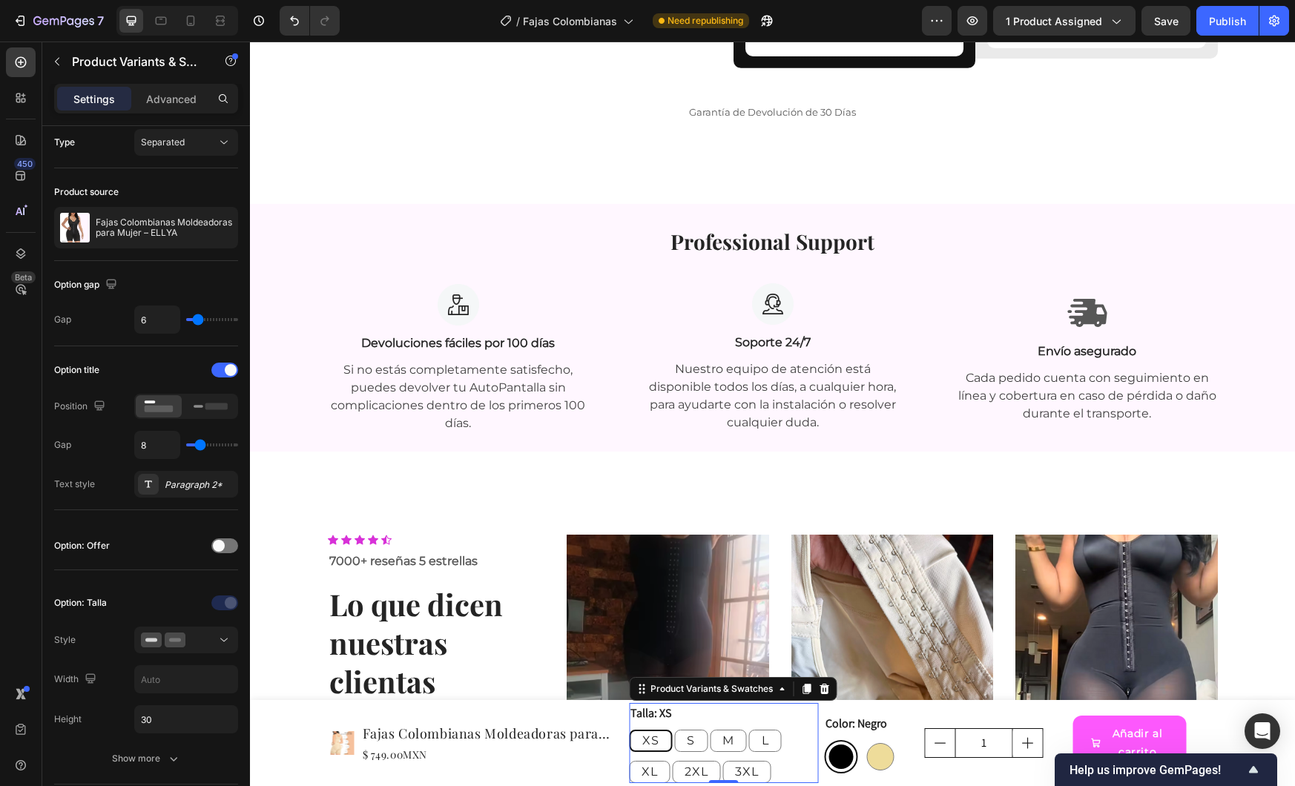
scroll to position [0, 0]
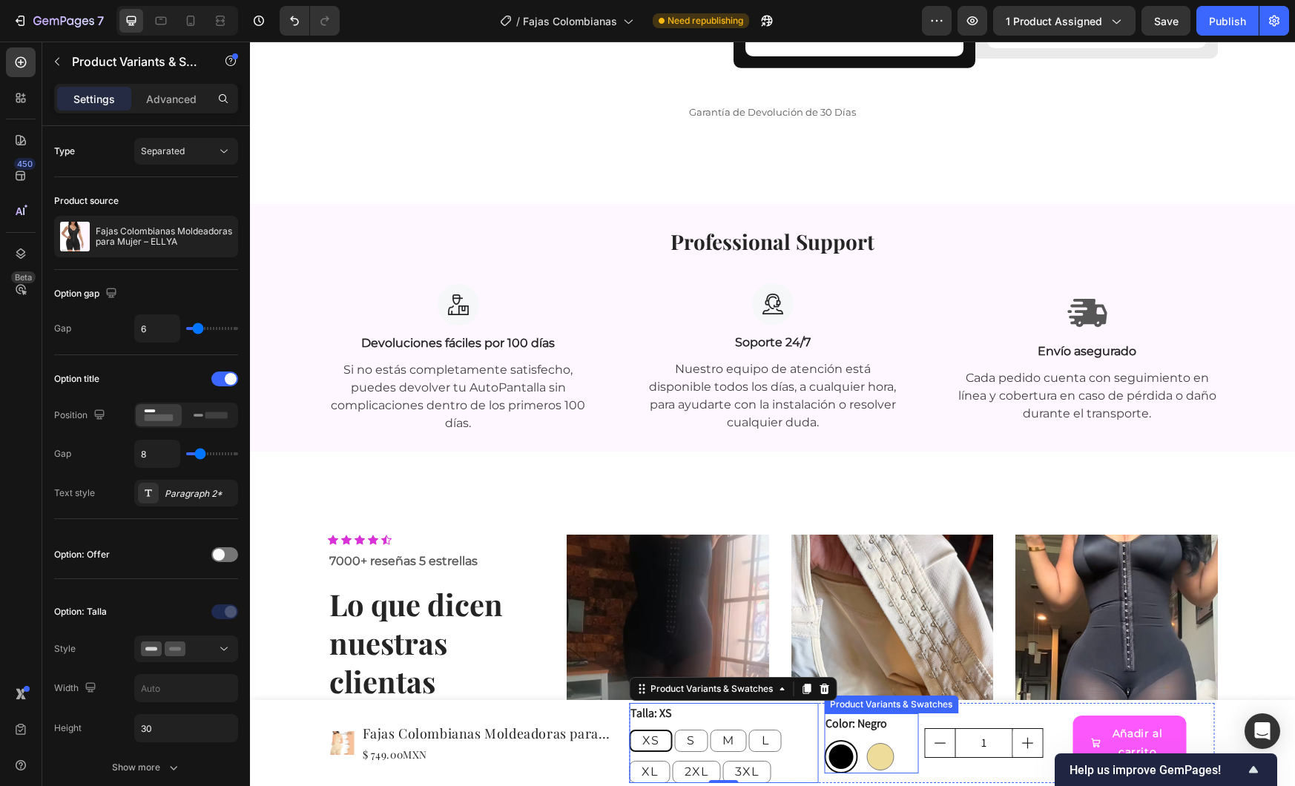
click at [894, 737] on div "Color: Negro Negro Negro Beige Beige" at bounding box center [871, 744] width 95 height 60
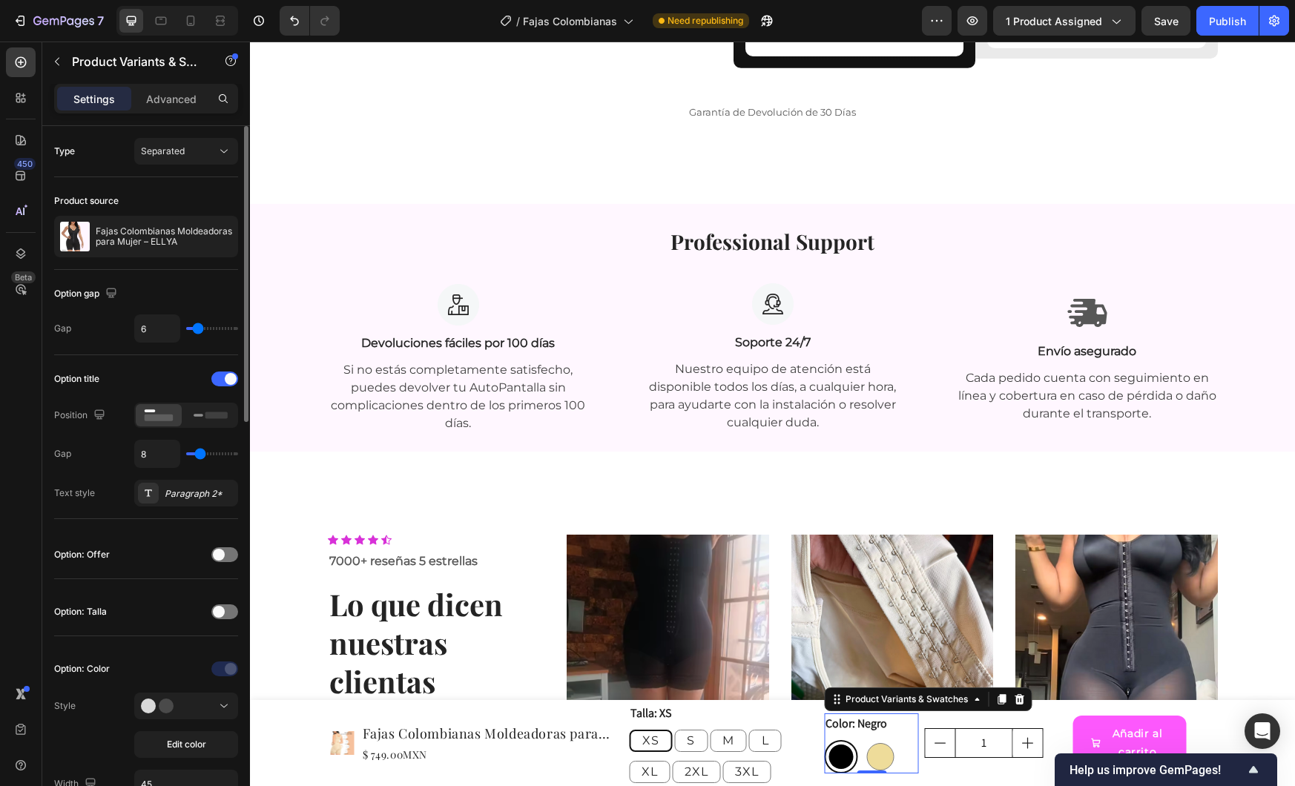
type input "7"
type input "6"
type input "5"
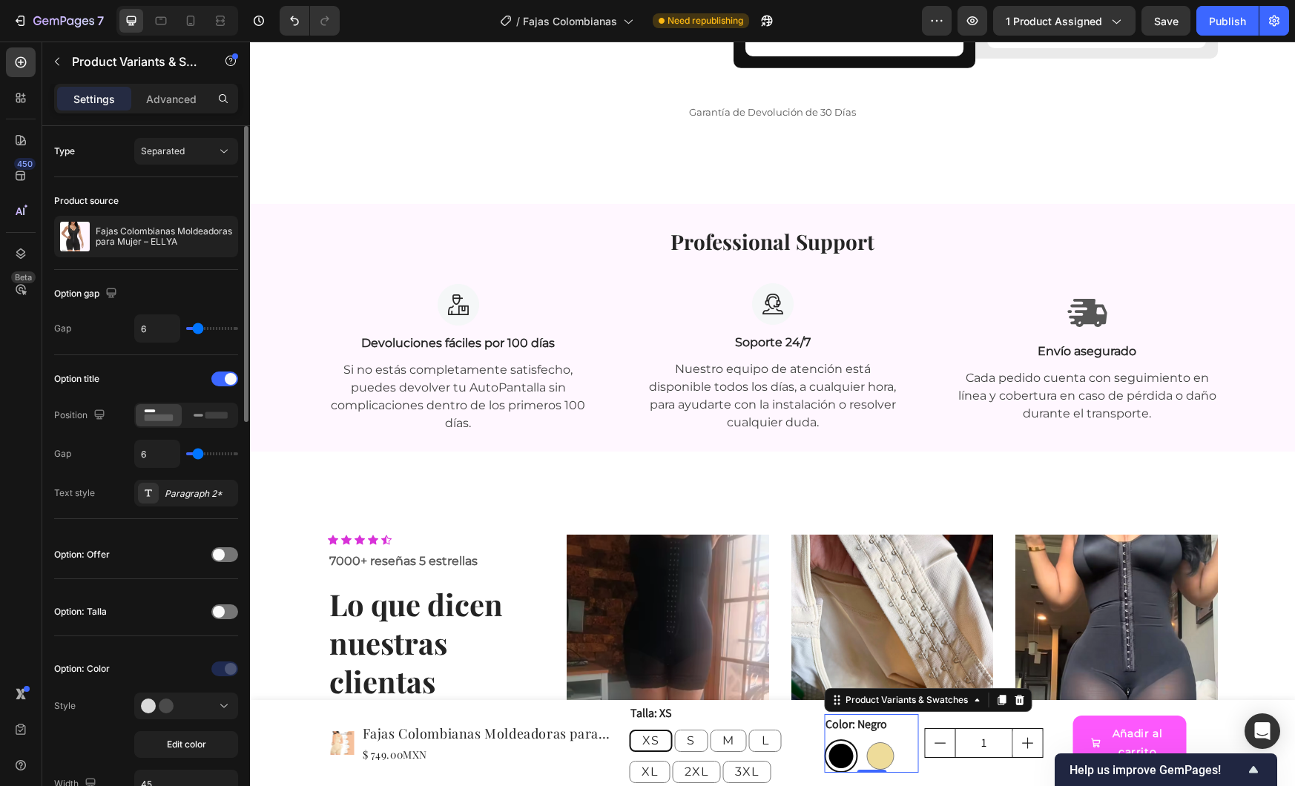
type input "5"
type input "4"
type input "3"
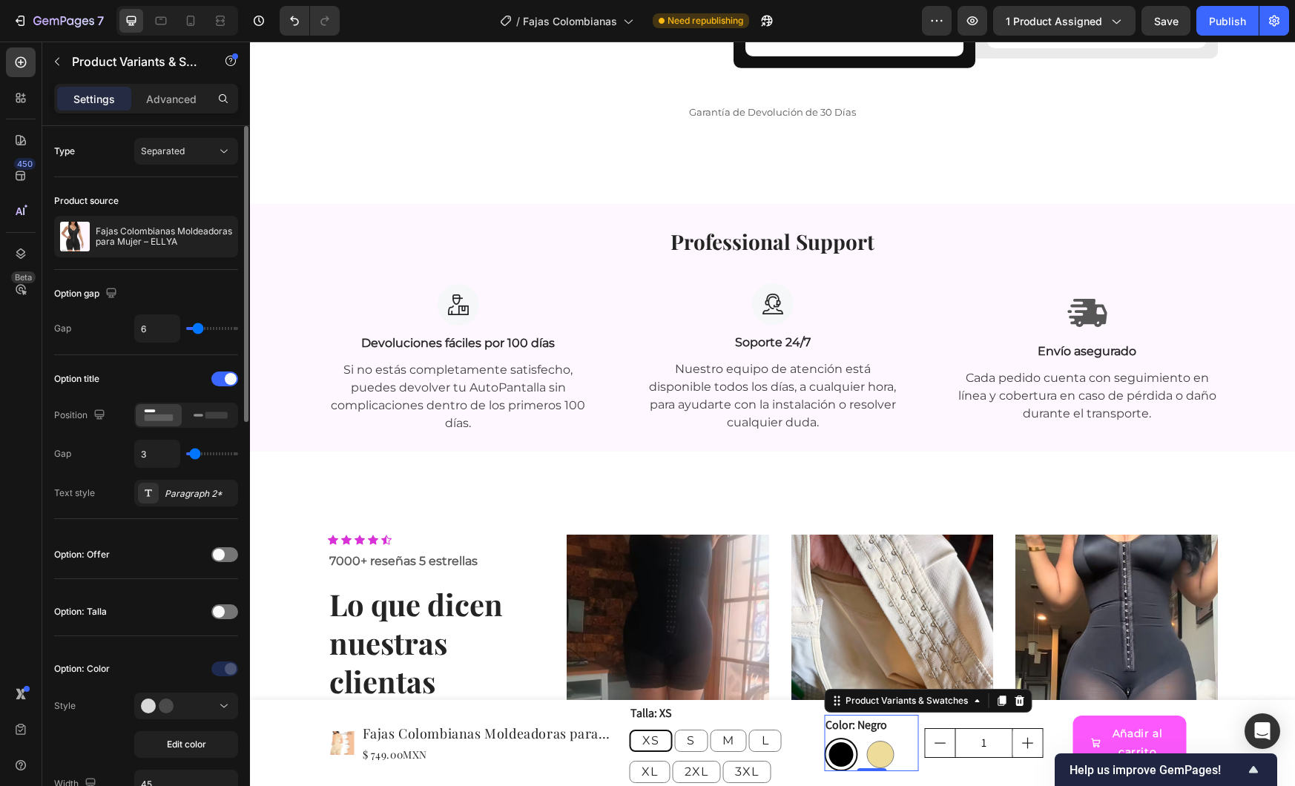
type input "2"
type input "1"
type input "0"
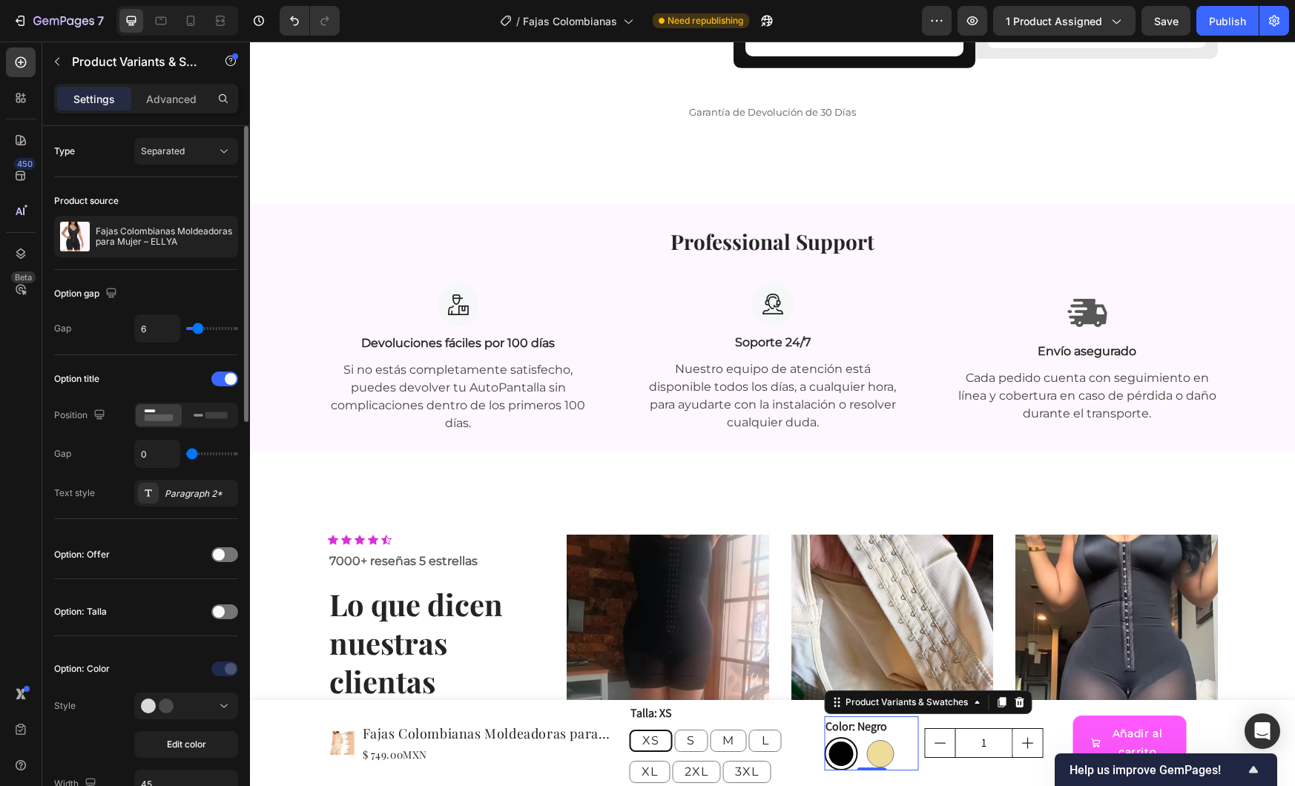
drag, startPoint x: 203, startPoint y: 454, endPoint x: 191, endPoint y: 455, distance: 11.2
type input "0"
click at [191, 455] on input "range" at bounding box center [212, 454] width 52 height 3
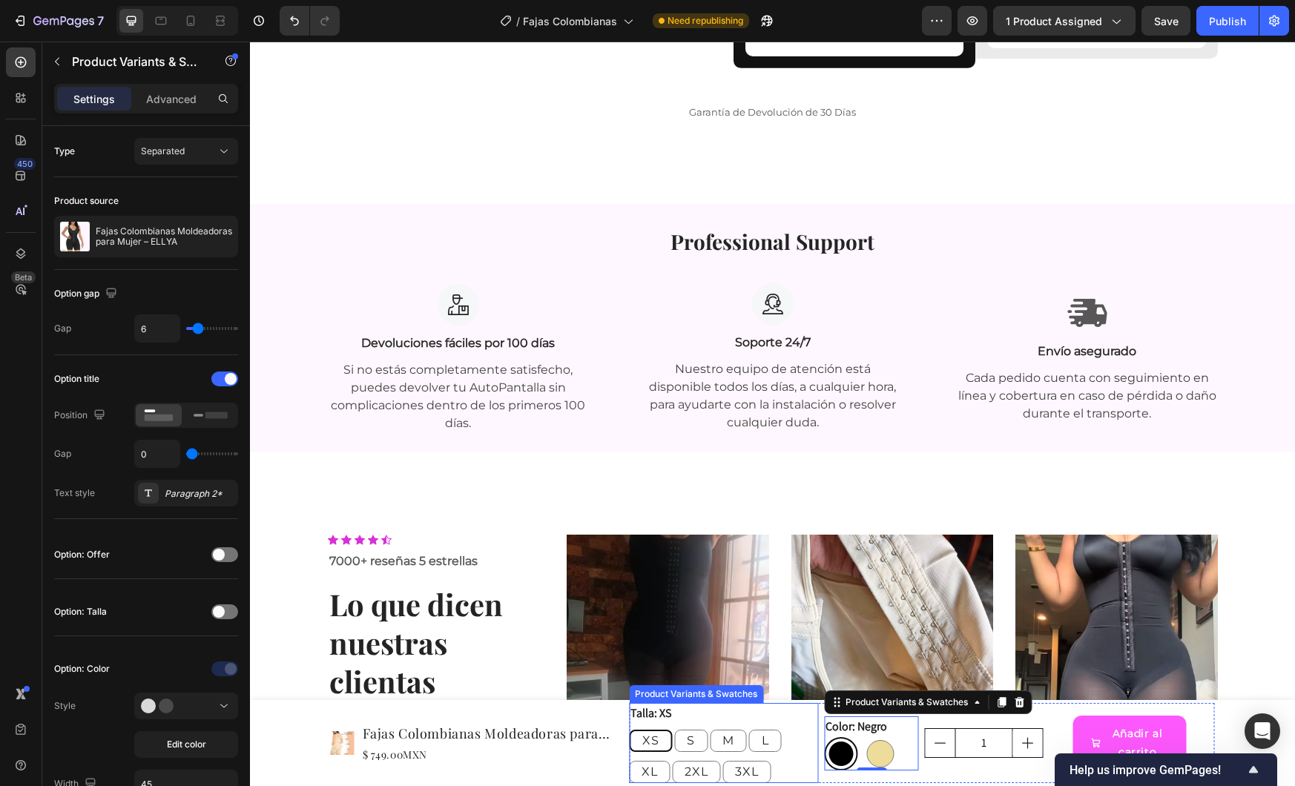
click at [796, 756] on div "XS XS XS S S S M M M L L L XL XL XL 2XL 2XL 2XL 3XL 3XL 3XL" at bounding box center [723, 756] width 189 height 53
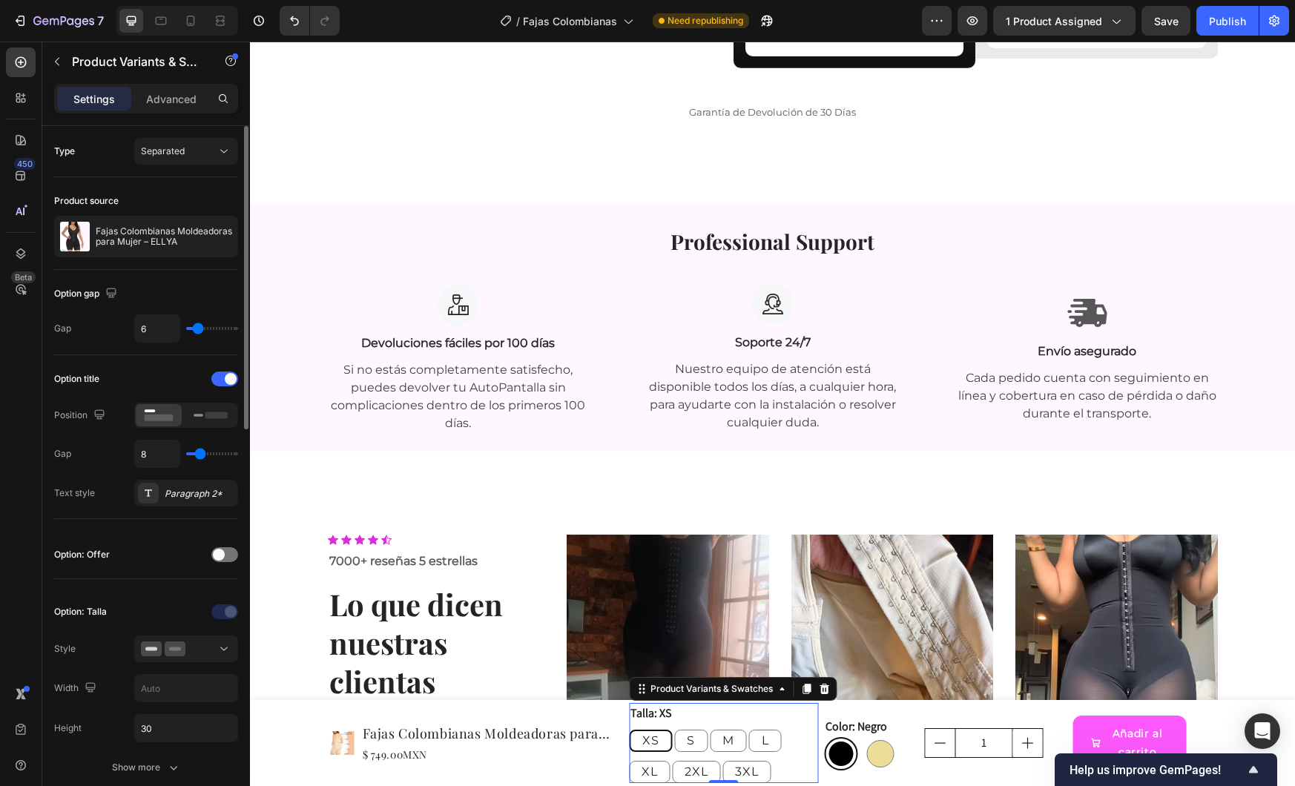
type input "10"
type input "9"
type input "8"
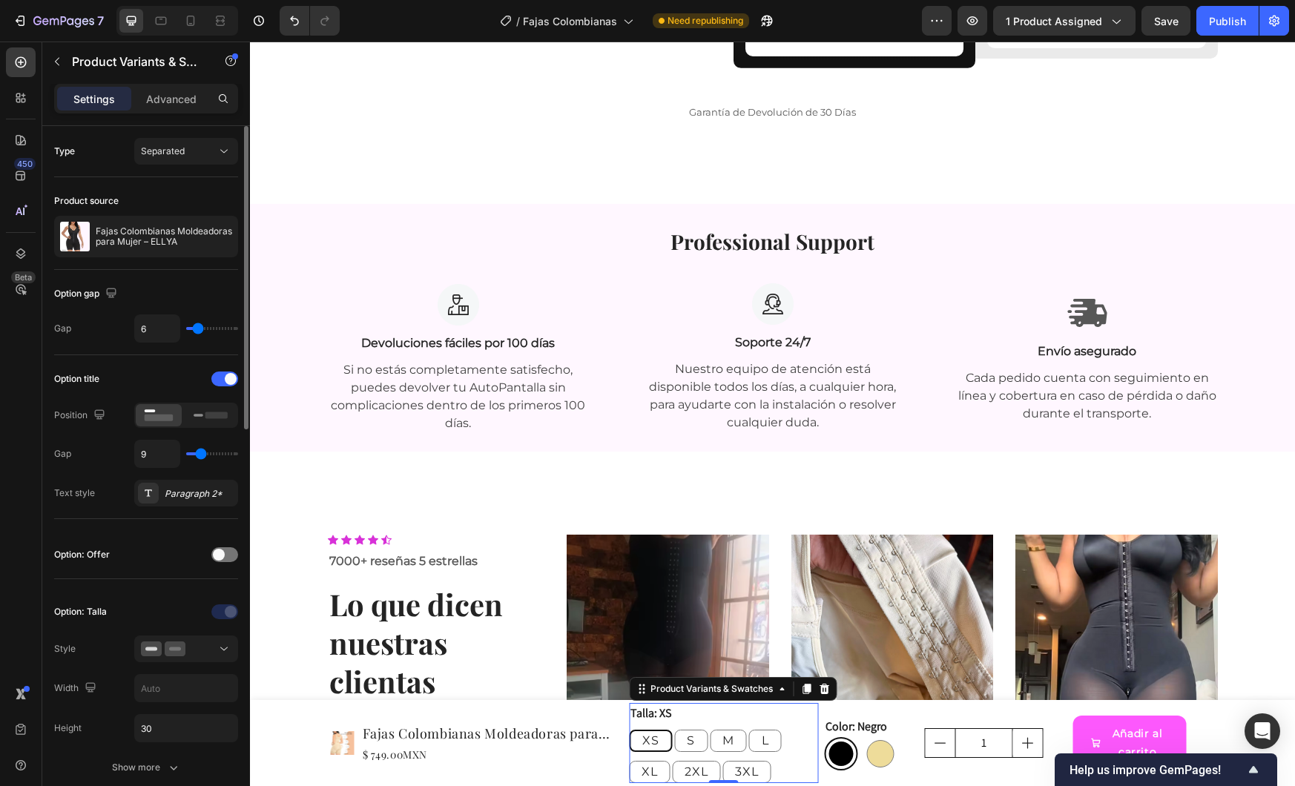
type input "8"
type input "7"
type input "6"
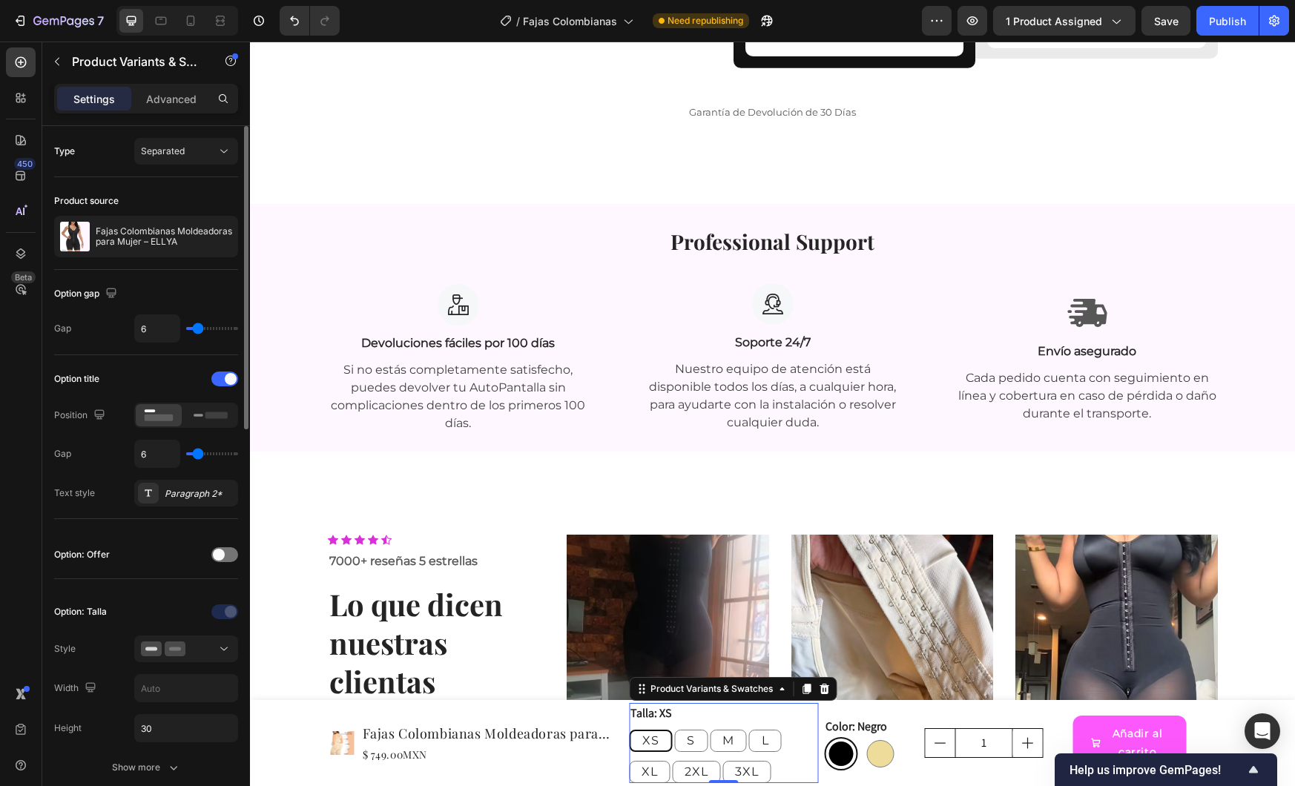
type input "4"
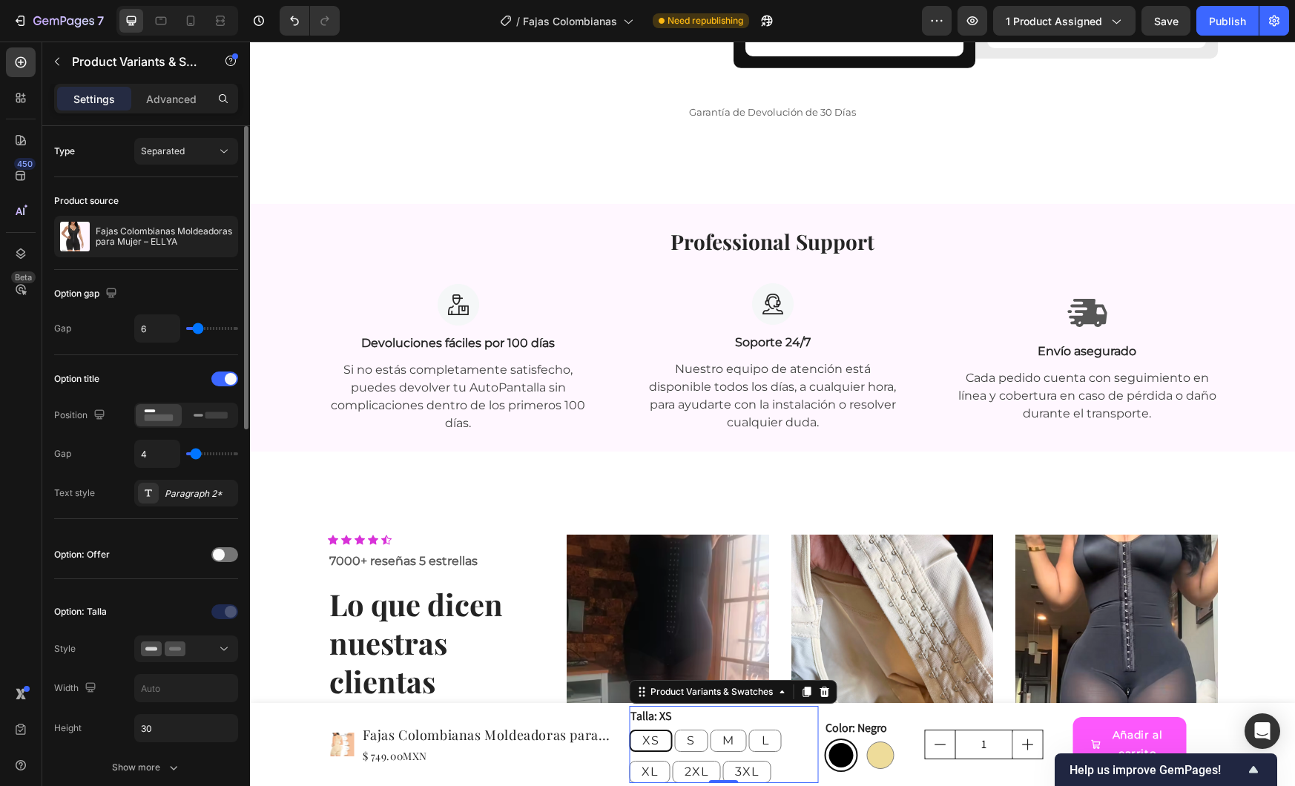
type input "3"
type input "2"
type input "1"
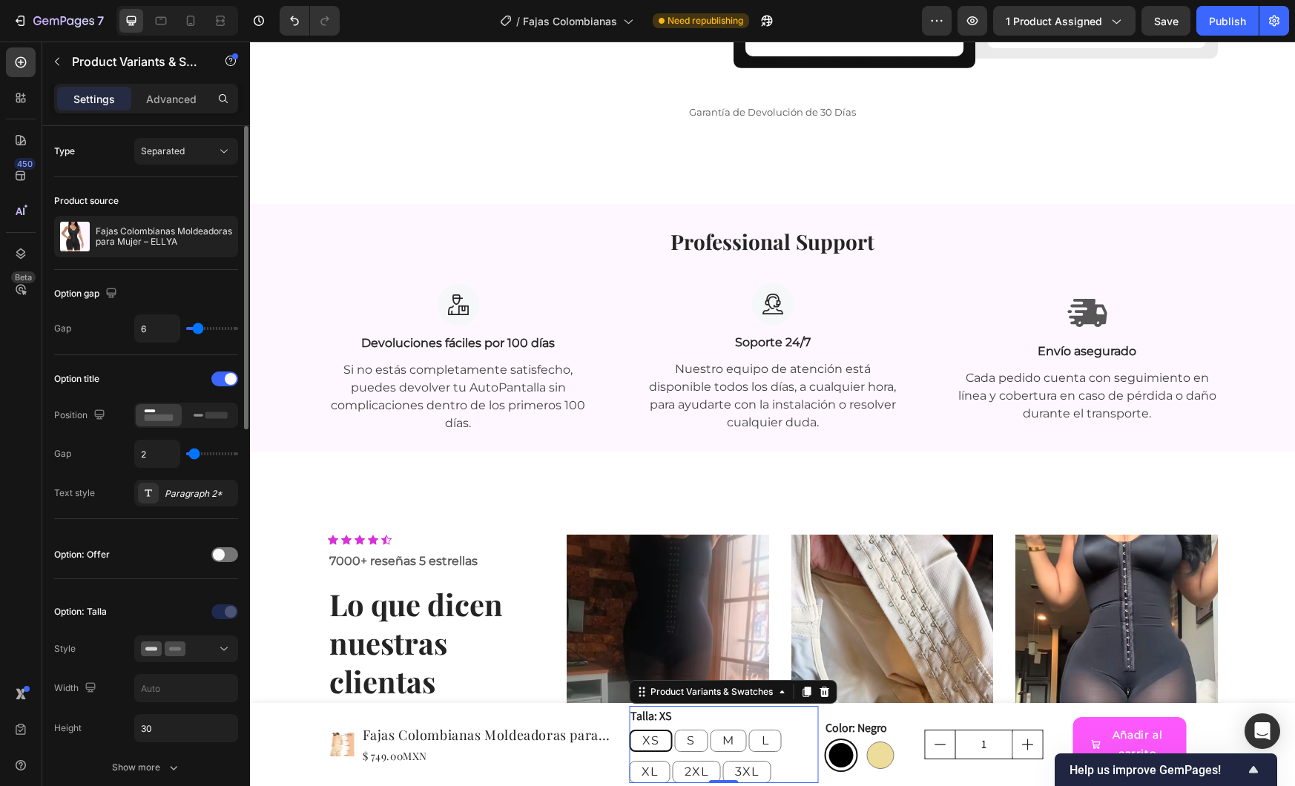
type input "1"
type input "0"
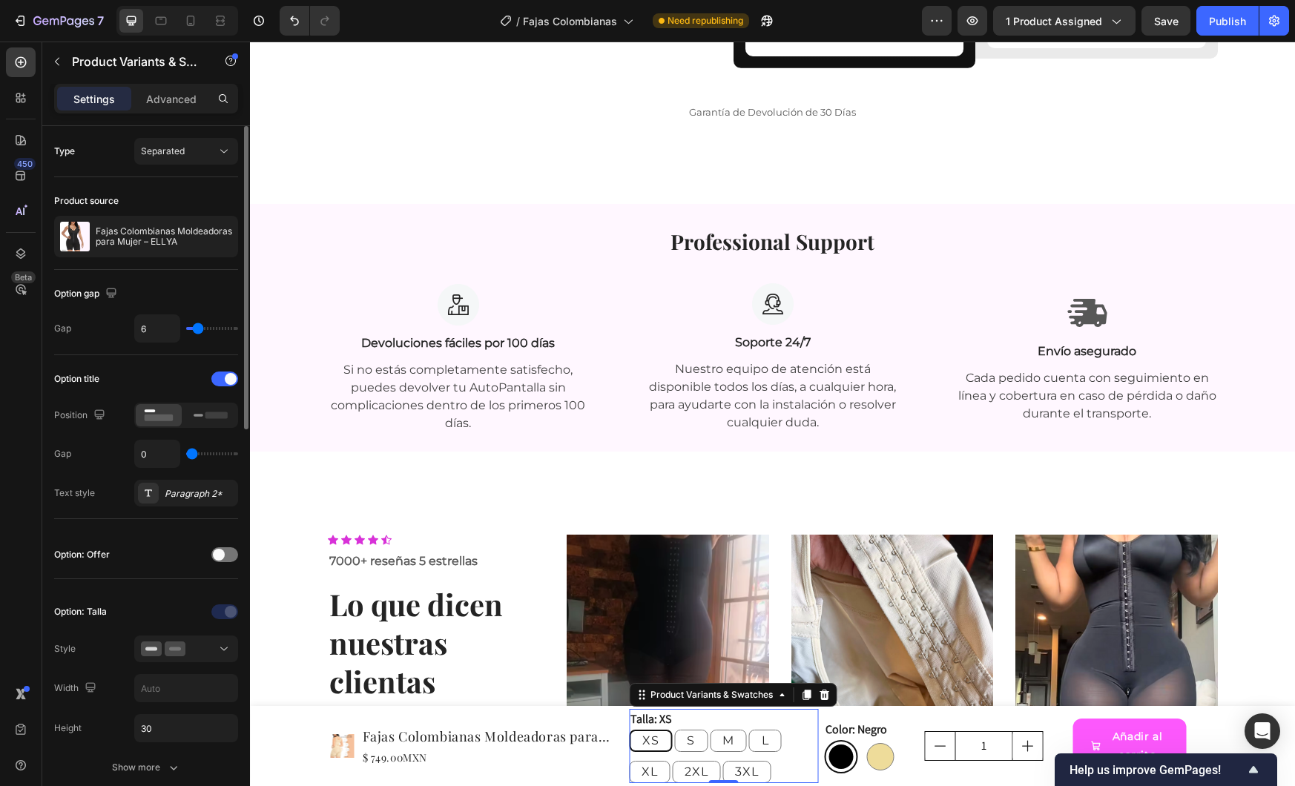
drag, startPoint x: 203, startPoint y: 457, endPoint x: 186, endPoint y: 458, distance: 16.3
type input "0"
click at [186, 456] on input "range" at bounding box center [212, 454] width 52 height 3
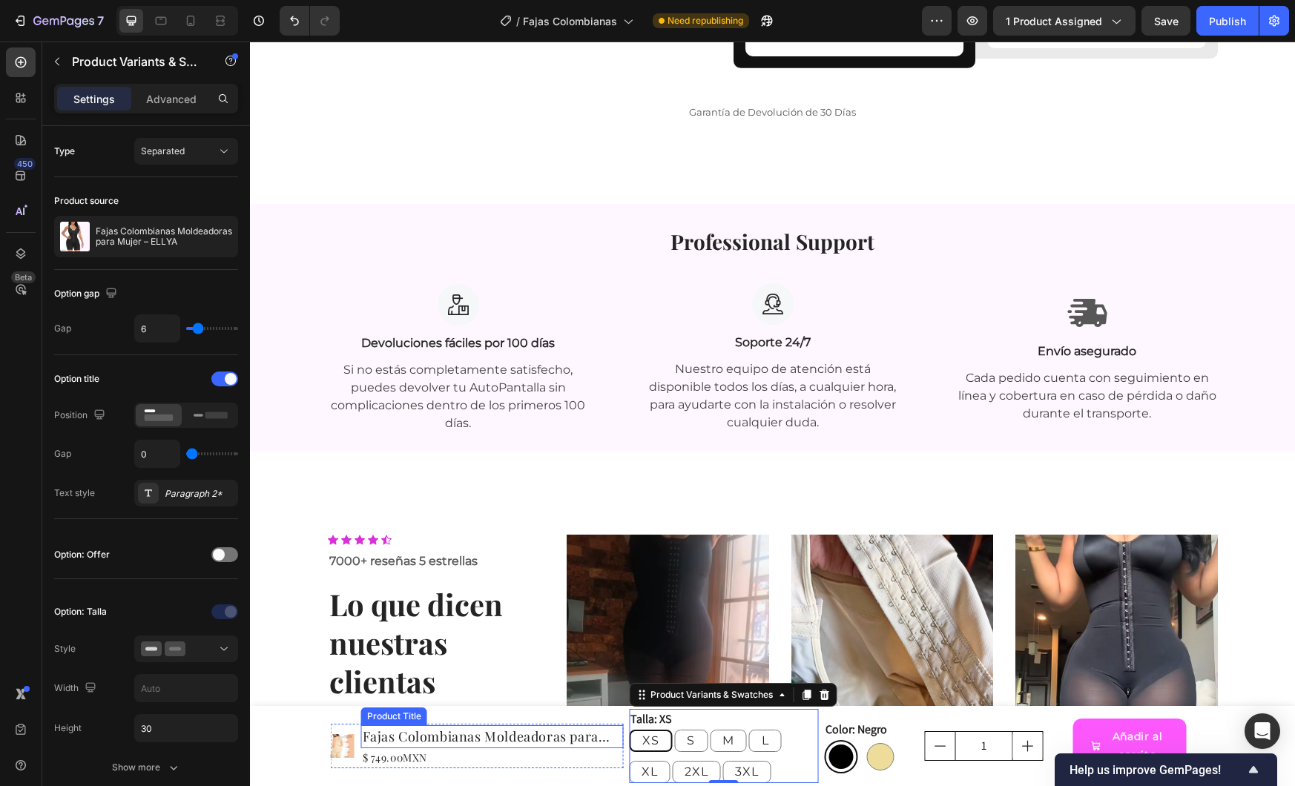
click at [456, 734] on h1 "Fajas Colombianas Moldeadoras para Mujer – ELLYA" at bounding box center [492, 737] width 263 height 23
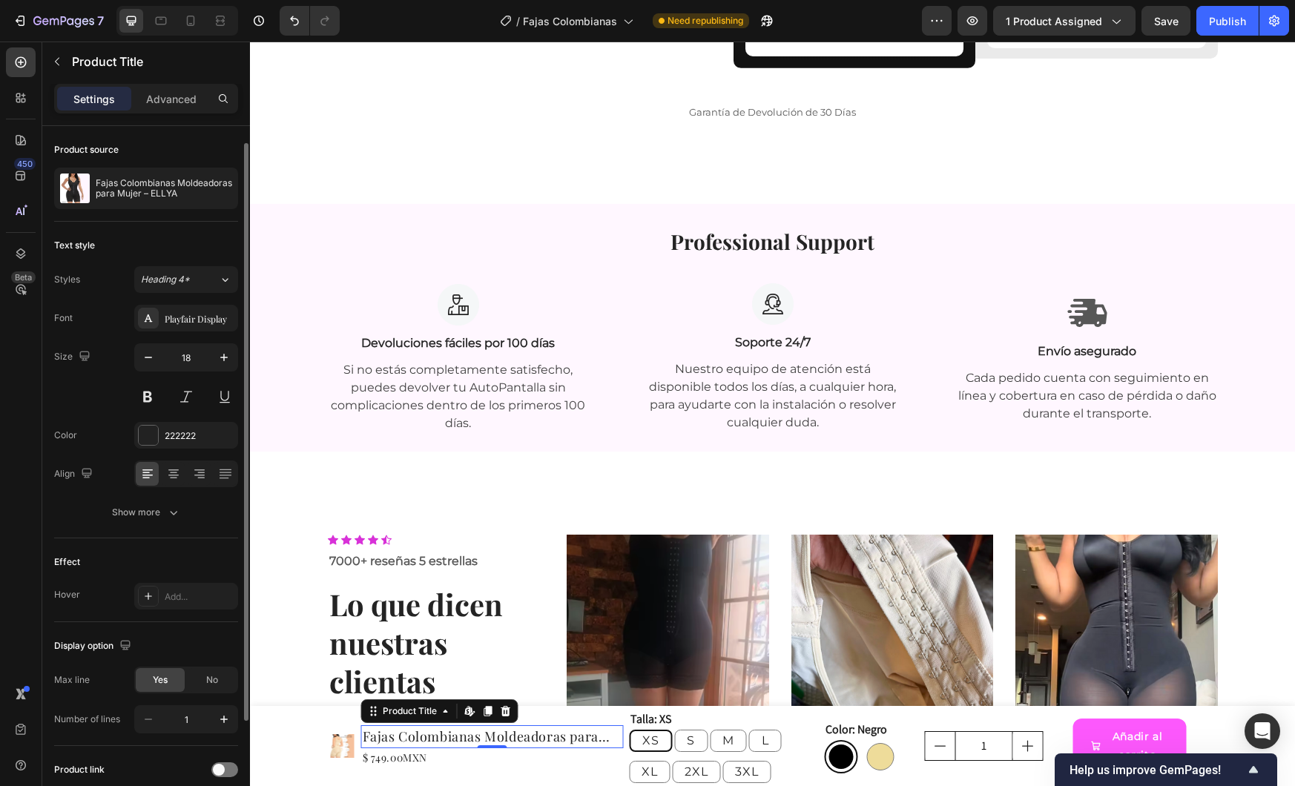
scroll to position [151, 0]
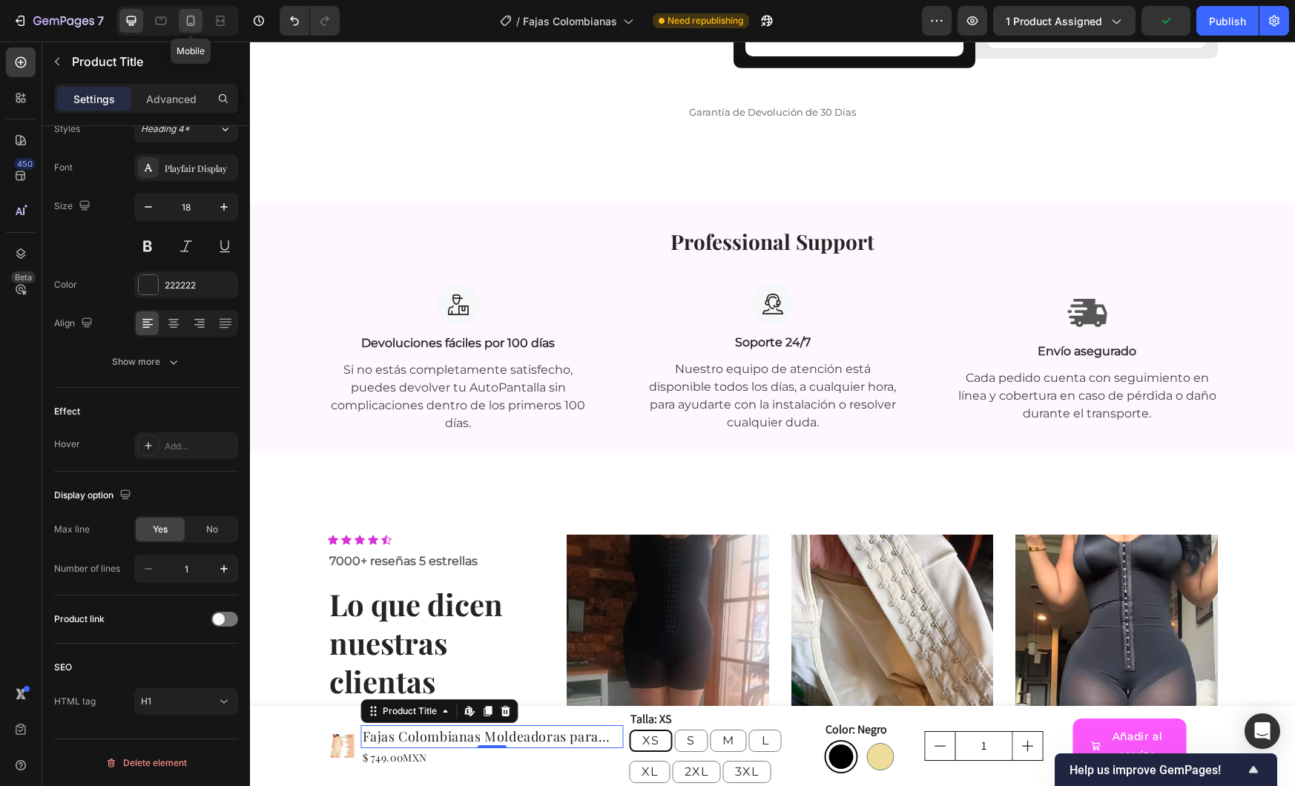
click at [191, 17] on icon at bounding box center [190, 20] width 15 height 15
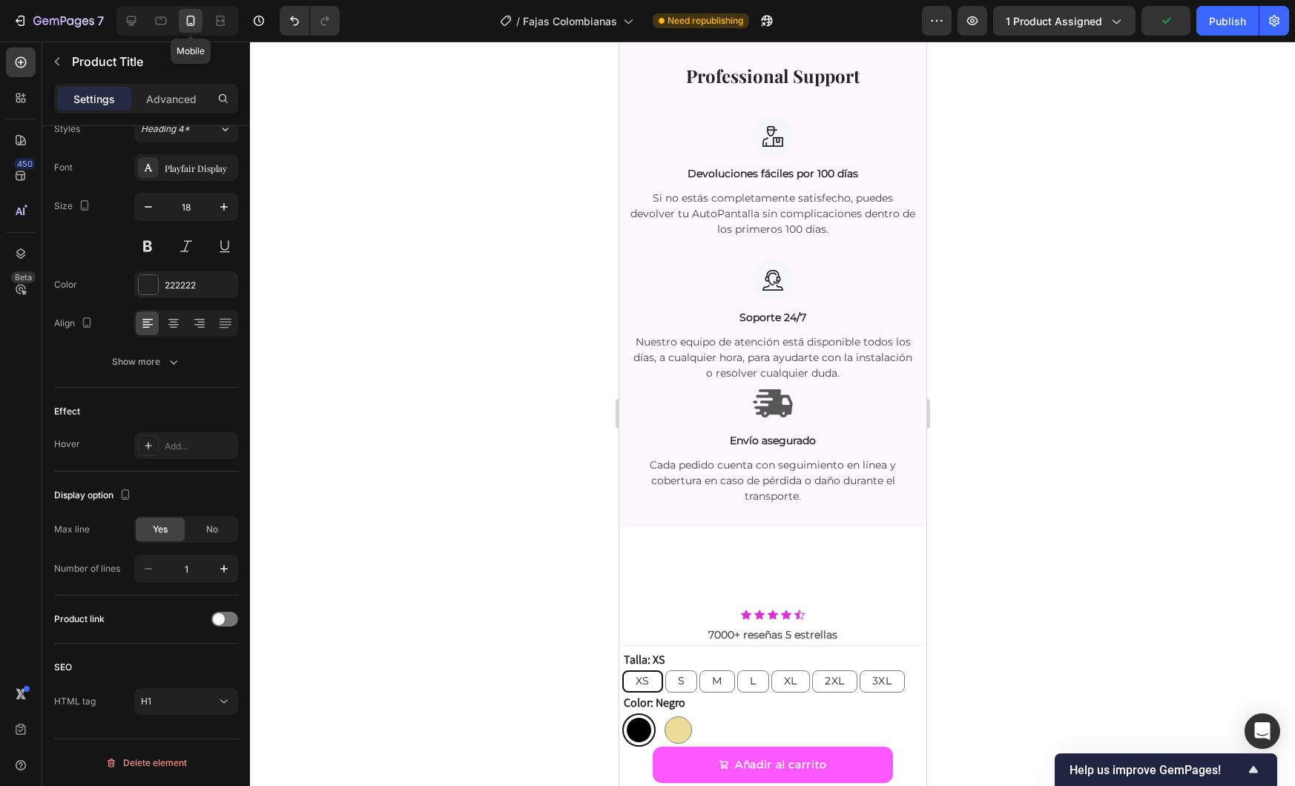
scroll to position [3123, 0]
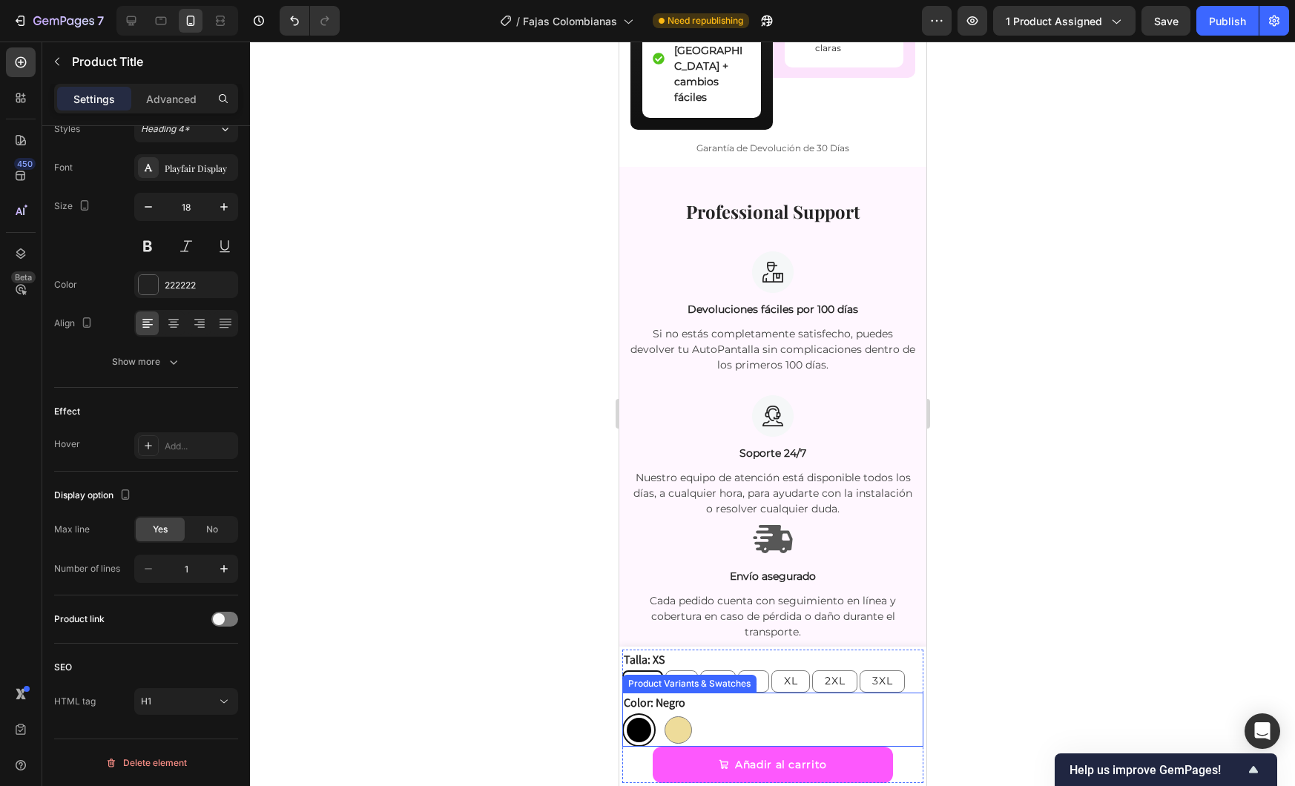
click at [727, 723] on div "Negro Negro Beige Beige" at bounding box center [772, 730] width 301 height 33
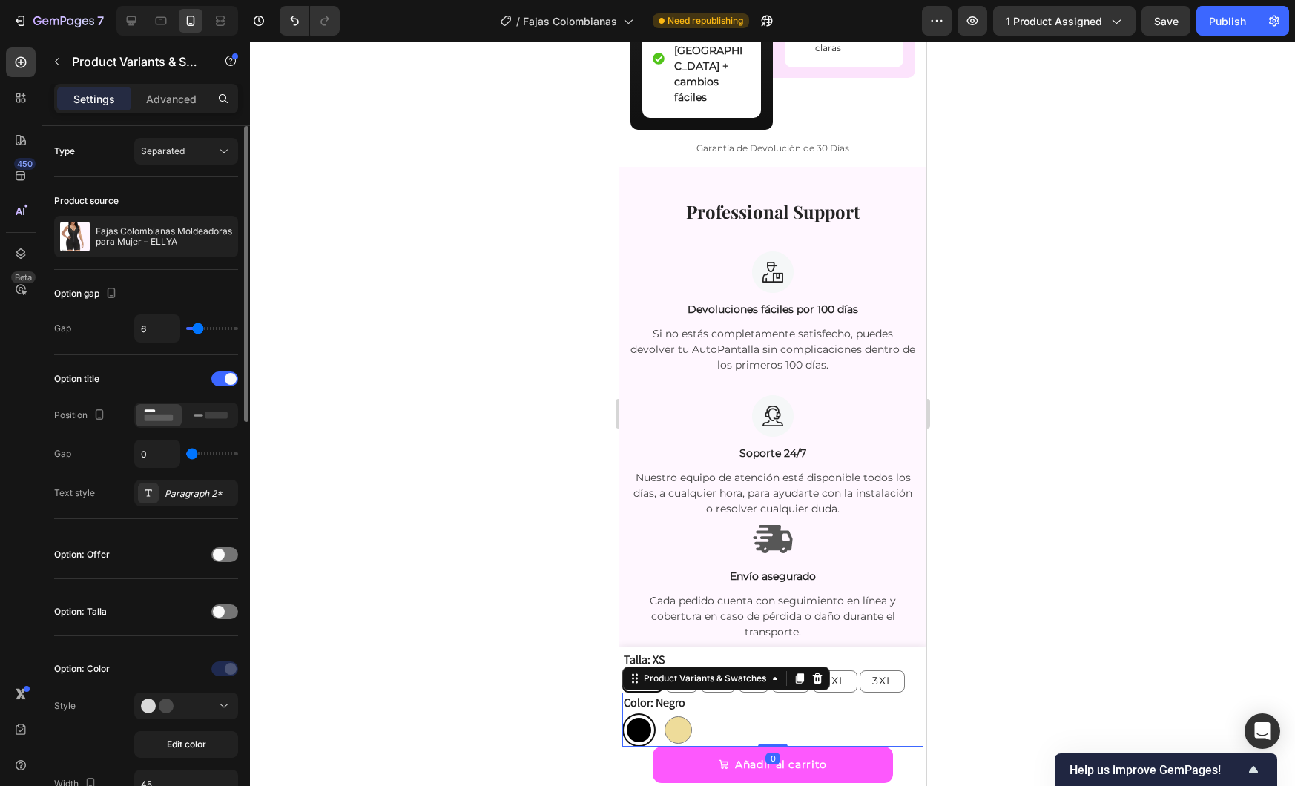
scroll to position [961, 0]
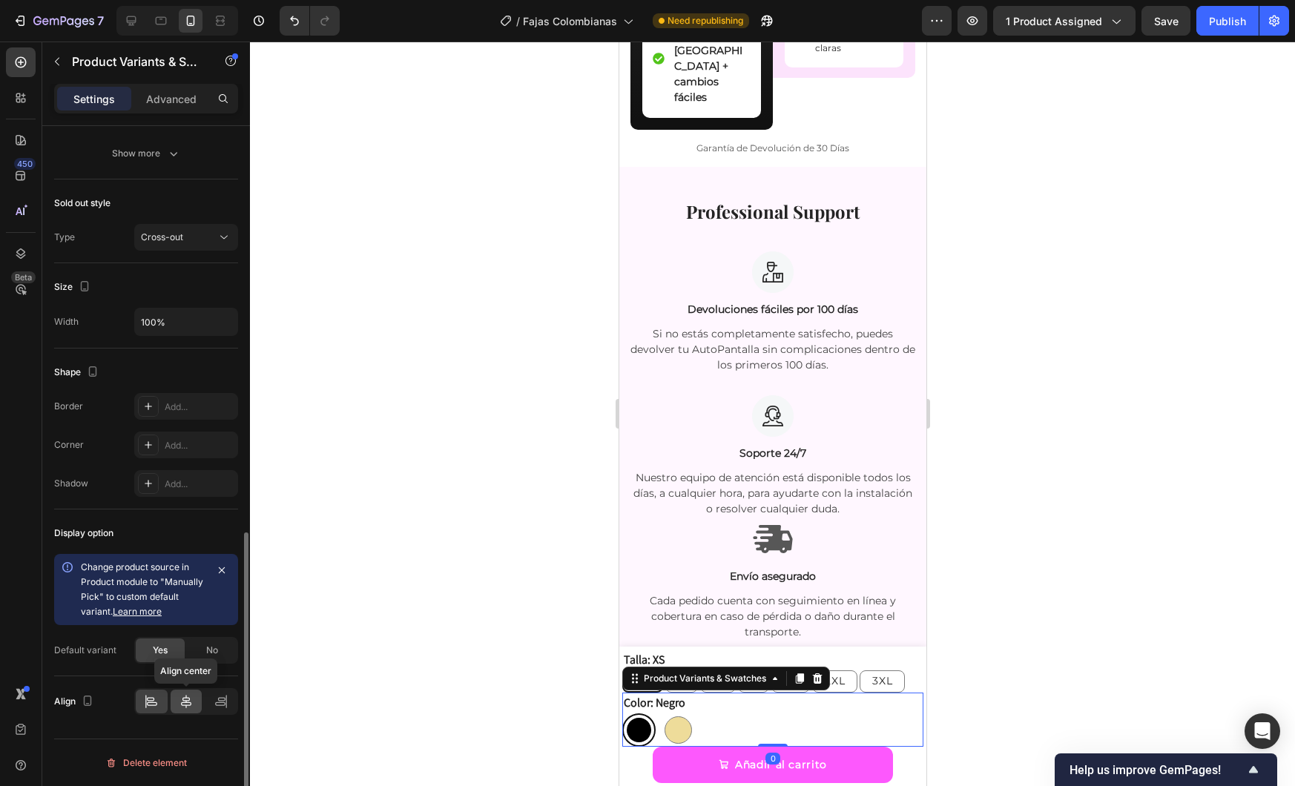
click at [191, 697] on icon at bounding box center [186, 701] width 15 height 15
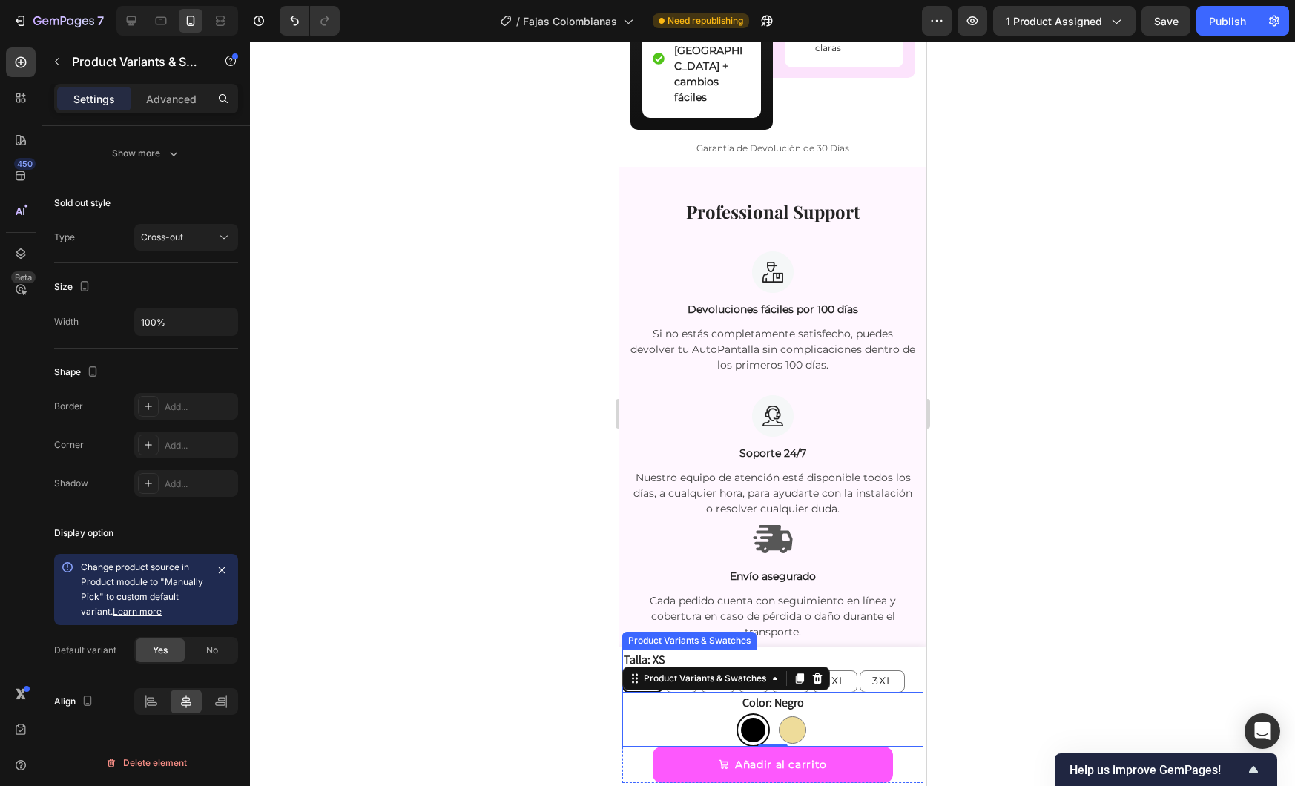
click at [849, 661] on div "Talla: XS XS XS XS S S S M M M L L L XL XL XL 2XL 2XL 2XL 3XL 3XL 3XL" at bounding box center [772, 671] width 301 height 43
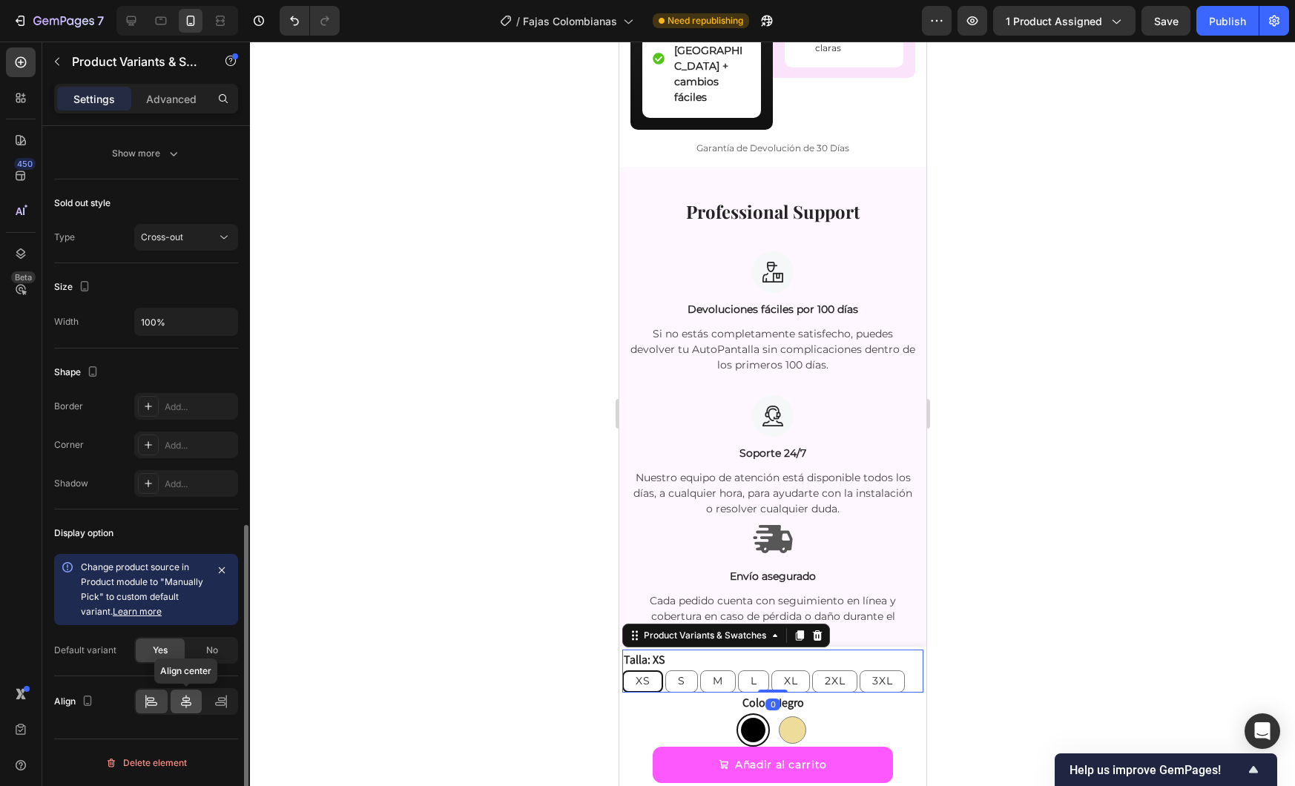
click at [184, 701] on icon at bounding box center [186, 701] width 15 height 15
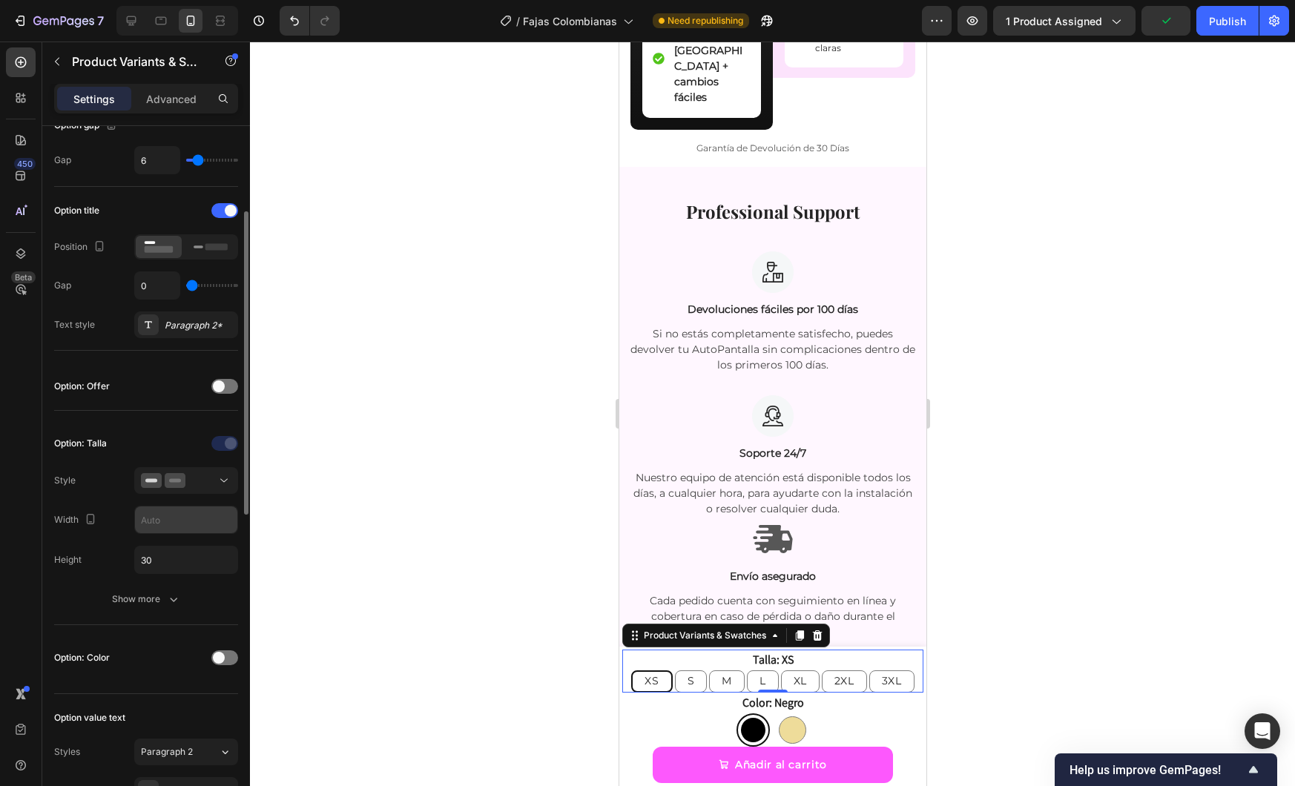
scroll to position [177, 0]
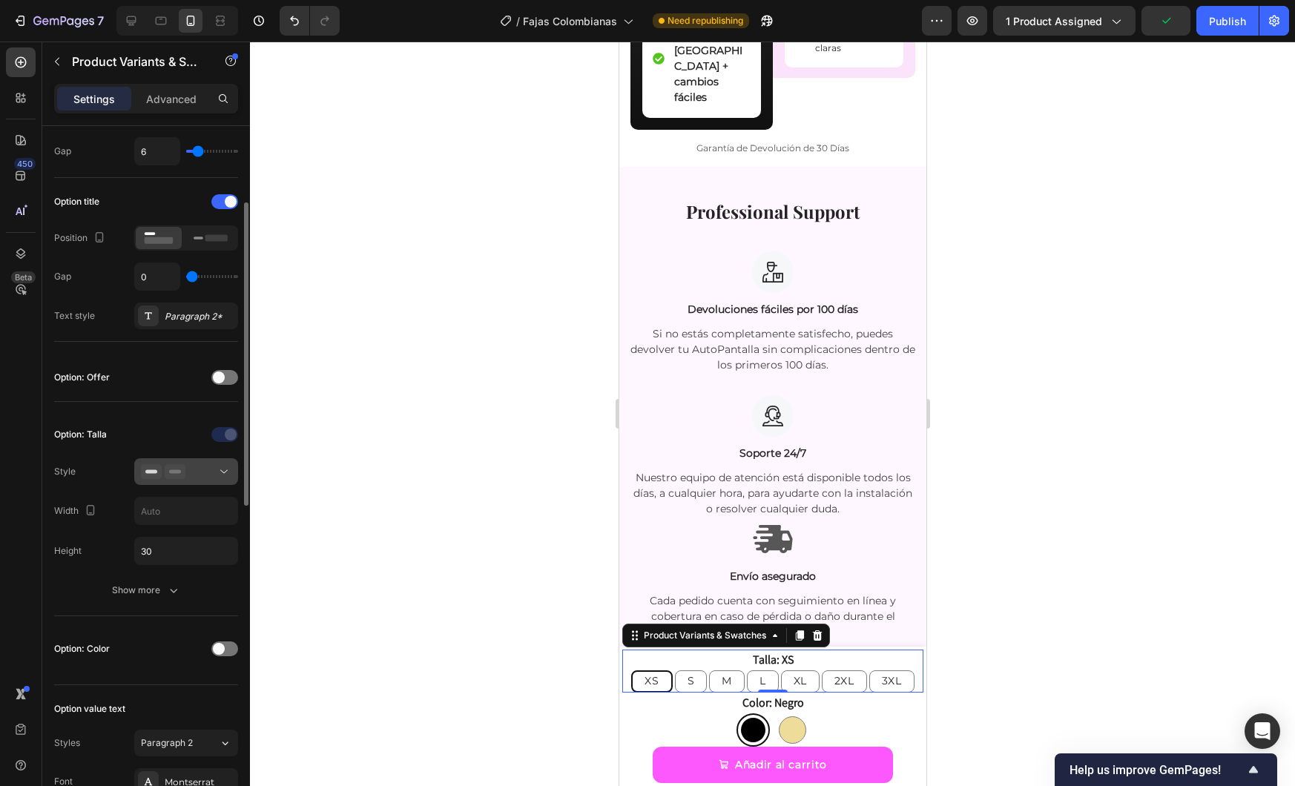
click at [203, 478] on div at bounding box center [186, 471] width 91 height 15
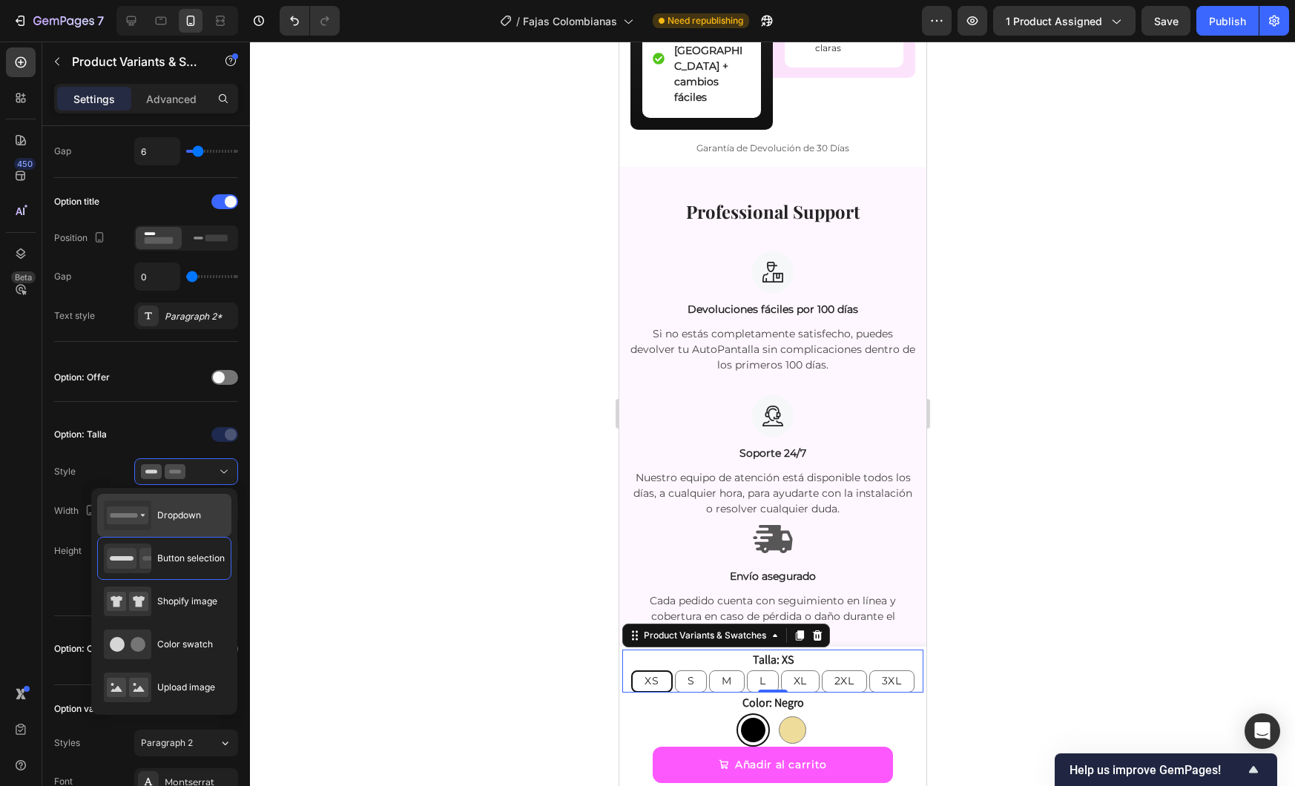
click at [188, 524] on div "Dropdown" at bounding box center [152, 516] width 97 height 30
type input "100%"
type input "45"
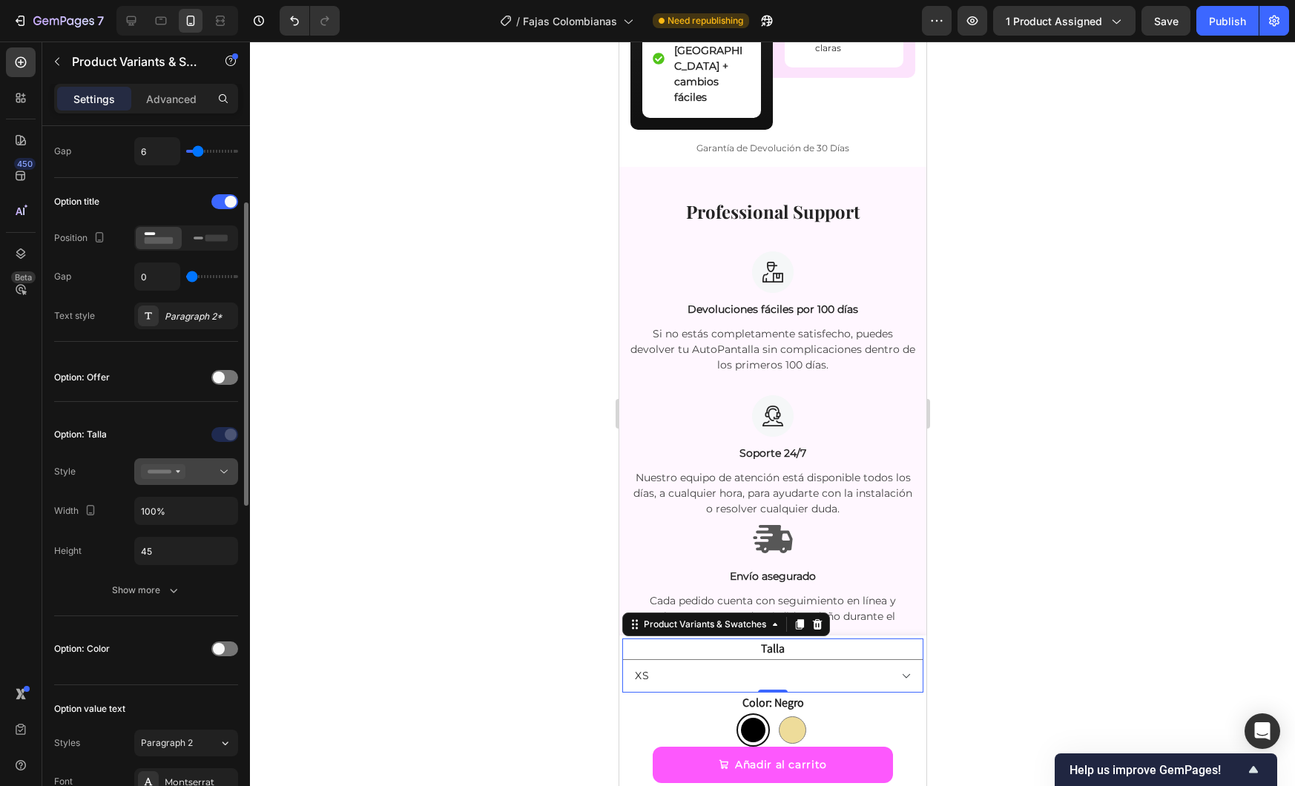
click at [188, 484] on button at bounding box center [186, 471] width 104 height 27
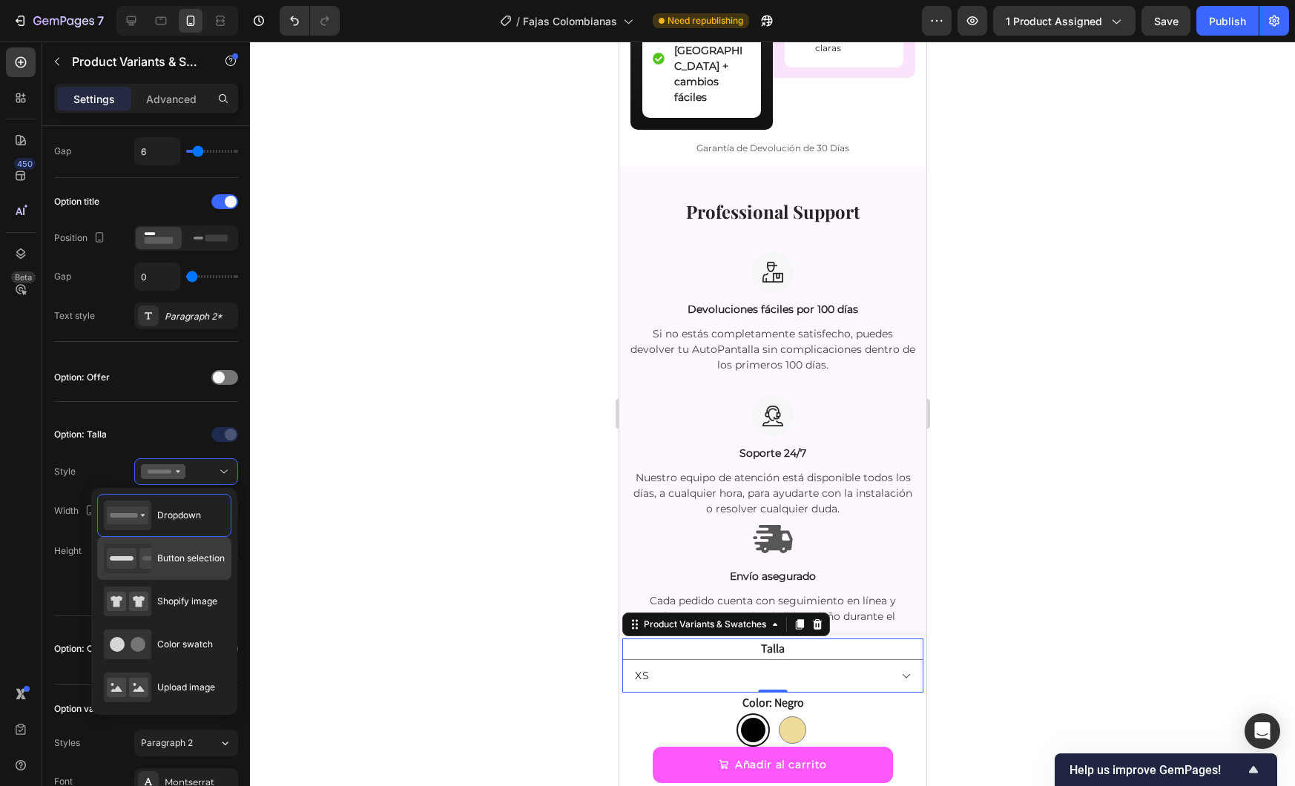
click at [195, 559] on span "Button selection" at bounding box center [191, 558] width 68 height 13
type input "30"
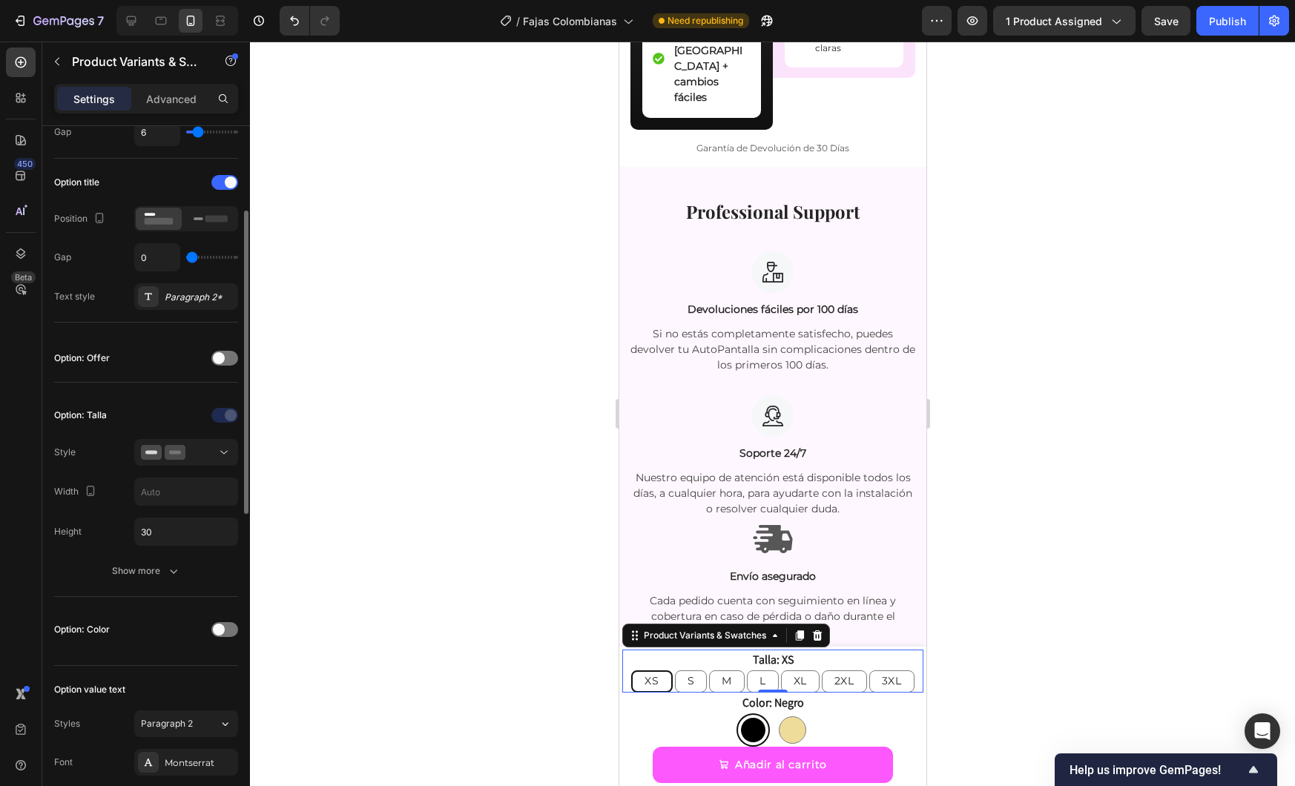
scroll to position [206, 0]
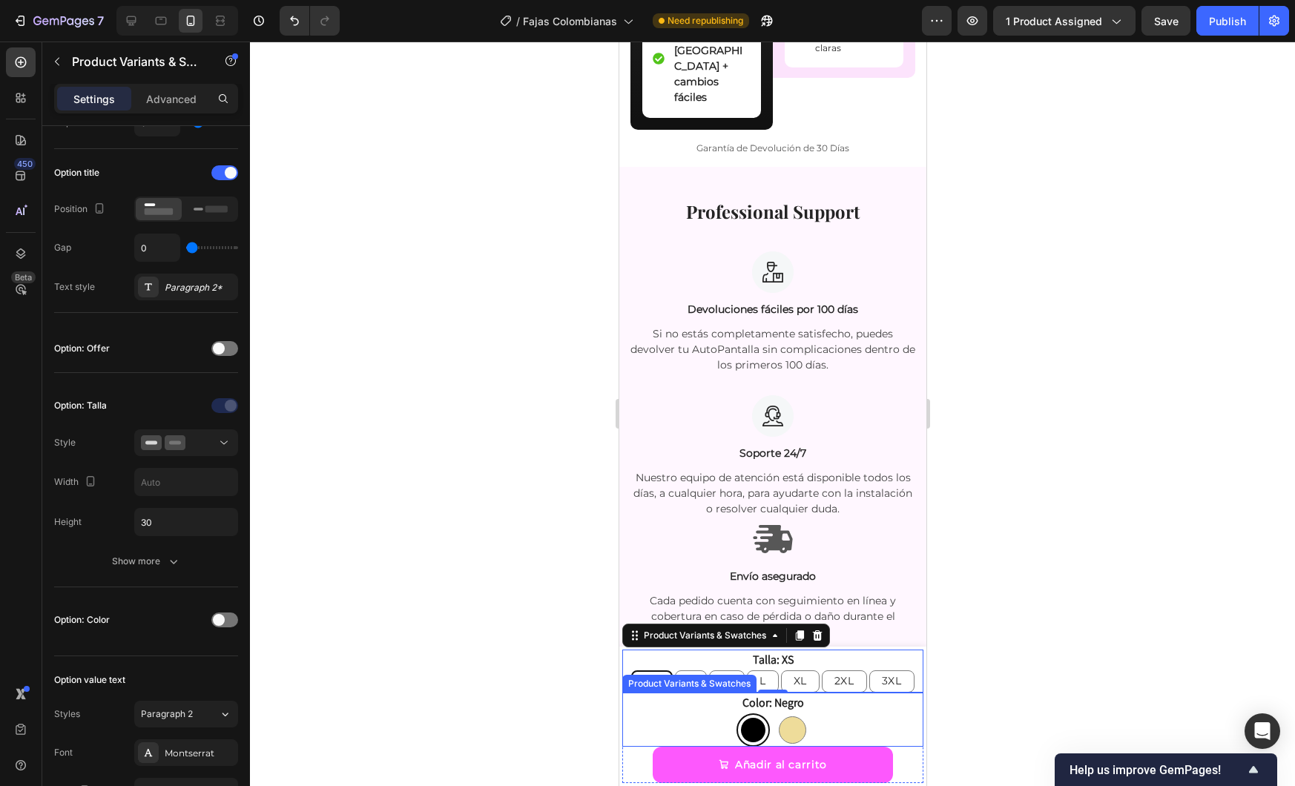
click at [688, 718] on div "Negro Negro Beige Beige" at bounding box center [772, 730] width 301 height 33
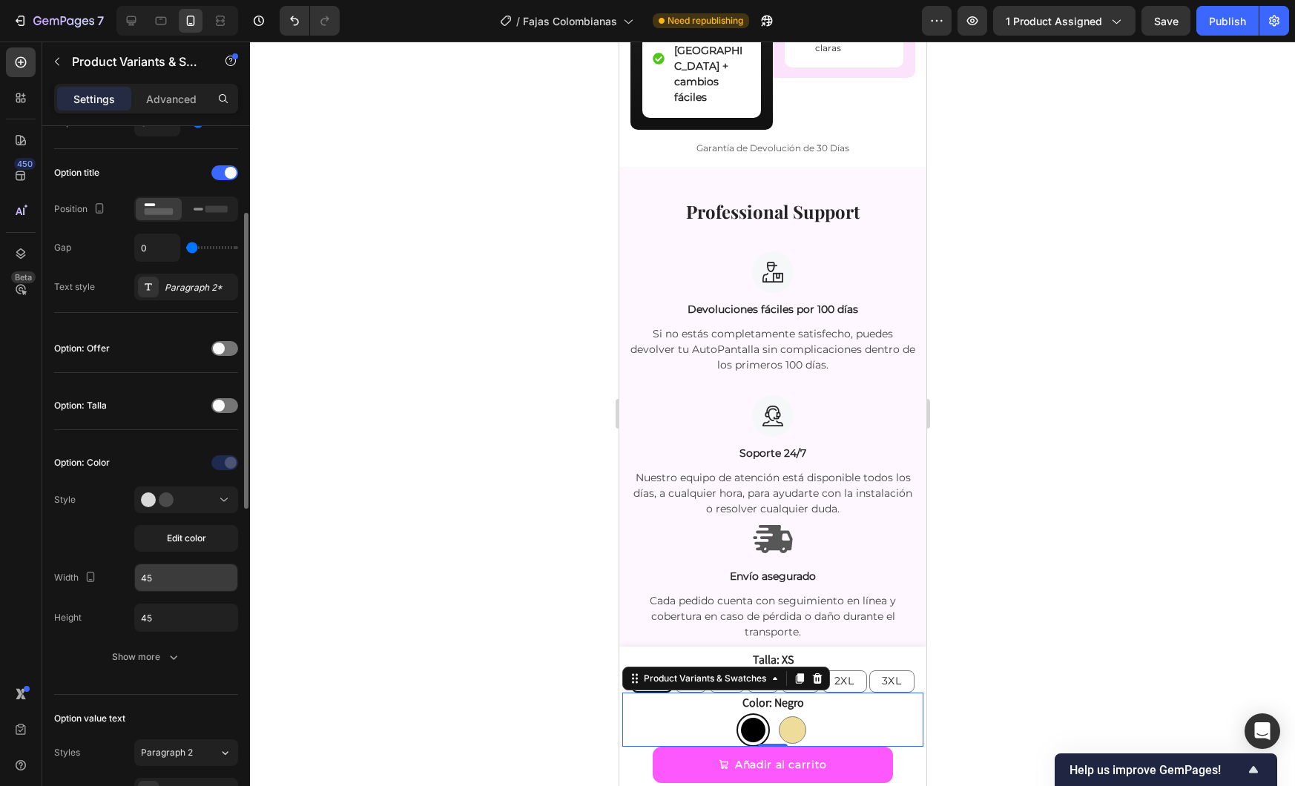
click at [200, 579] on input "45" at bounding box center [186, 578] width 102 height 27
type input "30"
drag, startPoint x: 213, startPoint y: 609, endPoint x: 117, endPoint y: 631, distance: 98.1
click at [117, 631] on div "Height 45" at bounding box center [146, 618] width 184 height 28
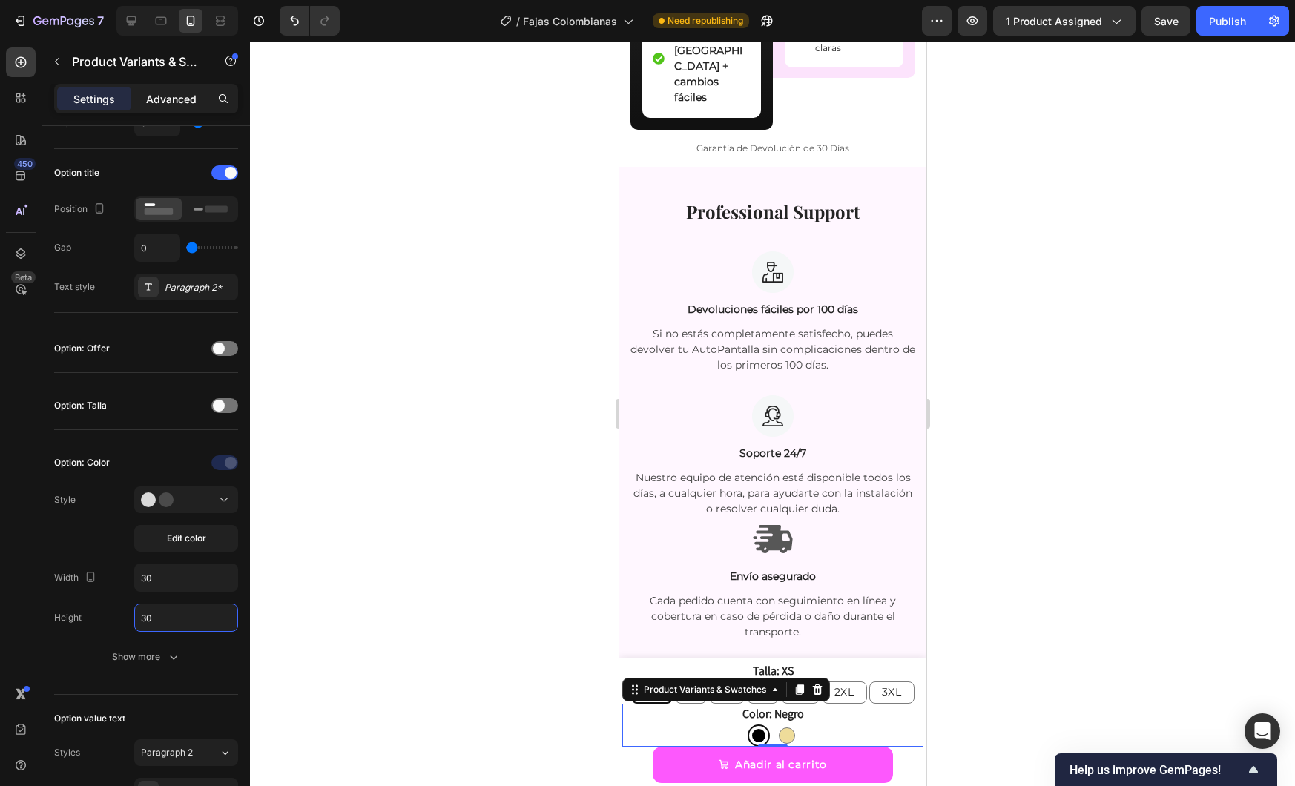
type input "30"
click at [162, 91] on p "Advanced" at bounding box center [171, 99] width 50 height 16
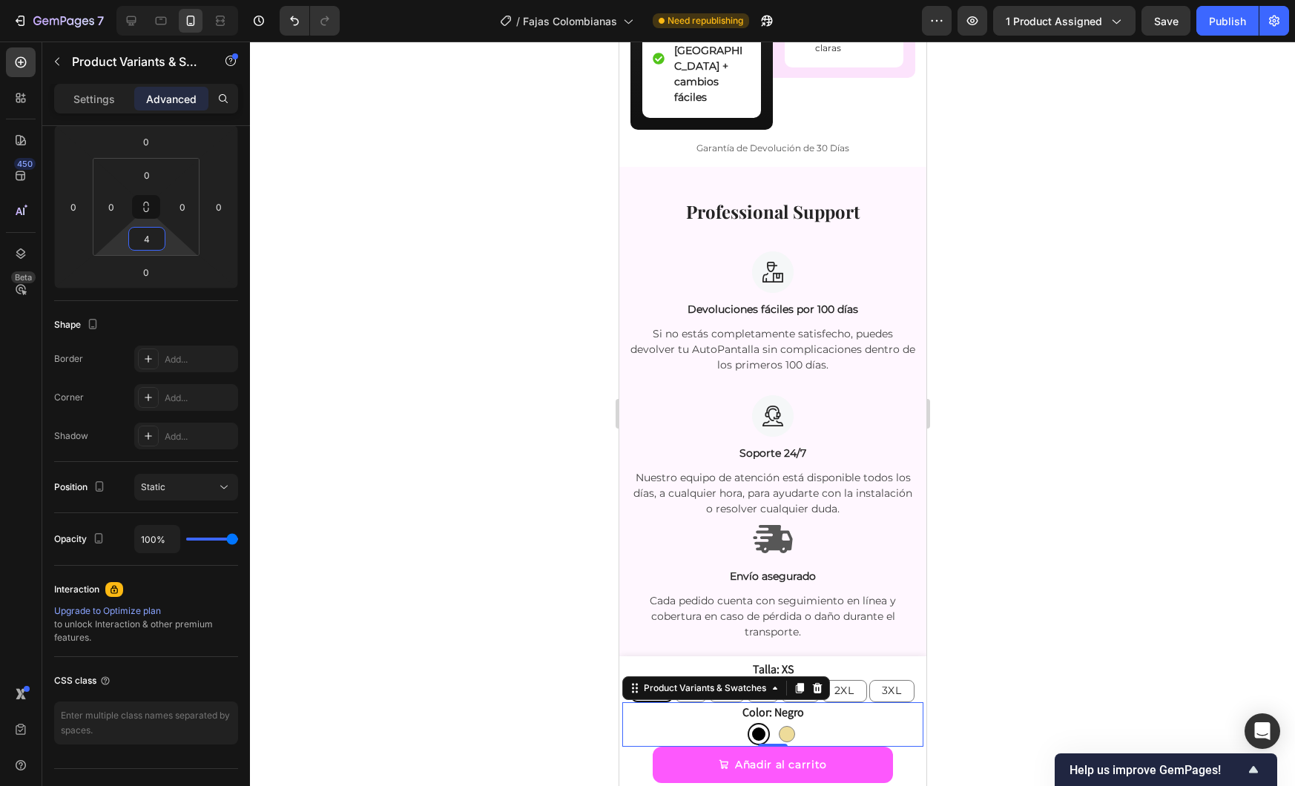
type input "6"
click at [163, 0] on html "7 Version history / Fajas Colombianas Need republishing Preview 1 product assig…" at bounding box center [647, 0] width 1295 height 0
click at [441, 453] on div at bounding box center [772, 414] width 1045 height 745
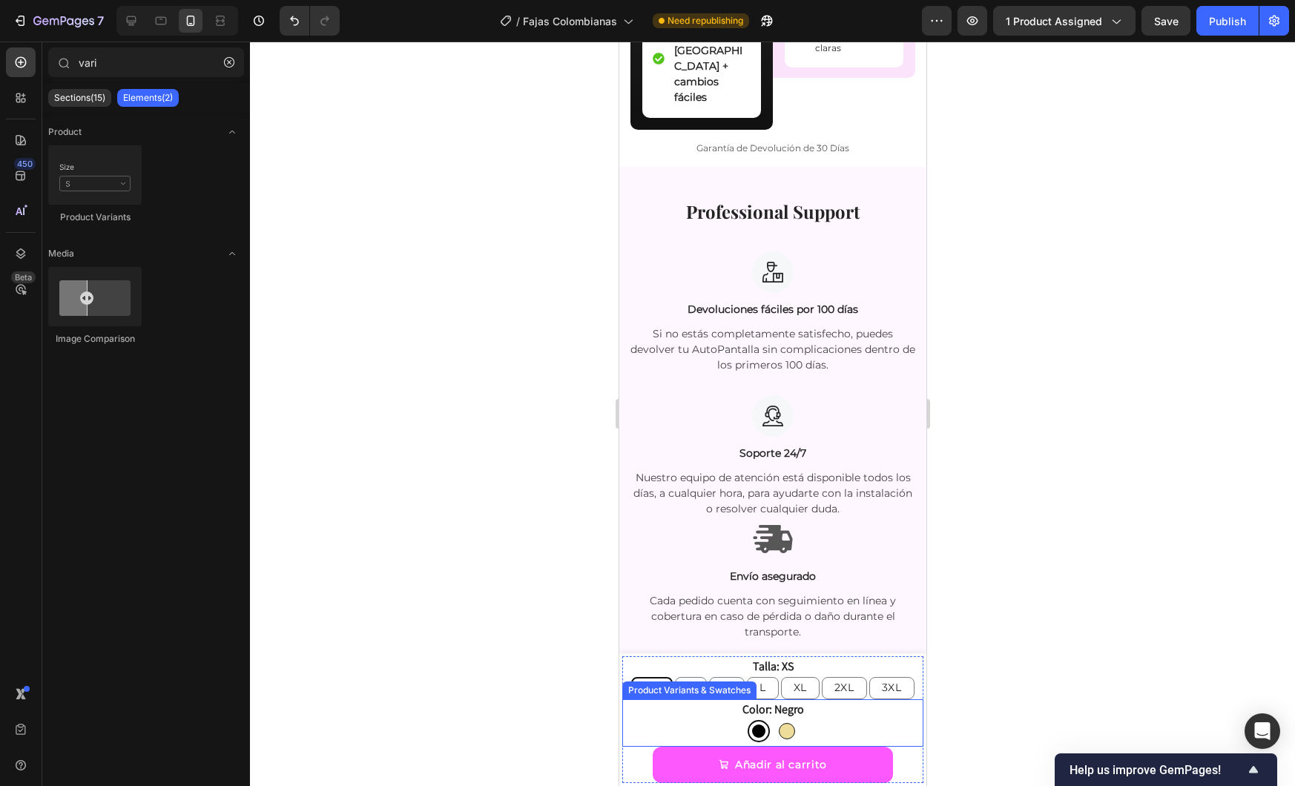
click at [783, 734] on div at bounding box center [786, 731] width 16 height 16
click at [786, 720] on input "Beige Beige" at bounding box center [786, 720] width 1 height 1
radio input "true"
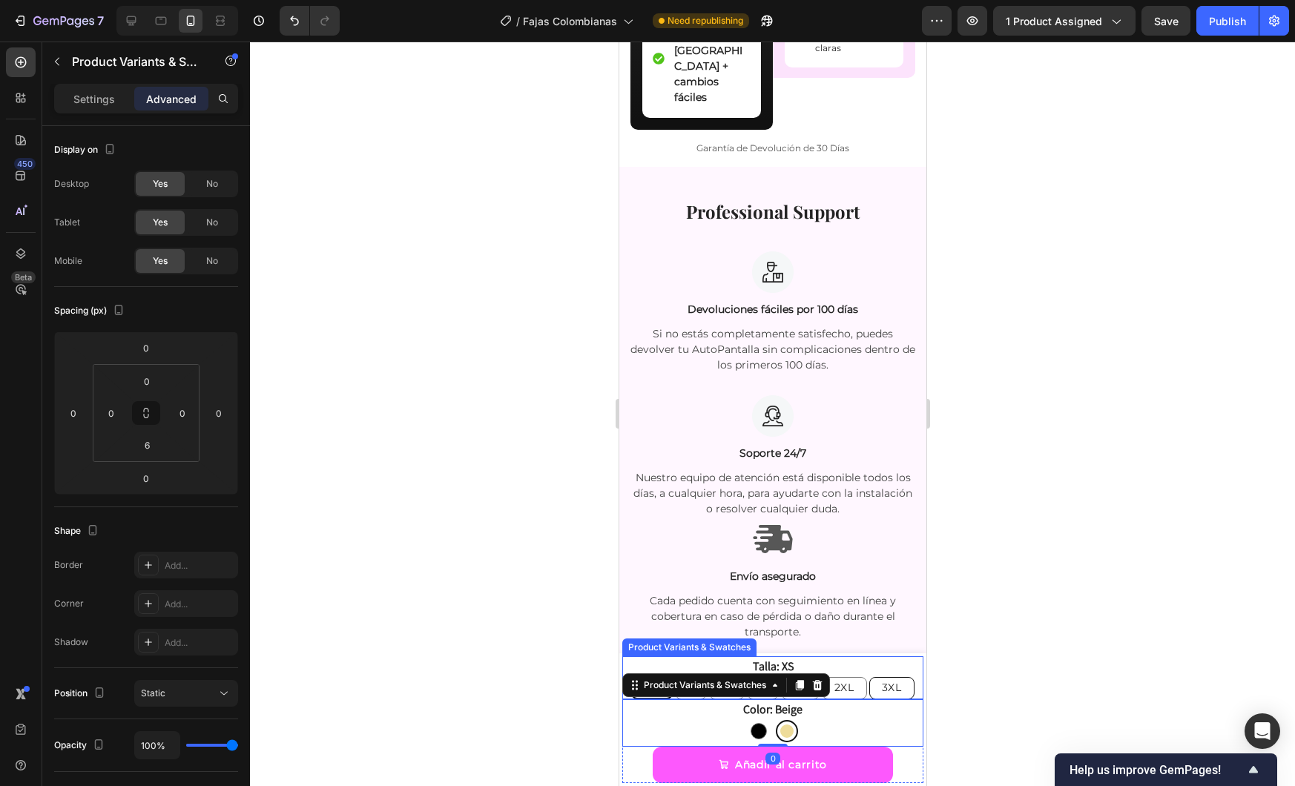
click at [881, 691] on span "3XL" at bounding box center [891, 687] width 20 height 13
click at [890, 677] on input "3XL 3XL 3XL" at bounding box center [890, 677] width 1 height 1
radio input "true"
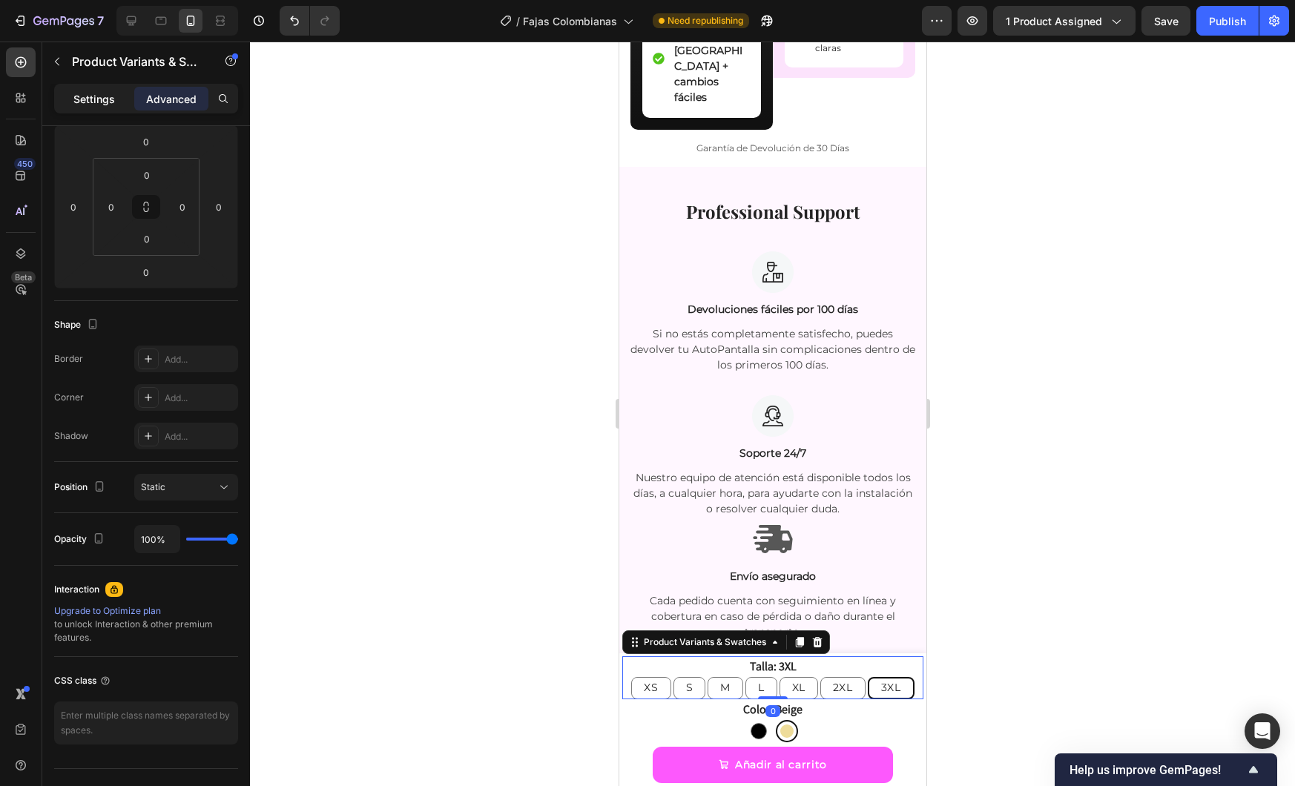
click at [109, 96] on p "Settings" at bounding box center [94, 99] width 42 height 16
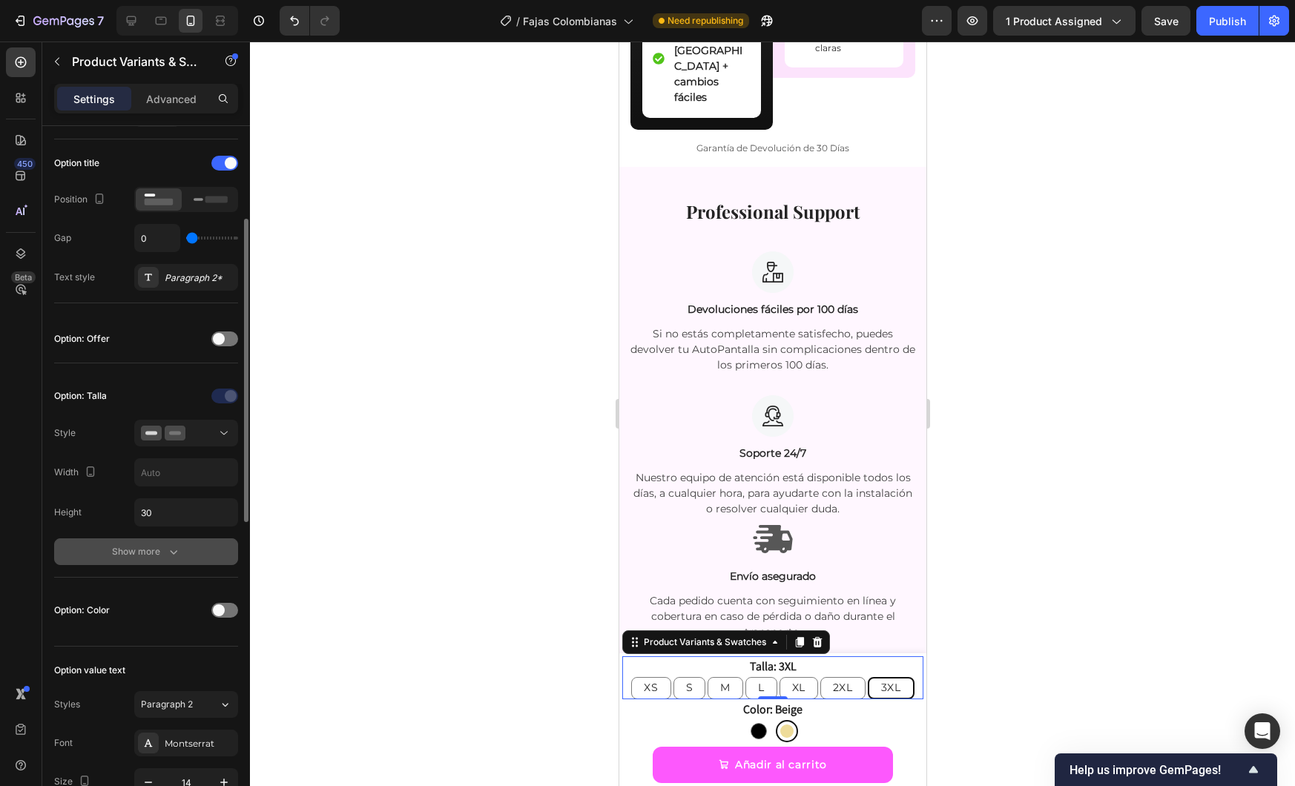
scroll to position [494, 0]
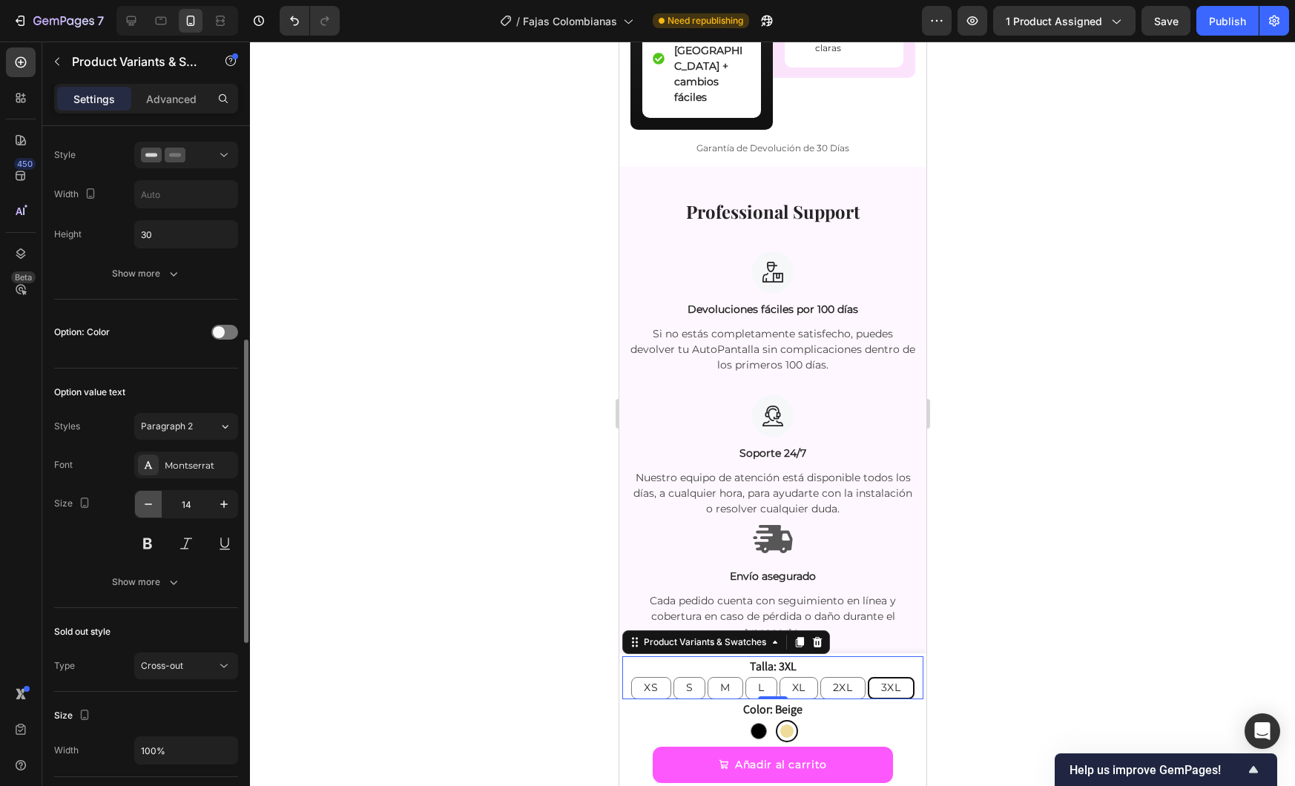
click at [152, 507] on icon "button" at bounding box center [148, 504] width 15 height 15
click at [220, 501] on icon "button" at bounding box center [224, 504] width 15 height 15
type input "12"
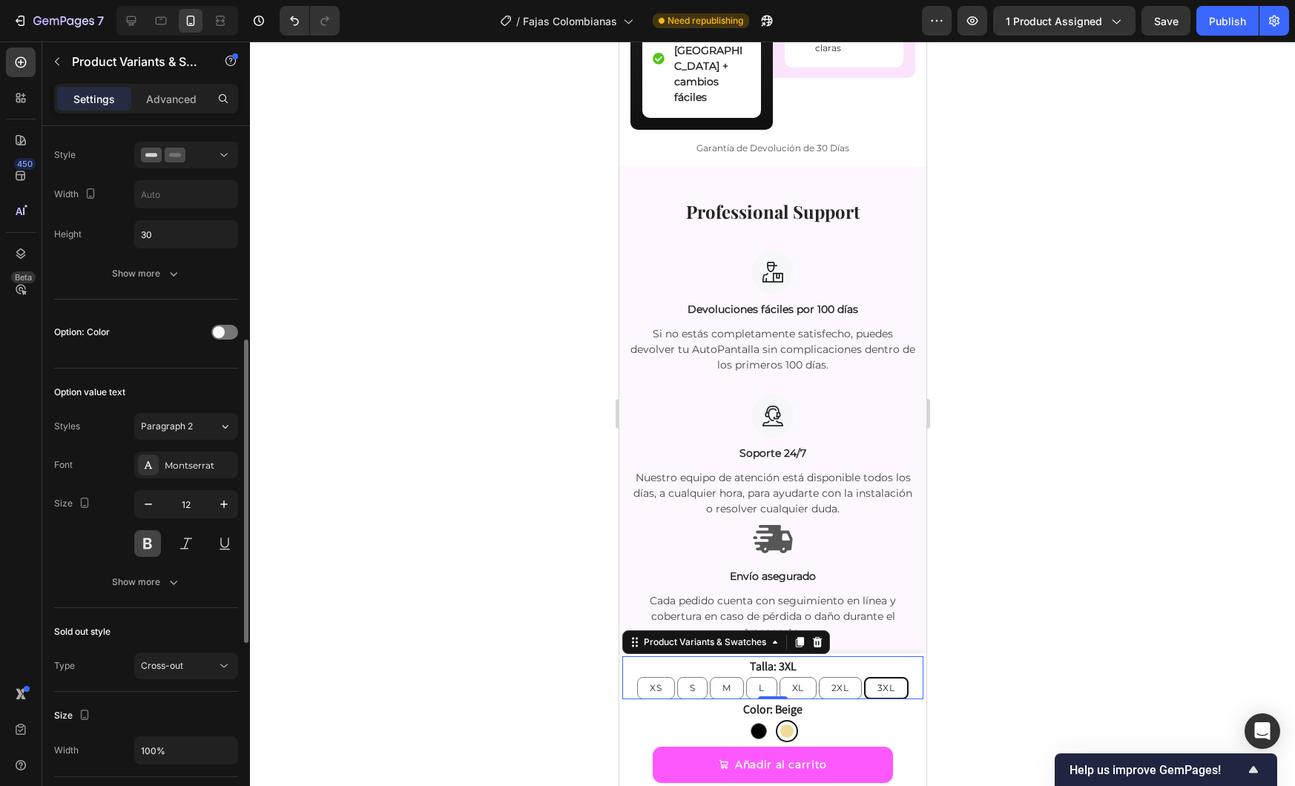
click at [151, 539] on button at bounding box center [147, 543] width 27 height 27
click at [1148, 621] on div at bounding box center [772, 414] width 1045 height 745
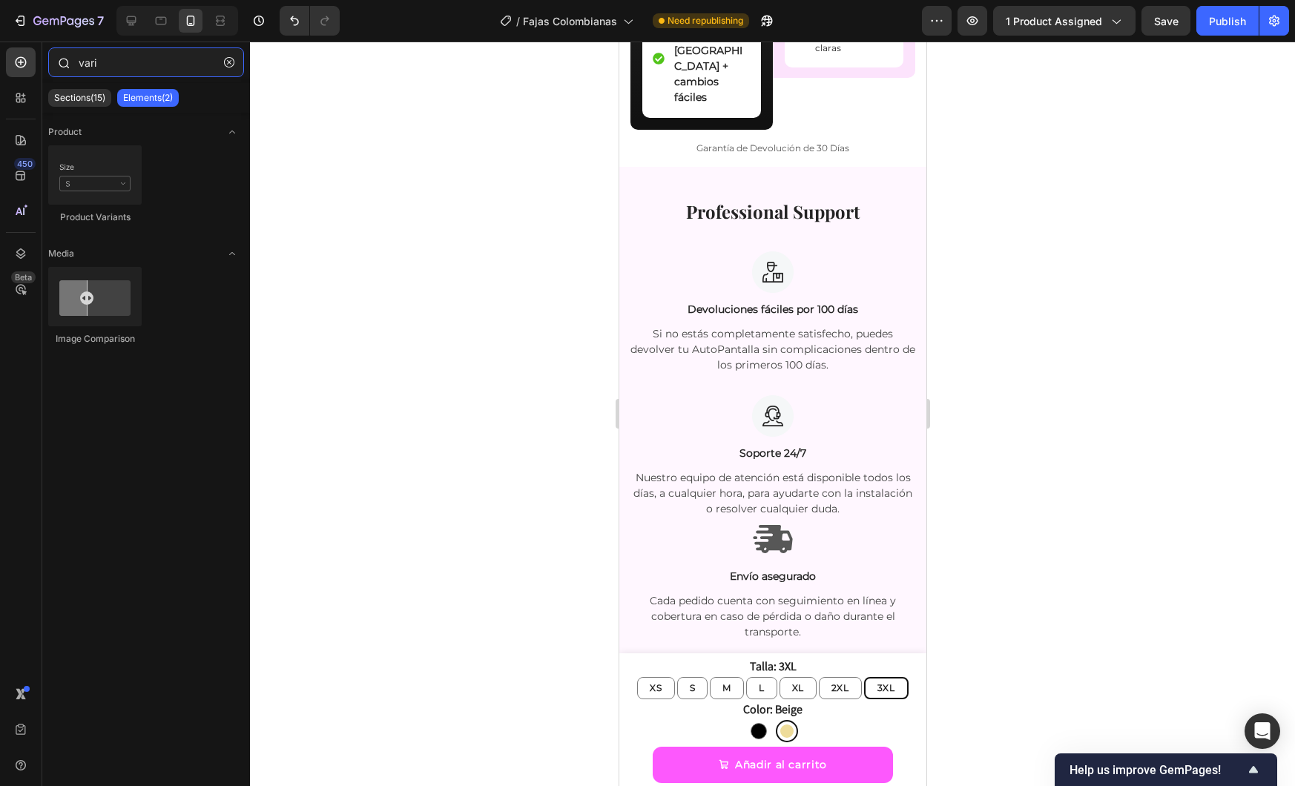
click at [105, 59] on input "vari" at bounding box center [146, 62] width 196 height 30
click at [131, 13] on icon at bounding box center [131, 20] width 15 height 15
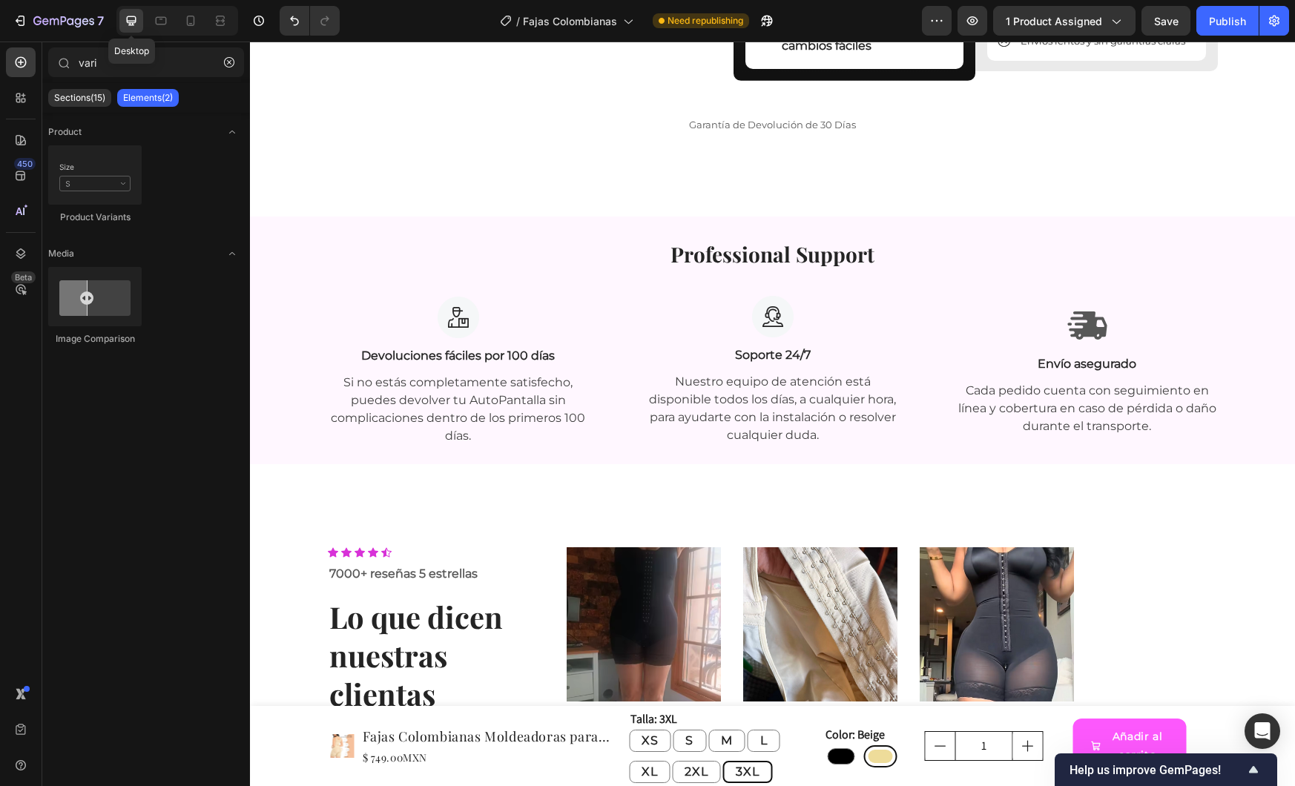
scroll to position [3063, 0]
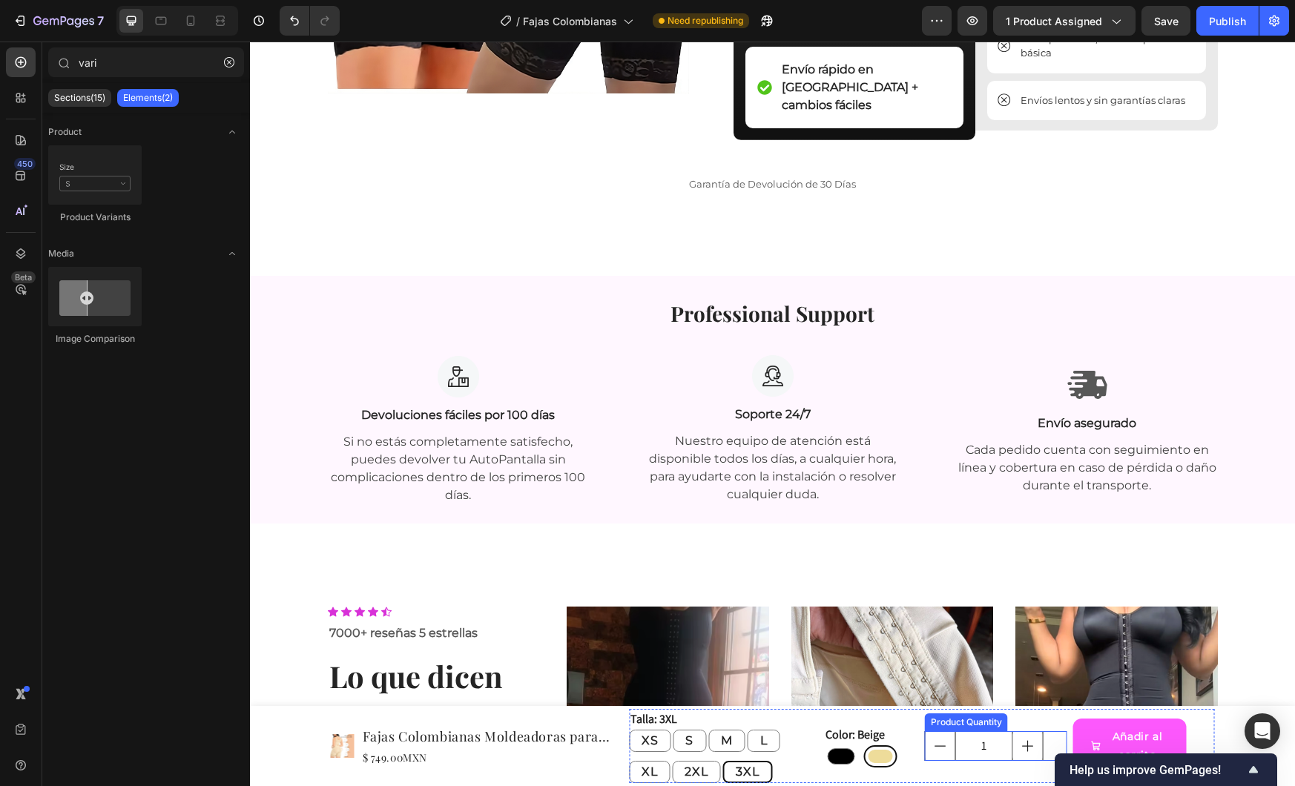
click at [1045, 746] on div "1" at bounding box center [996, 746] width 142 height 30
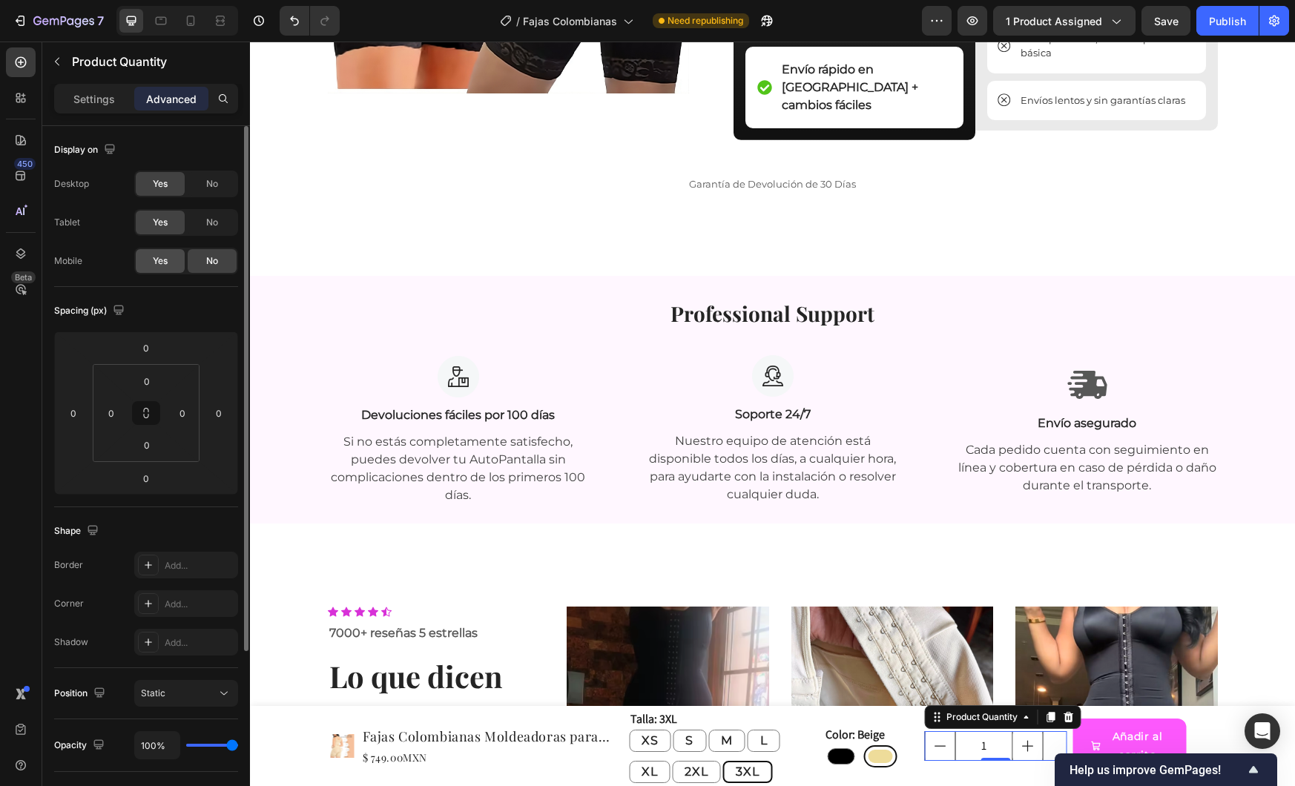
click at [155, 266] on span "Yes" at bounding box center [160, 260] width 15 height 13
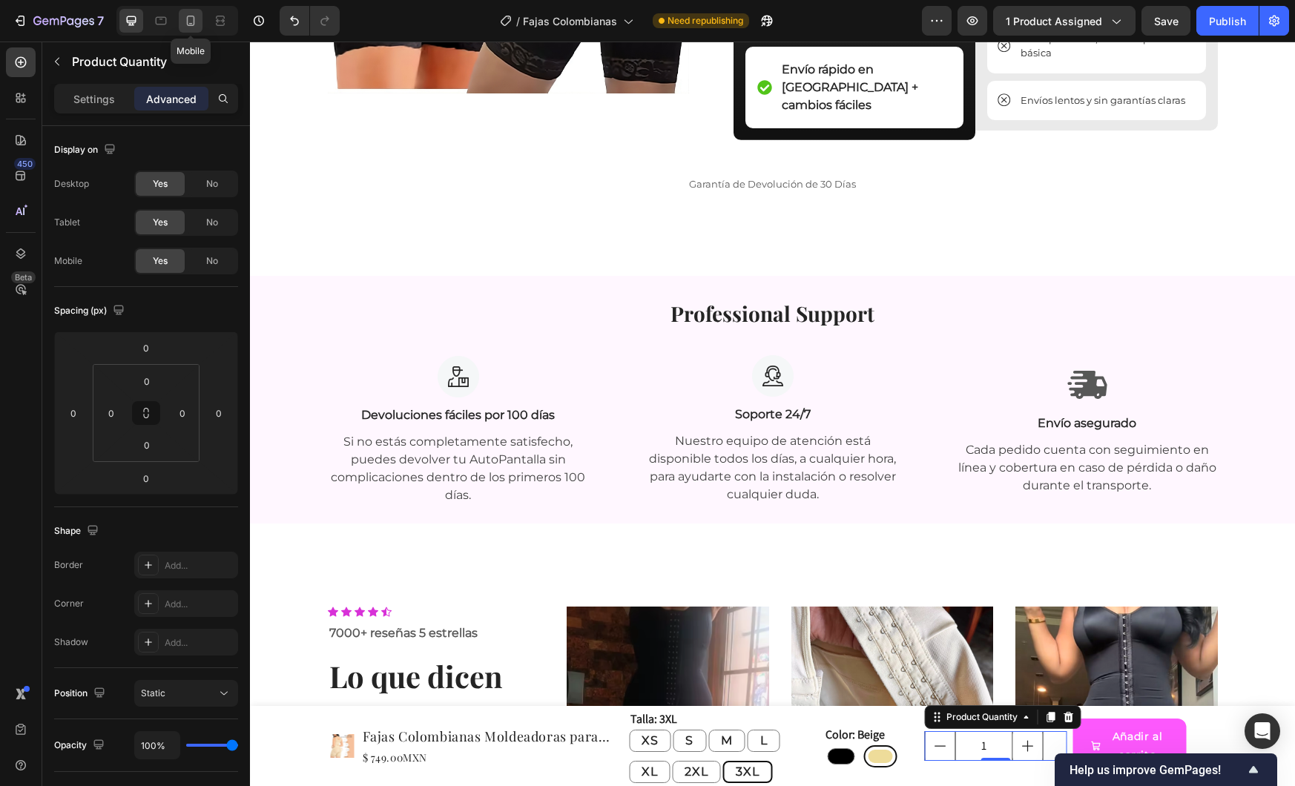
click at [187, 24] on icon at bounding box center [191, 21] width 8 height 10
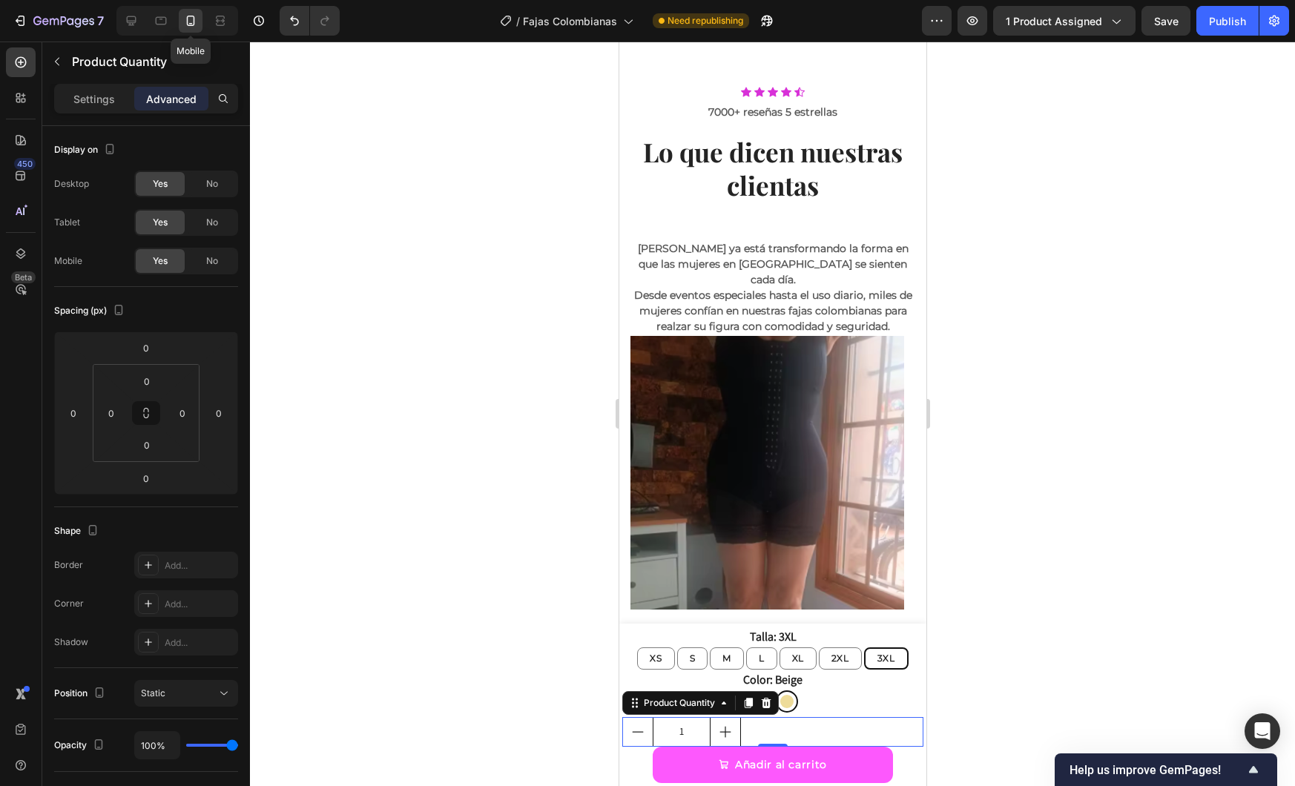
scroll to position [3805, 0]
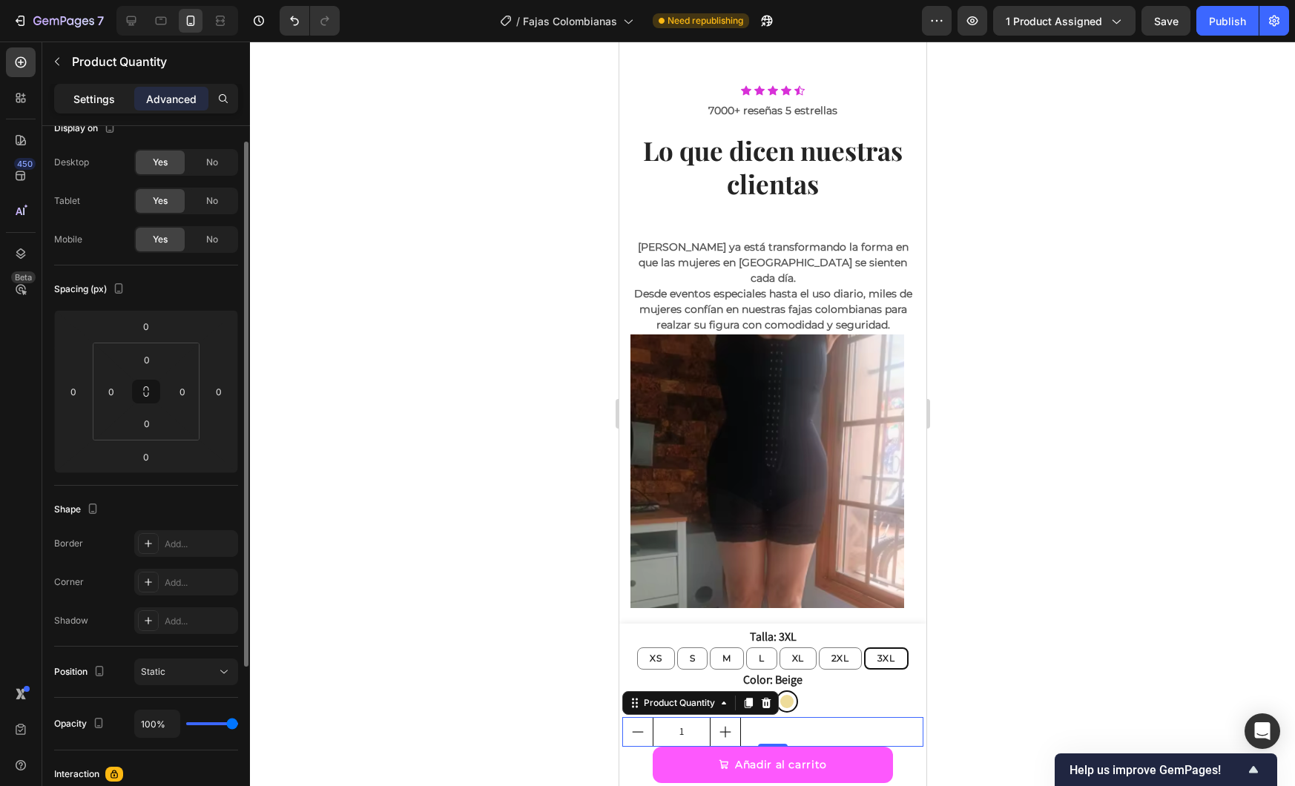
click at [87, 94] on p "Settings" at bounding box center [94, 99] width 42 height 16
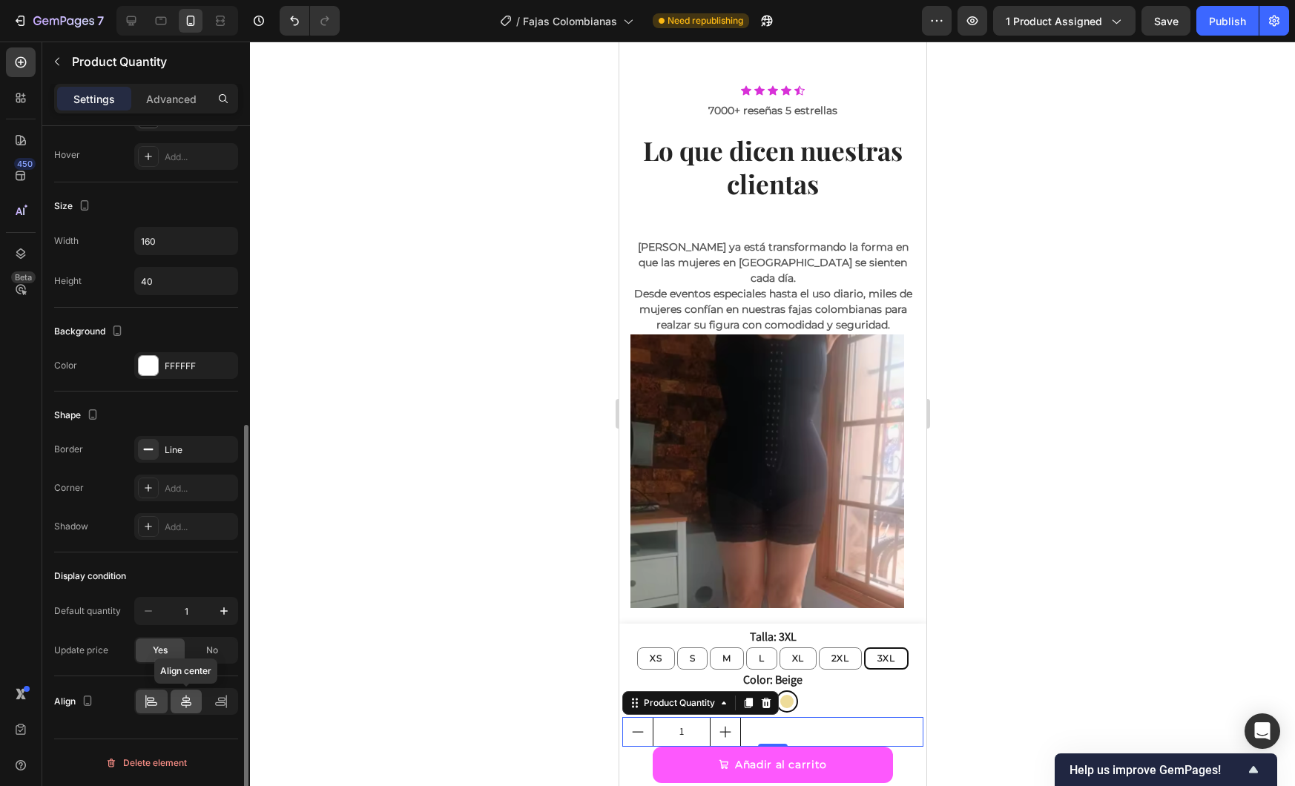
click at [186, 699] on div at bounding box center [187, 702] width 32 height 24
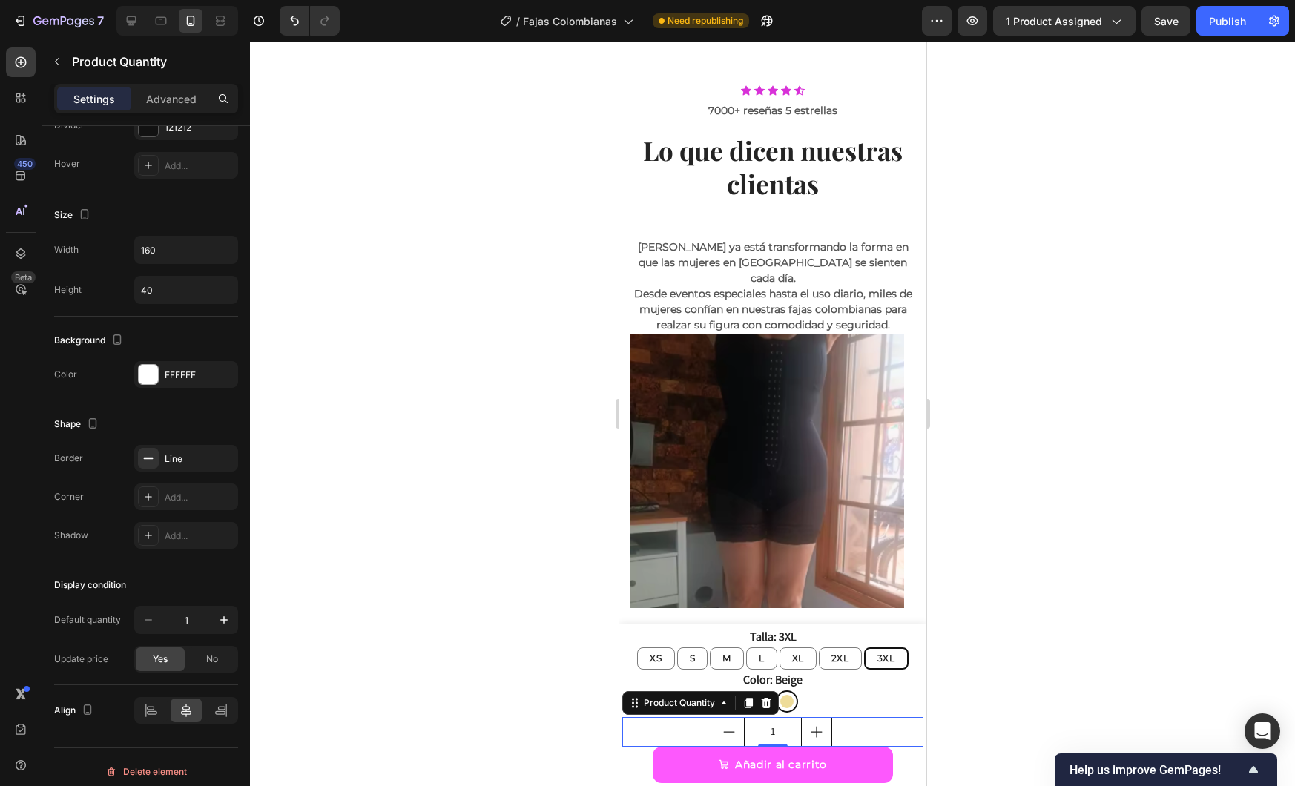
click at [484, 562] on div at bounding box center [772, 414] width 1045 height 745
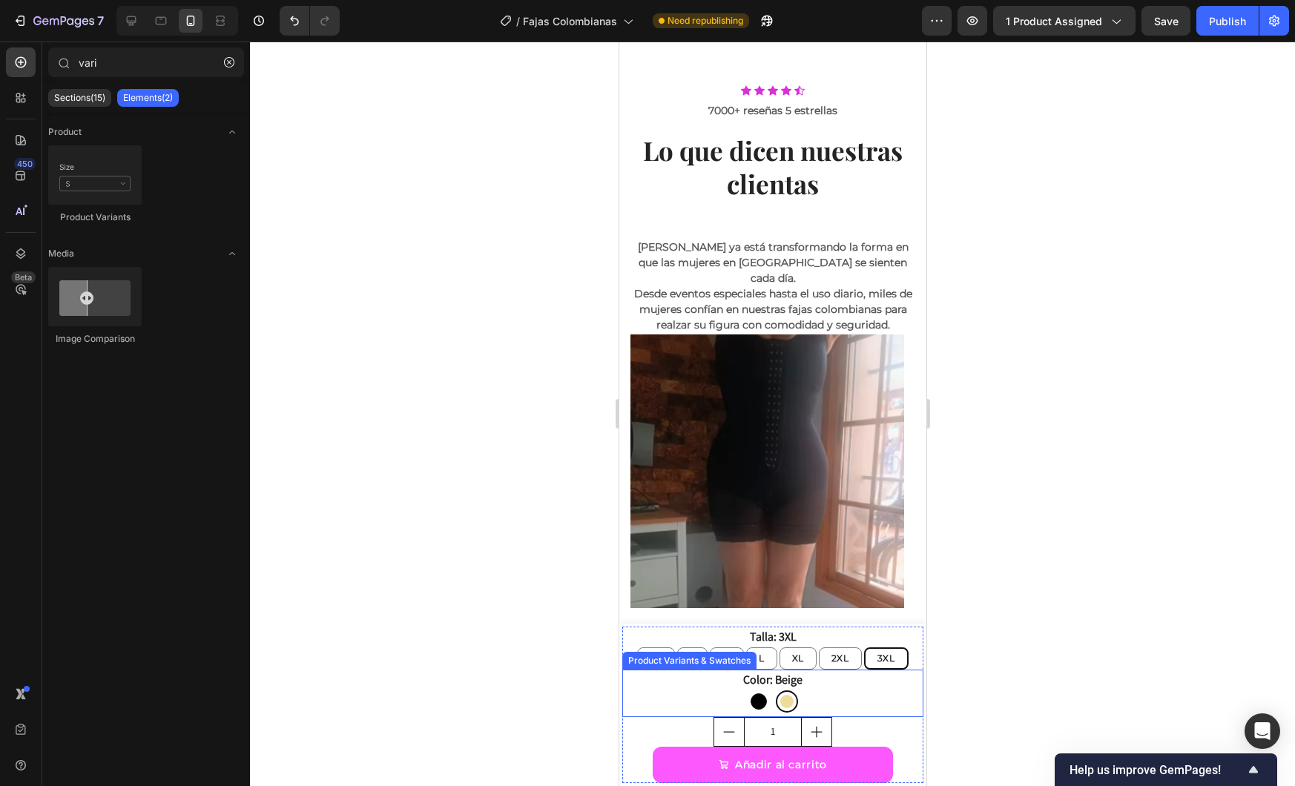
click at [755, 704] on div at bounding box center [758, 702] width 16 height 16
click at [757, 691] on input "Negro Negro" at bounding box center [757, 690] width 1 height 1
radio input "true"
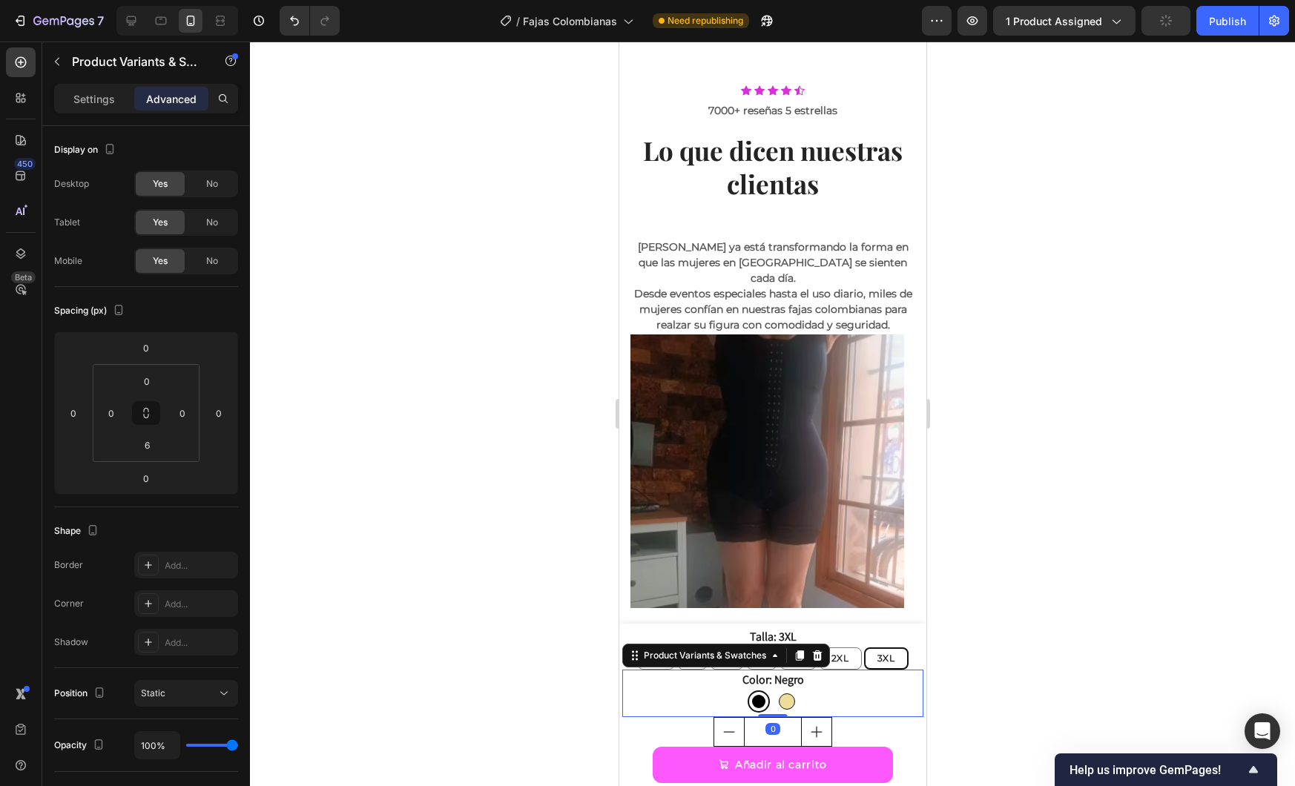
click at [781, 704] on div at bounding box center [786, 702] width 16 height 16
click at [786, 691] on input "Beige Beige" at bounding box center [786, 690] width 1 height 1
radio input "true"
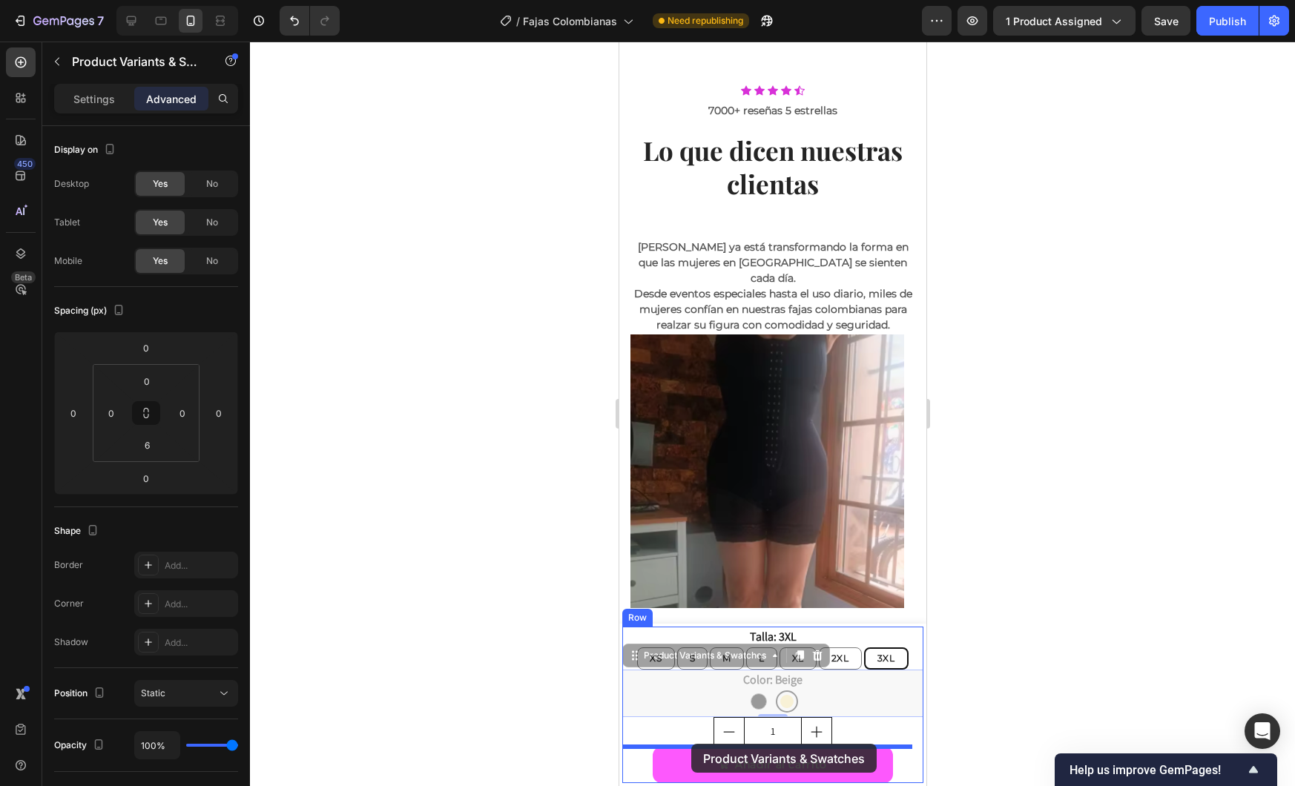
drag, startPoint x: 683, startPoint y: 694, endPoint x: 691, endPoint y: 744, distance: 50.4
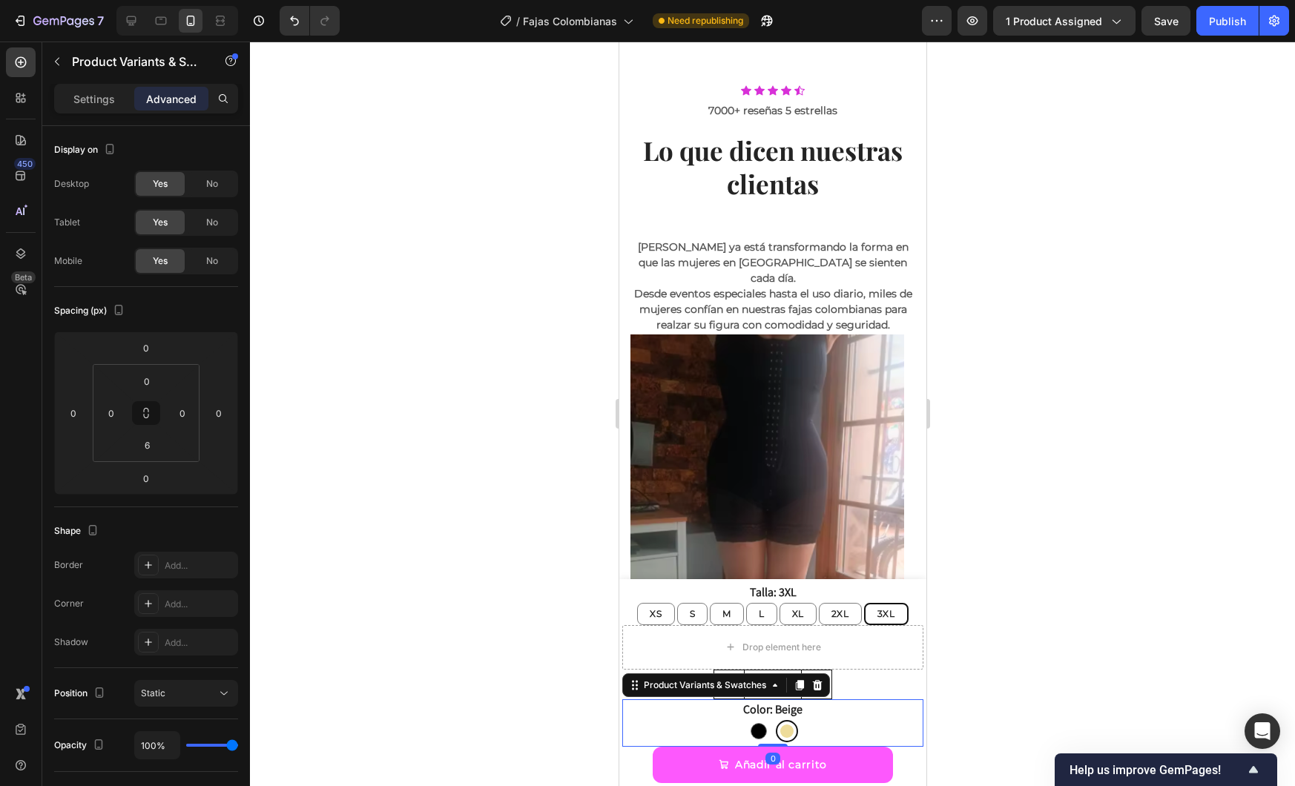
click at [451, 656] on div at bounding box center [772, 414] width 1045 height 745
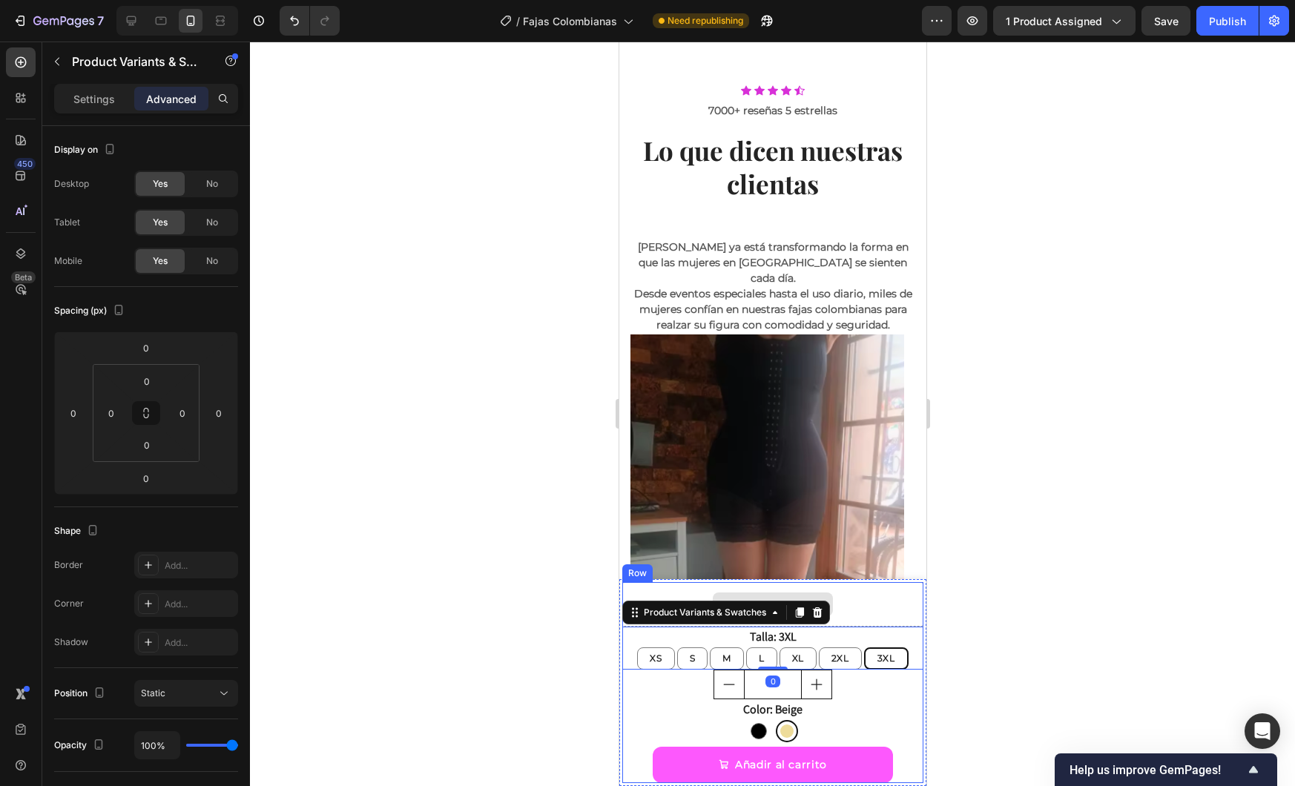
click at [642, 591] on div "Drop element here" at bounding box center [772, 604] width 301 height 45
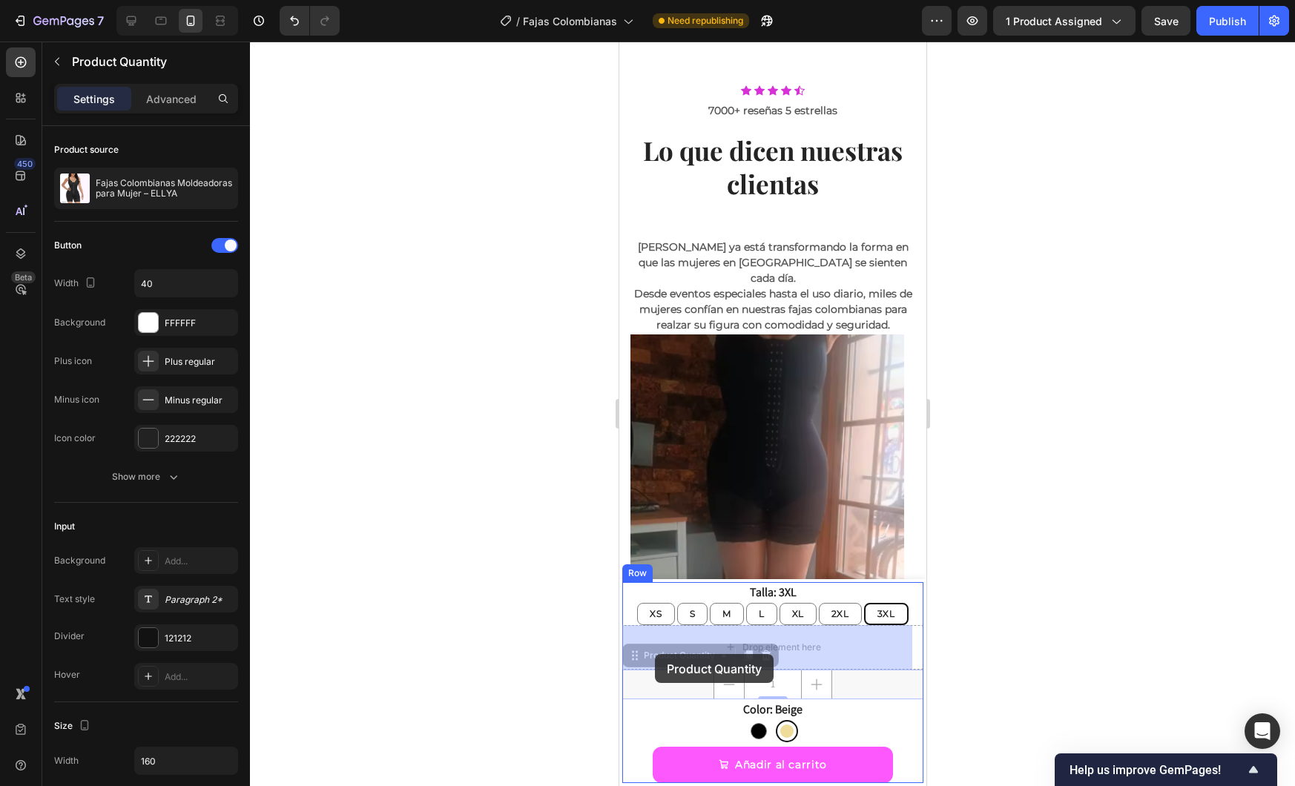
drag, startPoint x: 659, startPoint y: 686, endPoint x: 656, endPoint y: 674, distance: 13.0
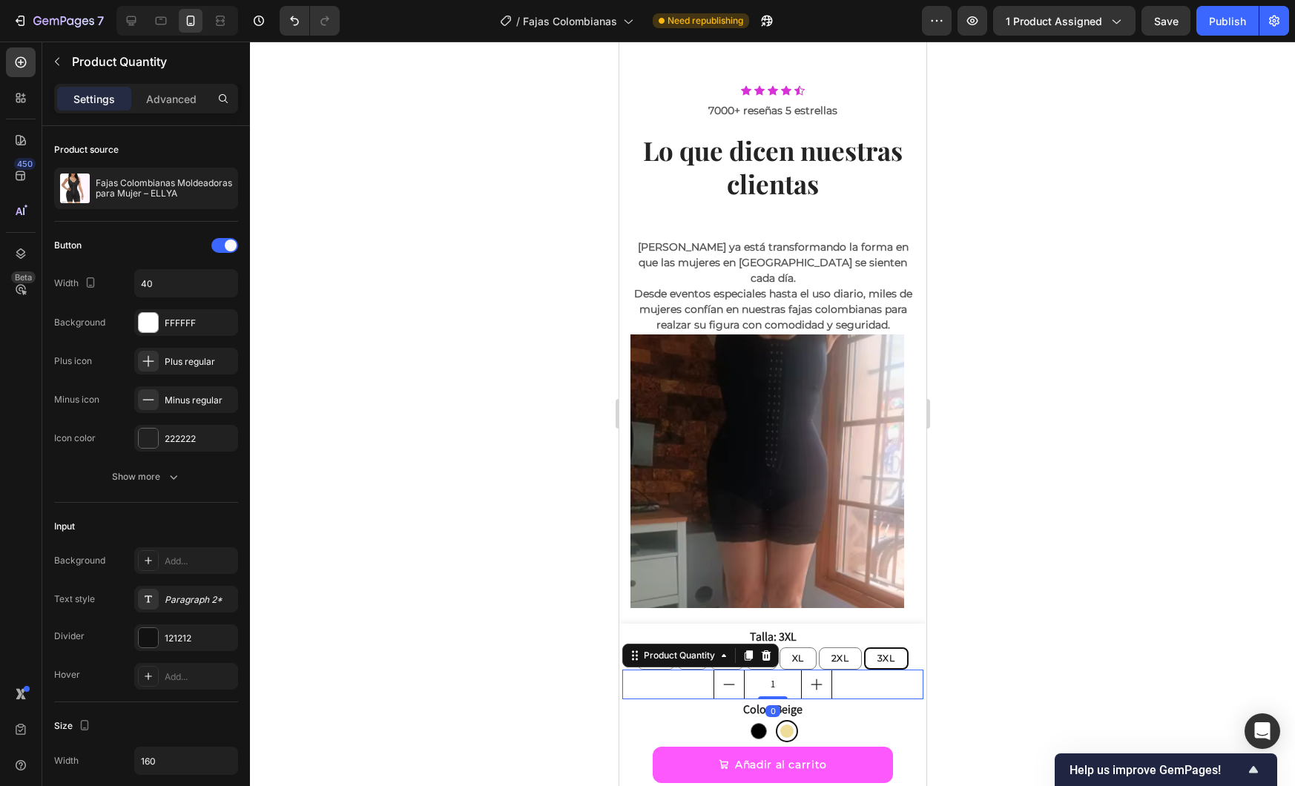
click at [1077, 674] on div at bounding box center [772, 414] width 1045 height 745
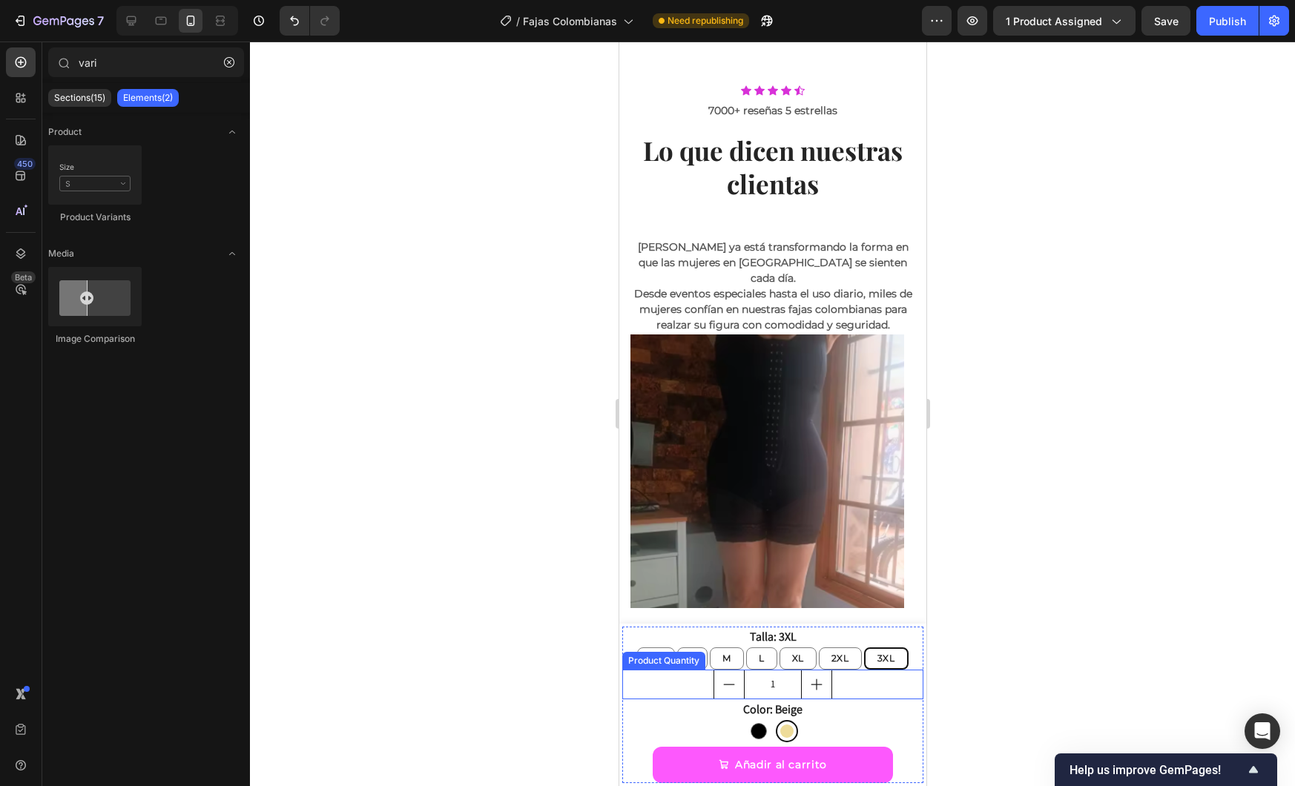
click at [857, 677] on div "1" at bounding box center [772, 685] width 301 height 30
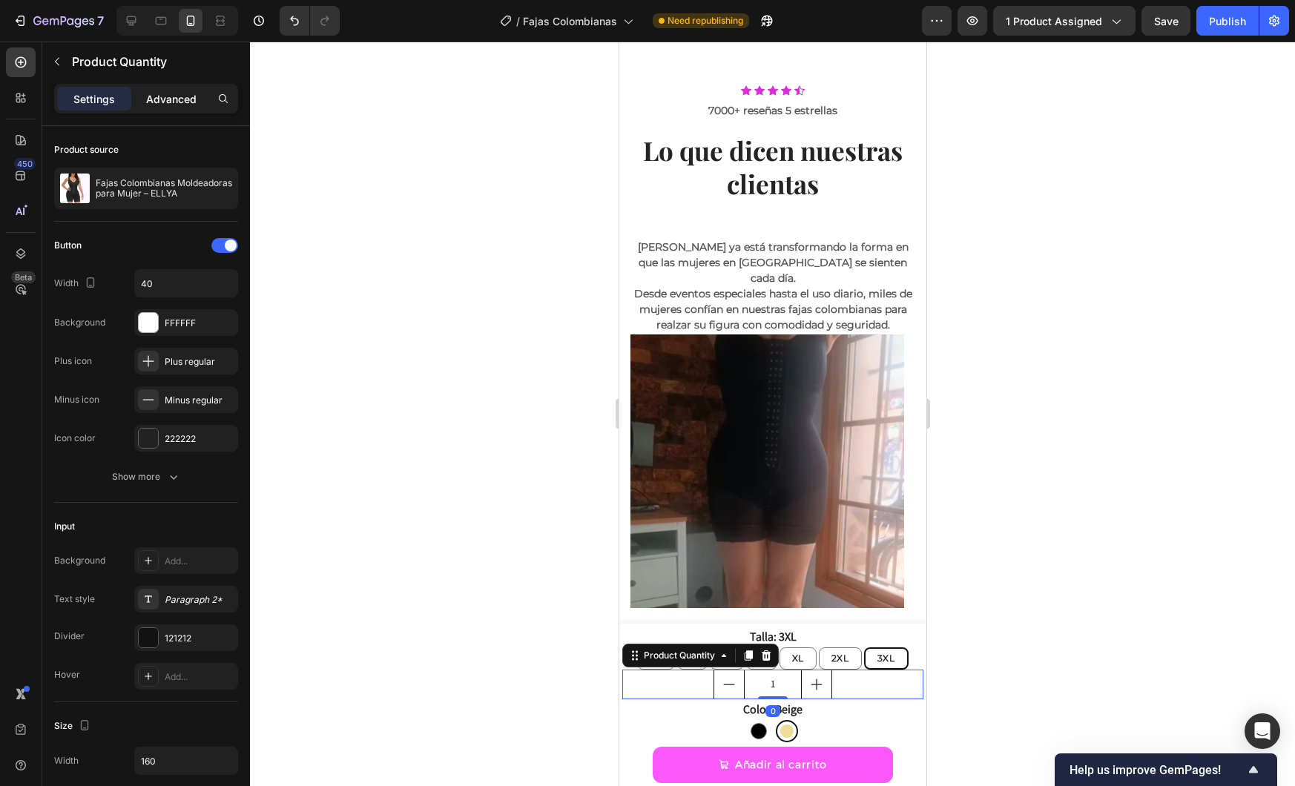
click at [167, 105] on p "Advanced" at bounding box center [171, 99] width 50 height 16
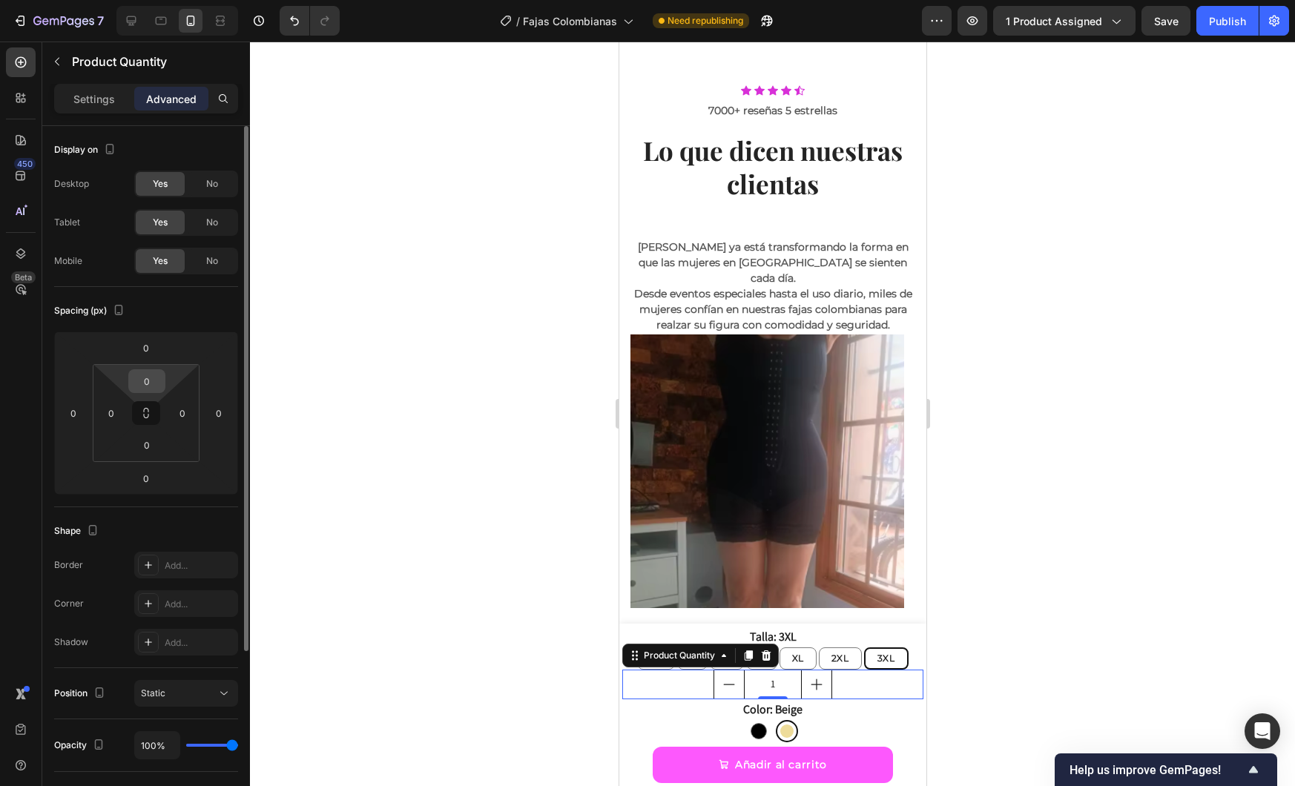
click at [162, 378] on div "0" at bounding box center [146, 381] width 37 height 24
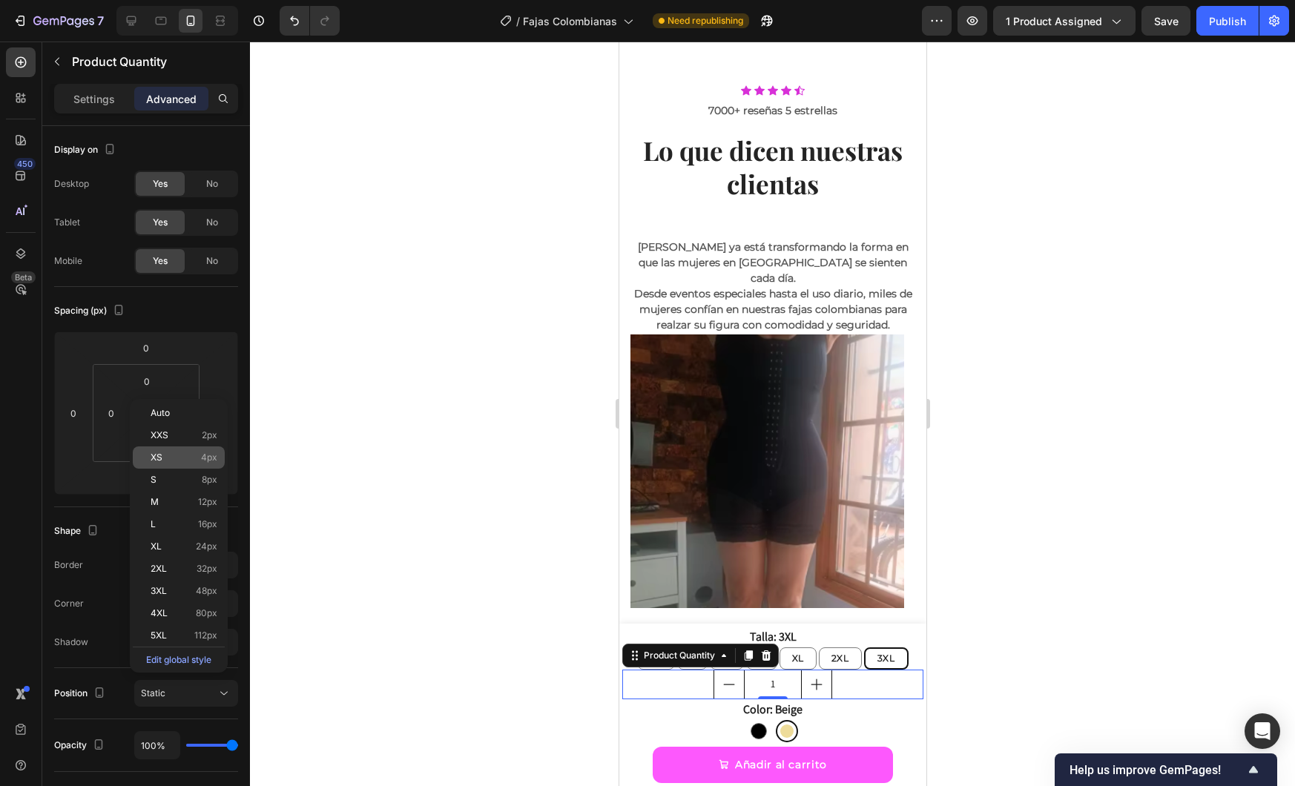
click at [177, 450] on div "XS 4px" at bounding box center [179, 458] width 92 height 22
type input "4"
